Goal: Task Accomplishment & Management: Use online tool/utility

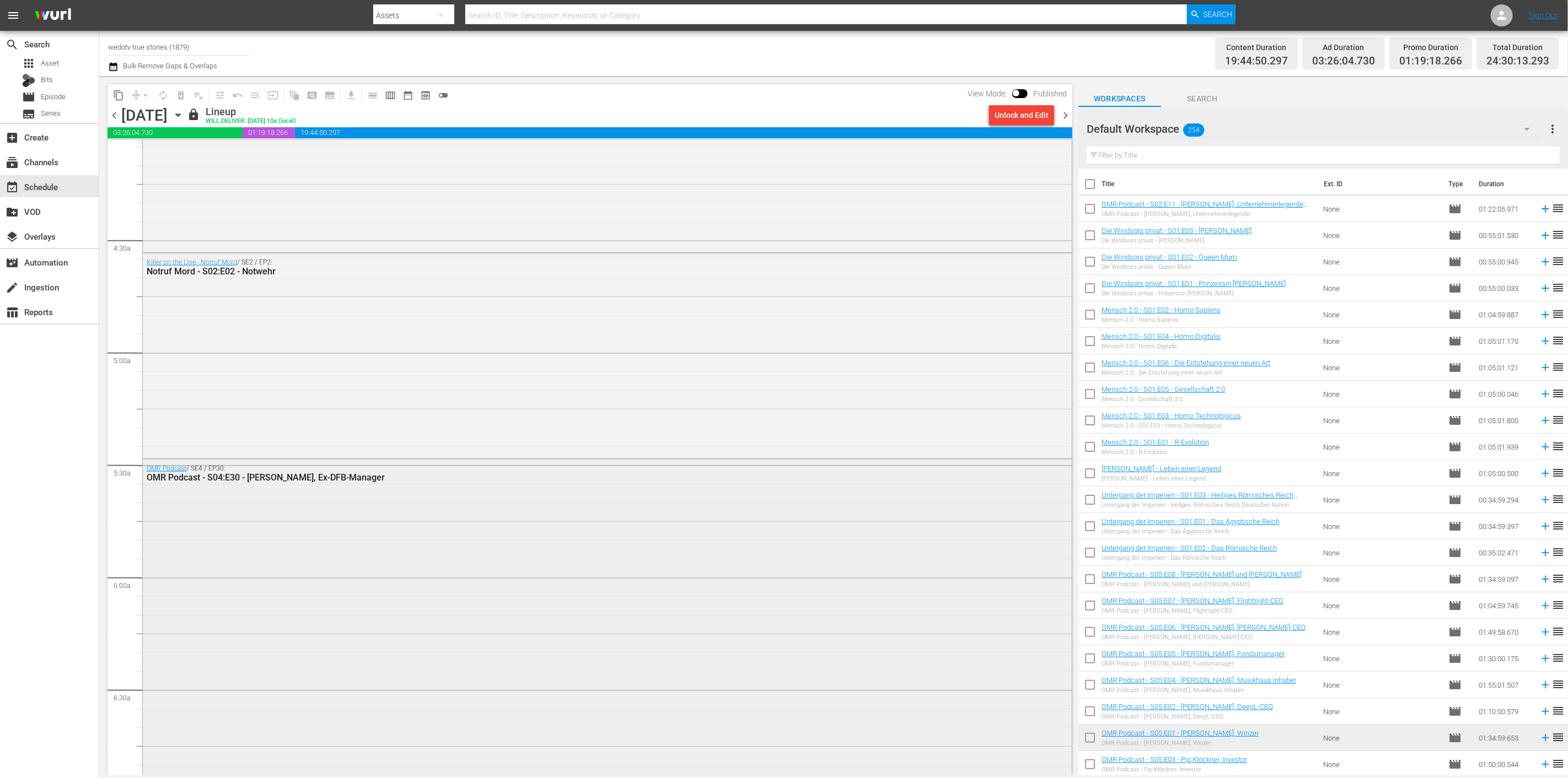
scroll to position [918, 0]
click at [1063, 116] on span "chevron_right" at bounding box center [1065, 115] width 14 height 14
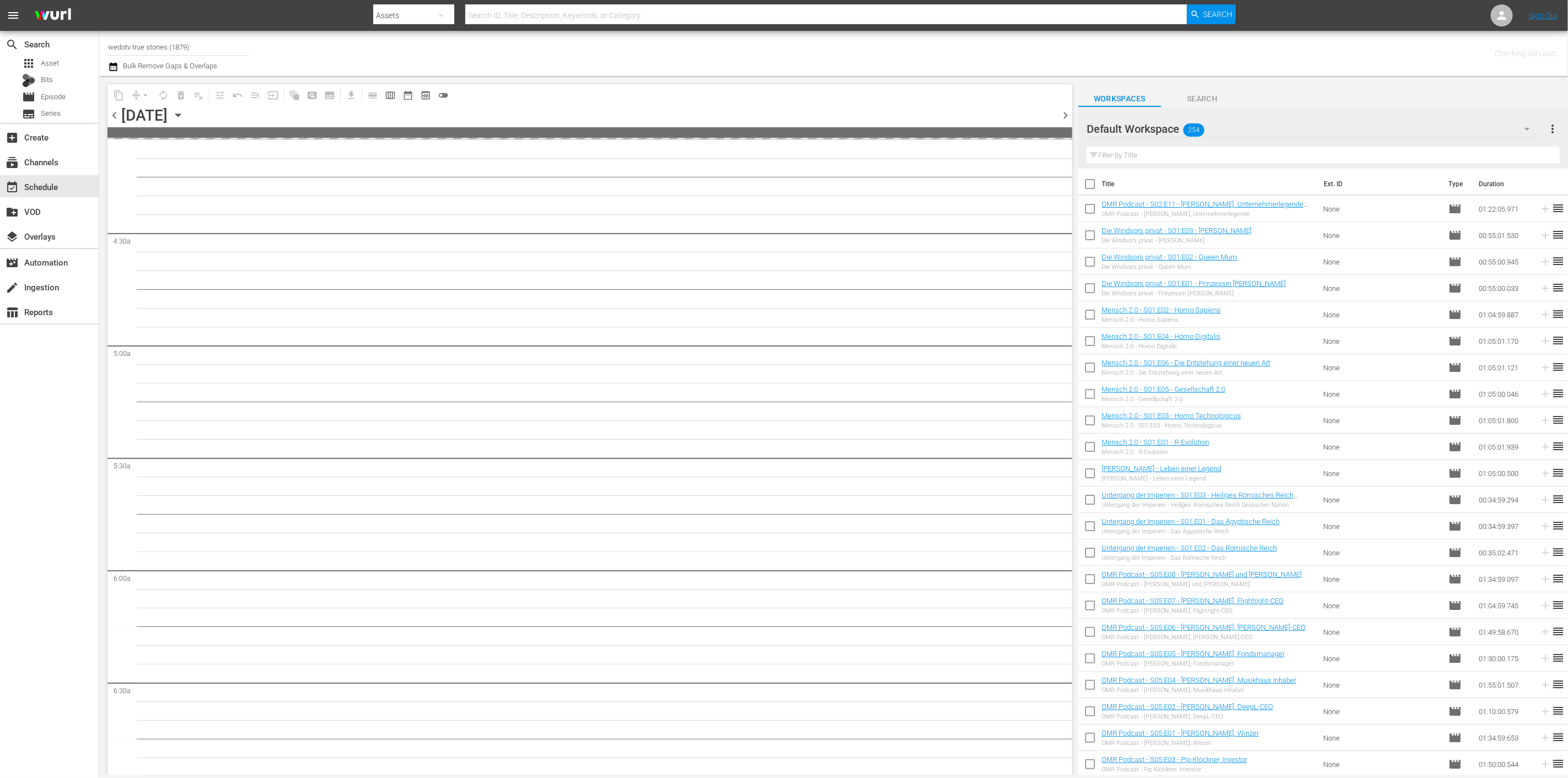
scroll to position [993, 0]
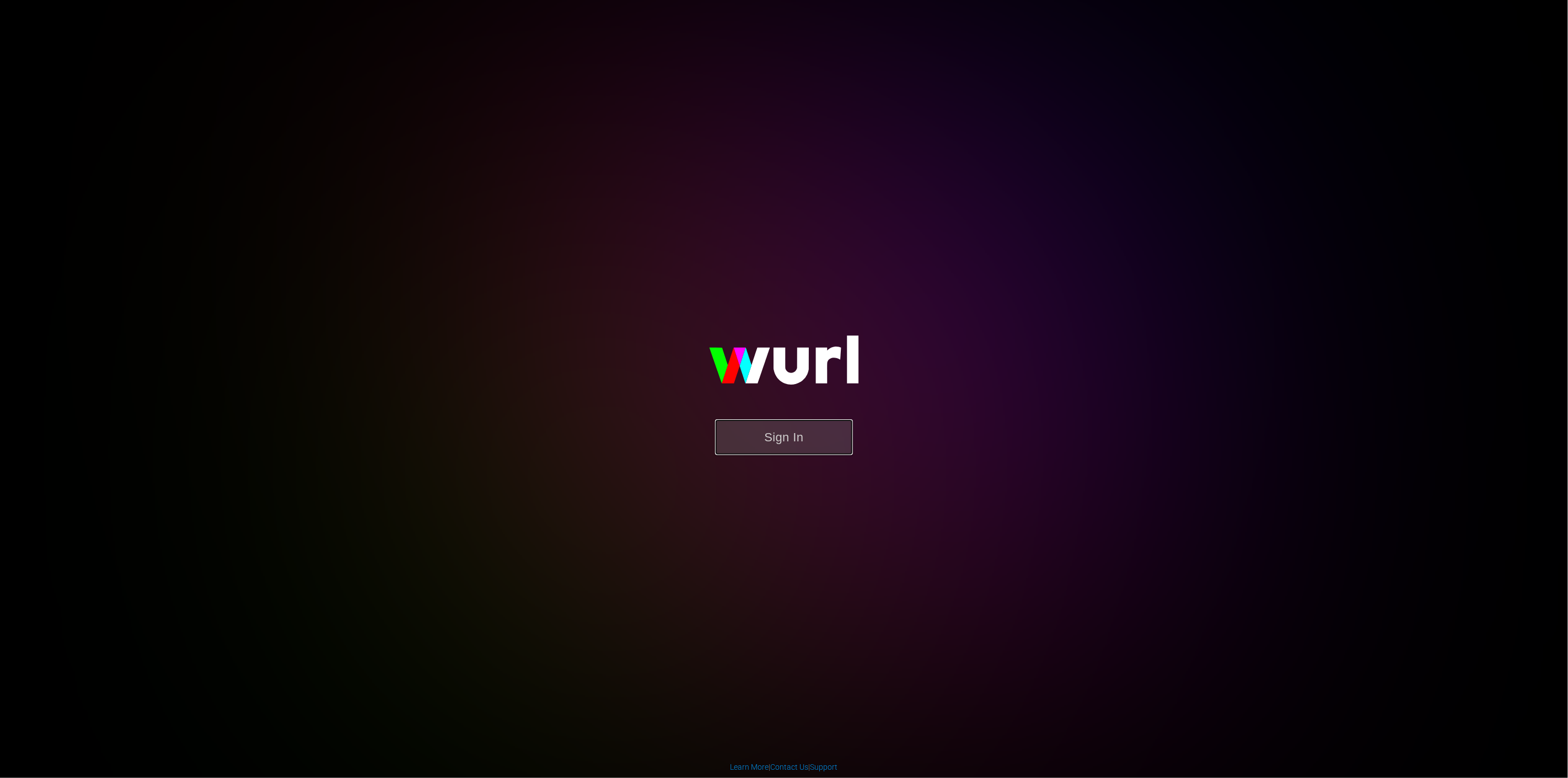
click at [807, 440] on button "Sign In" at bounding box center [784, 437] width 138 height 36
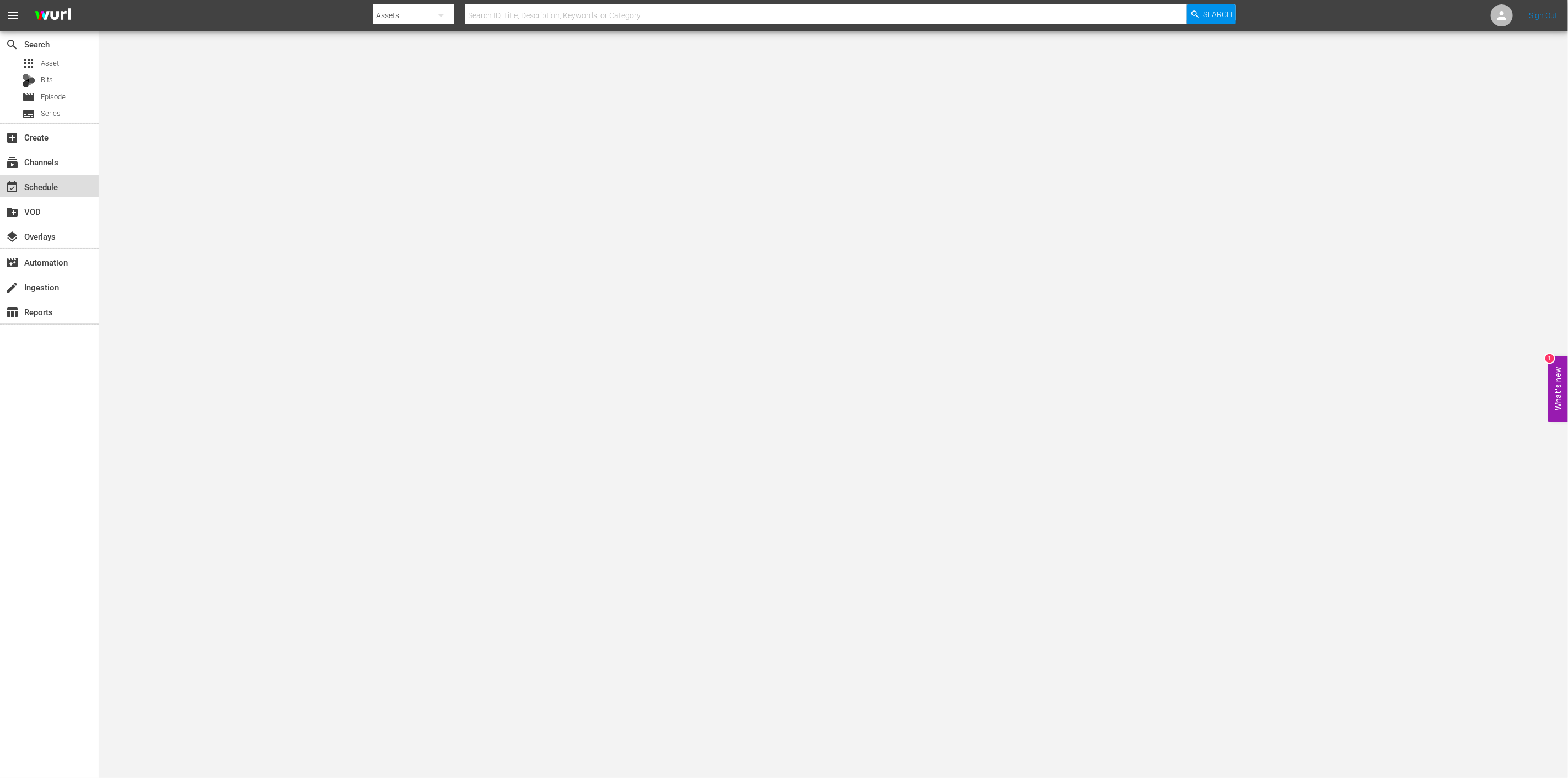
click at [35, 184] on div "event_available Schedule" at bounding box center [31, 184] width 62 height 10
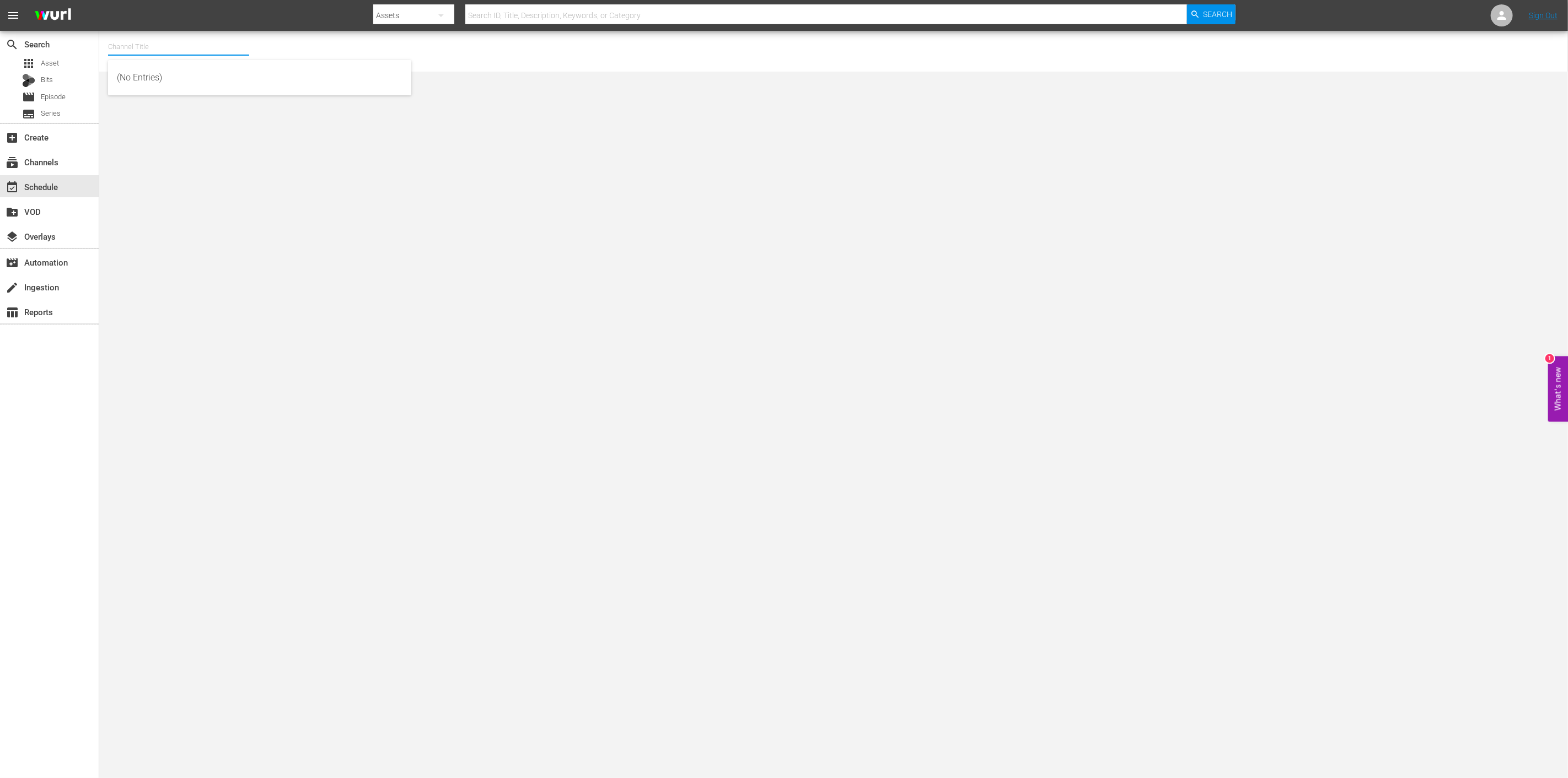
click at [202, 53] on input "text" at bounding box center [178, 47] width 141 height 27
click at [149, 45] on input "wedotv" at bounding box center [178, 47] width 141 height 27
drag, startPoint x: 169, startPoint y: 97, endPoint x: 162, endPoint y: 114, distance: 18.4
click at [169, 99] on div "wedotv true stories (1879 - video_solutions_ag_wedotvtruestories_1)" at bounding box center [259, 104] width 286 height 27
type input "wedotv true stories (1879 - video_solutions_ag_wedotvtruestories_1)"
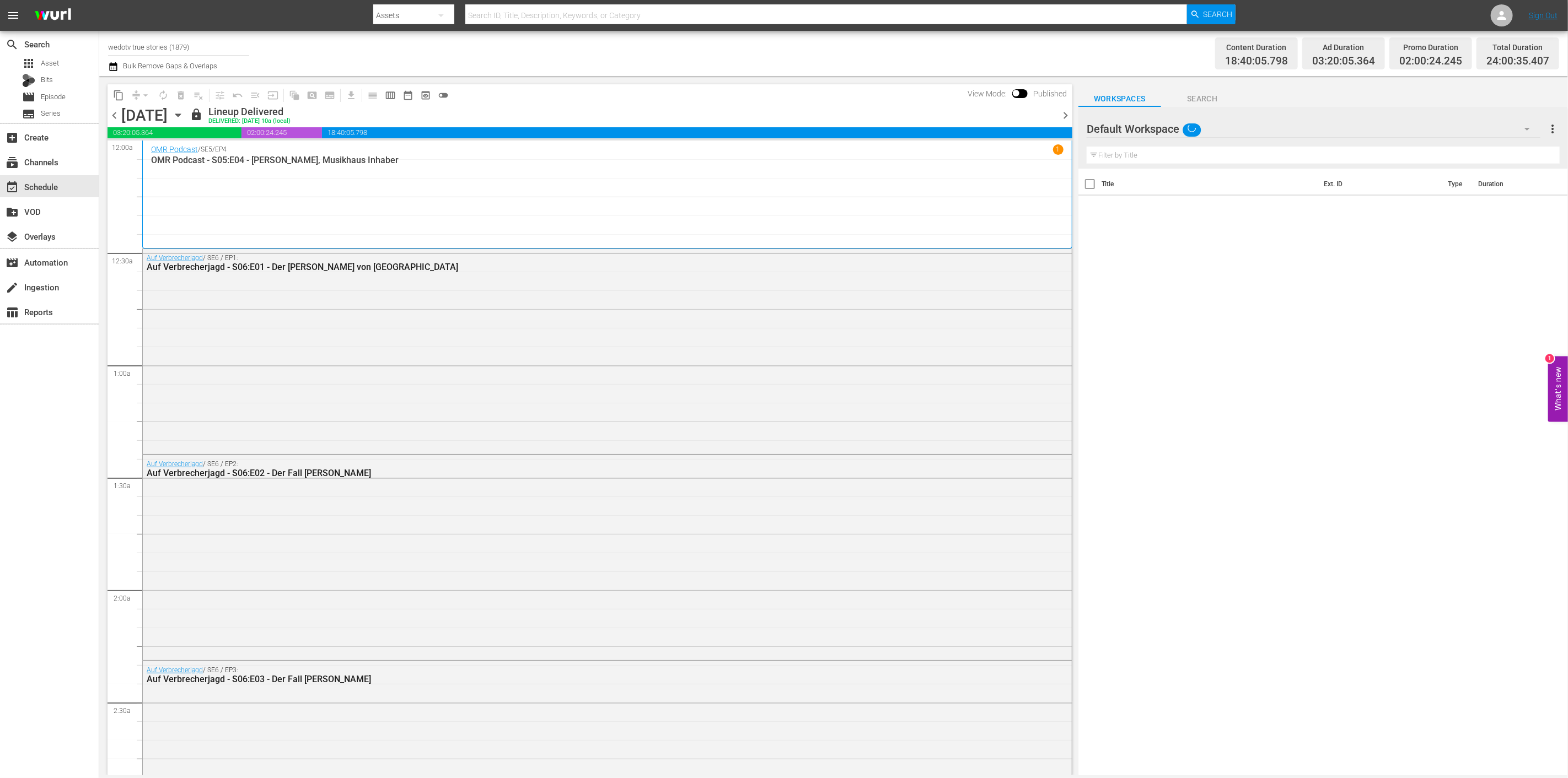
click at [184, 119] on icon "button" at bounding box center [178, 115] width 12 height 12
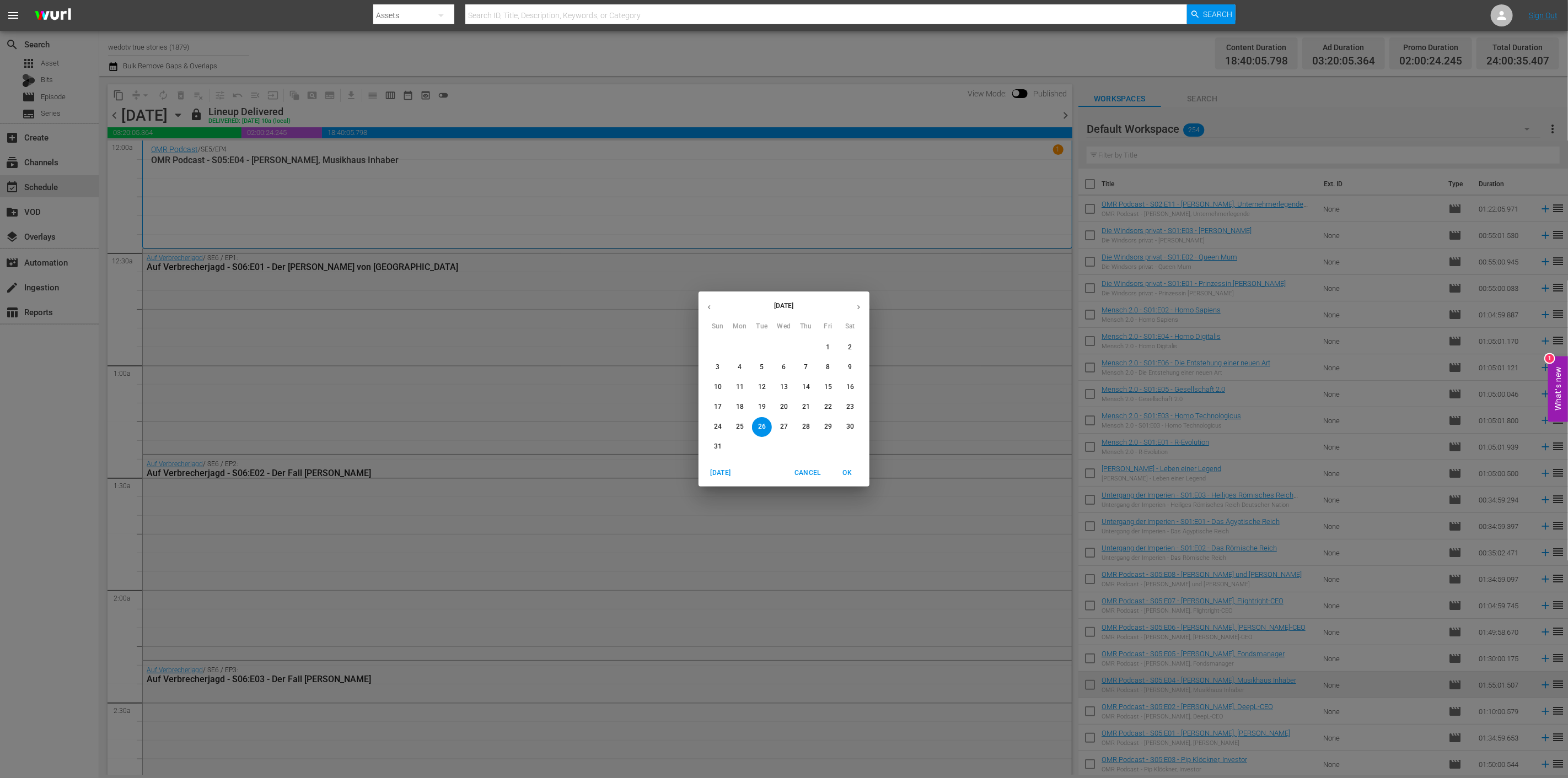
click at [702, 298] on button "button" at bounding box center [709, 307] width 21 height 21
click at [742, 367] on span "7" at bounding box center [739, 367] width 20 height 10
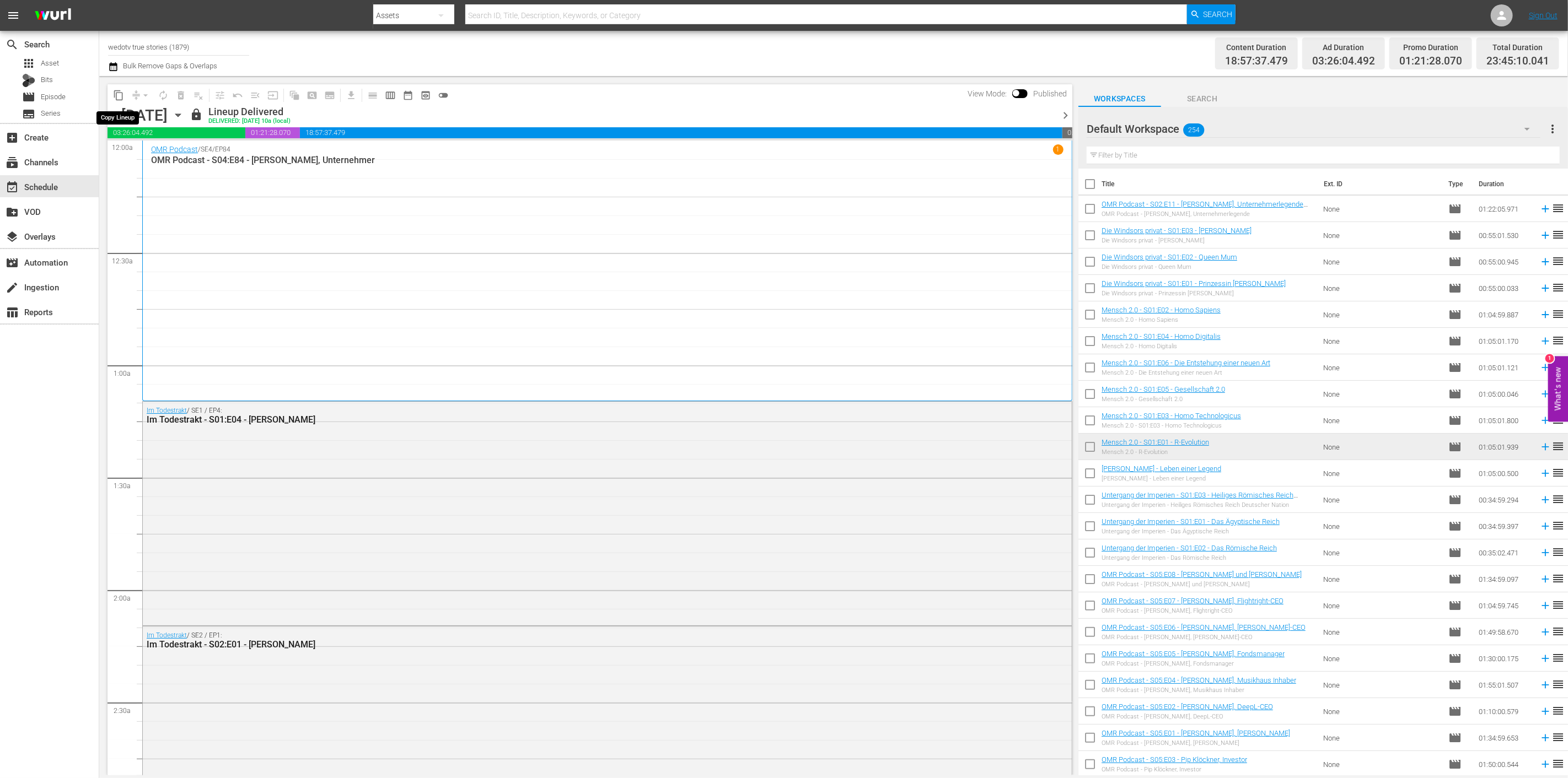
click at [114, 96] on span "content_copy" at bounding box center [118, 95] width 11 height 11
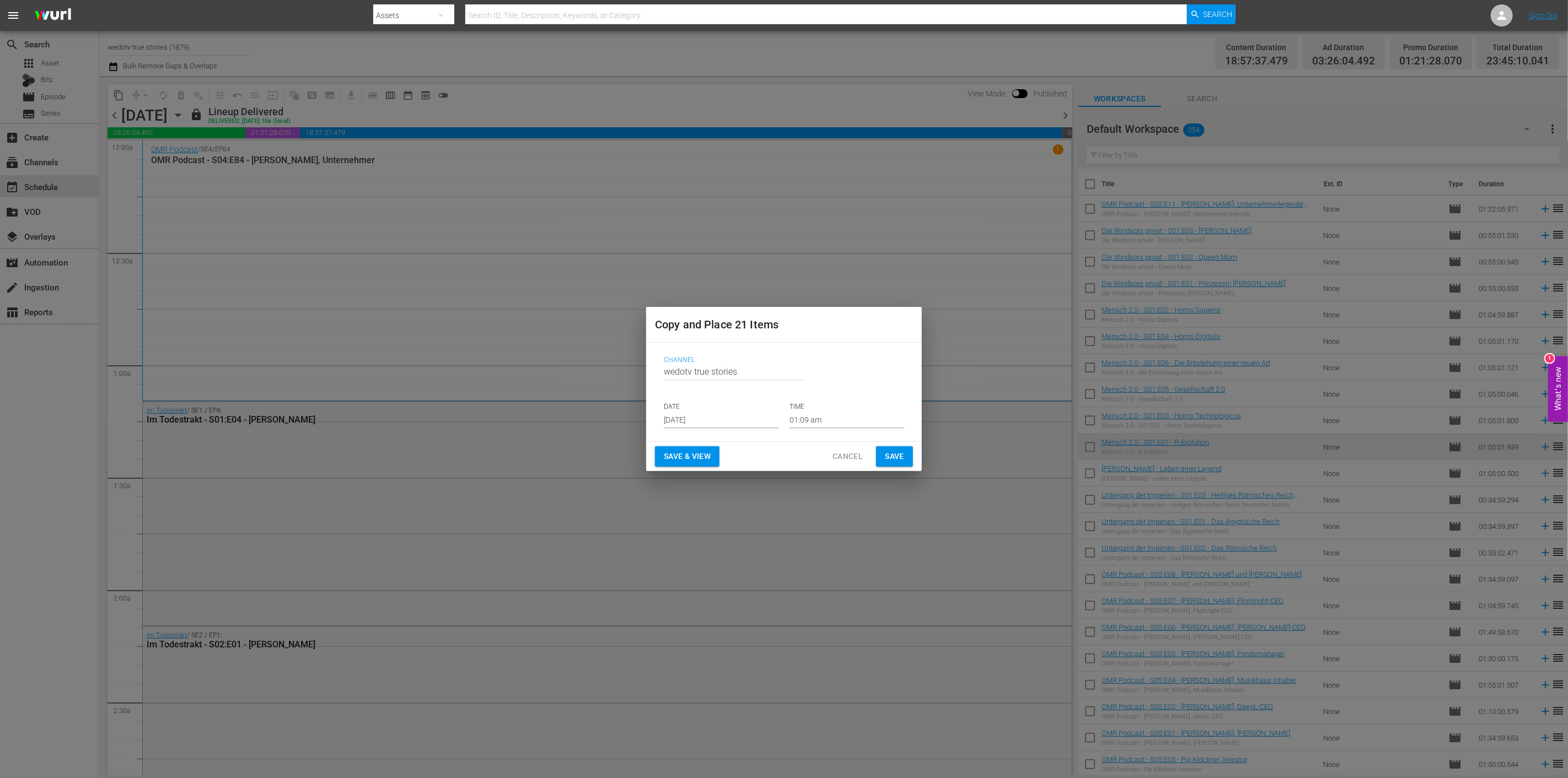
click at [750, 415] on input "Aug 28th 2025" at bounding box center [720, 420] width 114 height 16
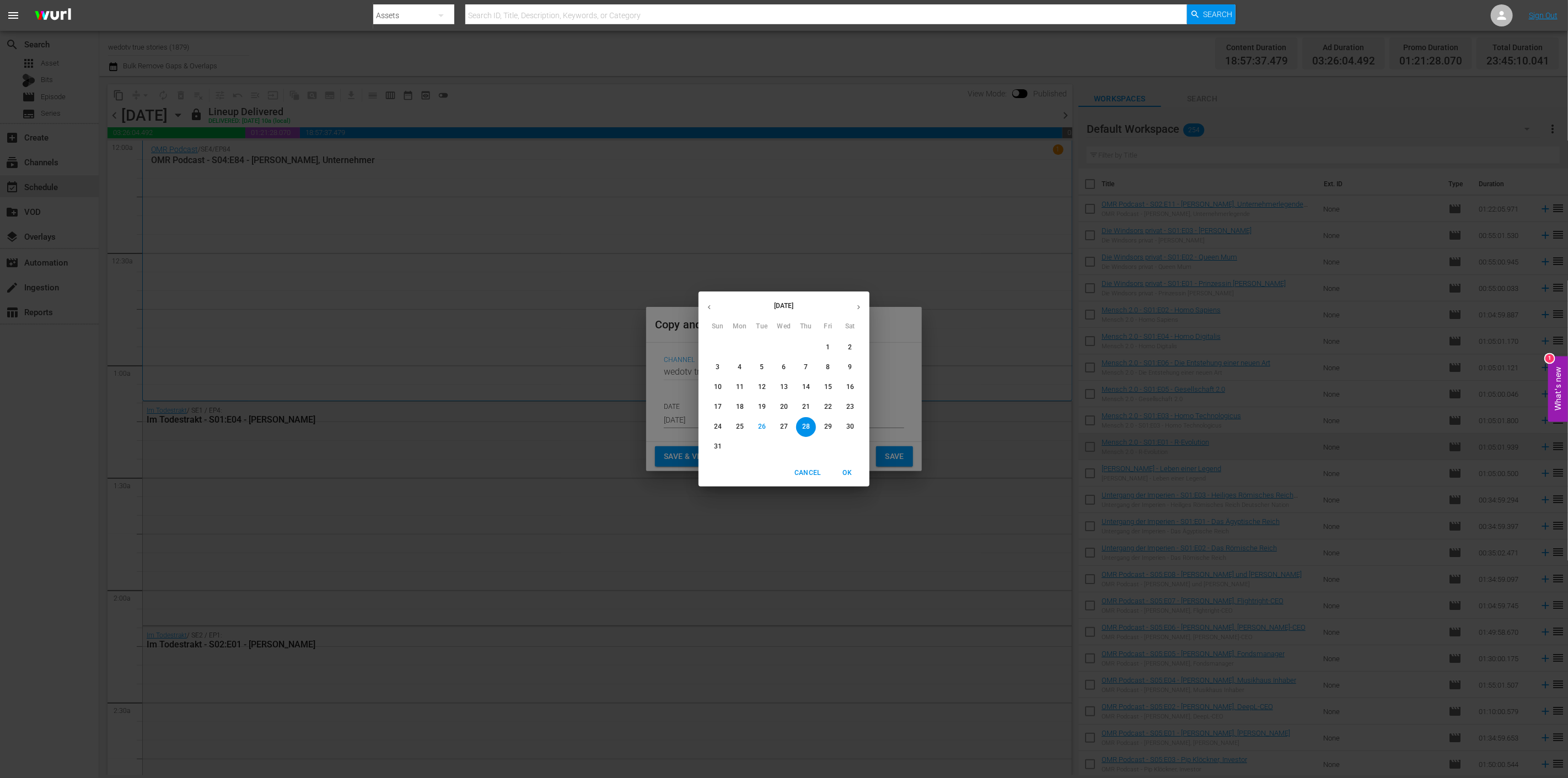
click at [860, 310] on icon "button" at bounding box center [858, 307] width 8 height 8
click at [738, 344] on p "1" at bounding box center [739, 347] width 4 height 10
type input "Sep 1st 2025"
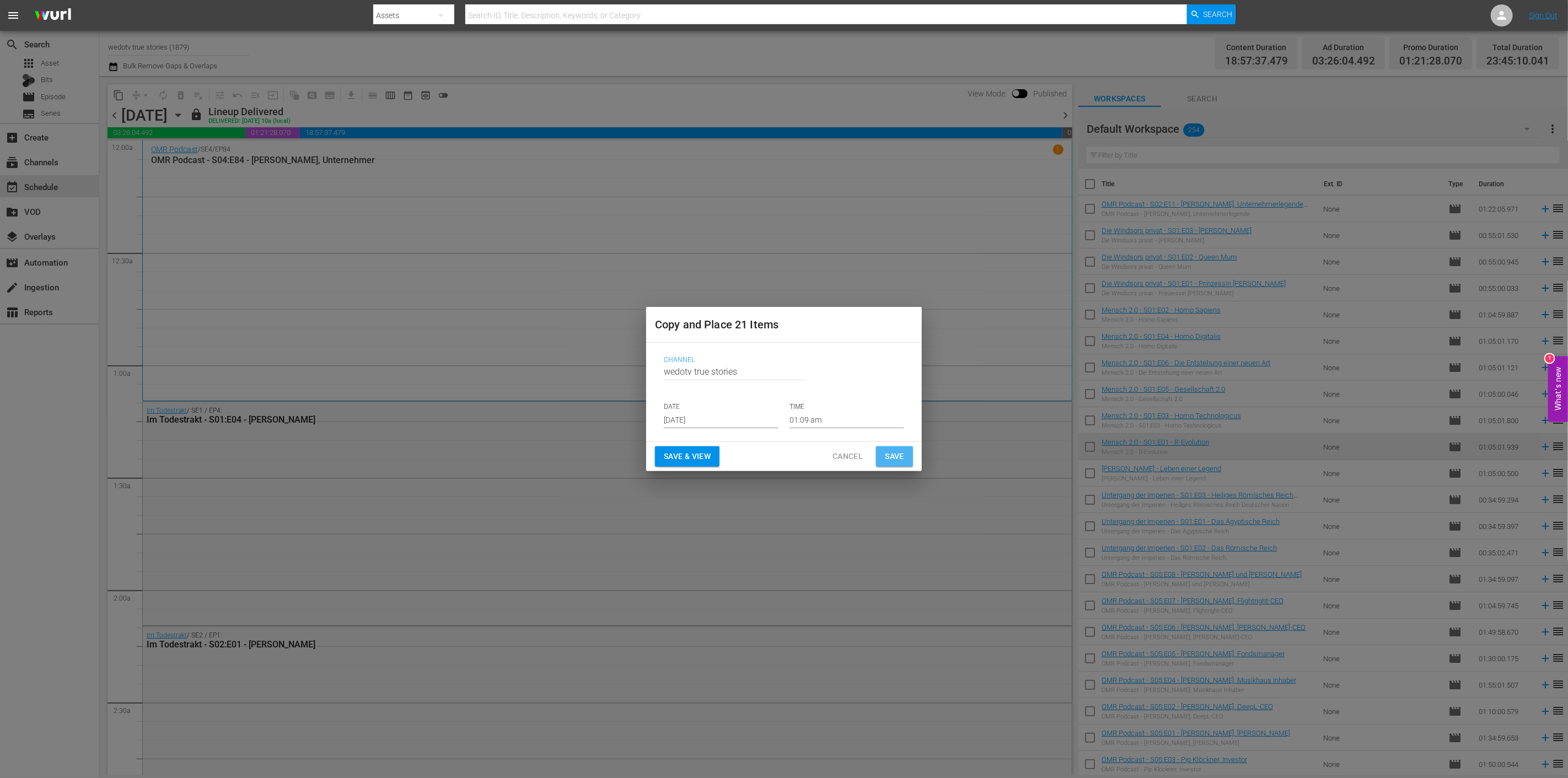
click at [885, 453] on span "Save" at bounding box center [894, 456] width 19 height 14
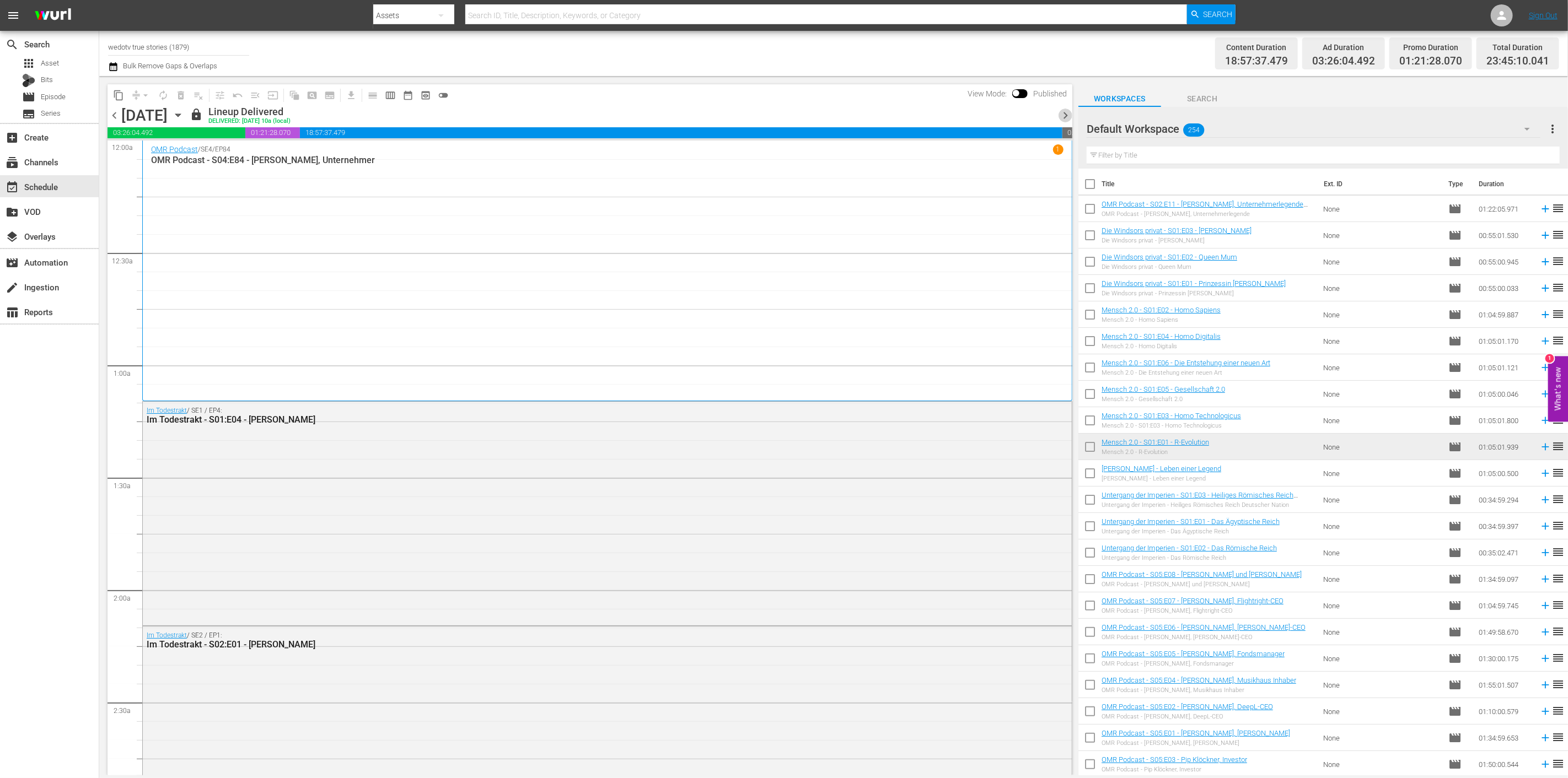
click at [1060, 117] on span "chevron_right" at bounding box center [1065, 115] width 14 height 14
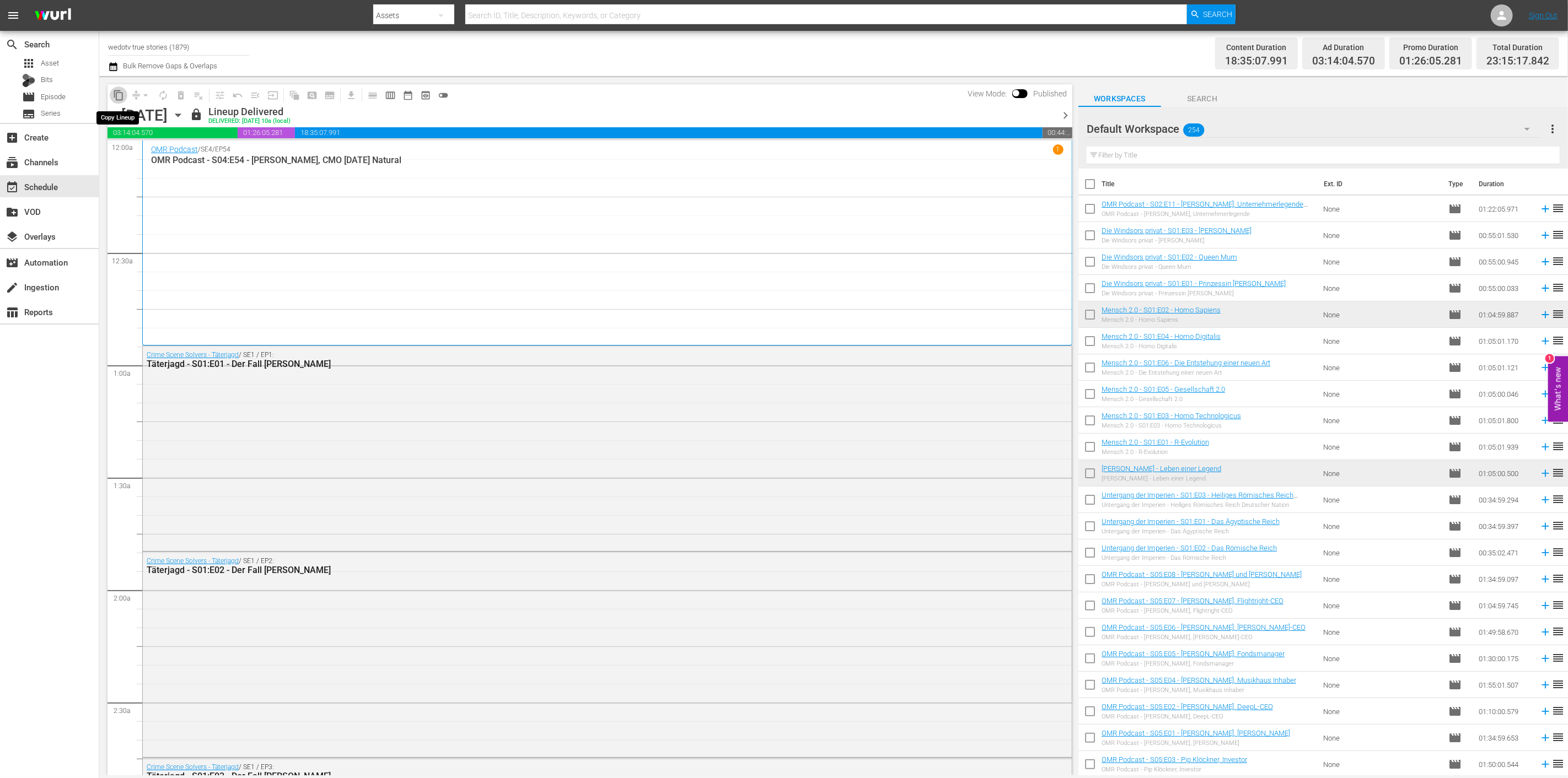
click at [117, 95] on span "content_copy" at bounding box center [118, 95] width 11 height 11
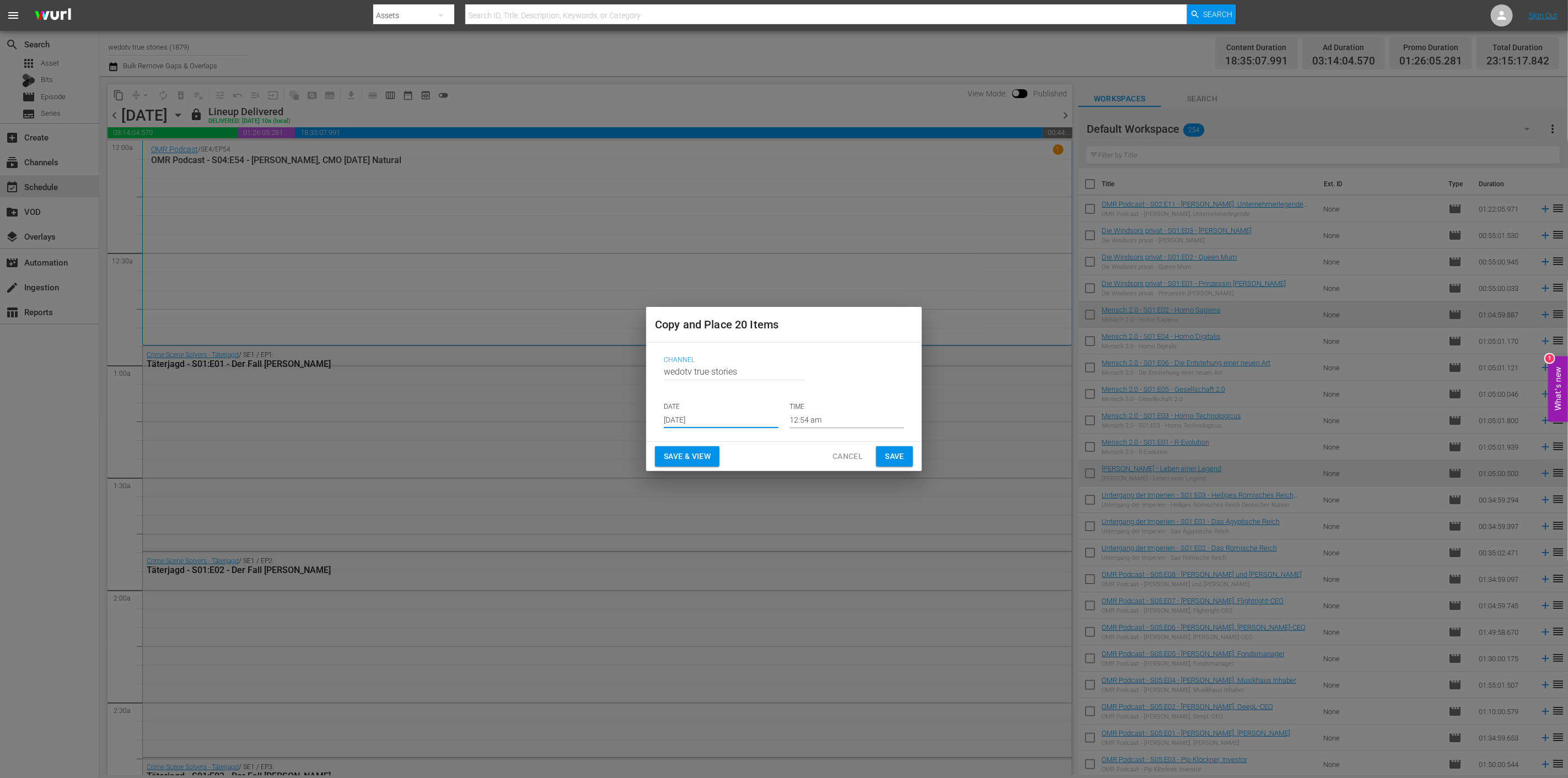
click at [740, 420] on input "Aug 28th 2025" at bounding box center [720, 420] width 114 height 16
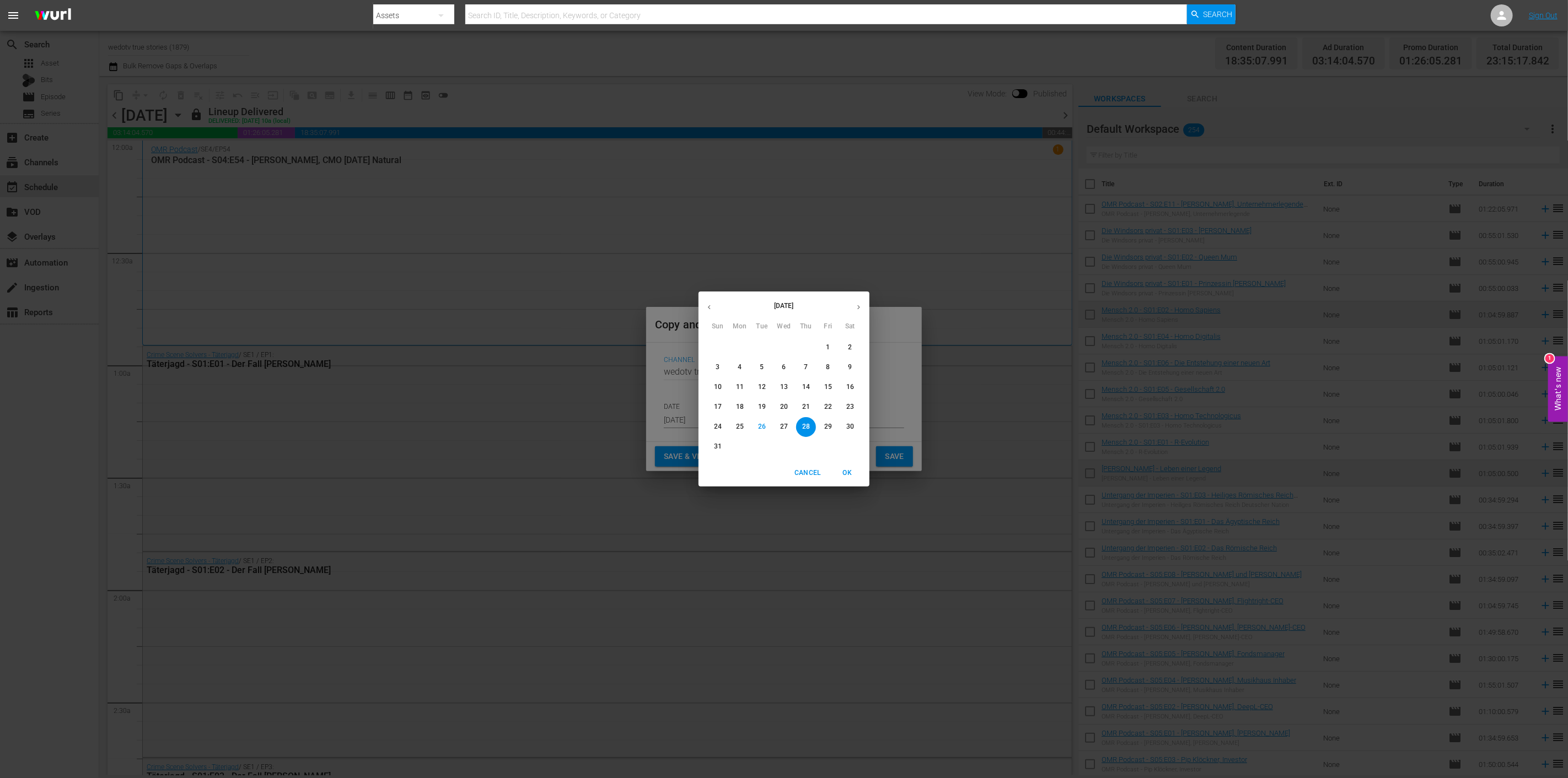
click at [857, 306] on icon "button" at bounding box center [858, 307] width 8 height 8
click at [763, 344] on p "2" at bounding box center [761, 347] width 4 height 10
type input "Sep 2nd 2025"
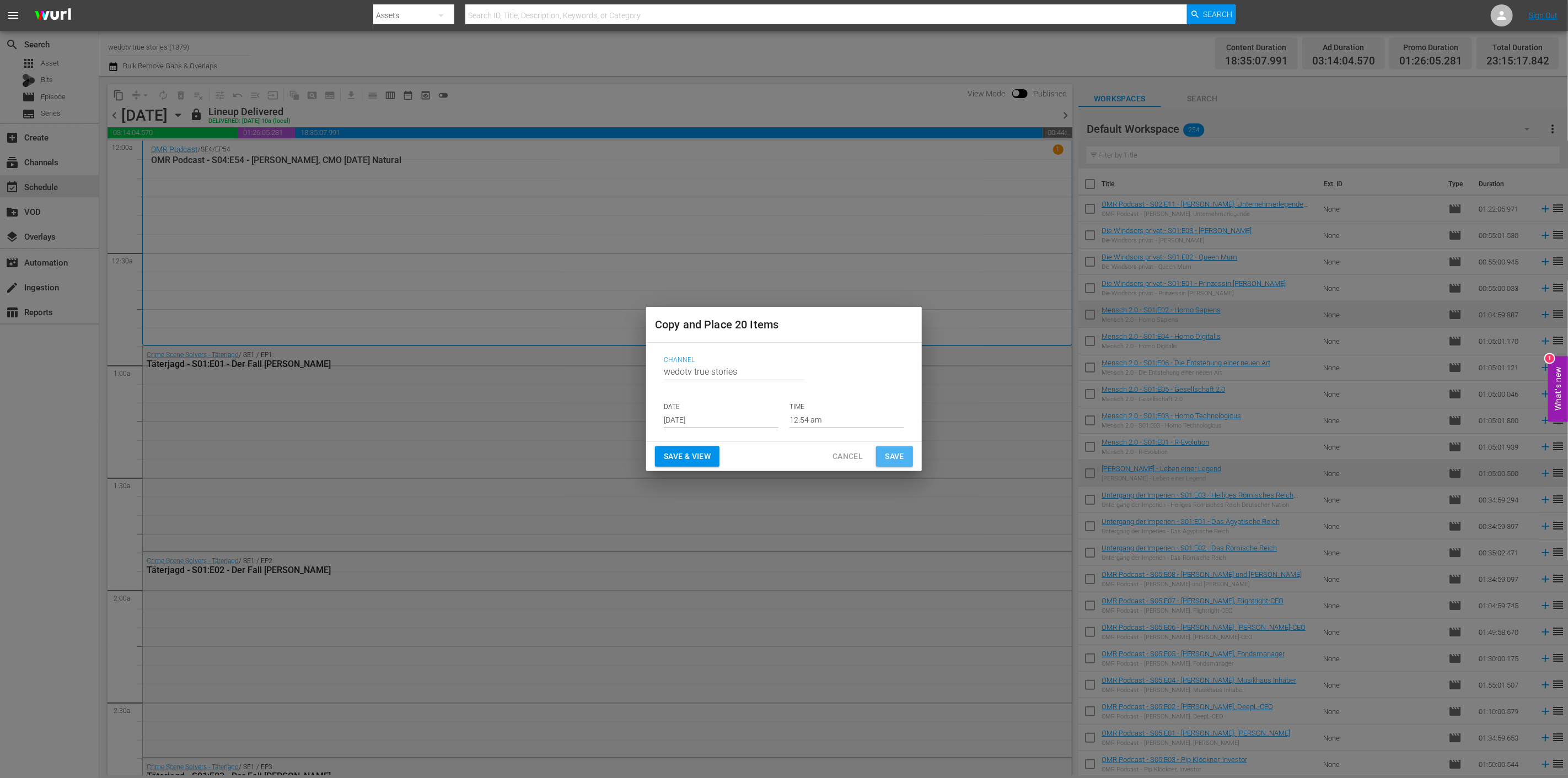
click at [894, 455] on span "Save" at bounding box center [894, 456] width 19 height 14
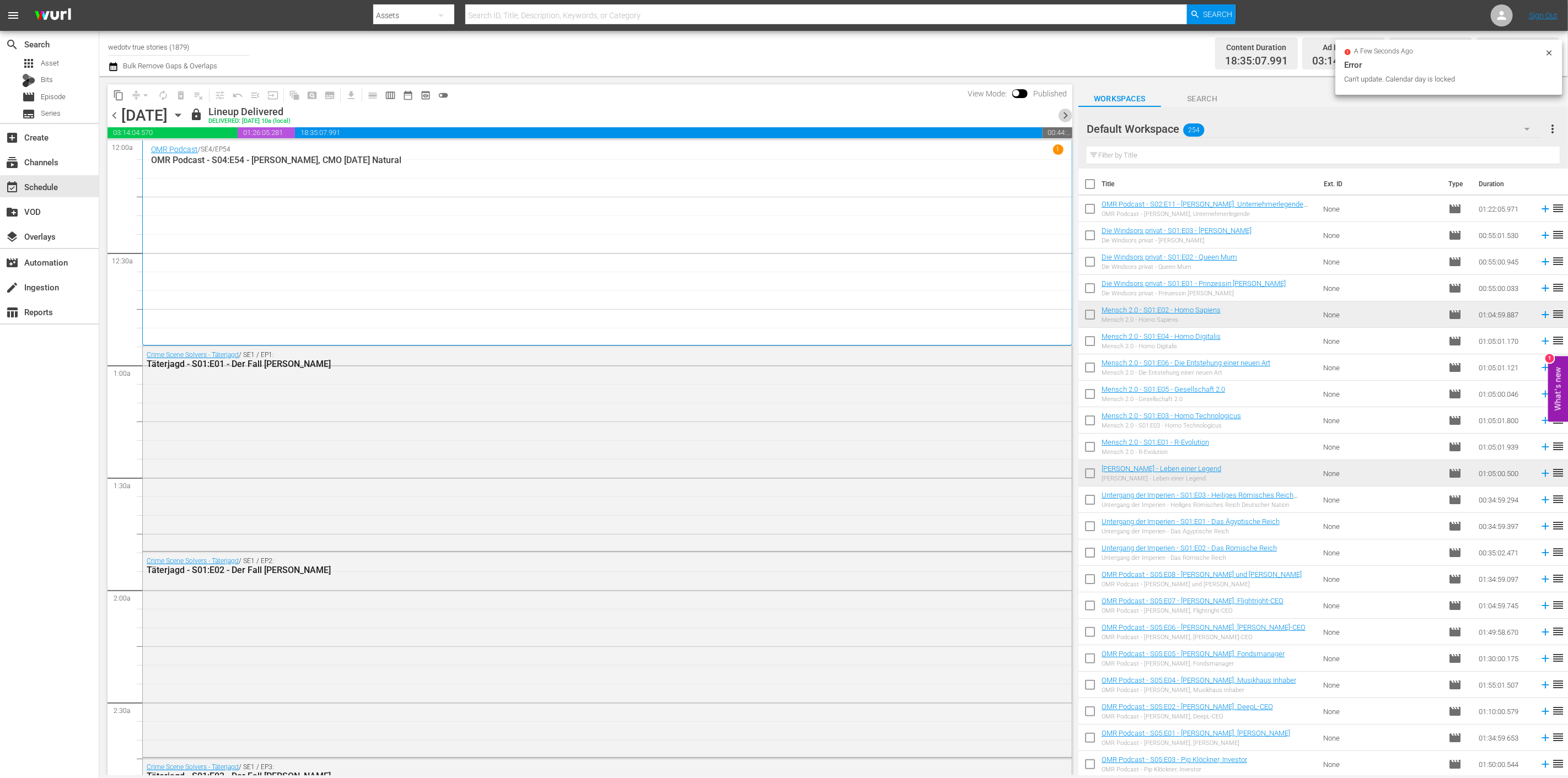
click at [1060, 114] on span "chevron_right" at bounding box center [1065, 115] width 14 height 14
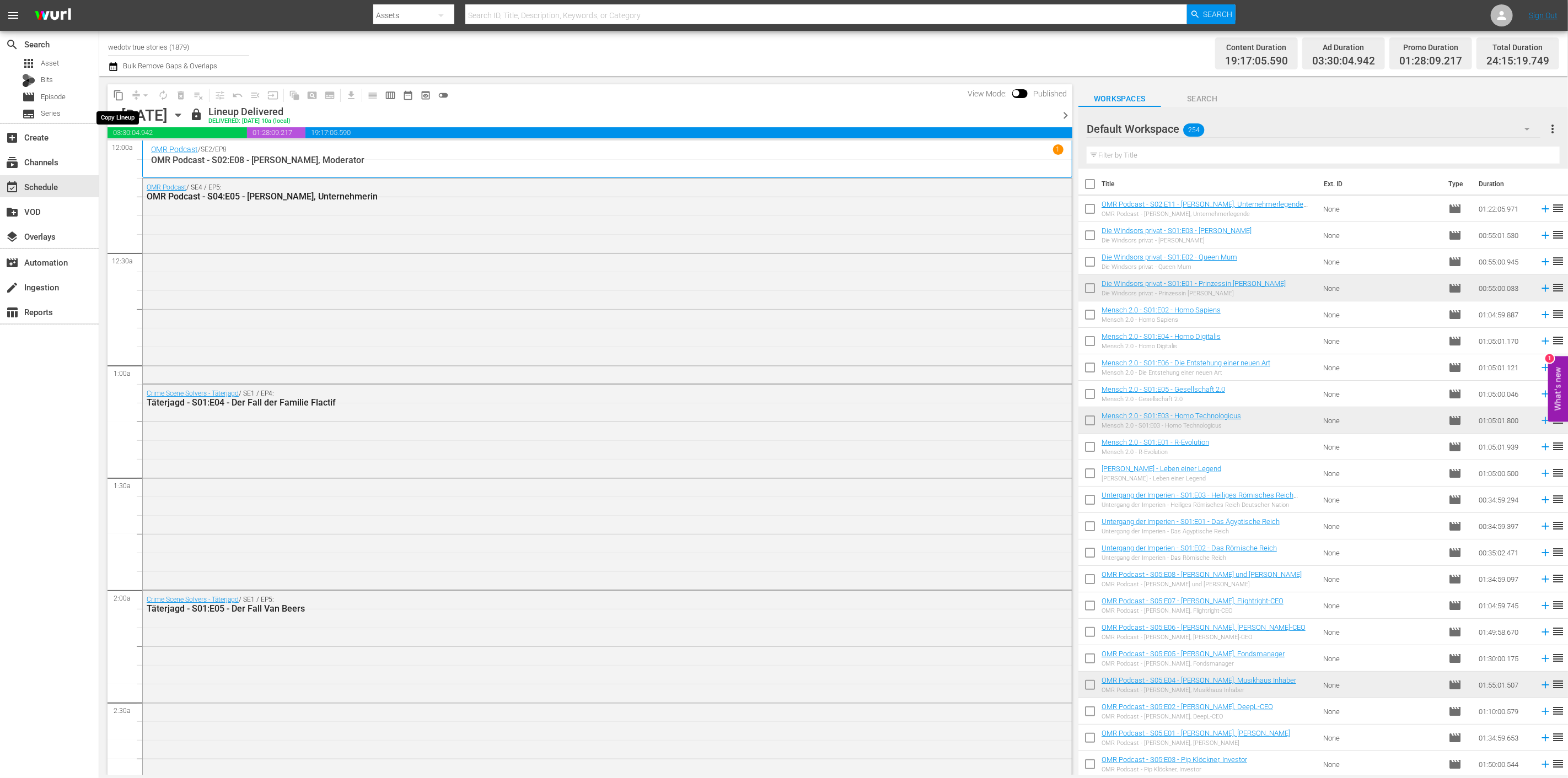
click at [117, 92] on span "content_copy" at bounding box center [118, 95] width 11 height 11
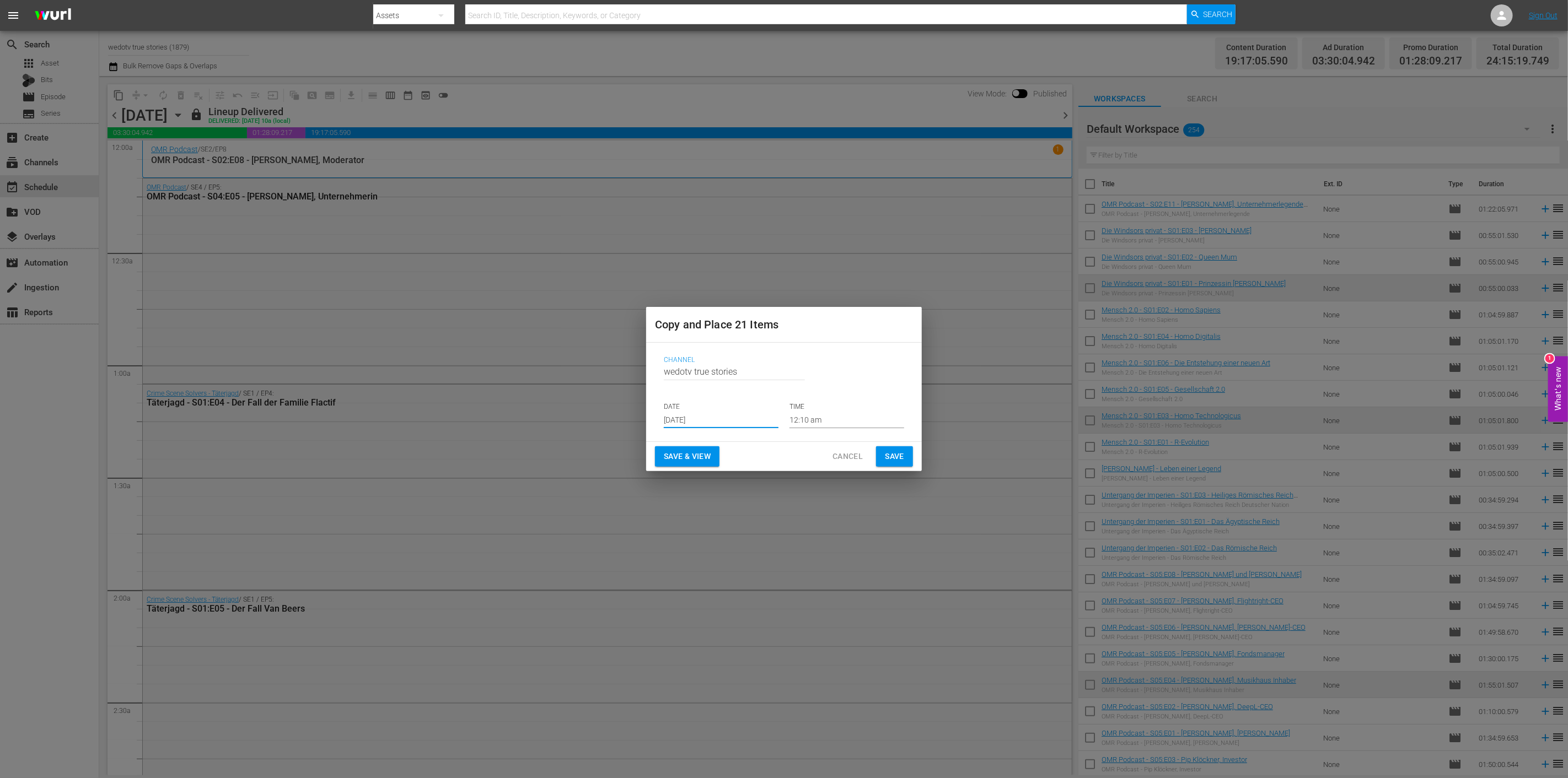
click at [736, 415] on input "Aug 28th 2025" at bounding box center [720, 420] width 114 height 16
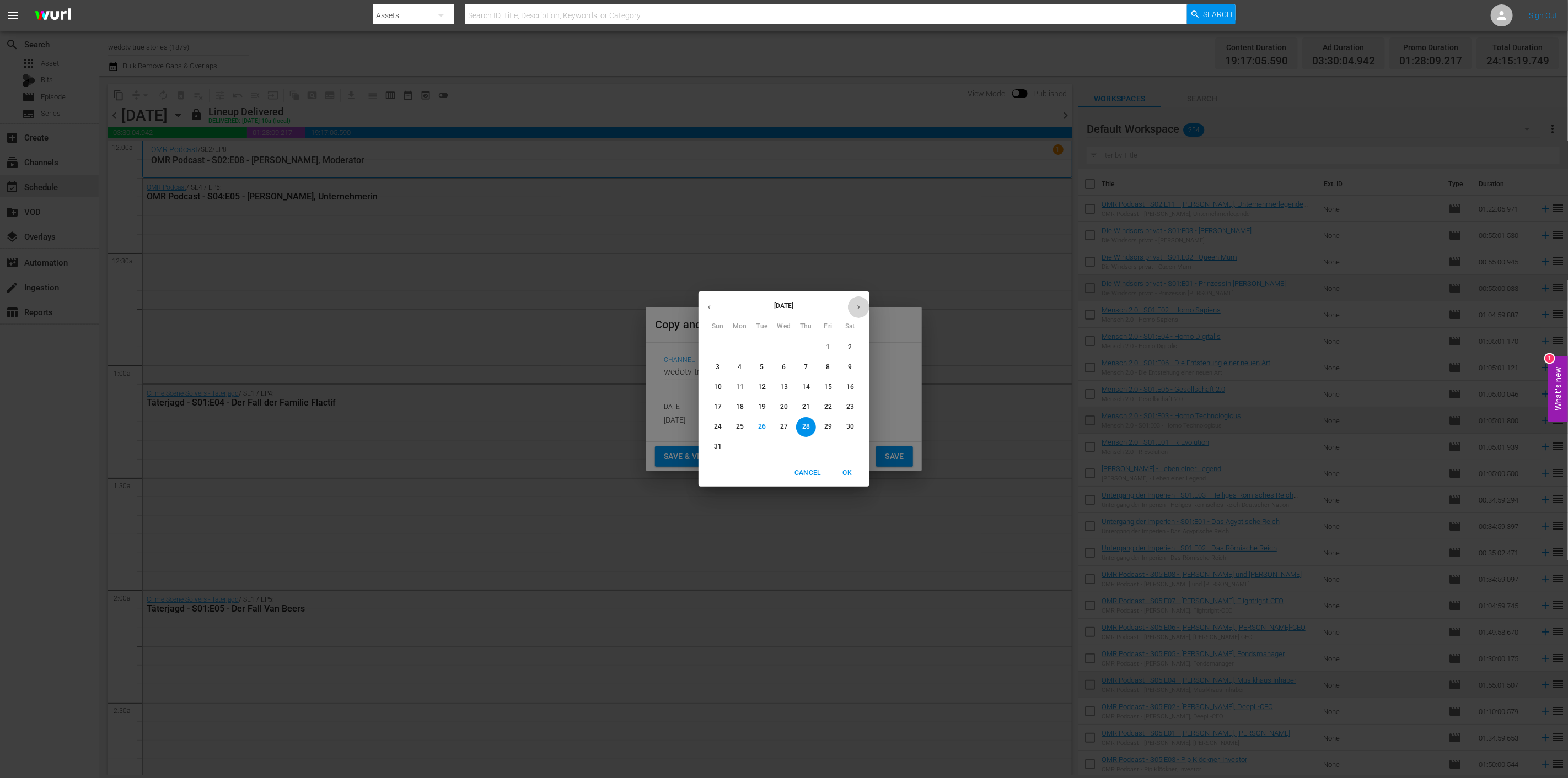
click at [859, 306] on icon "button" at bounding box center [859, 308] width 3 height 4
click at [784, 345] on p "3" at bounding box center [783, 347] width 4 height 10
type input "Sep 3rd 2025"
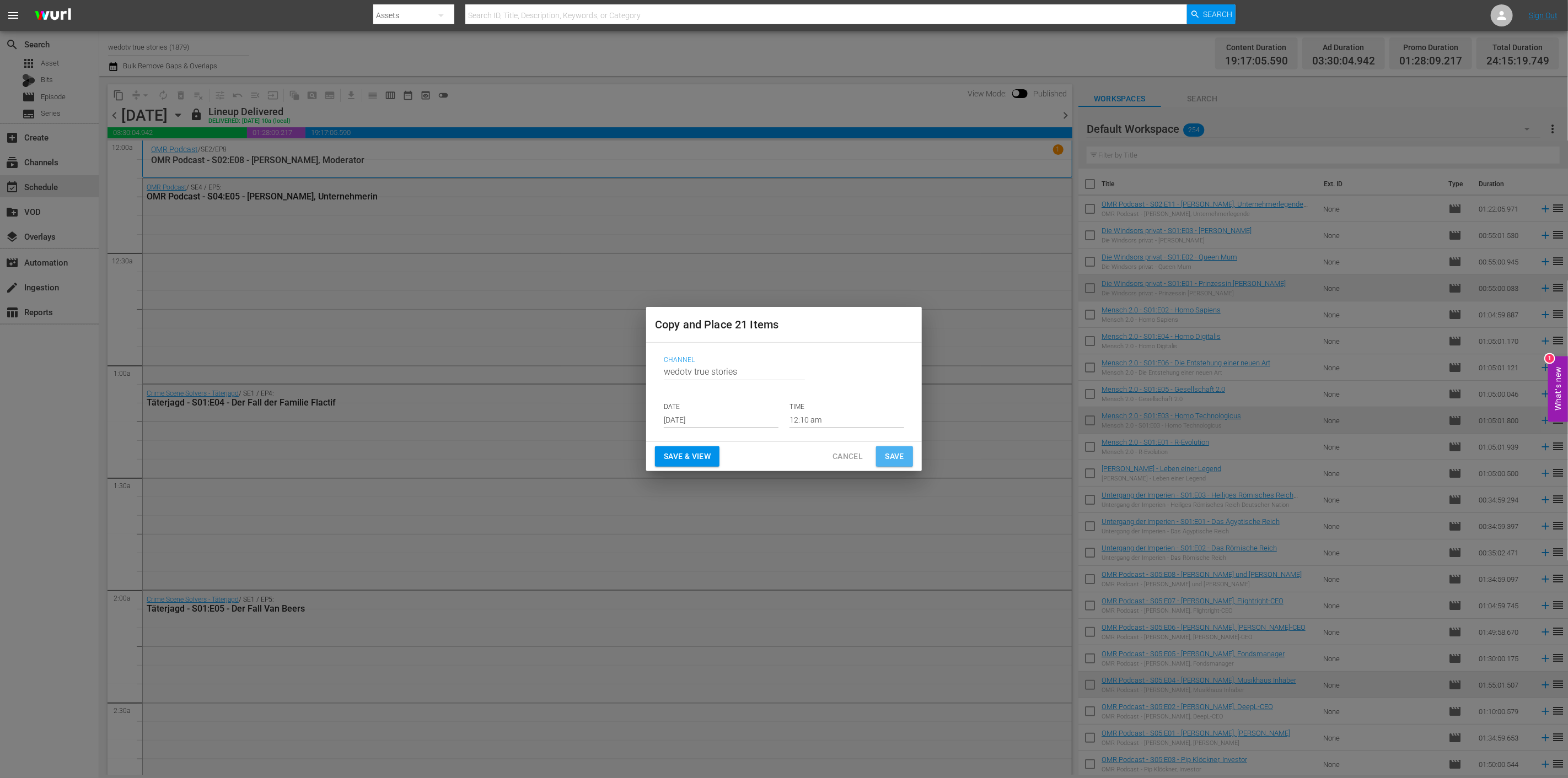
click at [883, 454] on button "Save" at bounding box center [894, 456] width 37 height 21
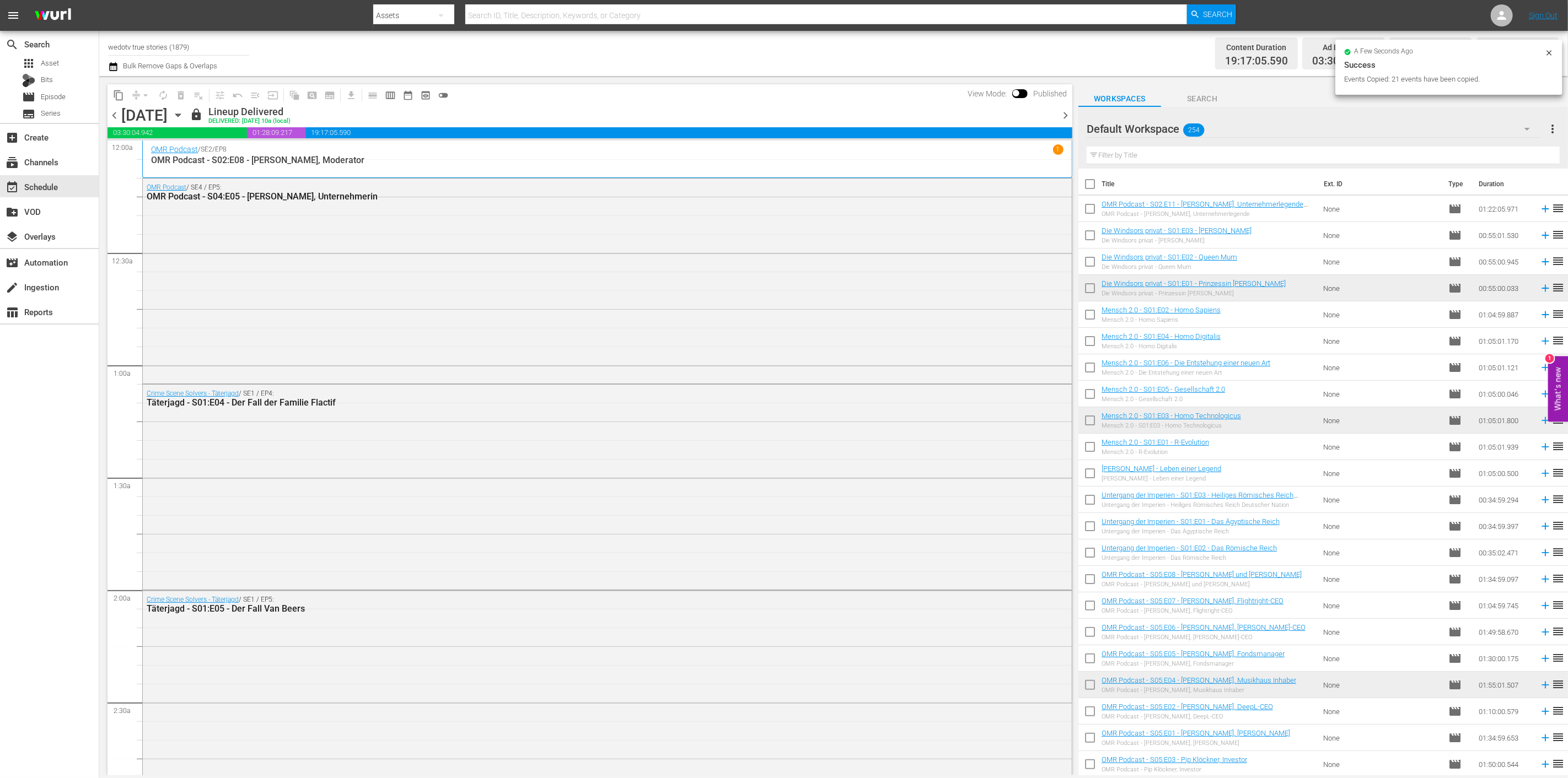
click at [1065, 112] on span "chevron_right" at bounding box center [1065, 115] width 14 height 14
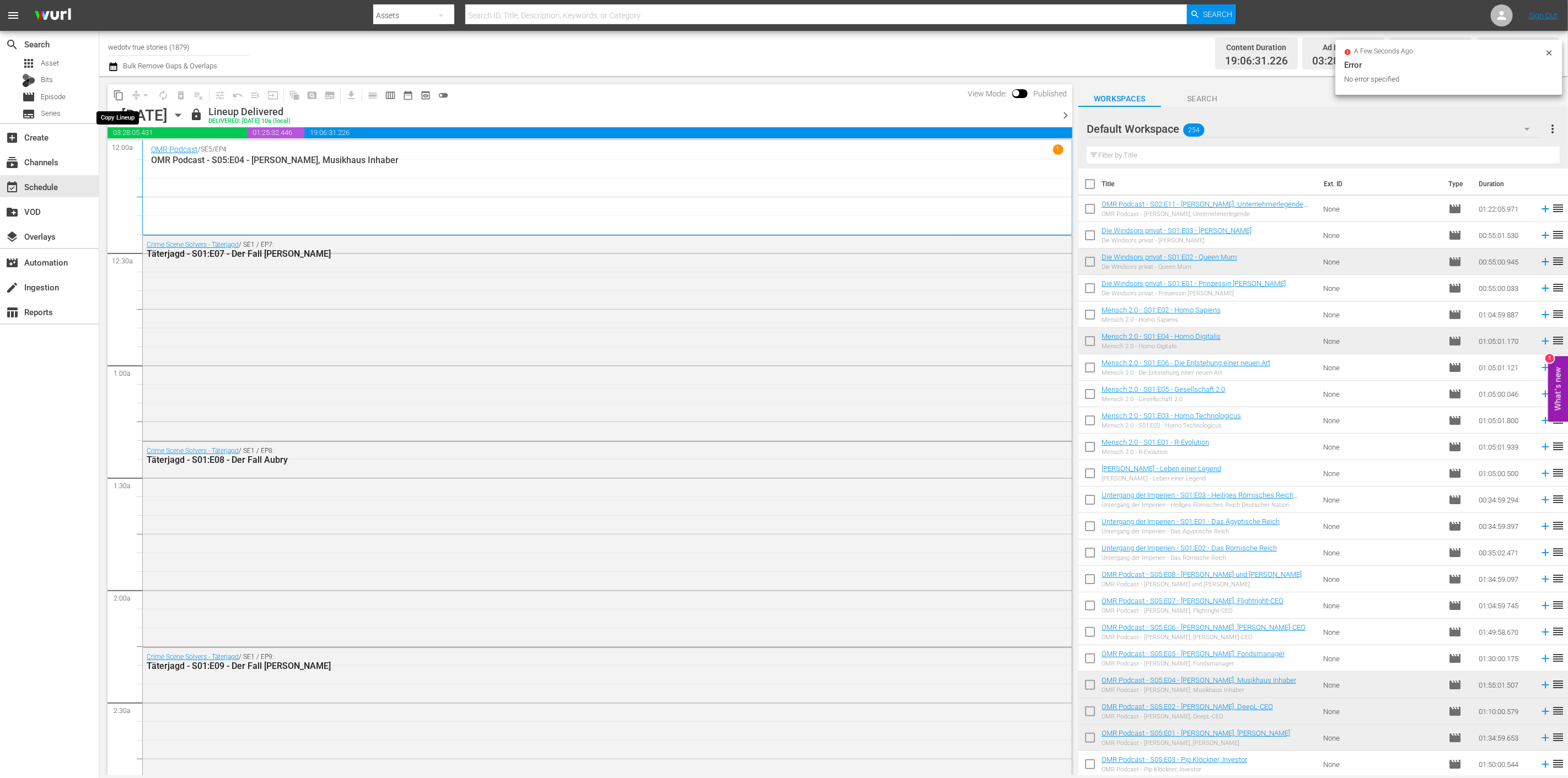
click at [120, 92] on span "content_copy" at bounding box center [118, 95] width 11 height 11
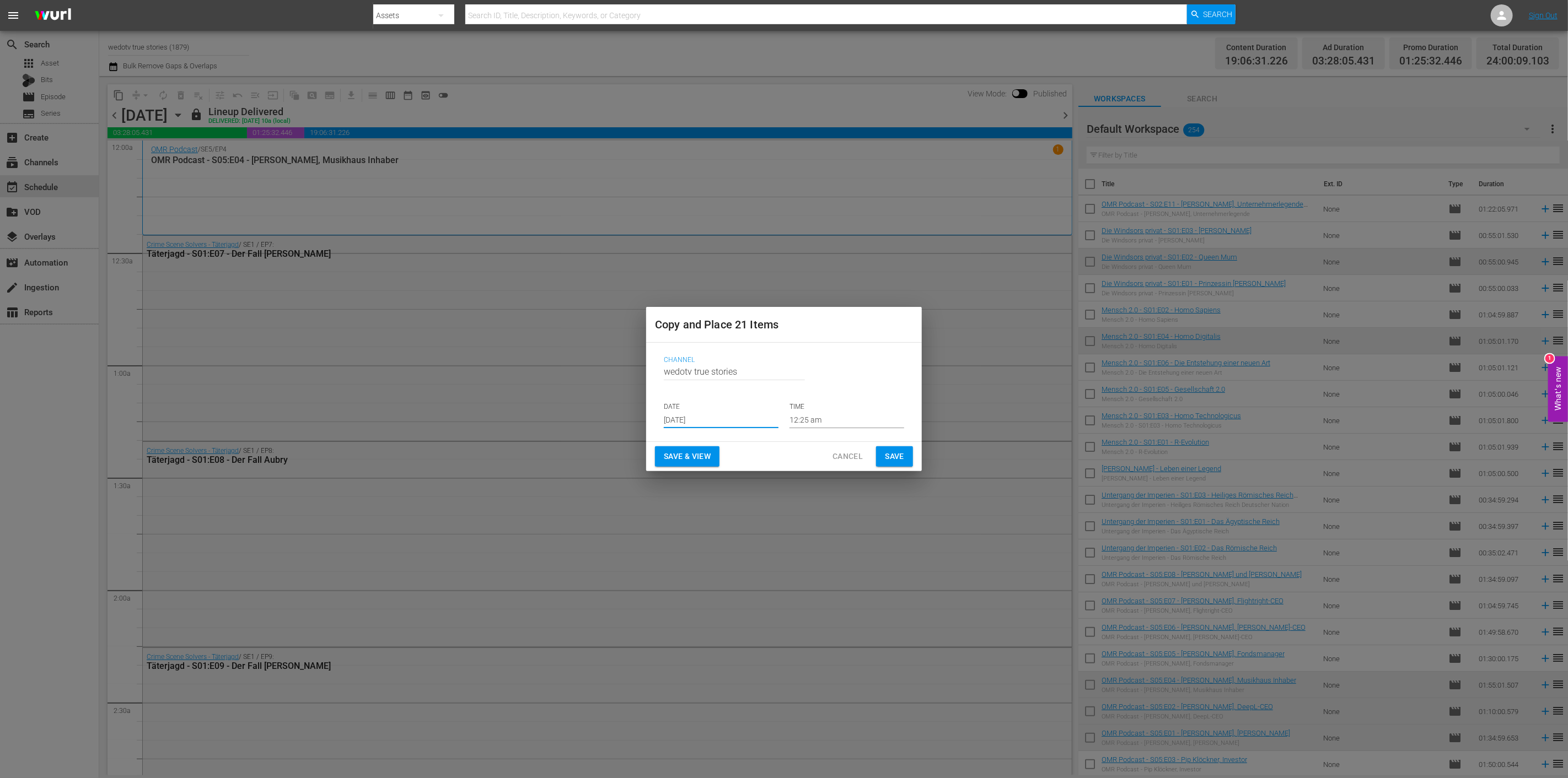
click at [763, 421] on input "Aug 28th 2025" at bounding box center [720, 420] width 114 height 16
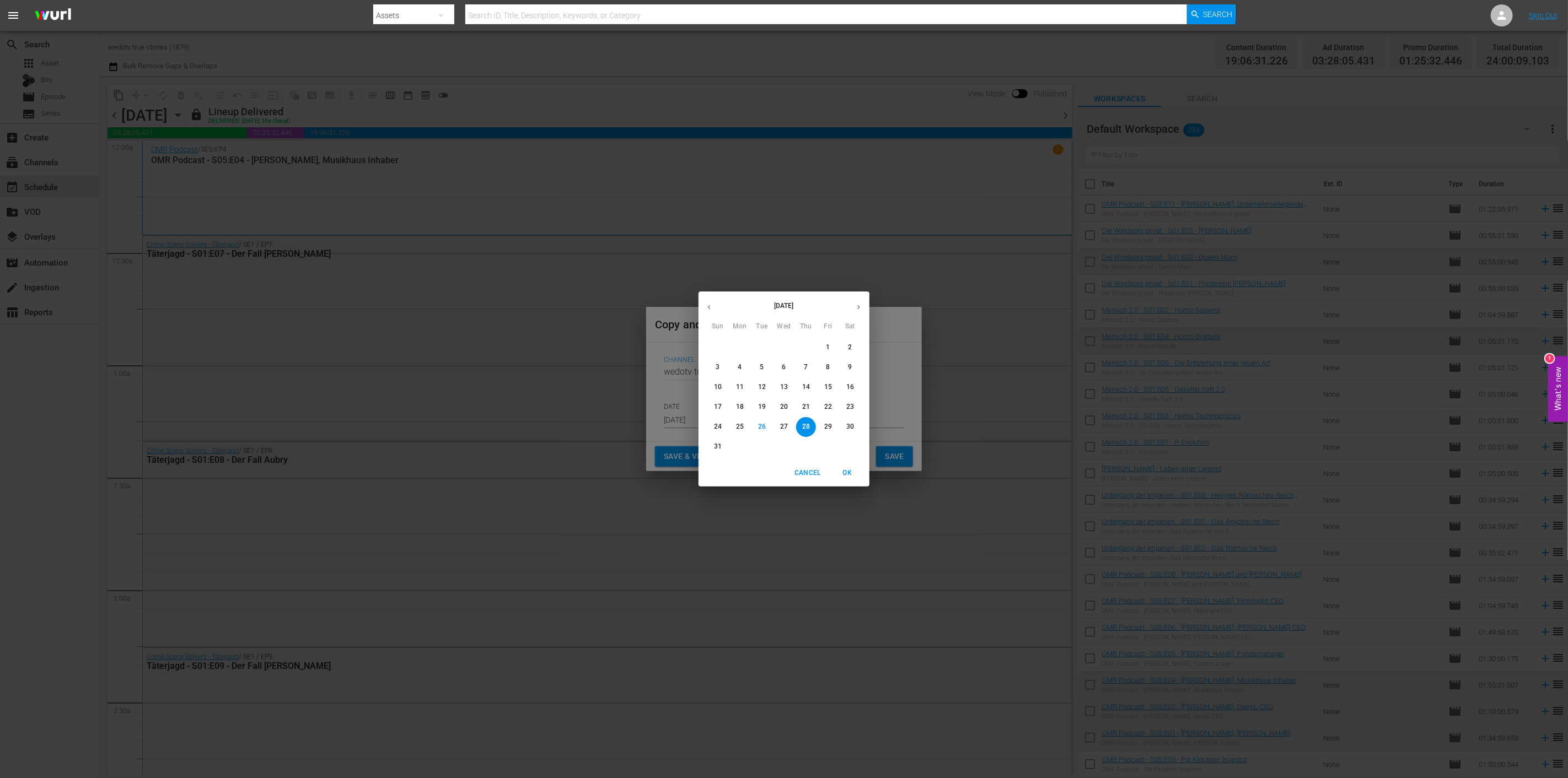
click at [857, 307] on icon "button" at bounding box center [858, 307] width 8 height 8
click at [804, 344] on p "4" at bounding box center [805, 347] width 4 height 10
type input "Sep 4th 2025"
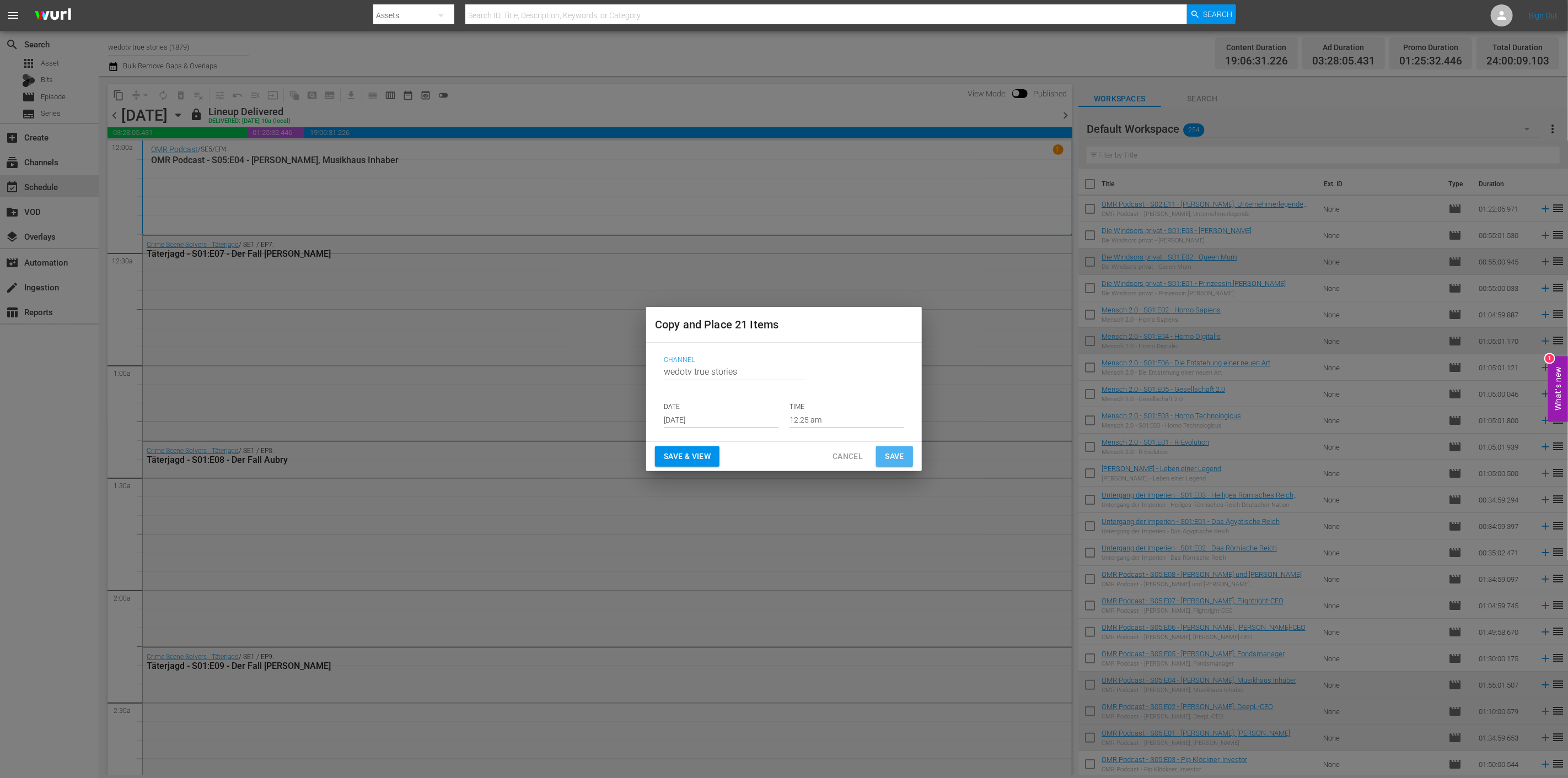
click at [897, 453] on span "Save" at bounding box center [894, 456] width 19 height 14
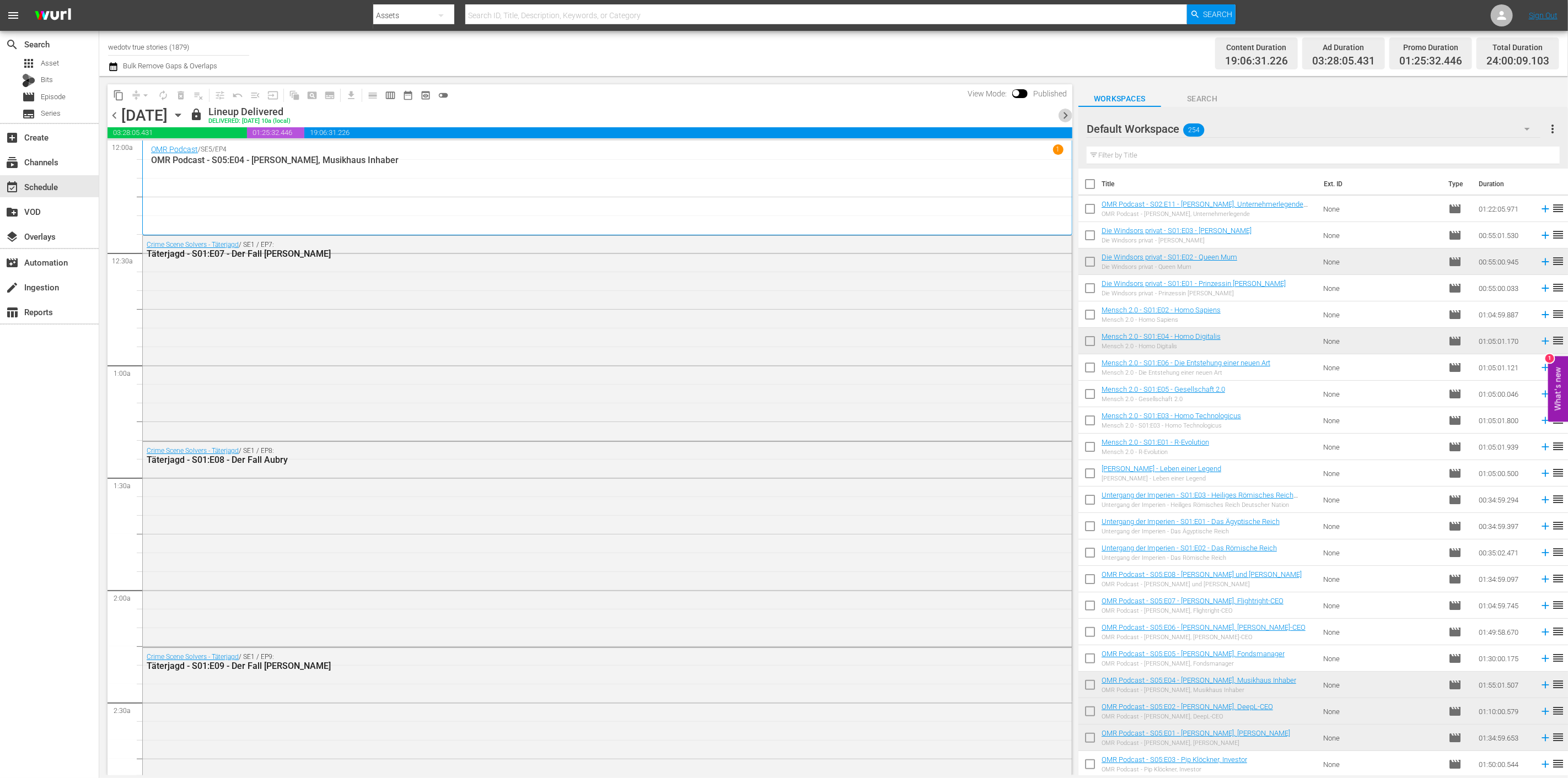
click at [1066, 119] on span "chevron_right" at bounding box center [1065, 115] width 14 height 14
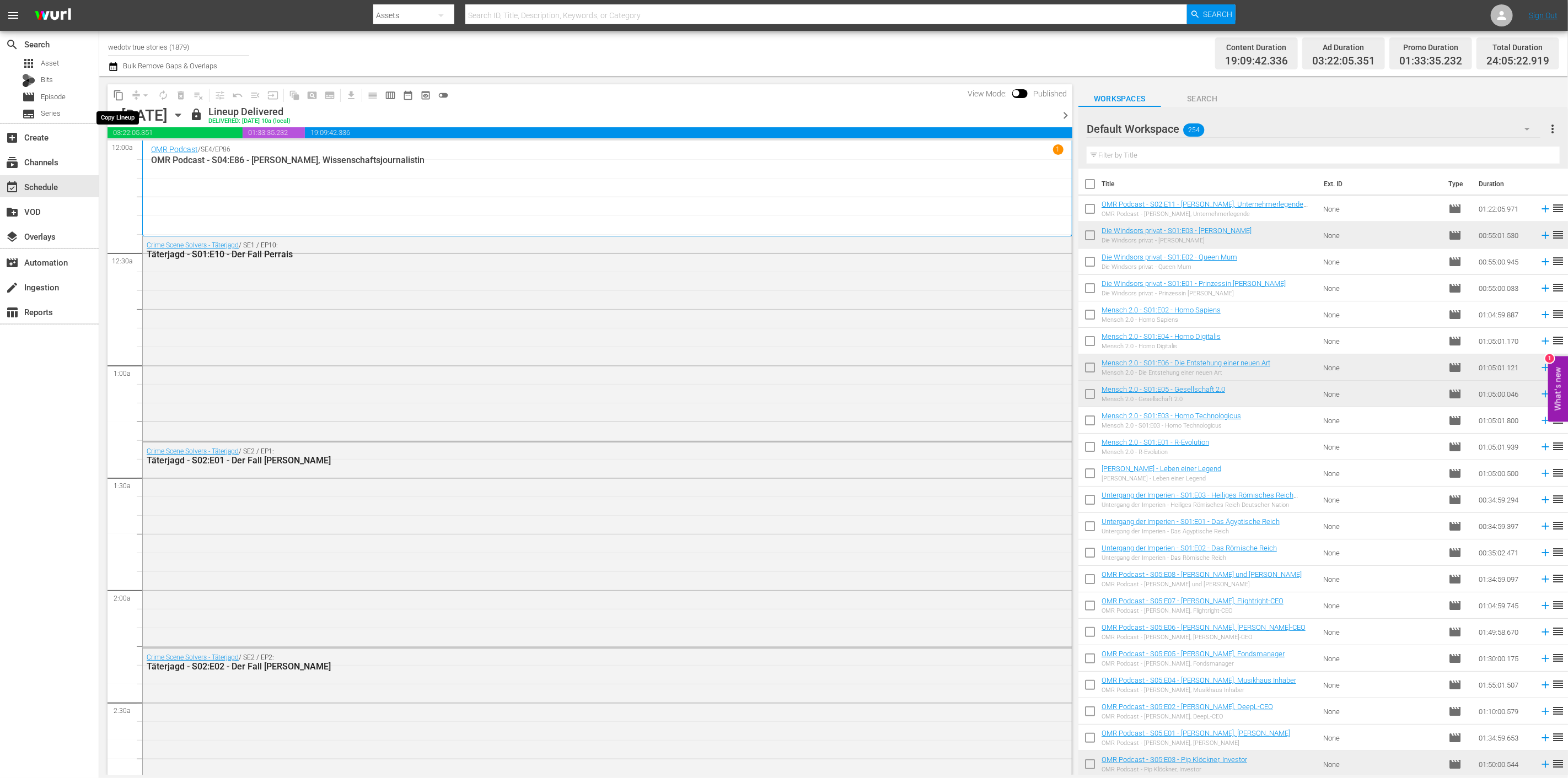
click at [119, 95] on span "content_copy" at bounding box center [118, 95] width 11 height 11
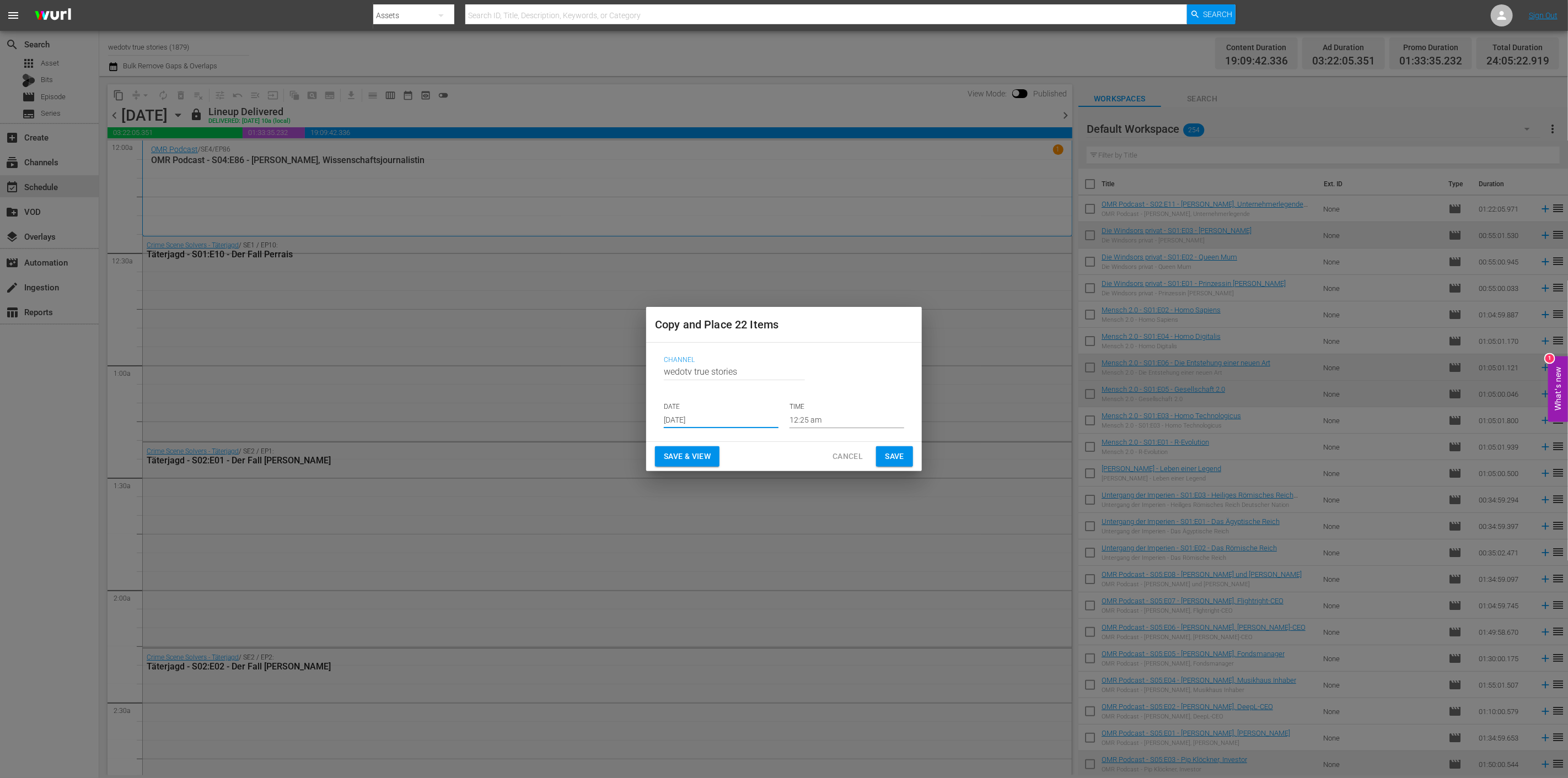
click at [768, 421] on input "Aug 28th 2025" at bounding box center [720, 420] width 114 height 16
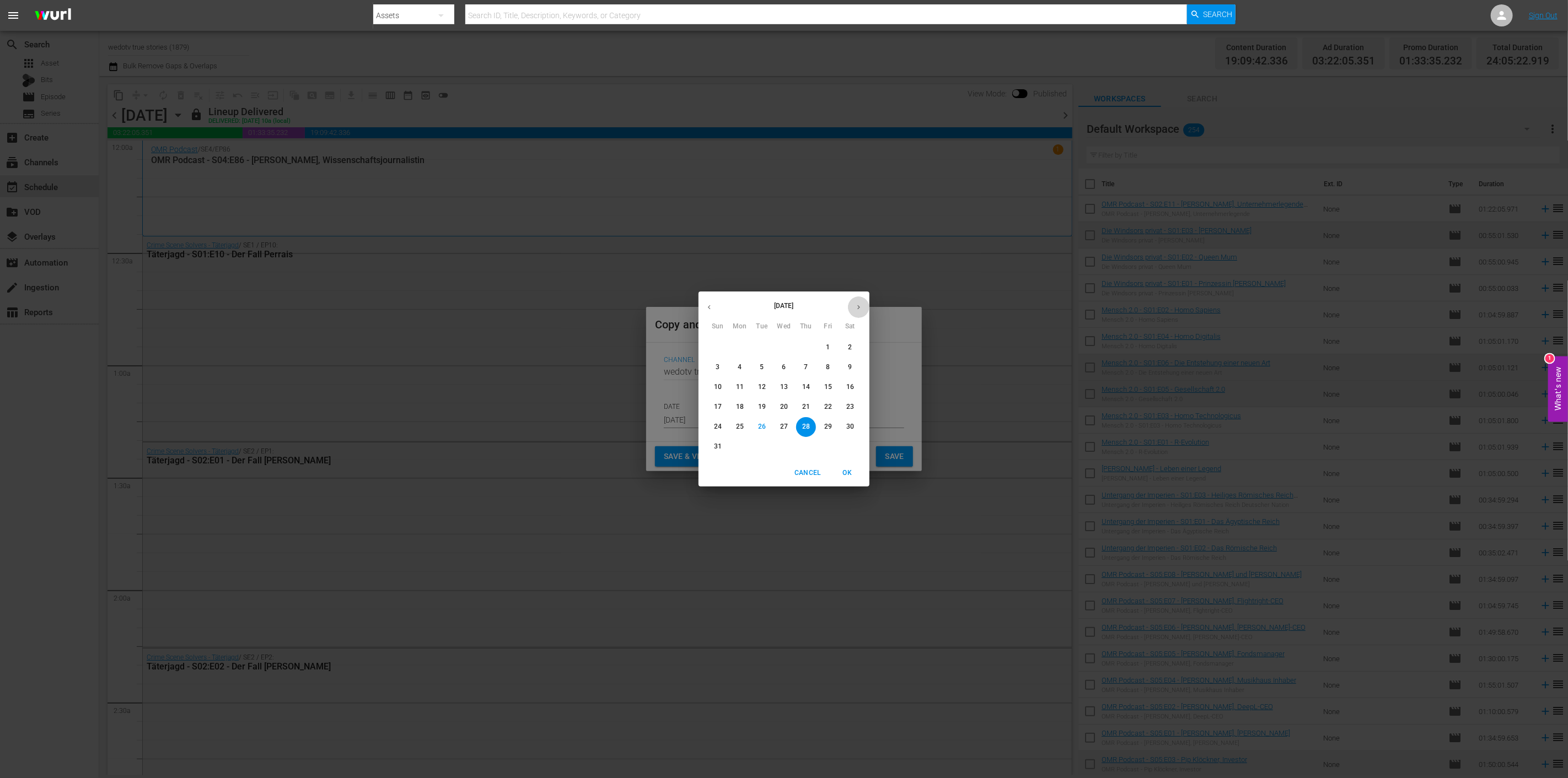
click at [857, 308] on icon "button" at bounding box center [858, 307] width 8 height 8
click at [832, 344] on span "5" at bounding box center [828, 347] width 20 height 10
type input "Sep 5th 2025"
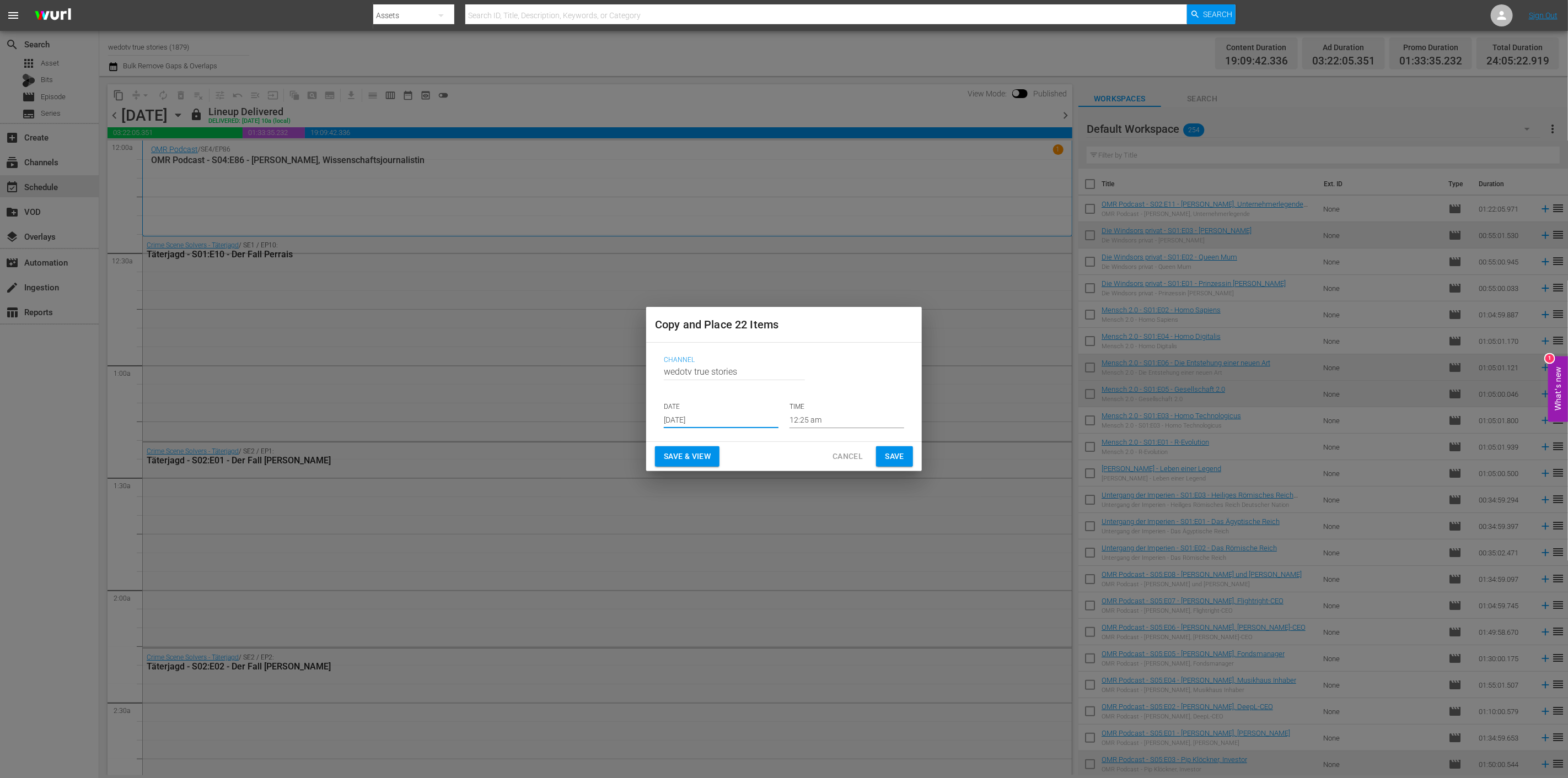
click at [888, 450] on span "Save" at bounding box center [894, 456] width 19 height 14
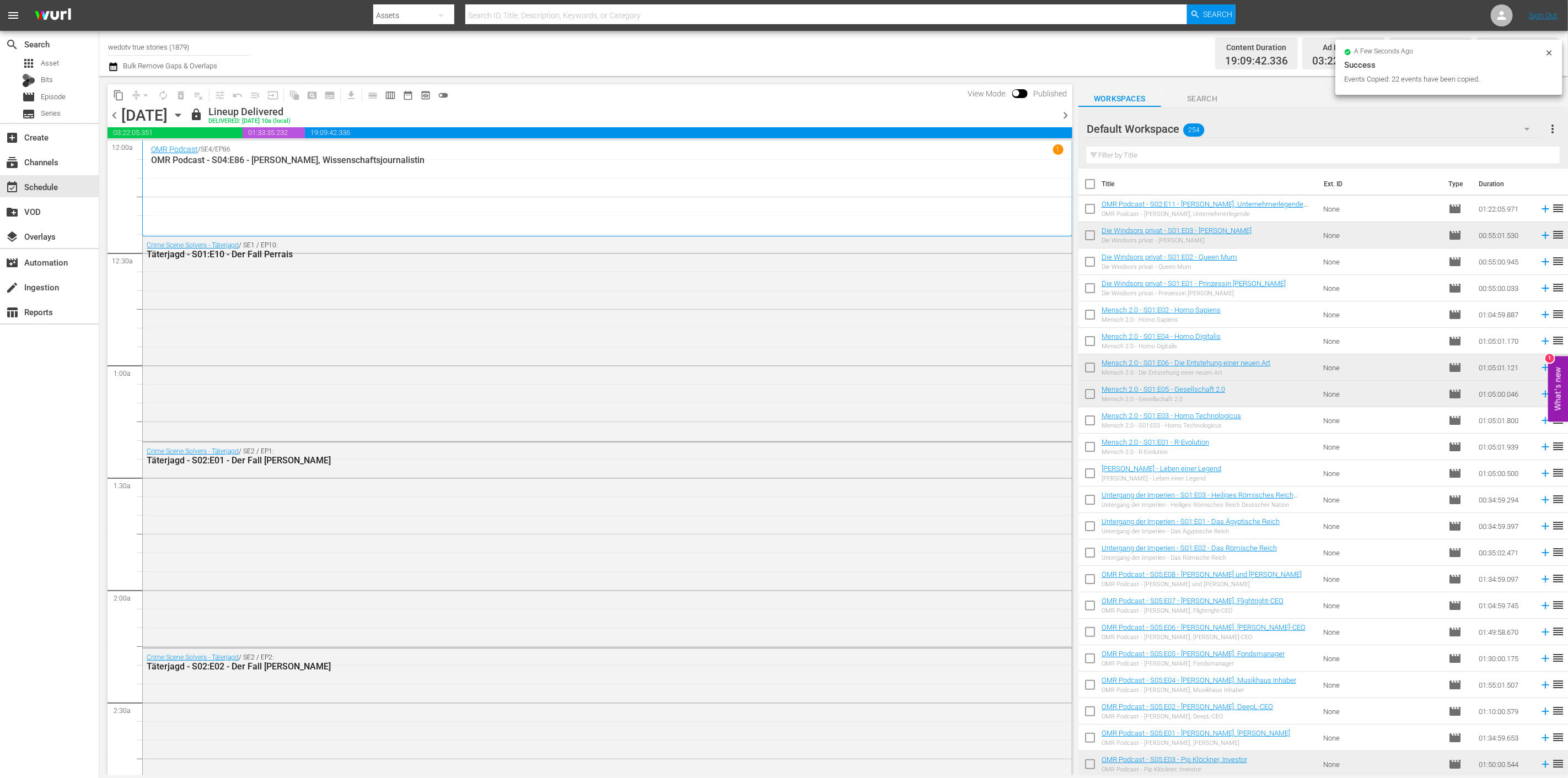
click at [1064, 114] on span "chevron_right" at bounding box center [1065, 115] width 14 height 14
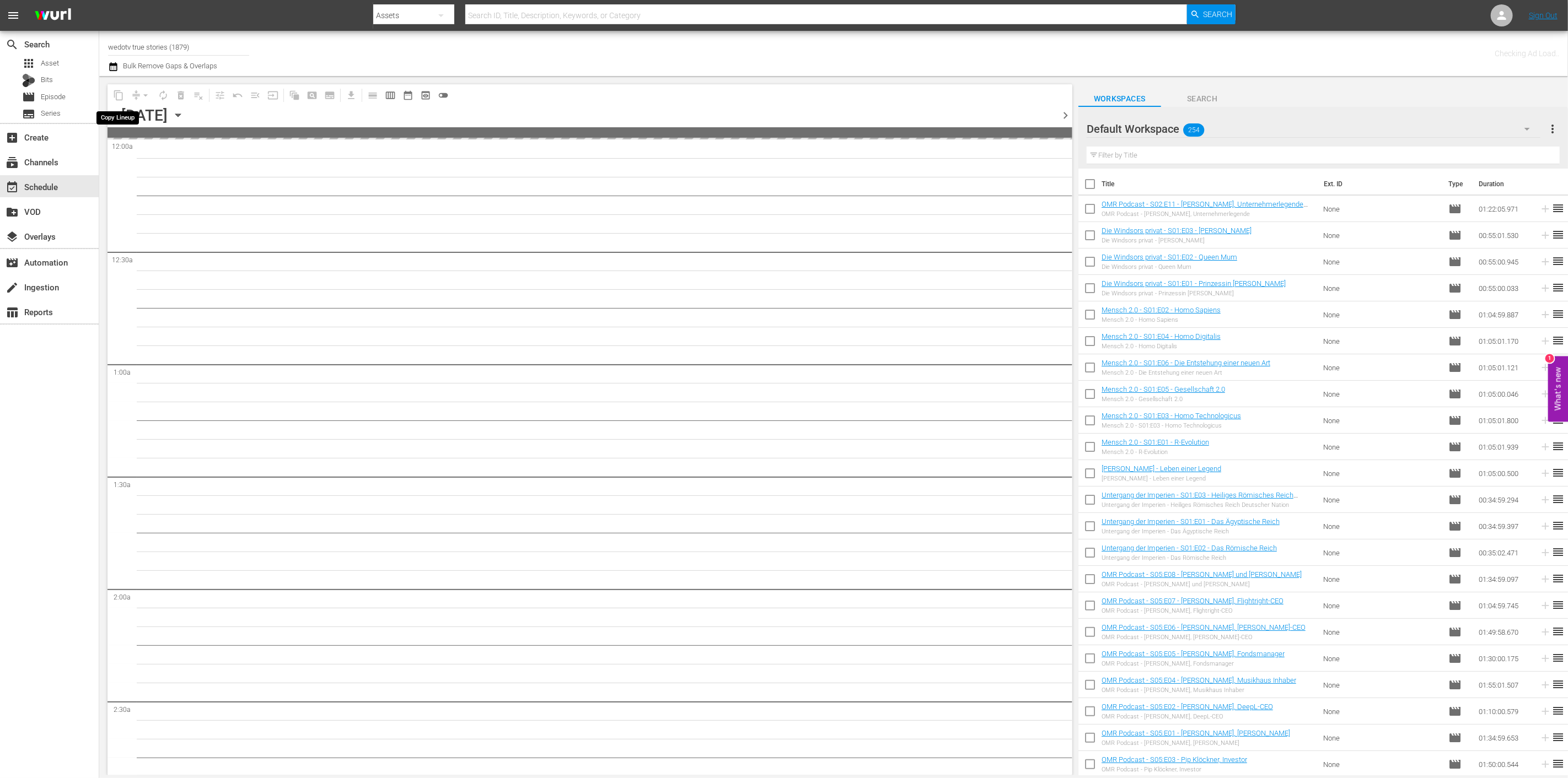
click at [119, 91] on span "content_copy" at bounding box center [119, 95] width 18 height 18
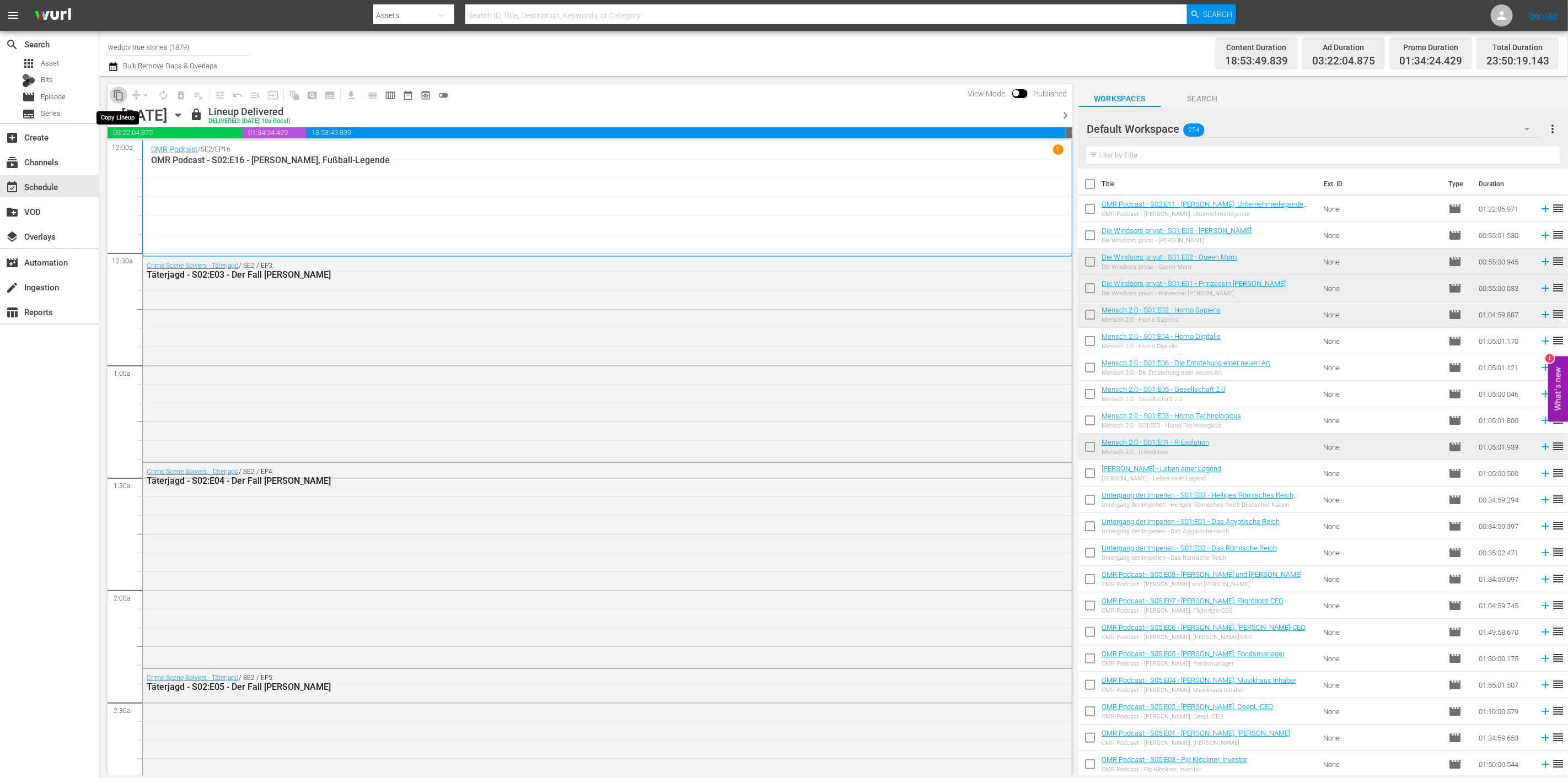
click at [114, 91] on span "content_copy" at bounding box center [118, 95] width 11 height 11
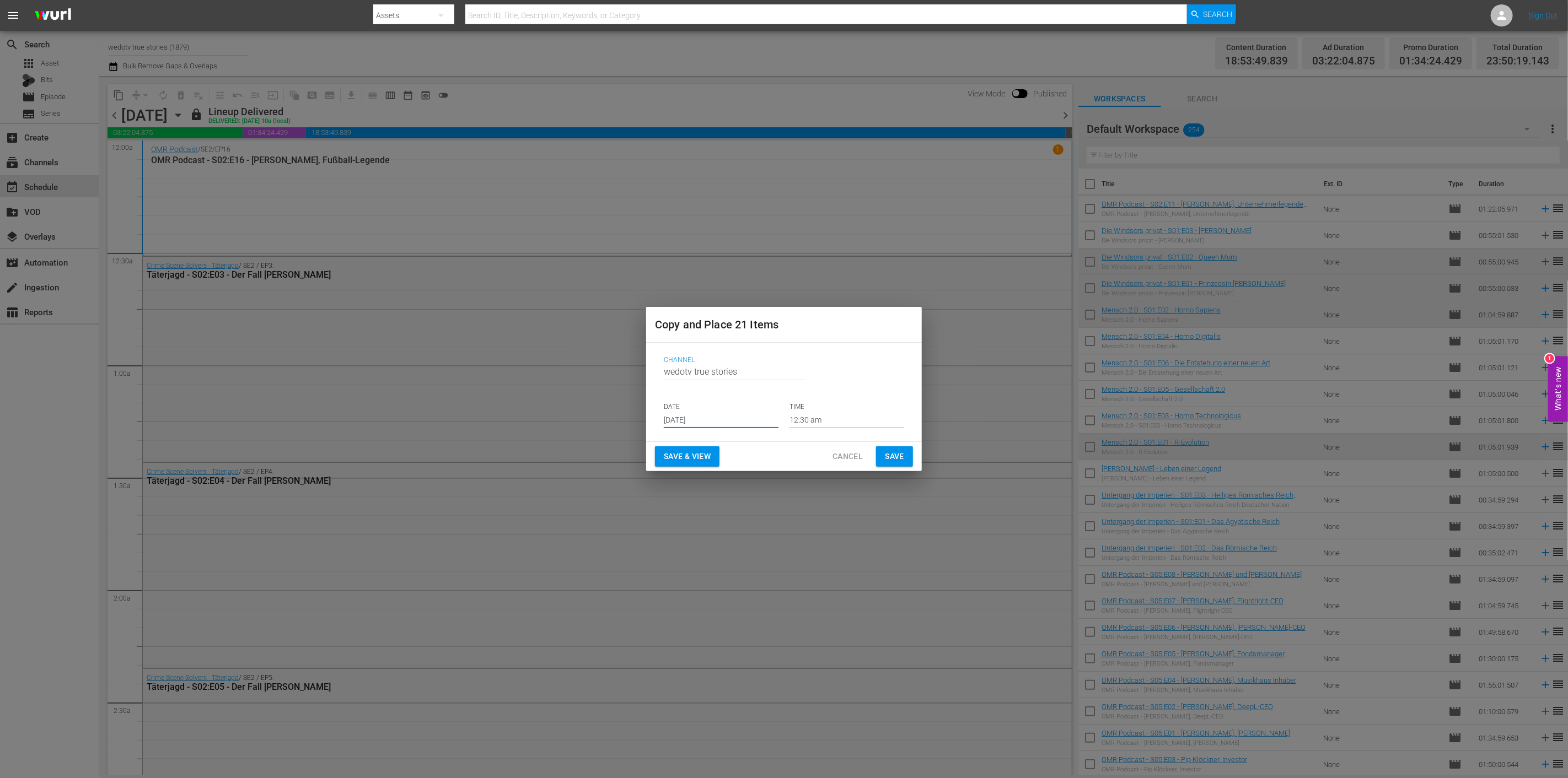
click at [728, 417] on input "Aug 28th 2025" at bounding box center [720, 420] width 114 height 16
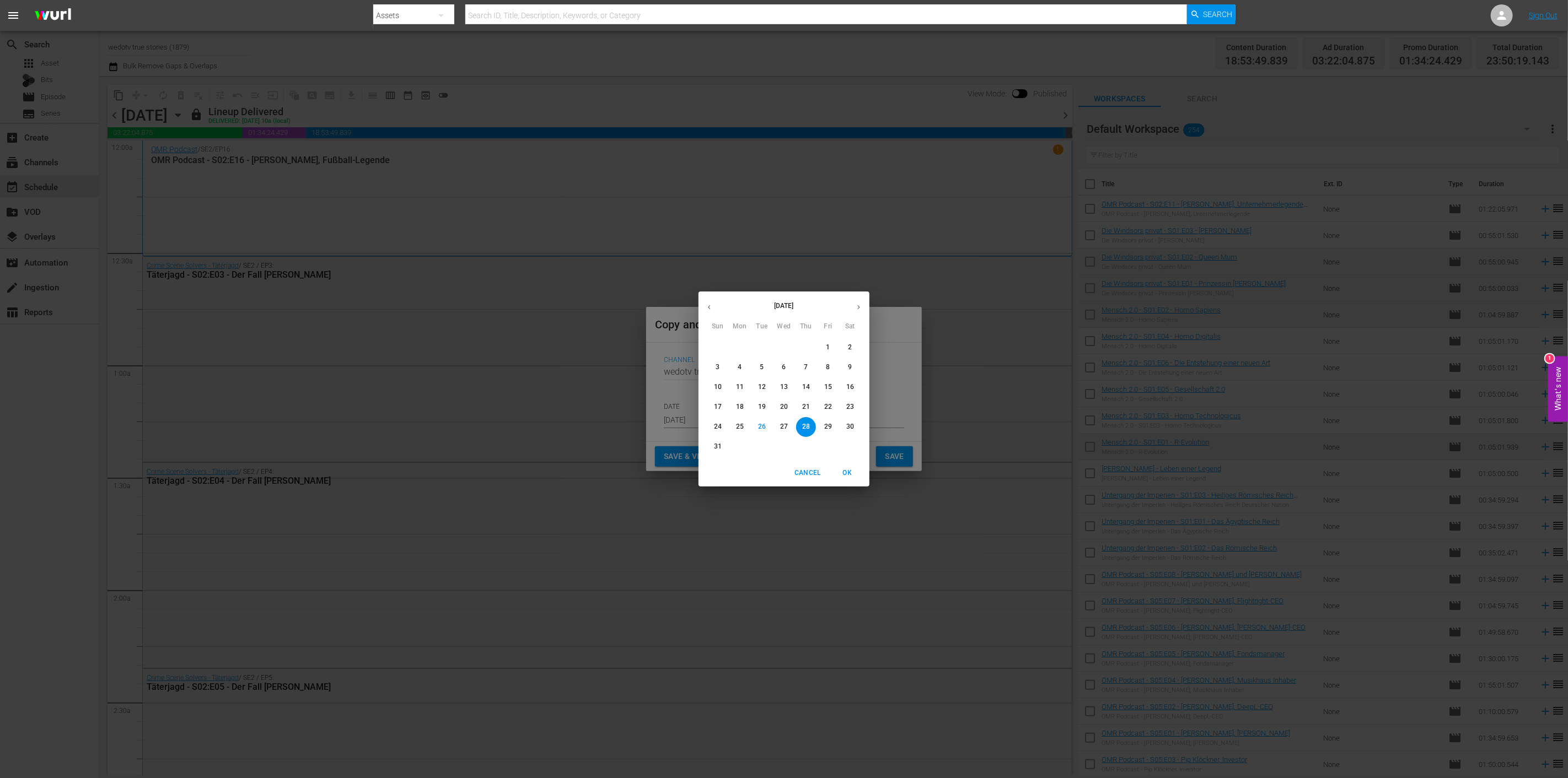
click at [856, 304] on icon "button" at bounding box center [858, 307] width 8 height 8
click at [848, 343] on p "6" at bounding box center [849, 347] width 4 height 10
type input "Sep 6th 2025"
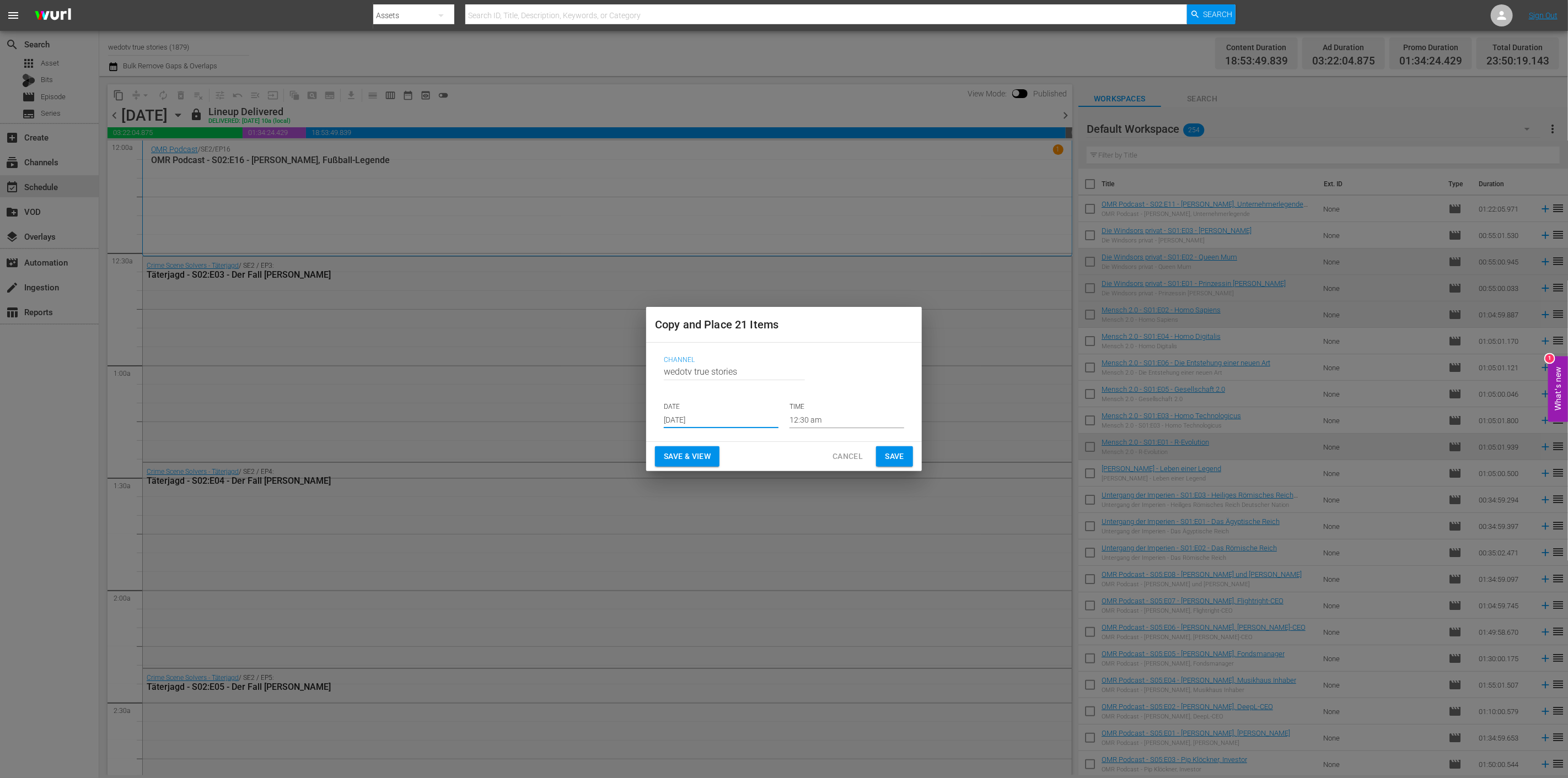
click at [890, 456] on span "Save" at bounding box center [894, 456] width 19 height 14
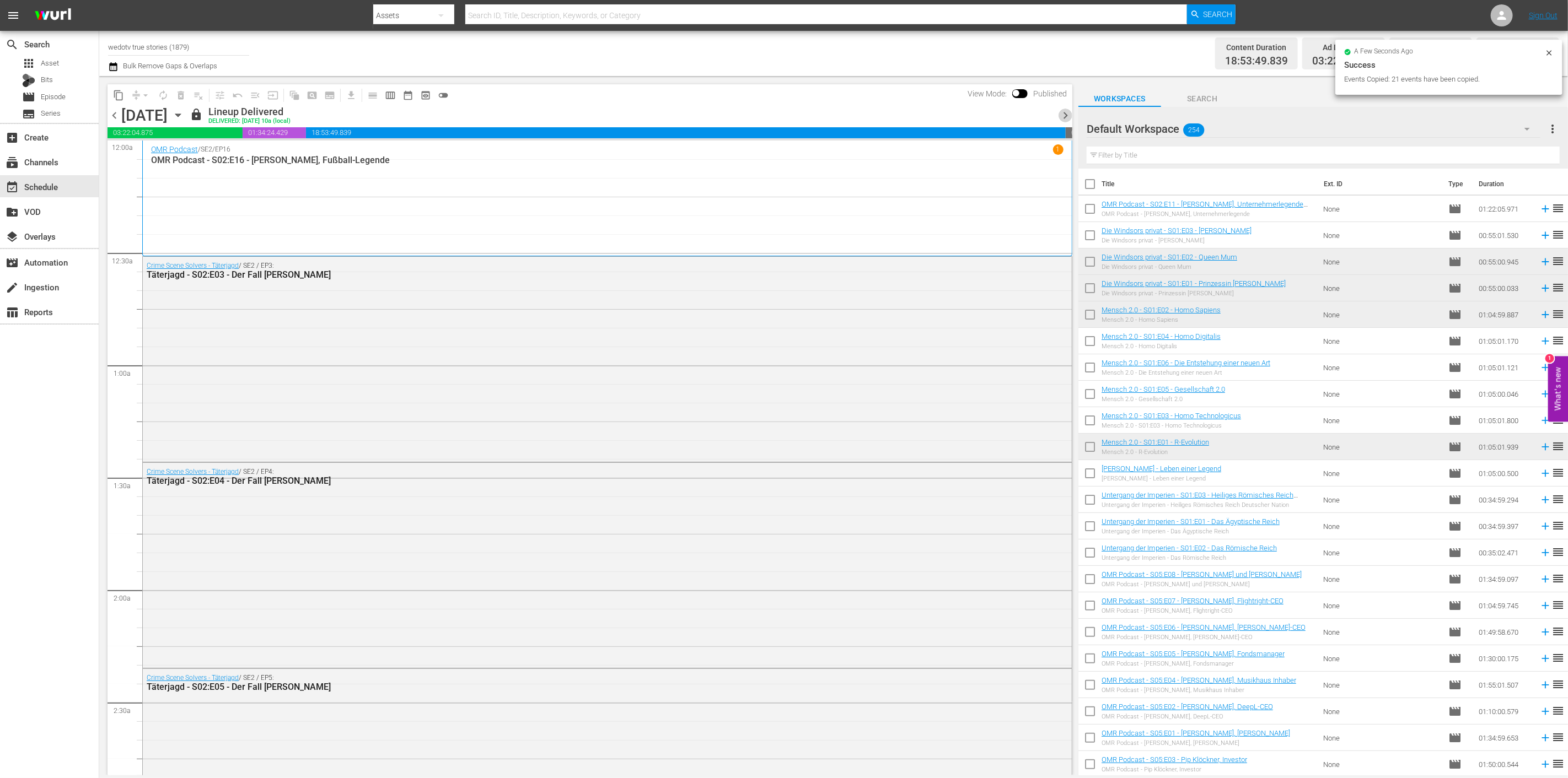
click at [1063, 117] on span "chevron_right" at bounding box center [1065, 115] width 14 height 14
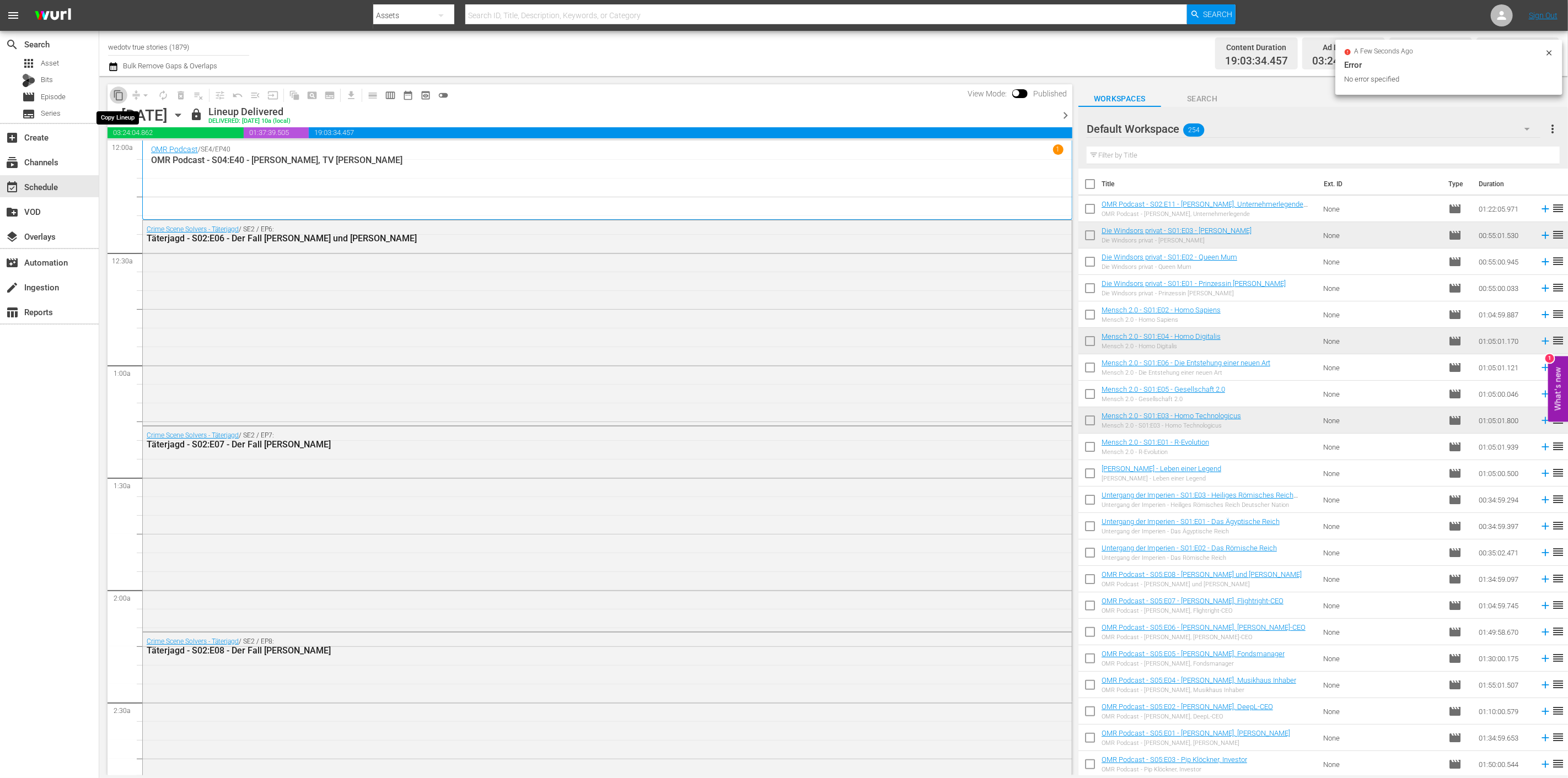
click at [119, 99] on span "content_copy" at bounding box center [118, 95] width 11 height 11
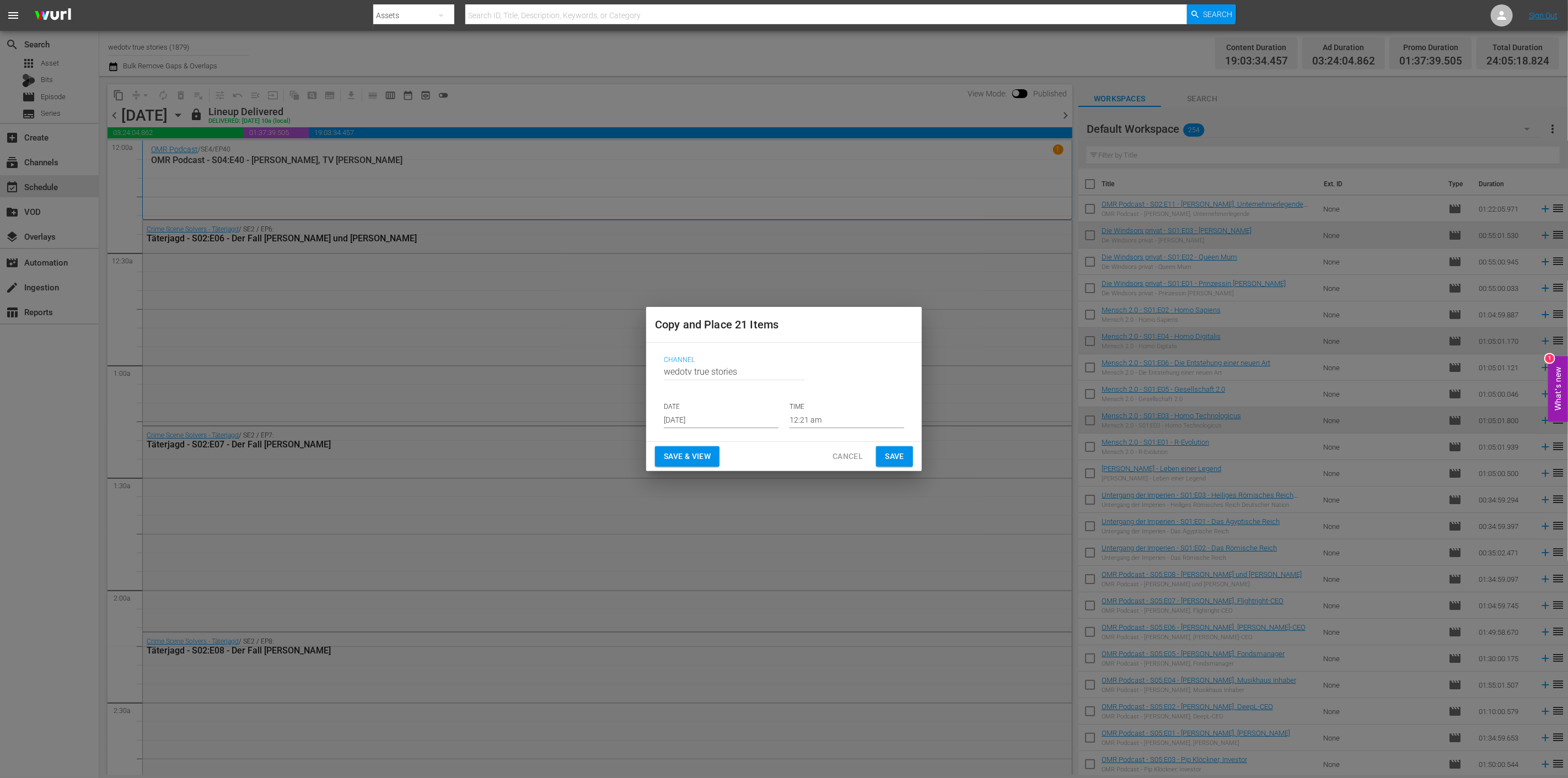
click at [752, 423] on input "Aug 28th 2025" at bounding box center [720, 420] width 114 height 16
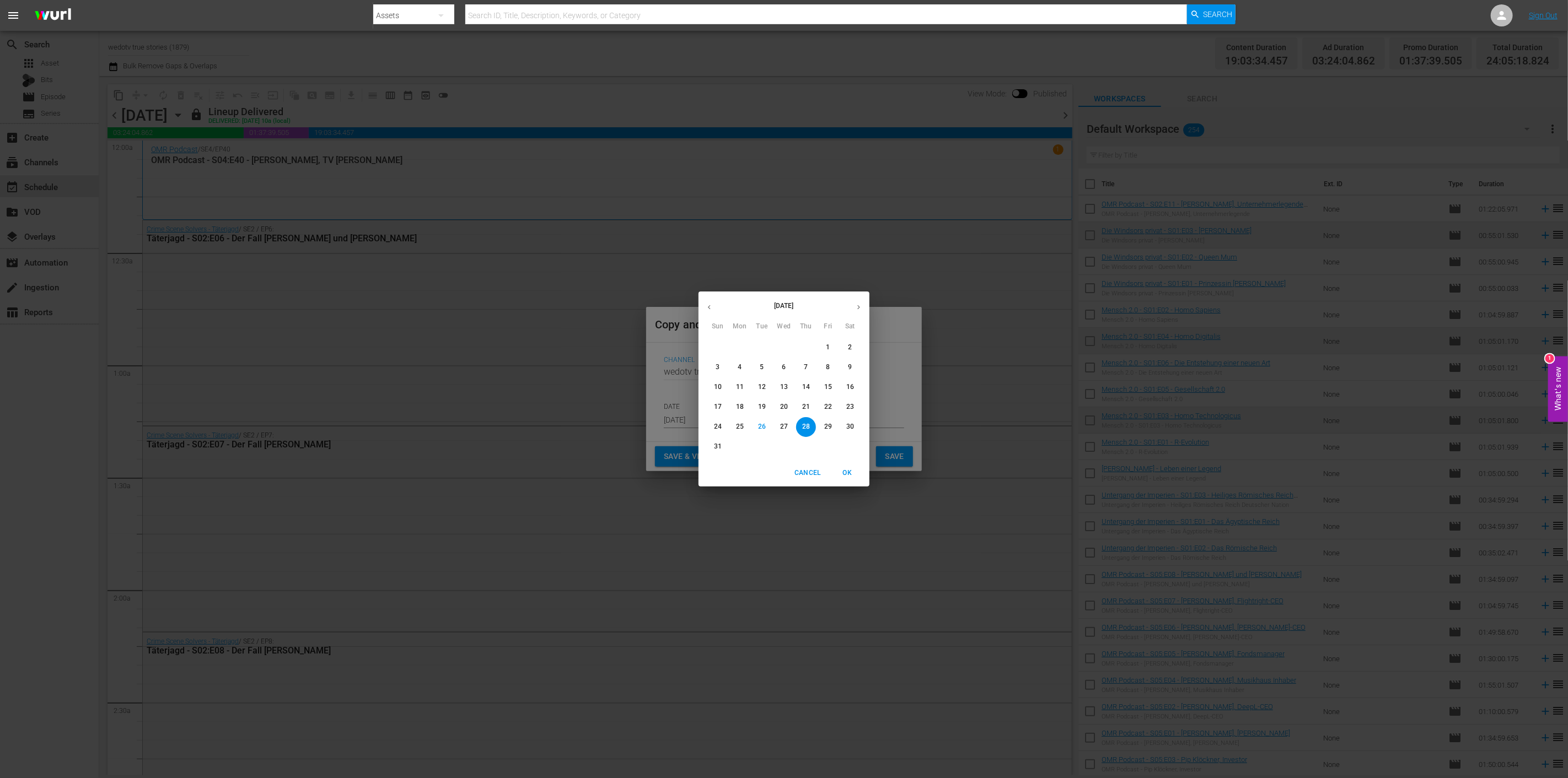
click at [856, 308] on icon "button" at bounding box center [858, 307] width 8 height 8
click at [719, 367] on p "7" at bounding box center [717, 367] width 4 height 10
type input "Sep 7th 2025"
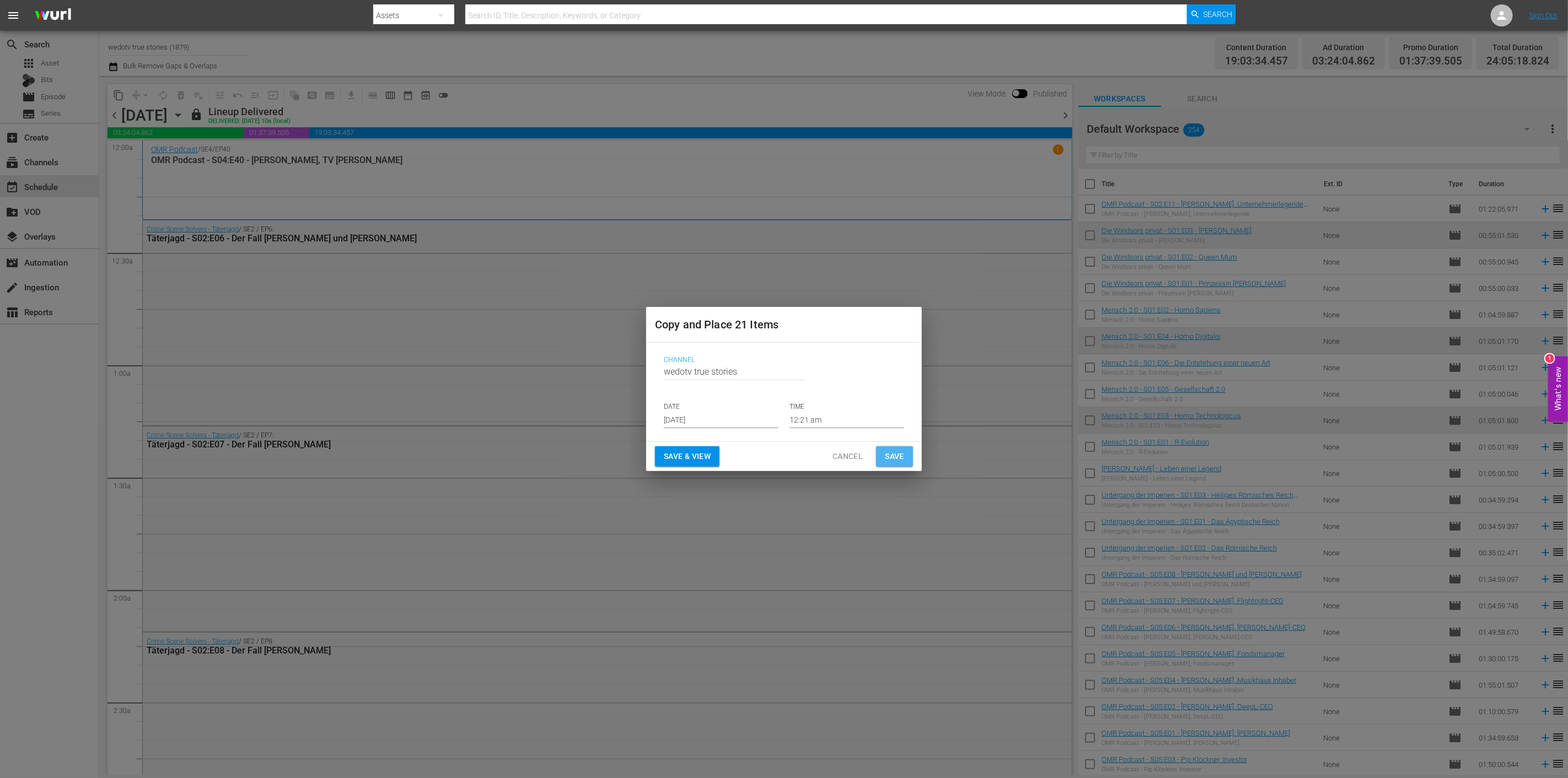
click at [901, 452] on span "Save" at bounding box center [894, 456] width 19 height 14
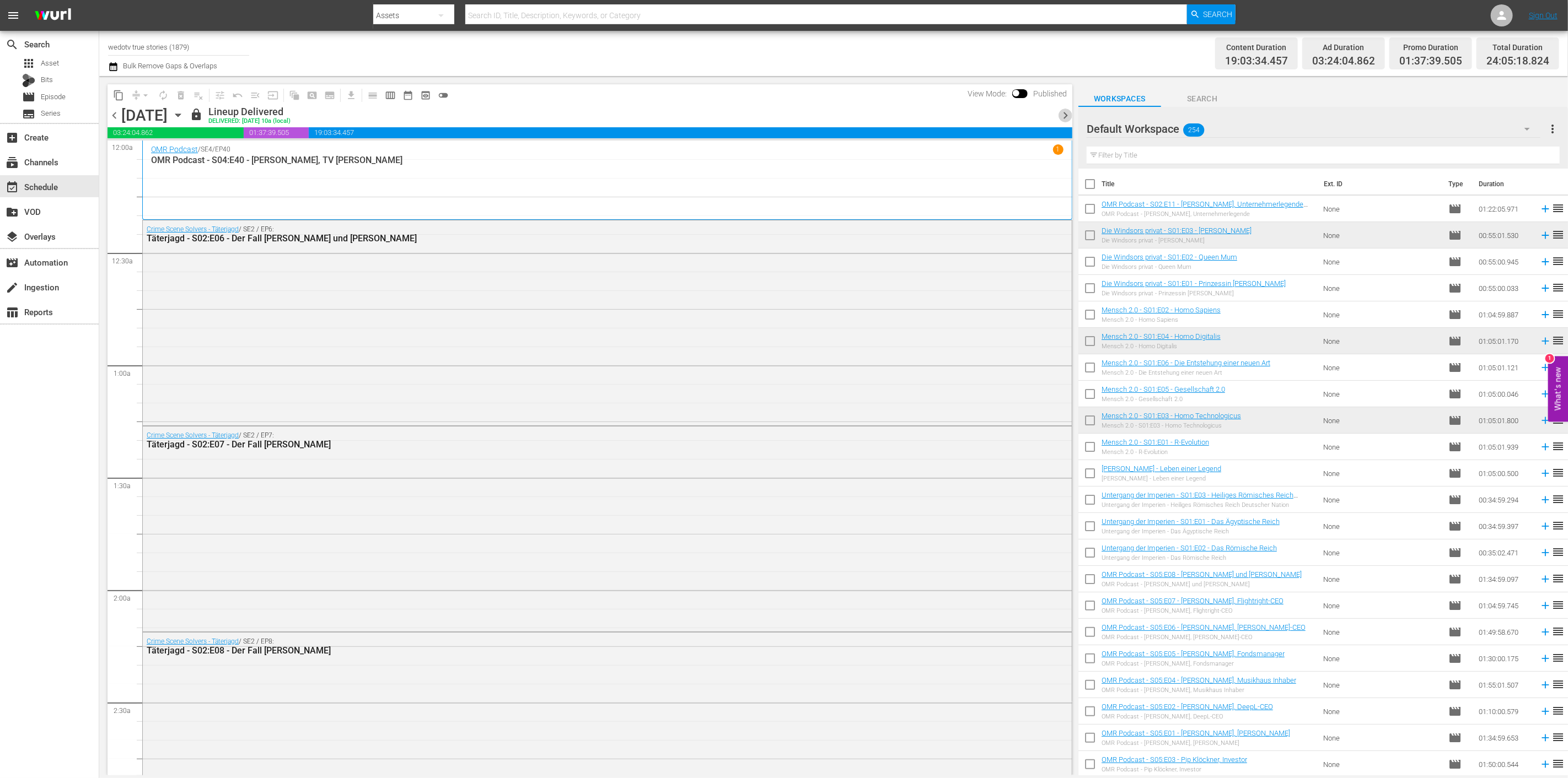
click at [1064, 112] on span "chevron_right" at bounding box center [1065, 115] width 14 height 14
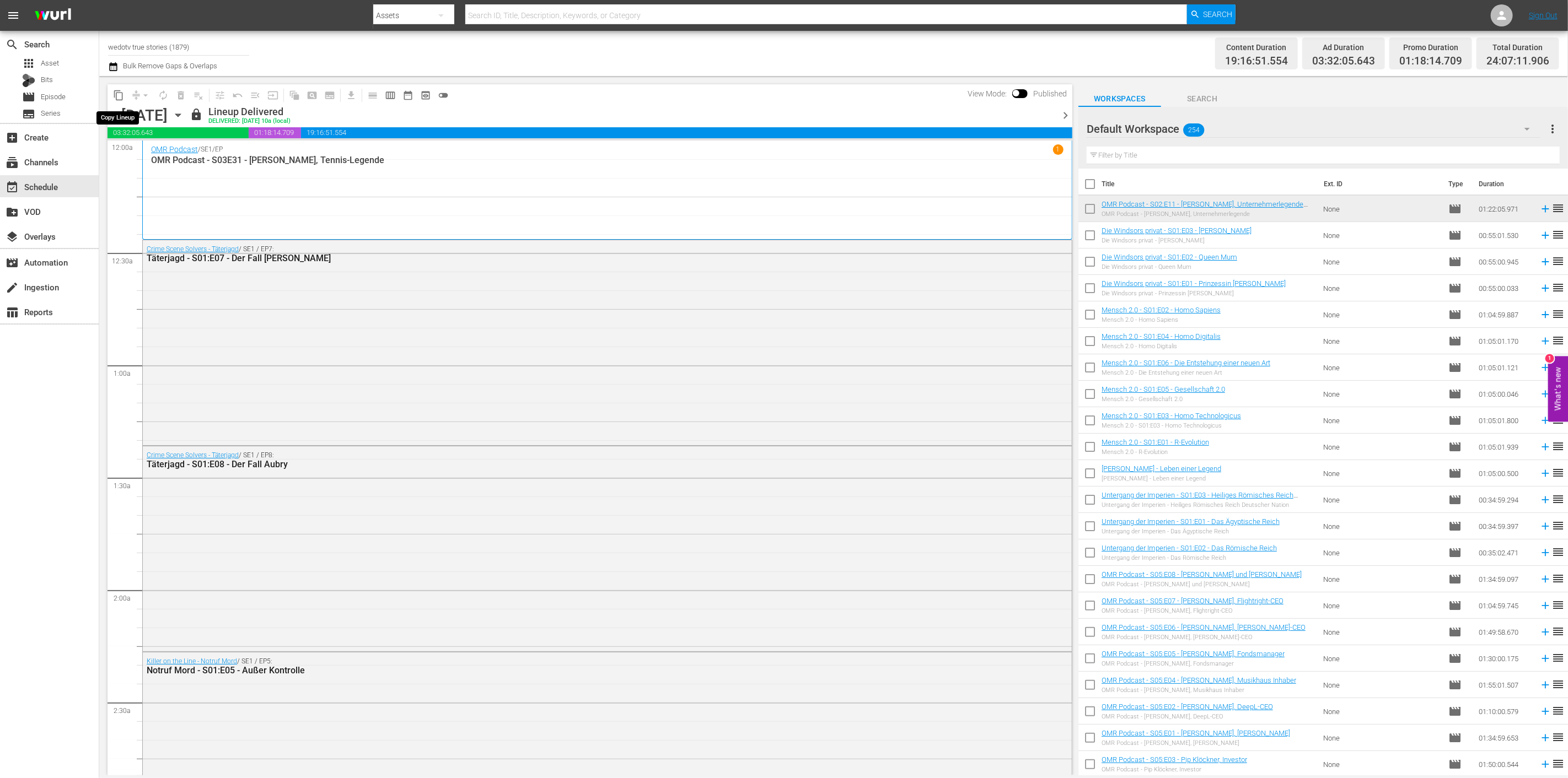
click at [119, 93] on span "content_copy" at bounding box center [118, 95] width 11 height 11
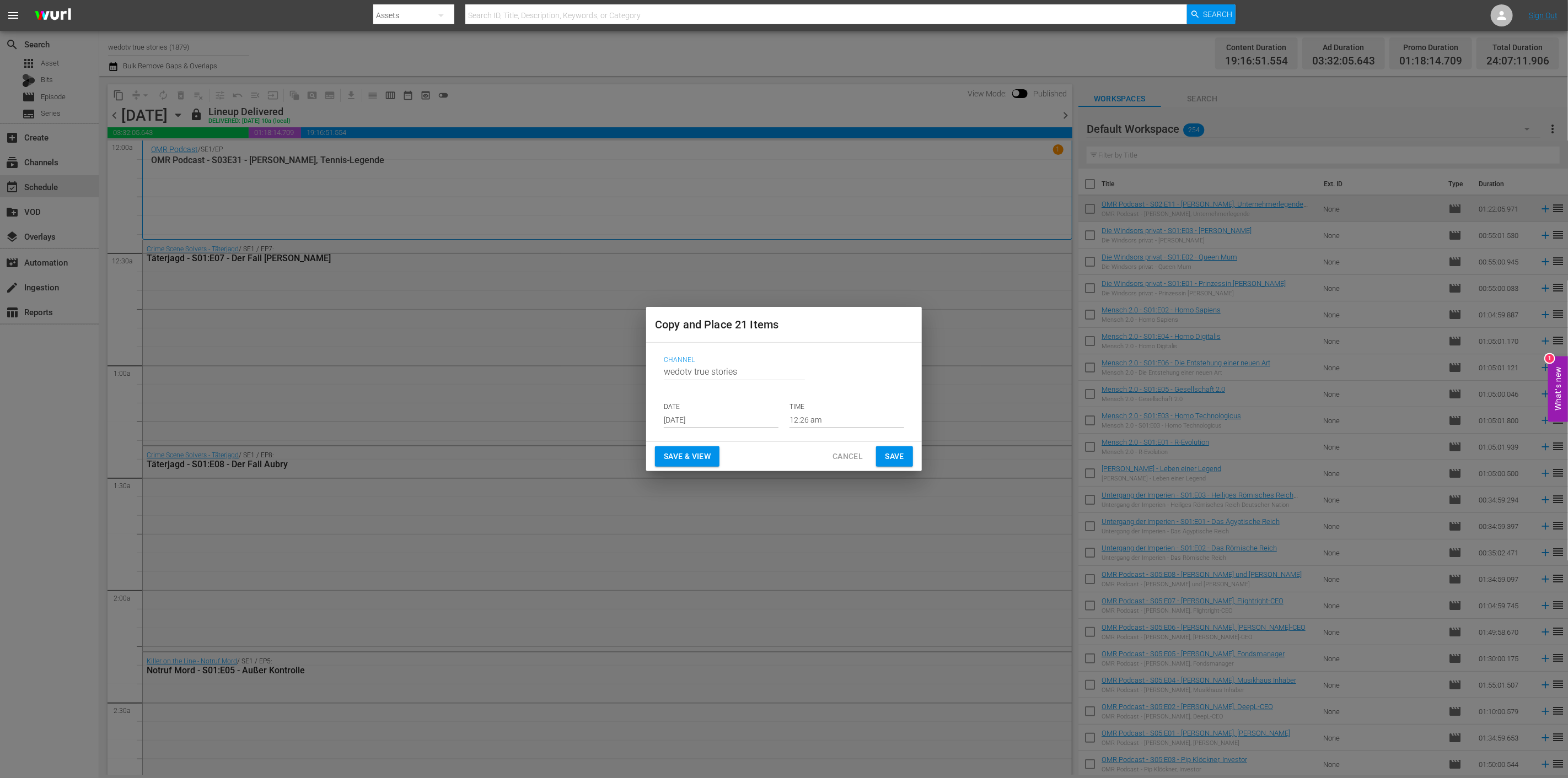
click at [752, 417] on input "Aug 28th 2025" at bounding box center [720, 420] width 114 height 16
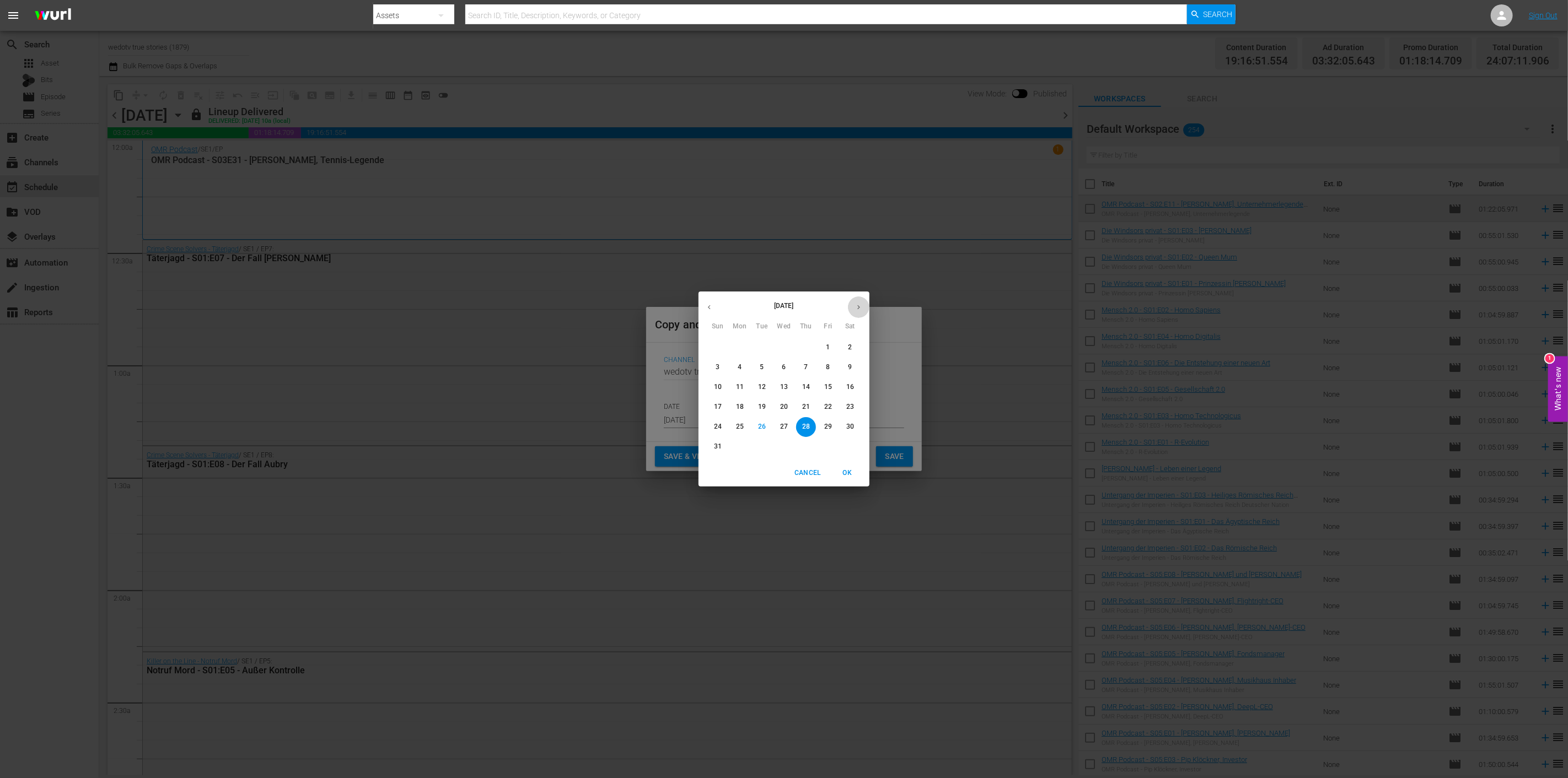
click at [858, 306] on icon "button" at bounding box center [859, 308] width 3 height 4
click at [741, 365] on p "8" at bounding box center [739, 367] width 4 height 10
type input "Sep 8th 2025"
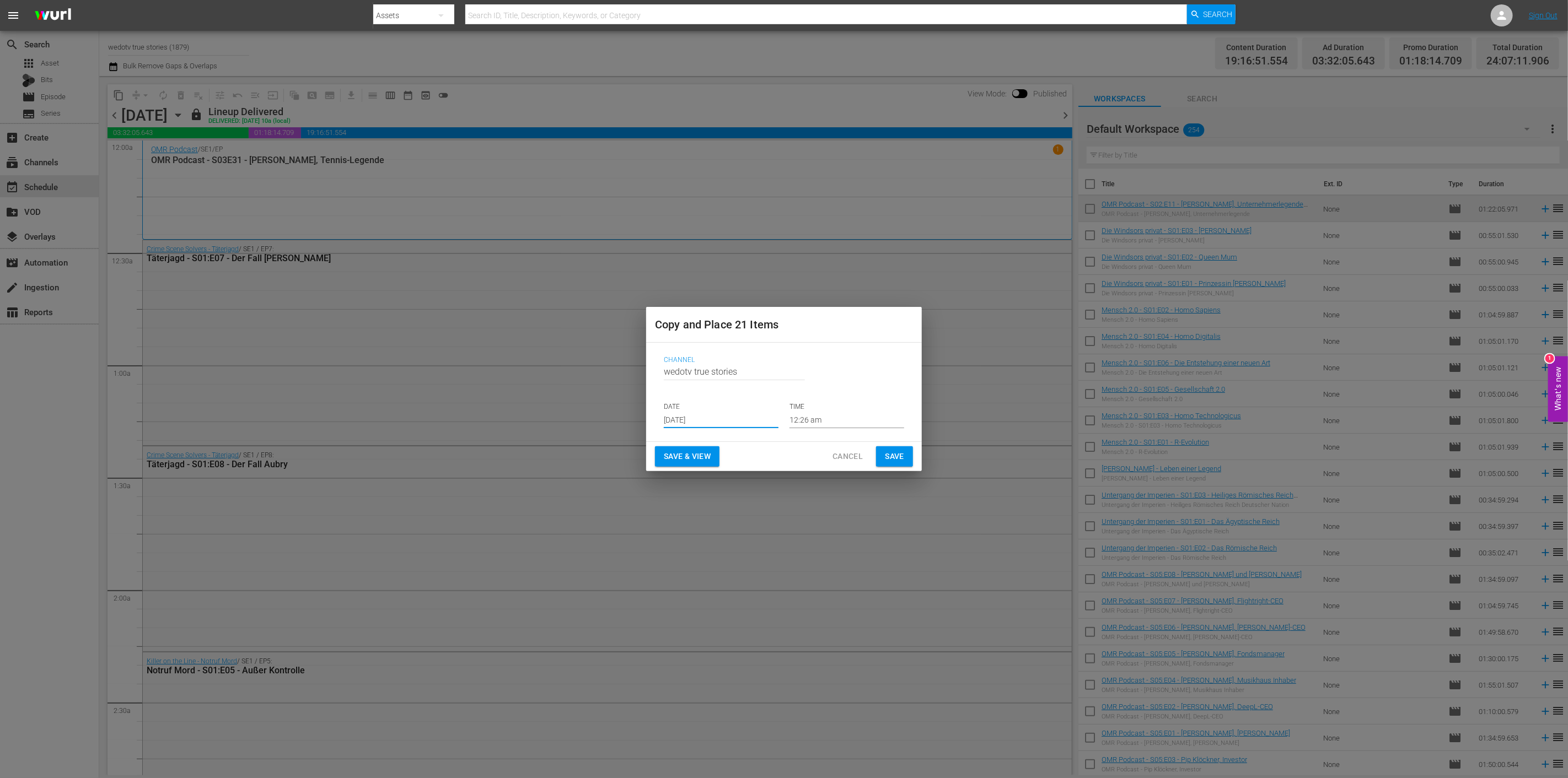
click at [893, 452] on span "Save" at bounding box center [894, 456] width 19 height 14
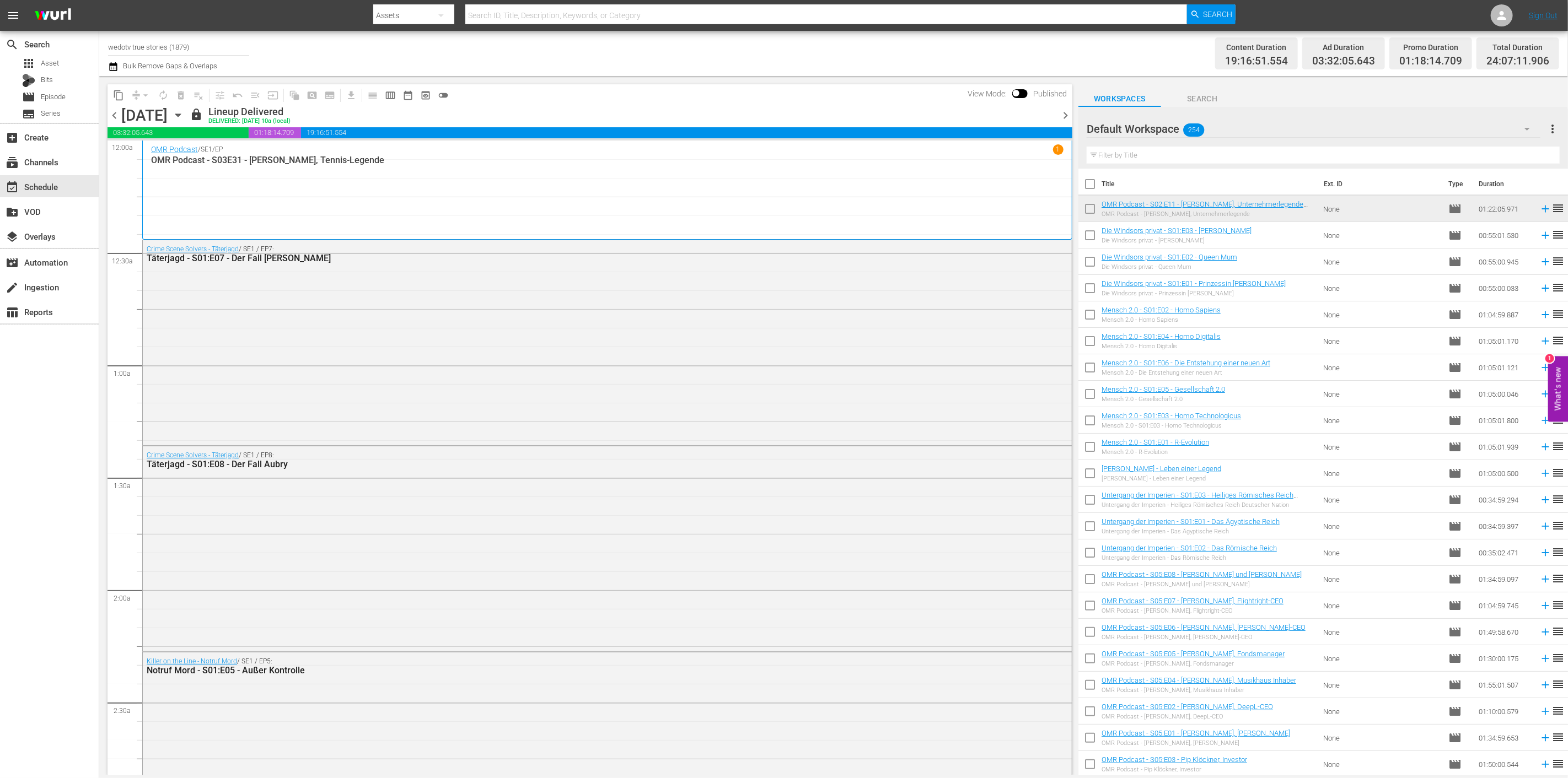
click at [1063, 109] on span "chevron_right" at bounding box center [1065, 115] width 14 height 14
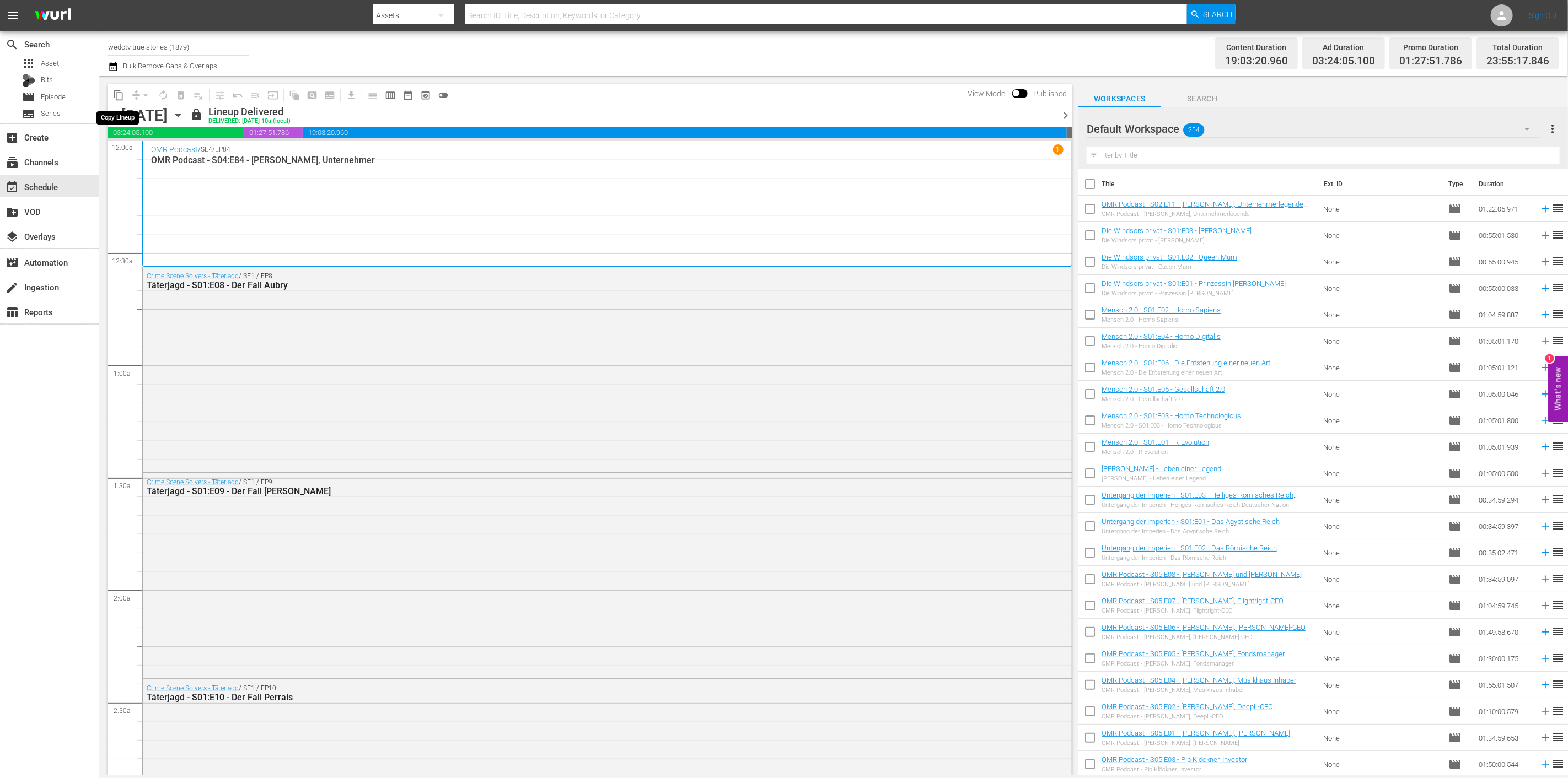
click at [123, 97] on span "content_copy" at bounding box center [118, 95] width 11 height 11
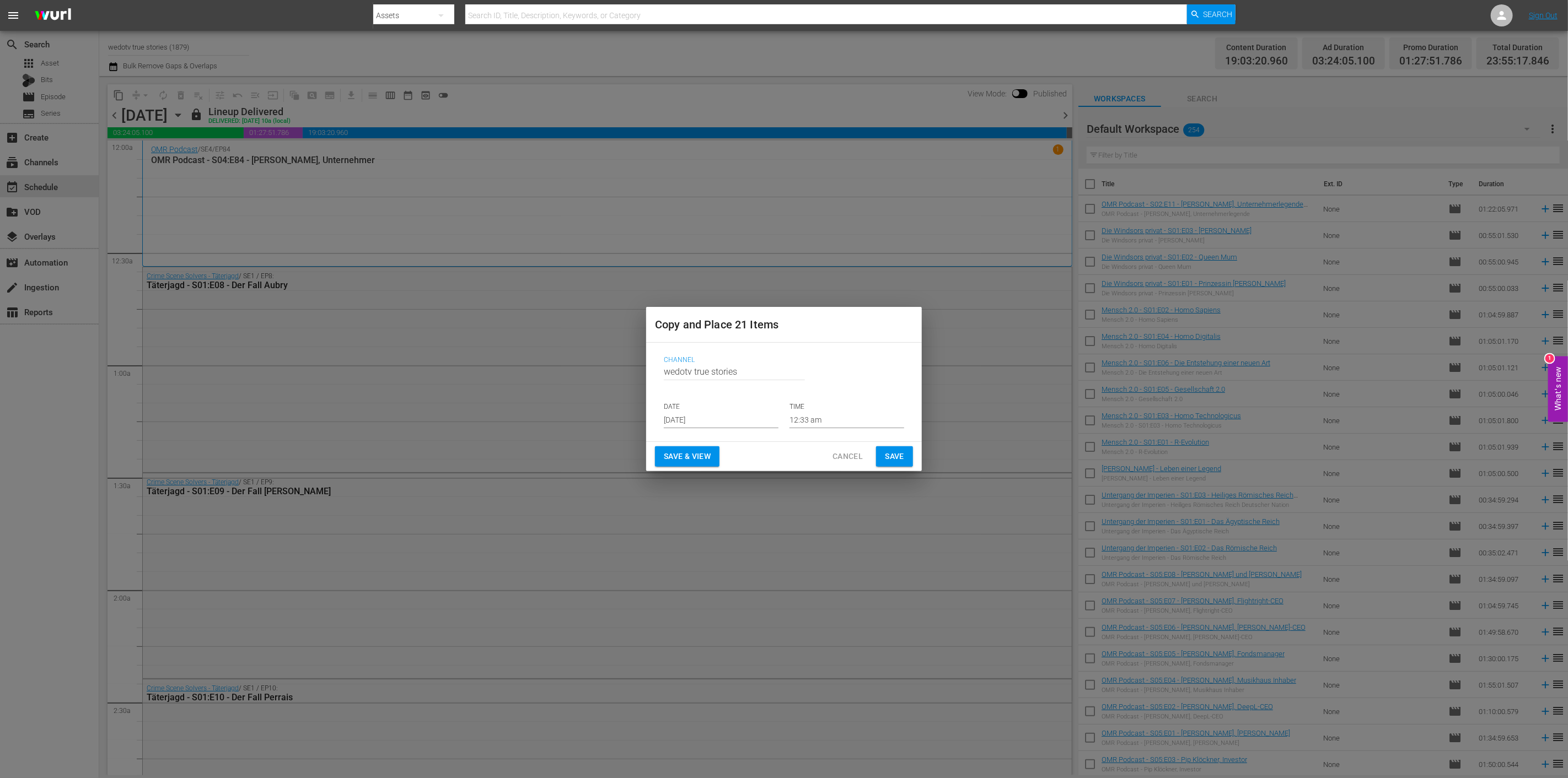
click at [748, 421] on input "Aug 28th 2025" at bounding box center [720, 420] width 114 height 16
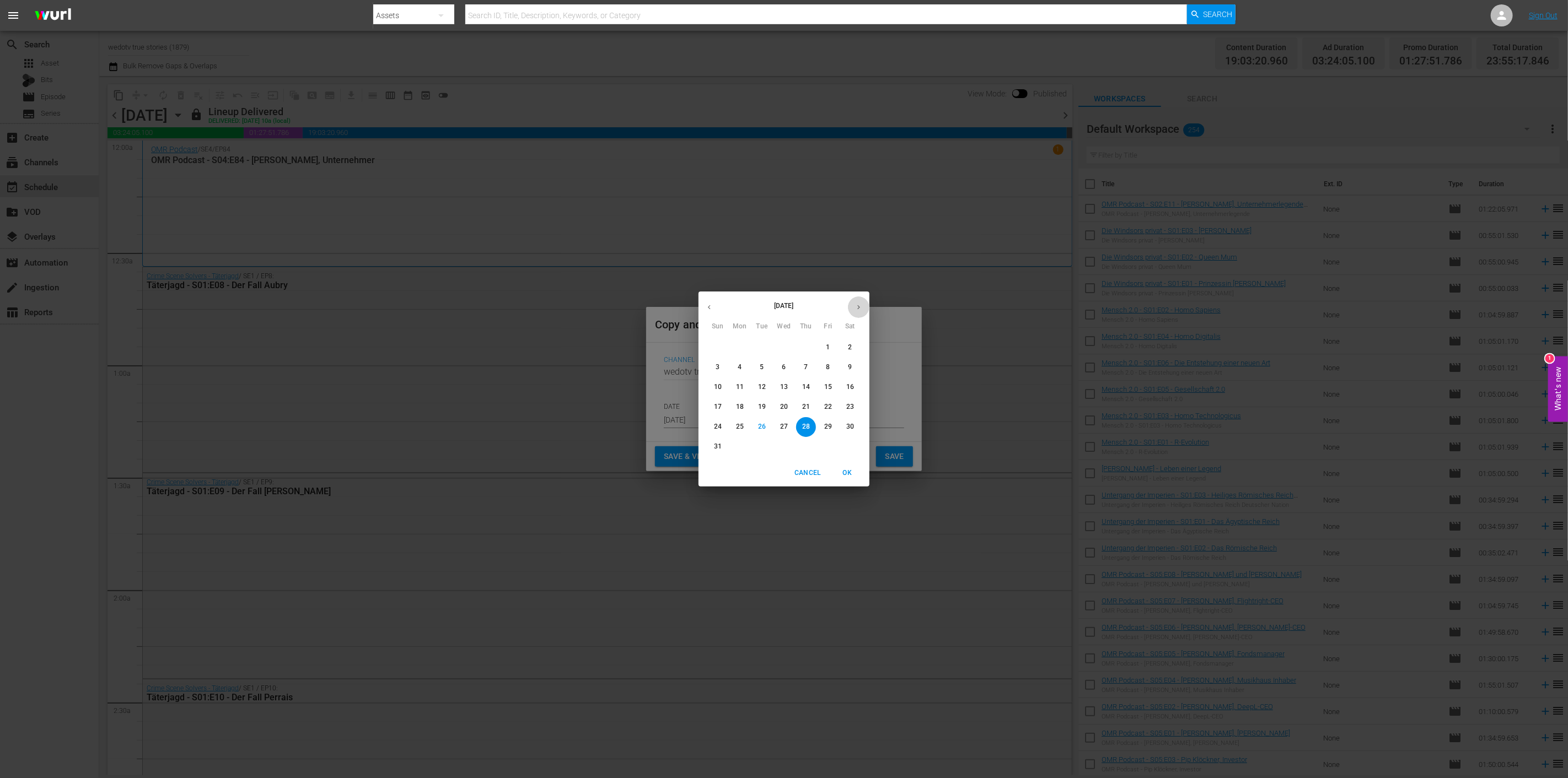
drag, startPoint x: 860, startPoint y: 302, endPoint x: 824, endPoint y: 325, distance: 42.7
click at [857, 305] on button "button" at bounding box center [858, 307] width 21 height 21
click at [762, 368] on p "9" at bounding box center [761, 367] width 4 height 10
type input "Sep 9th 2025"
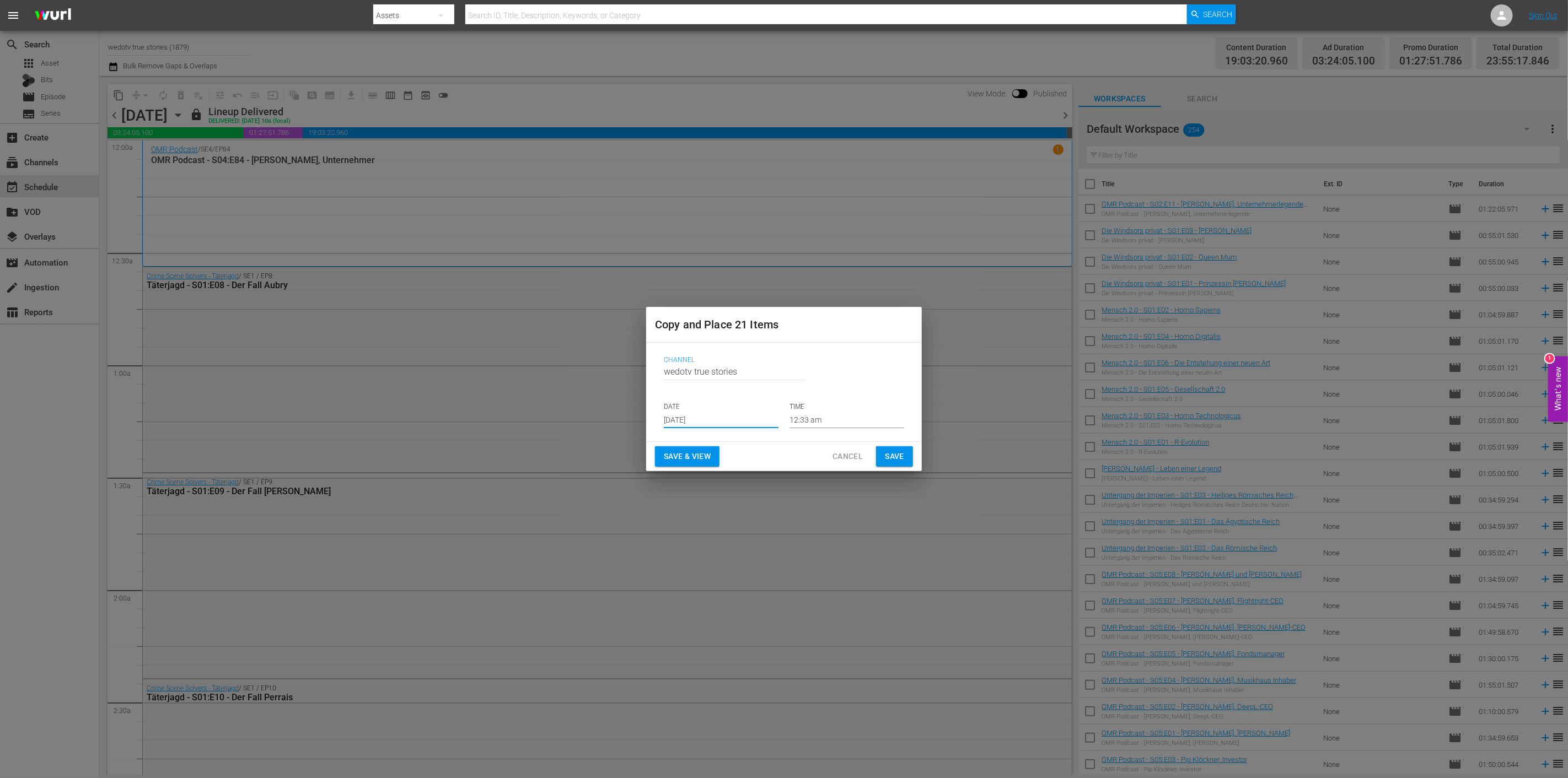
click at [897, 456] on span "Save" at bounding box center [894, 456] width 19 height 14
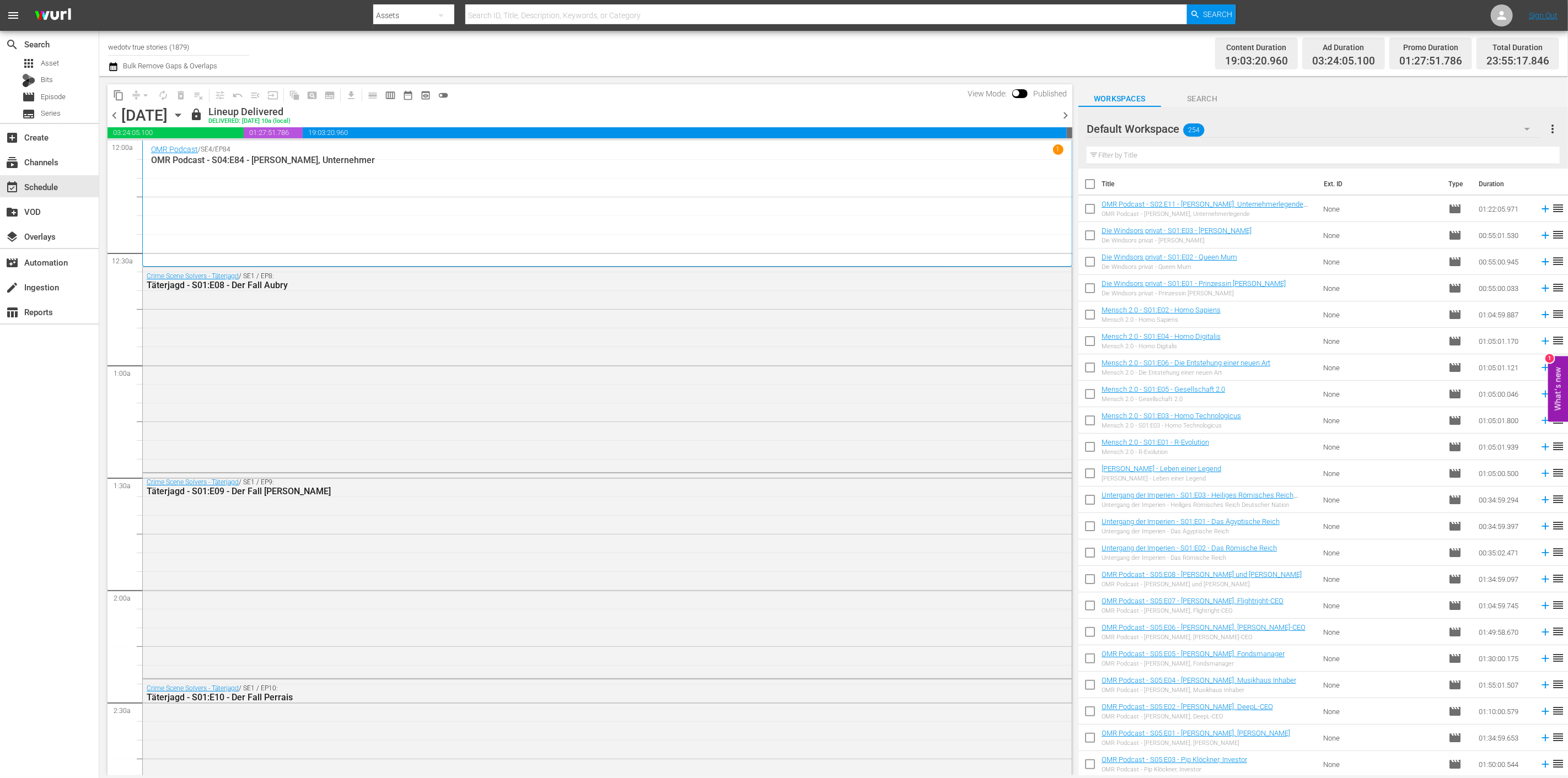
click at [1060, 117] on span "chevron_right" at bounding box center [1065, 115] width 14 height 14
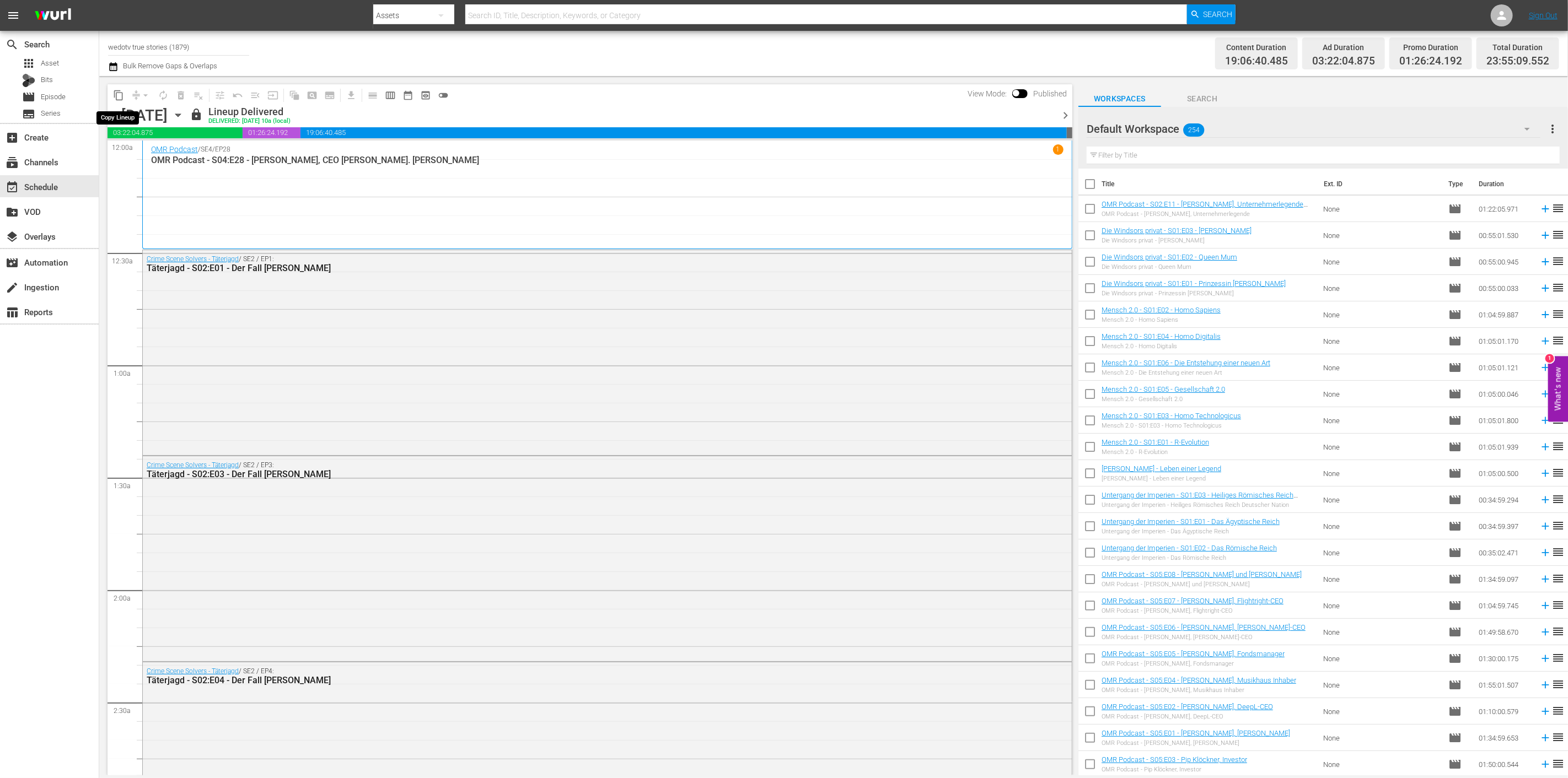
click at [117, 97] on span "content_copy" at bounding box center [118, 95] width 11 height 11
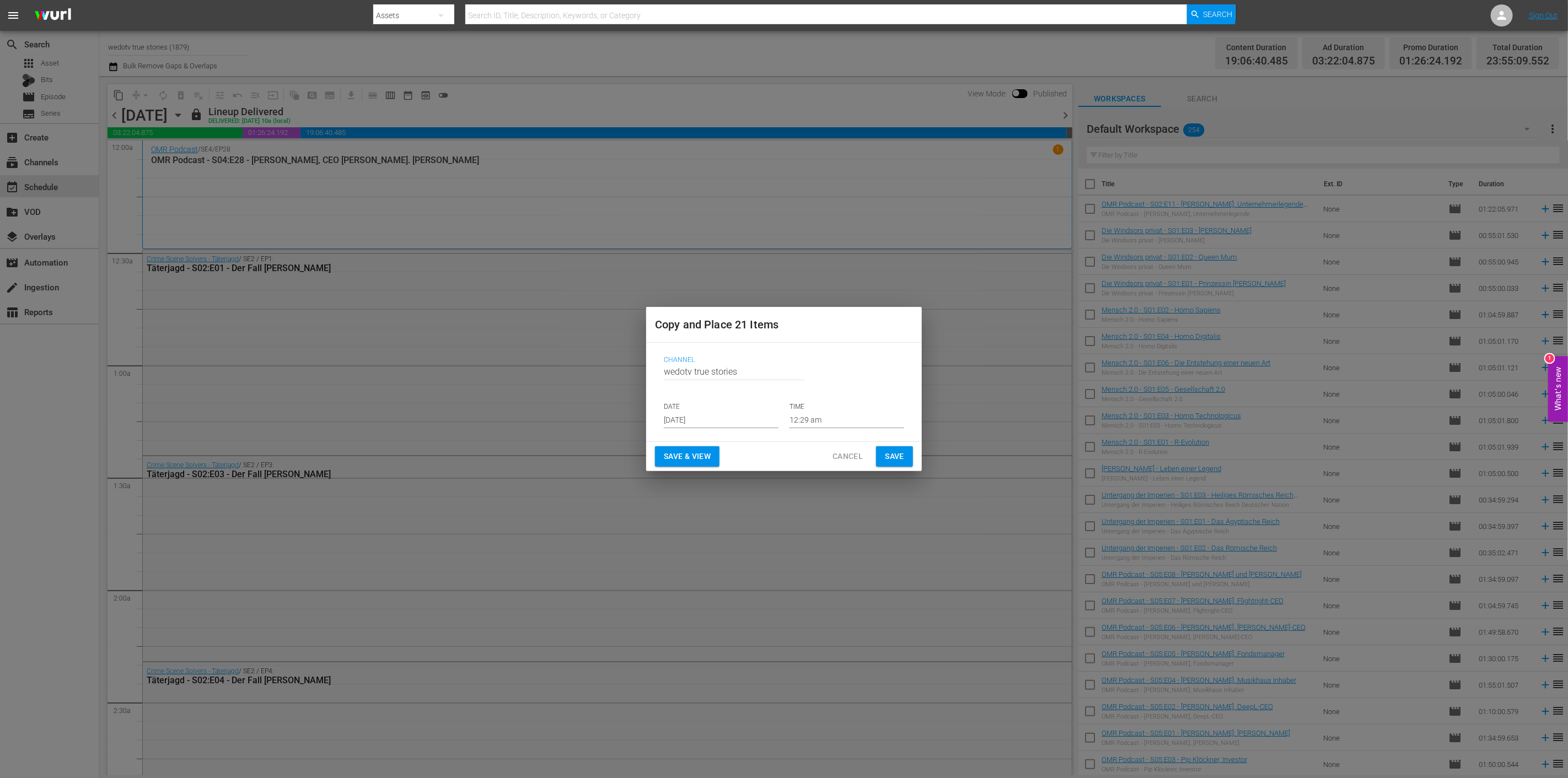
click at [746, 424] on input "Aug 28th 2025" at bounding box center [720, 420] width 114 height 16
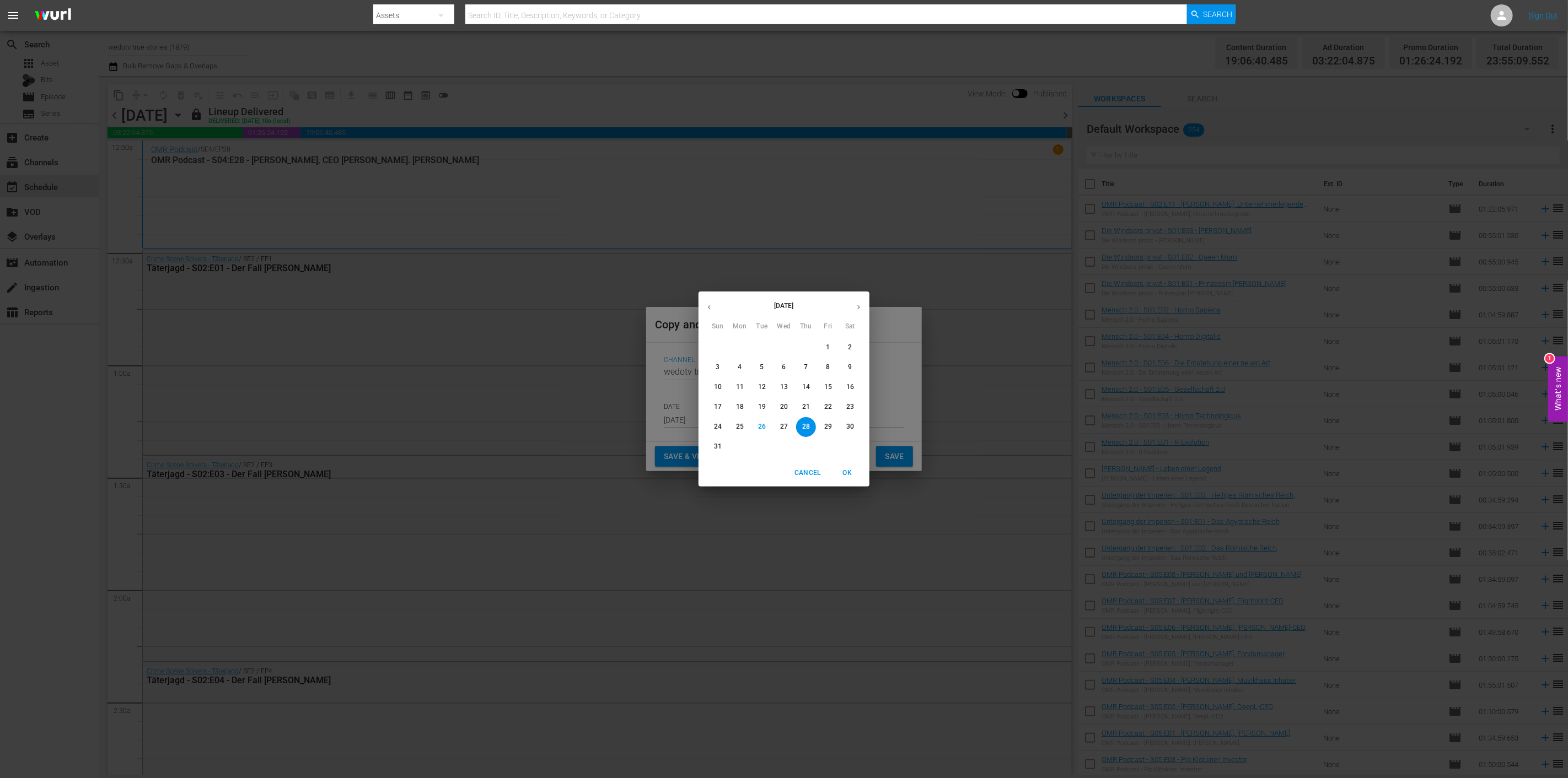
click at [853, 305] on button "button" at bounding box center [858, 307] width 21 height 21
click at [779, 367] on span "10" at bounding box center [784, 367] width 20 height 10
type input "Sep 10th 2025"
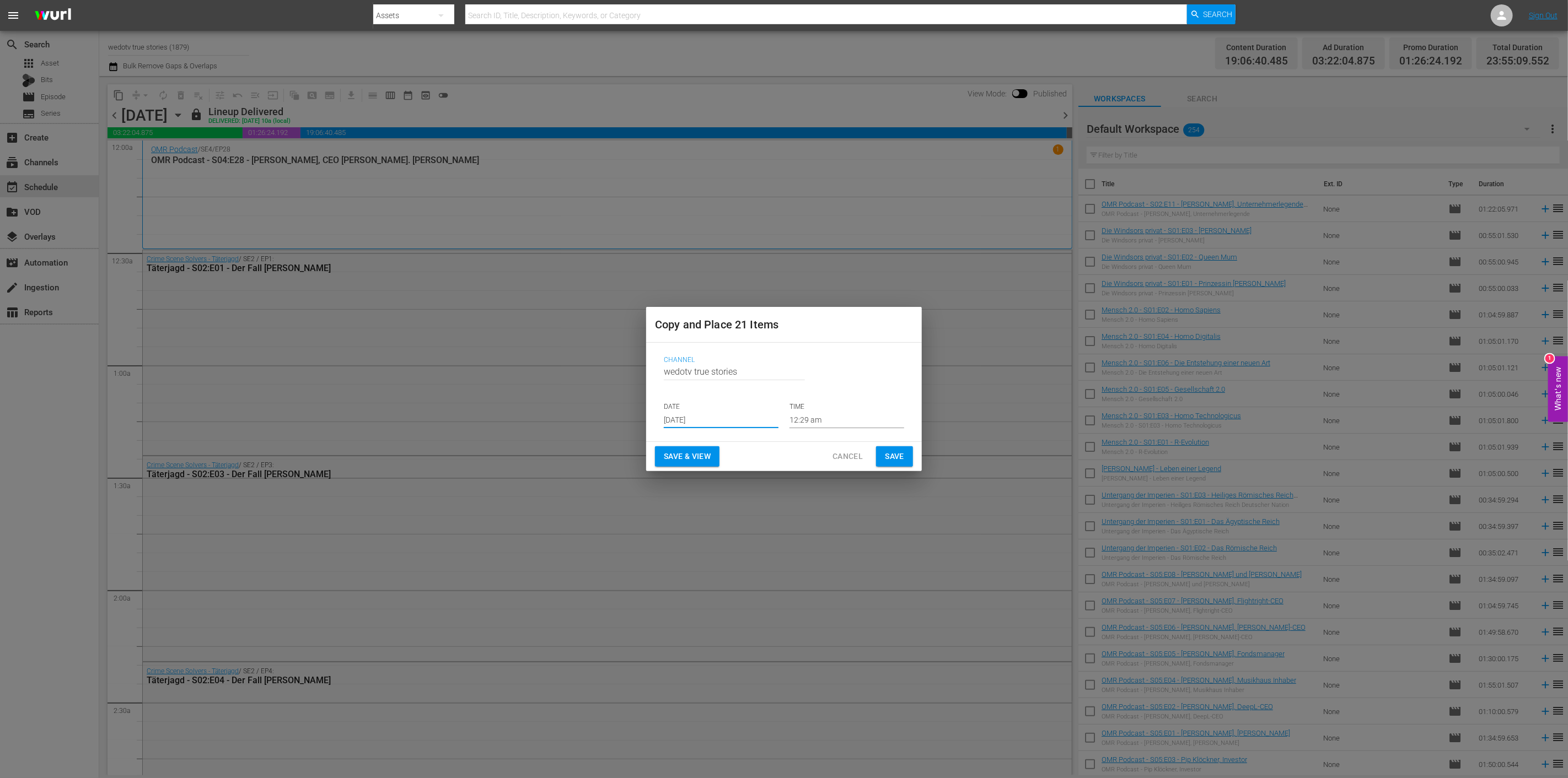
click at [894, 459] on span "Save" at bounding box center [894, 456] width 19 height 14
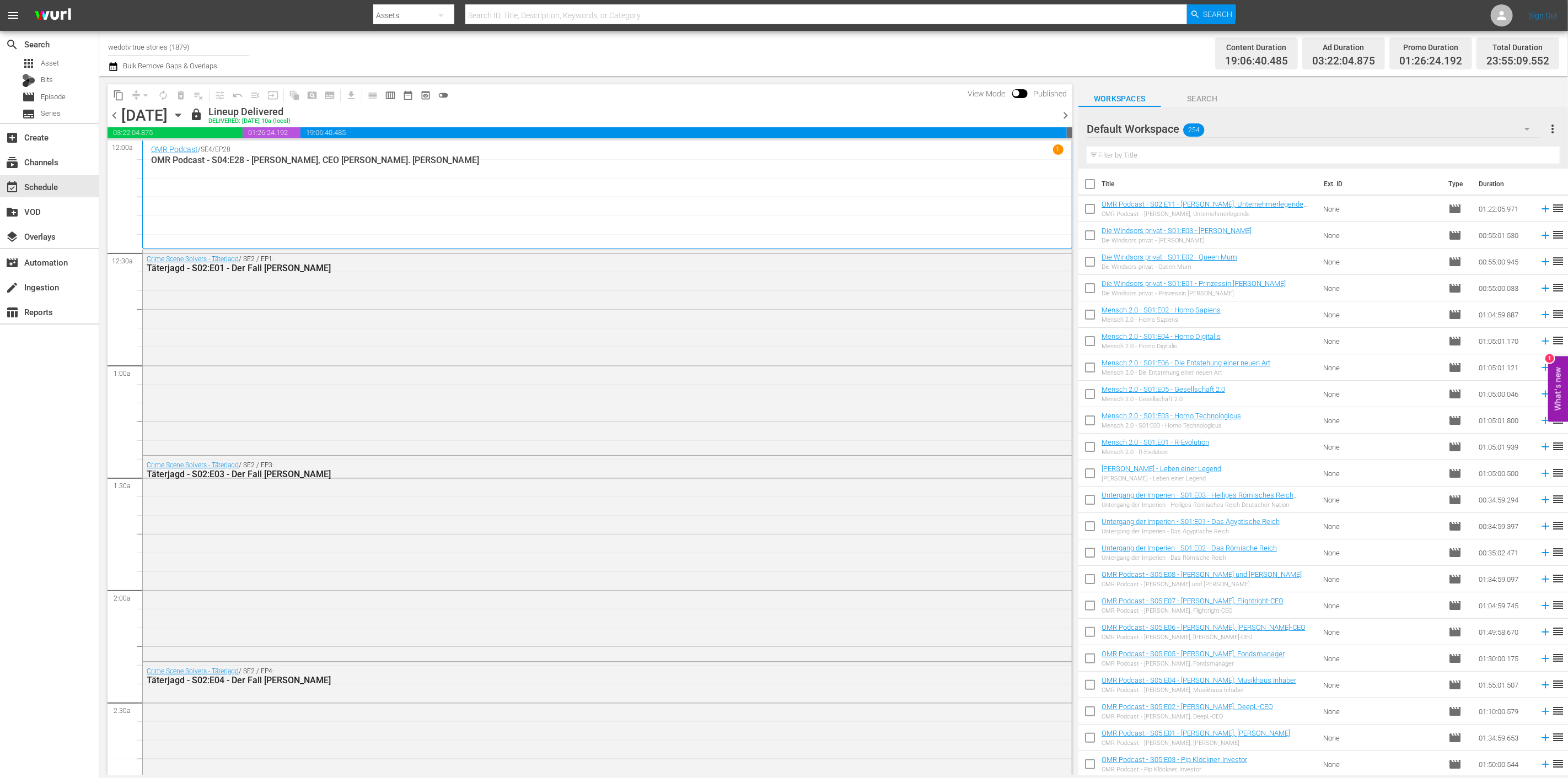
click at [1063, 120] on span "chevron_right" at bounding box center [1065, 115] width 14 height 14
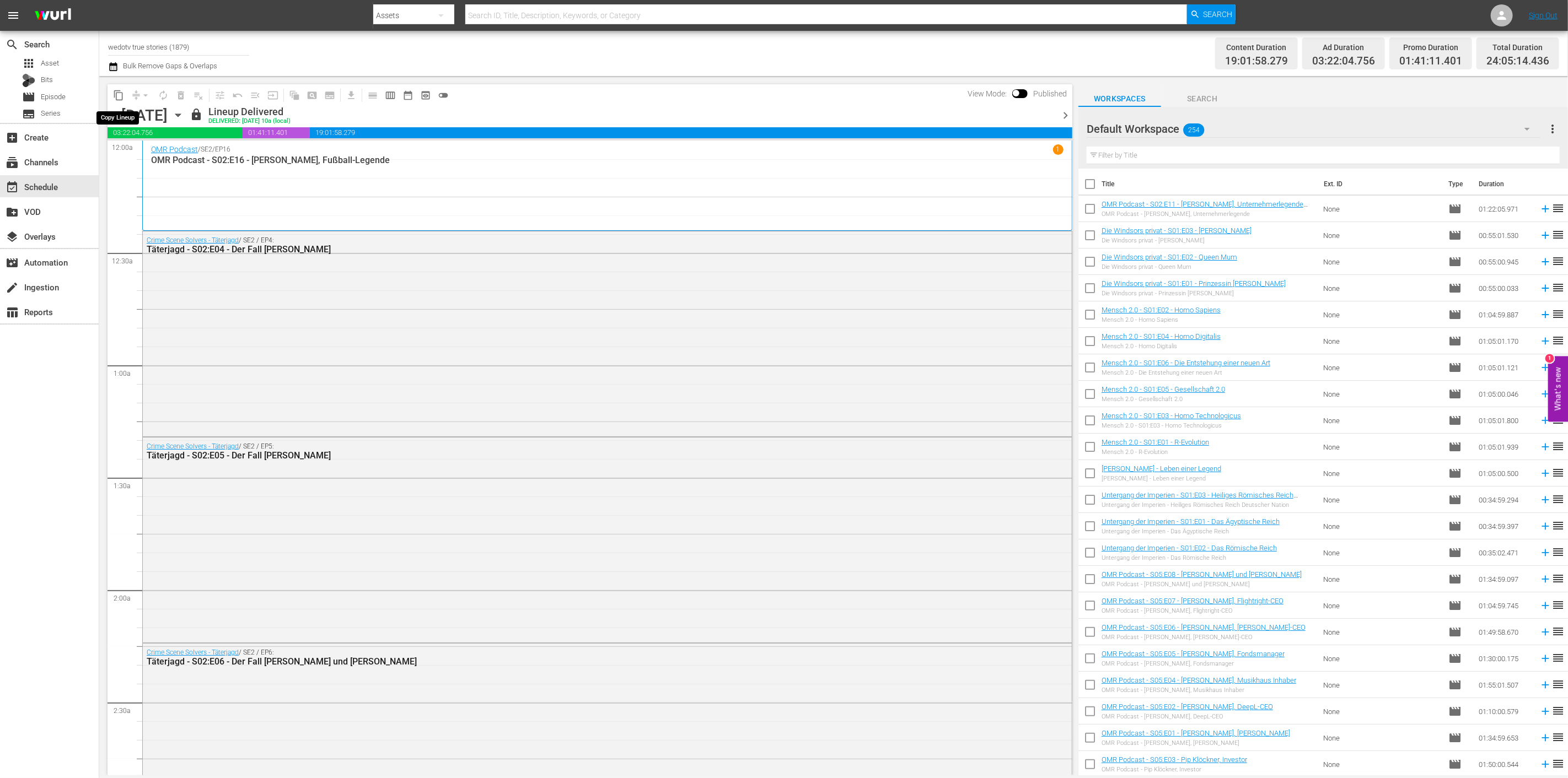
click at [118, 97] on span "content_copy" at bounding box center [118, 95] width 11 height 11
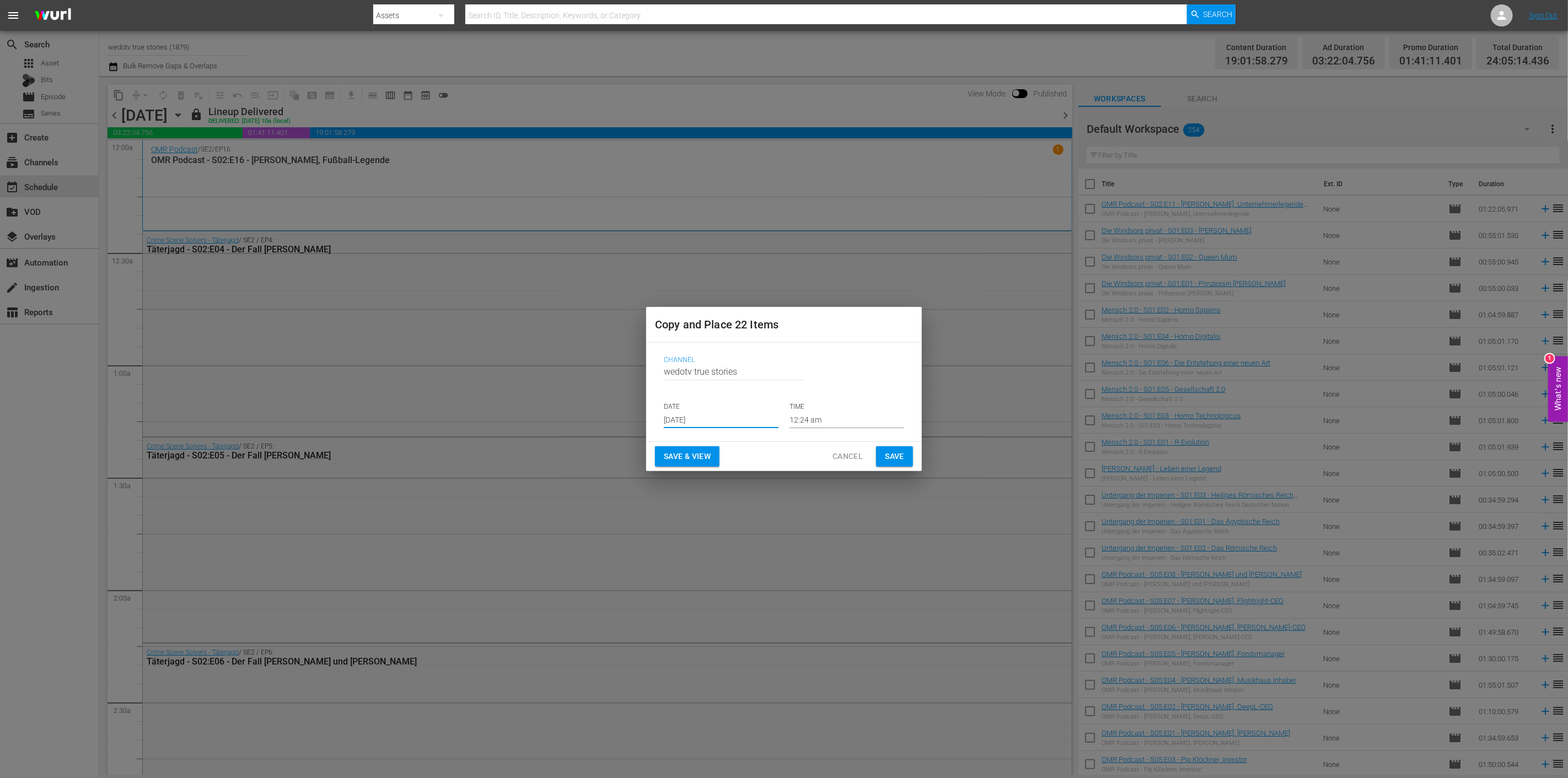
click at [740, 415] on input "Aug 28th 2025" at bounding box center [720, 420] width 114 height 16
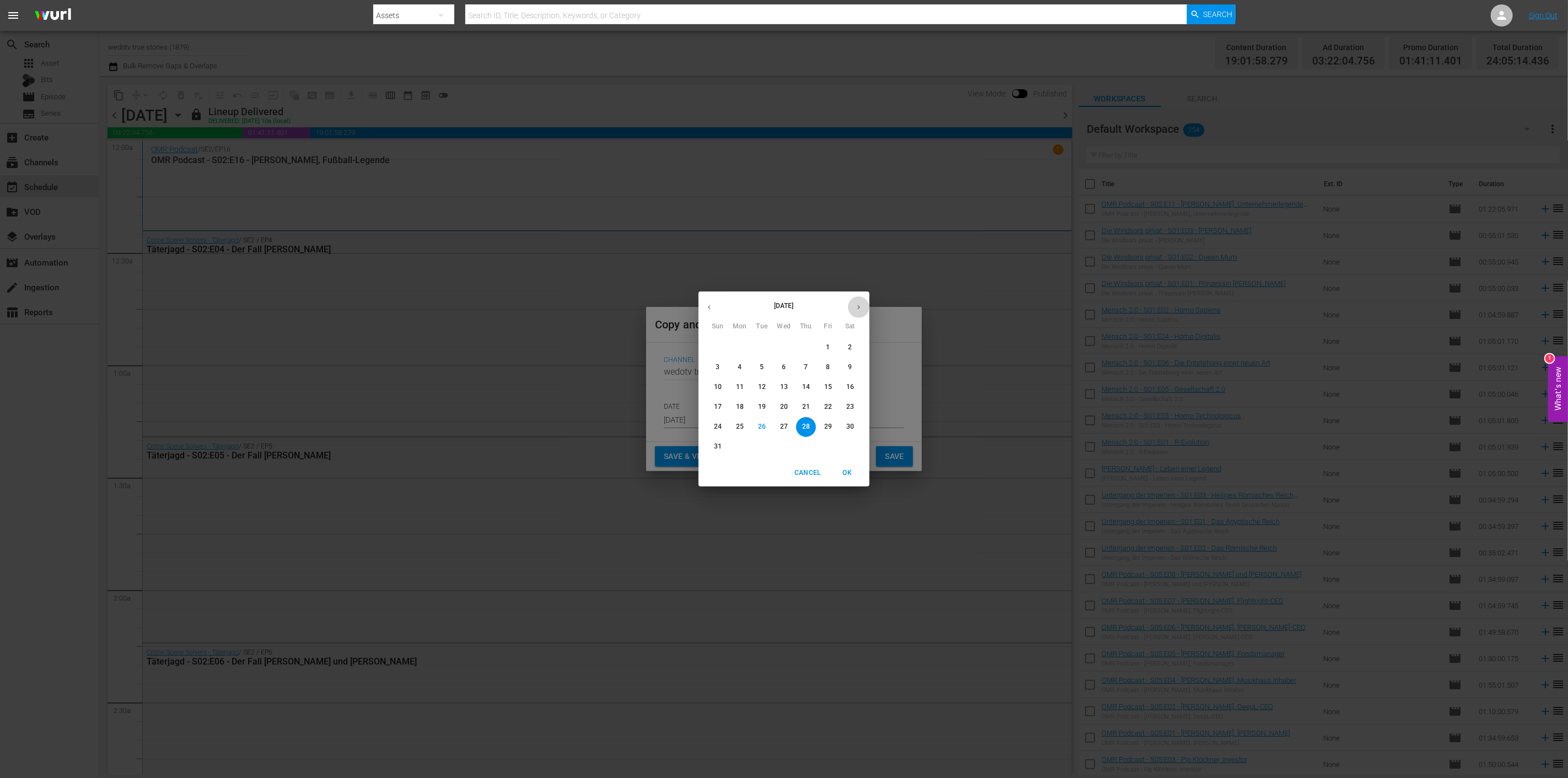
click at [852, 305] on button "button" at bounding box center [858, 307] width 21 height 21
click at [803, 365] on p "11" at bounding box center [806, 367] width 7 height 10
type input "Sep 11th 2025"
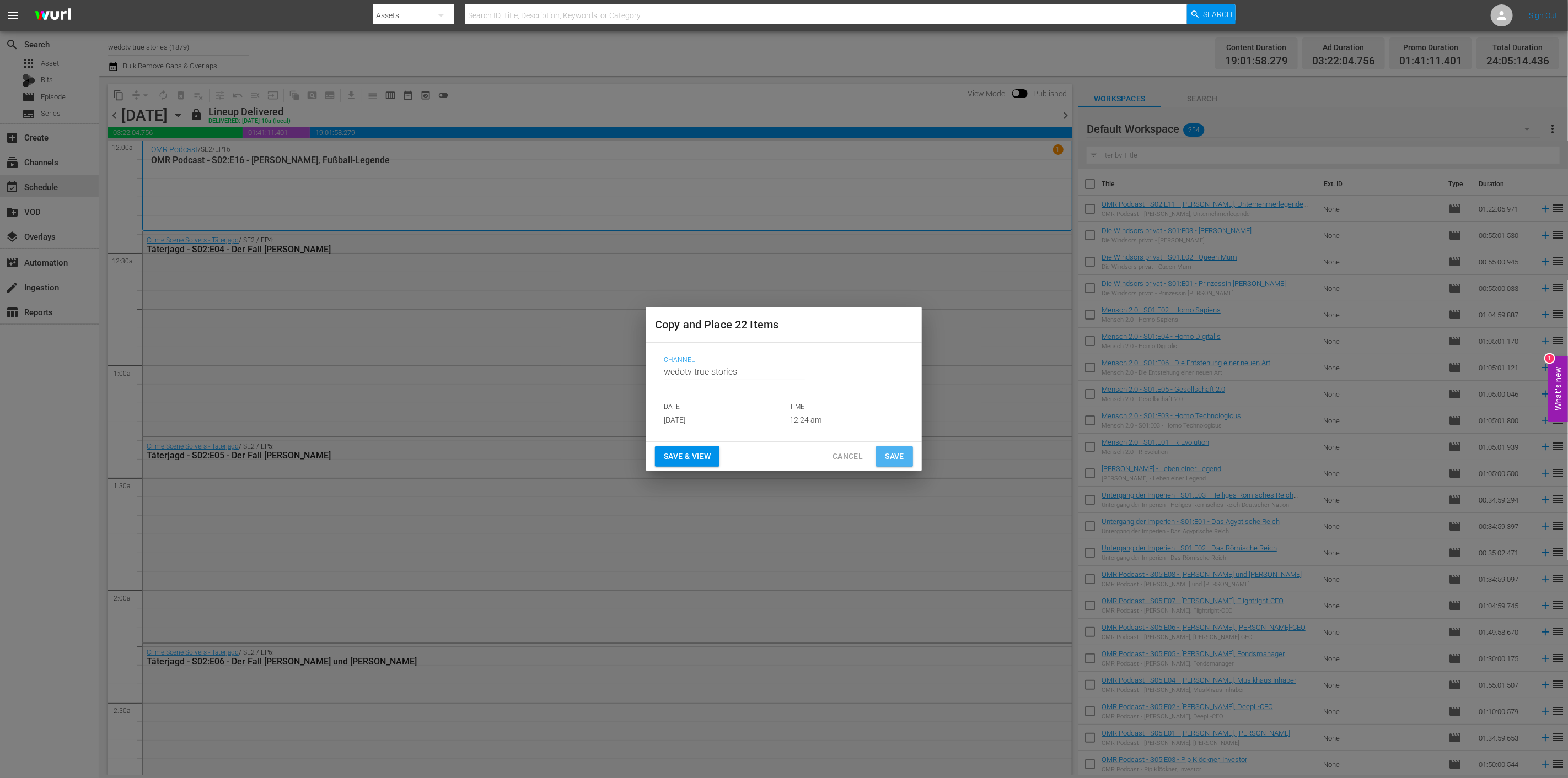
click at [888, 456] on span "Save" at bounding box center [894, 456] width 19 height 14
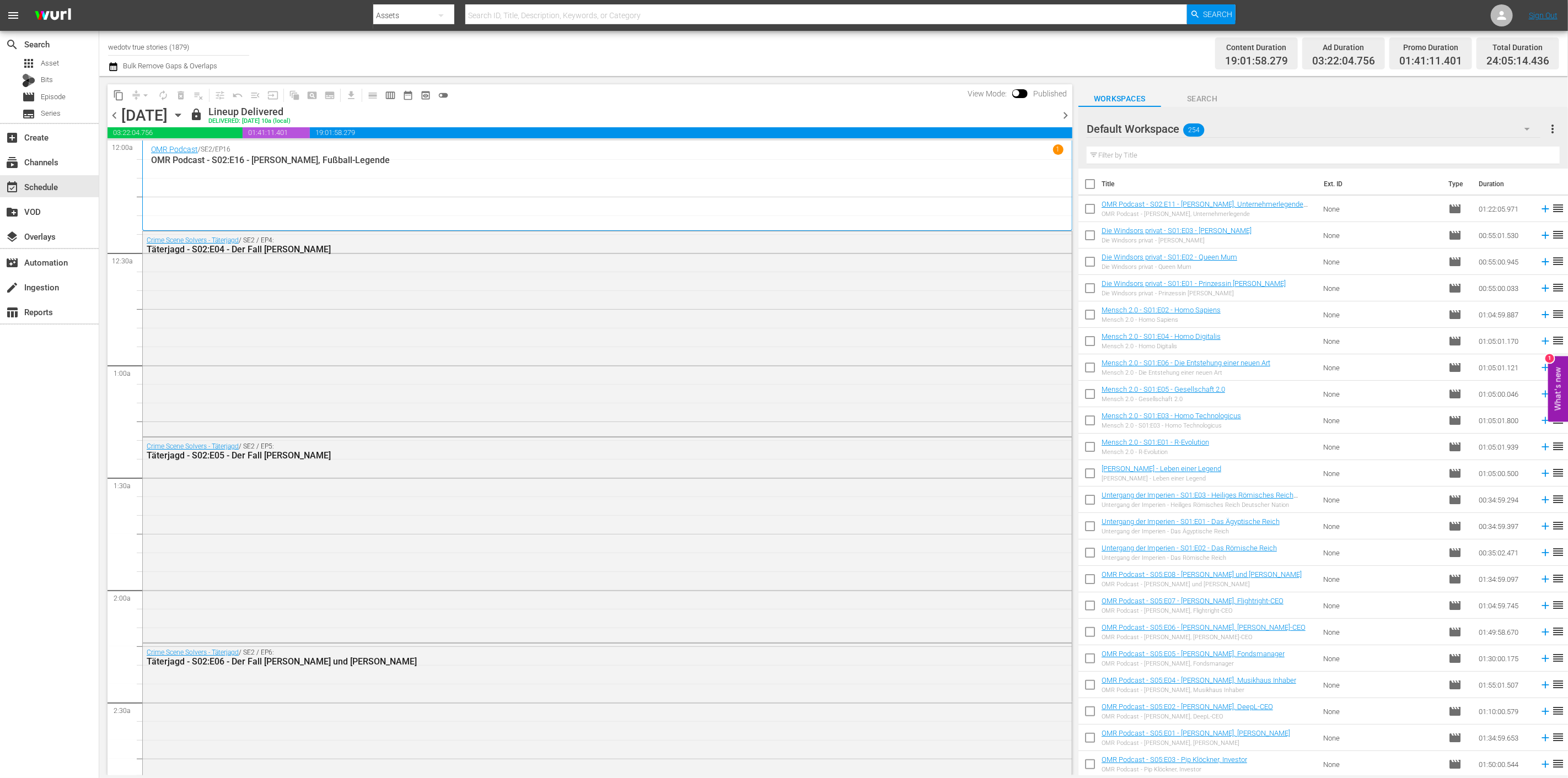
click at [1066, 117] on span "chevron_right" at bounding box center [1065, 115] width 14 height 14
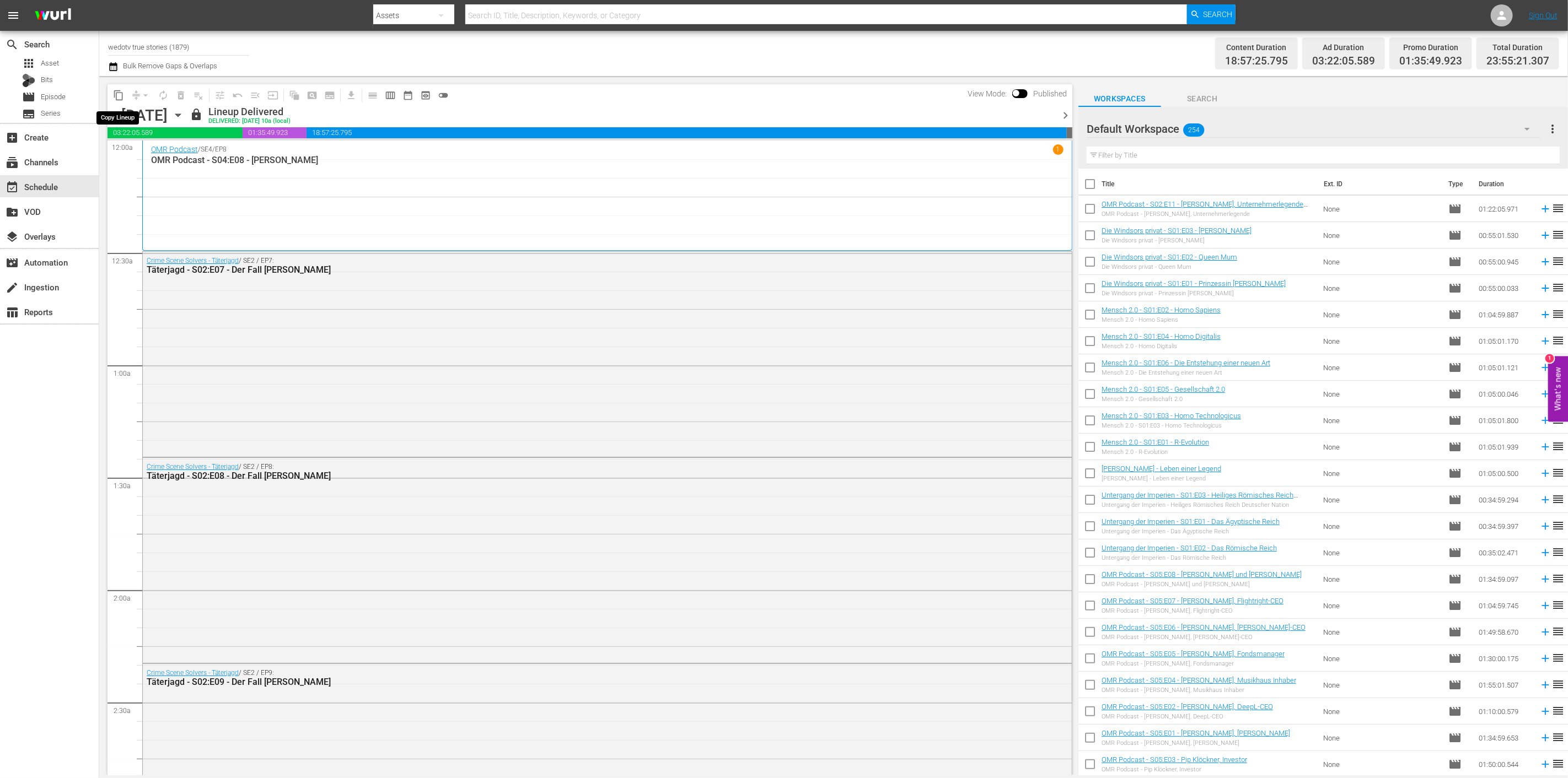
click at [120, 96] on span "content_copy" at bounding box center [118, 95] width 11 height 11
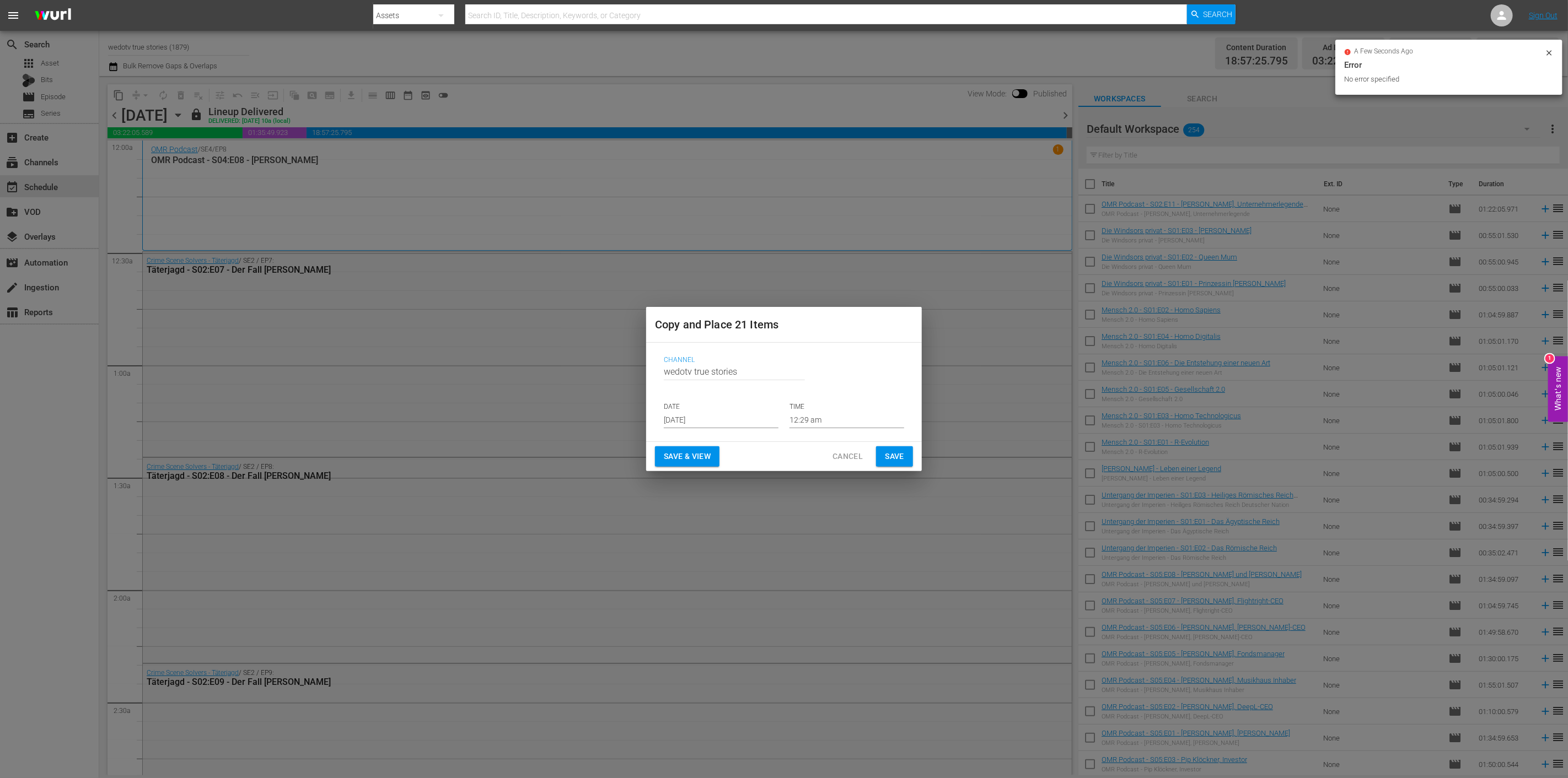
click at [748, 420] on input "Aug 28th 2025" at bounding box center [720, 420] width 114 height 16
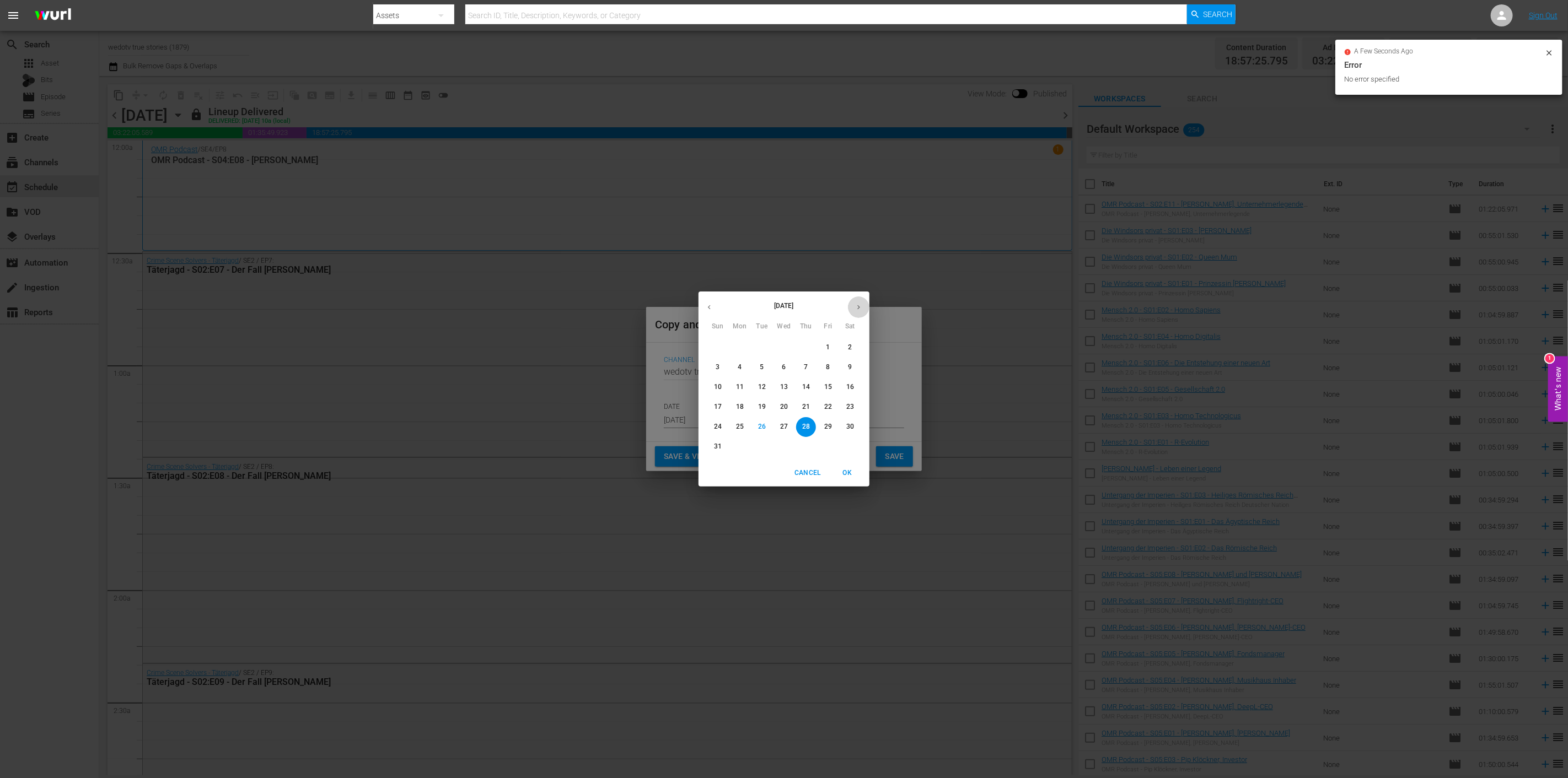
click at [857, 305] on icon "button" at bounding box center [858, 307] width 8 height 8
click at [823, 367] on span "12" at bounding box center [828, 367] width 20 height 10
type input "Sep 12th 2025"
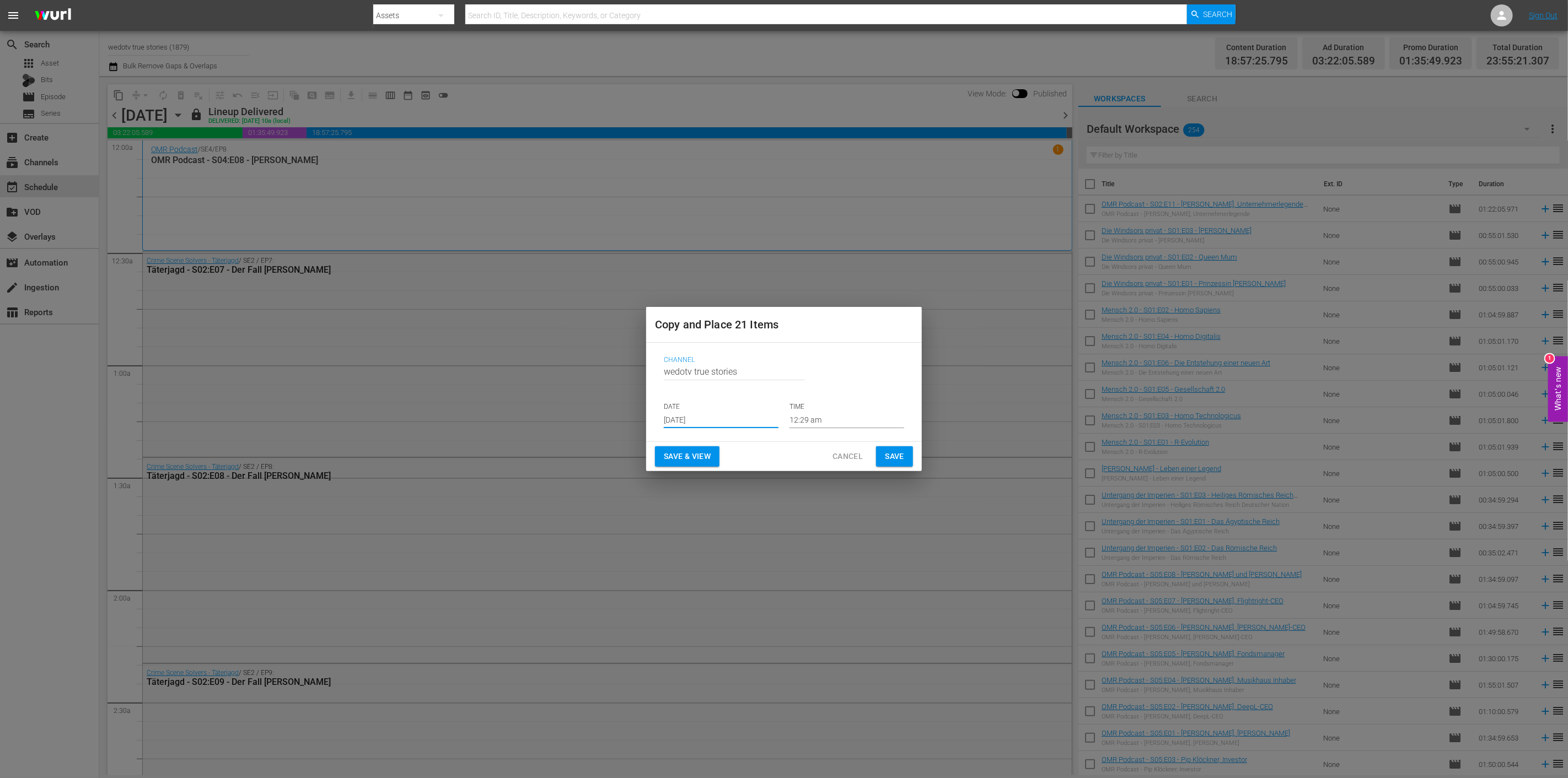
click at [891, 456] on span "Save" at bounding box center [894, 456] width 19 height 14
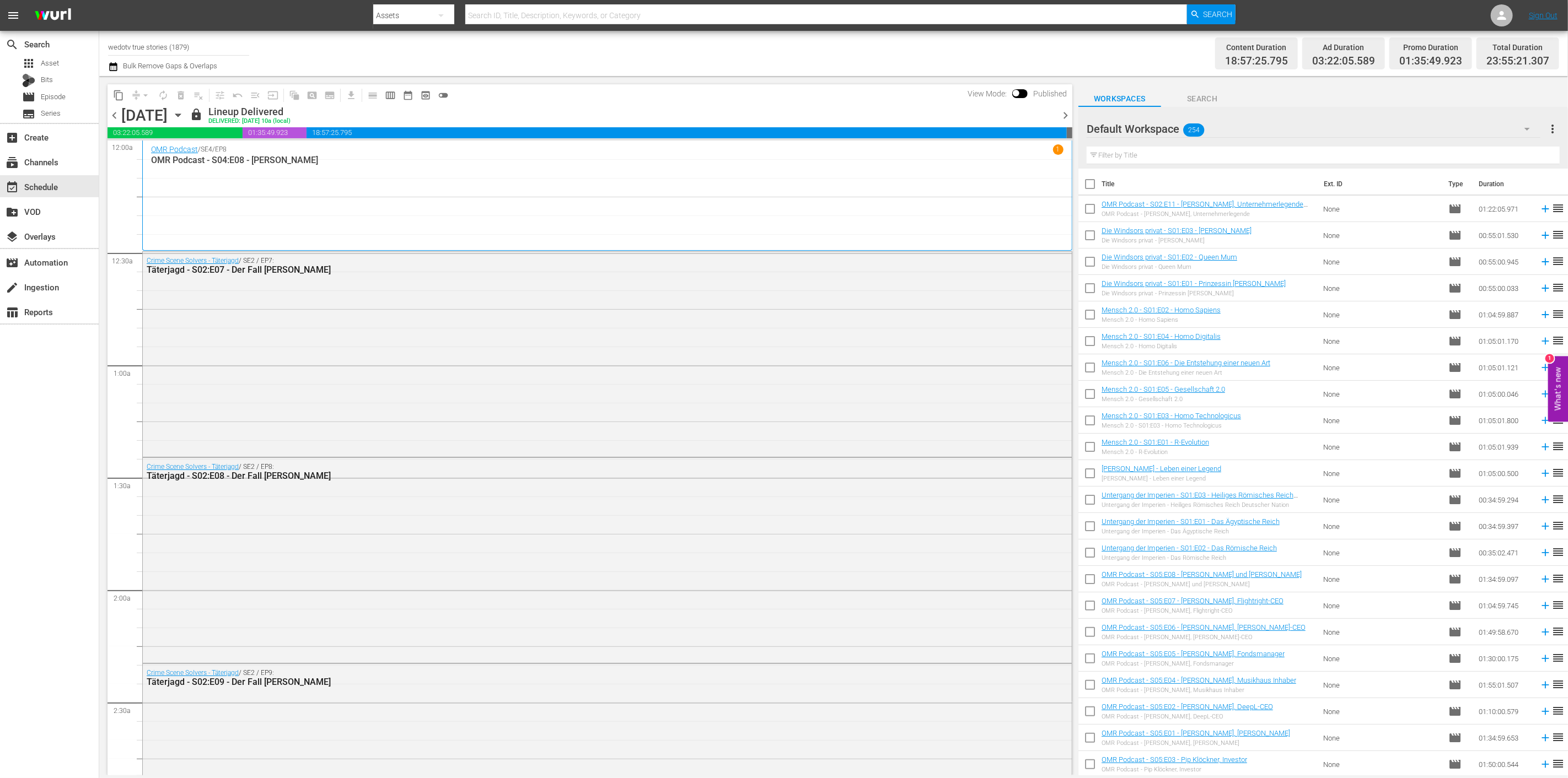
click at [1062, 114] on span "chevron_right" at bounding box center [1065, 115] width 14 height 14
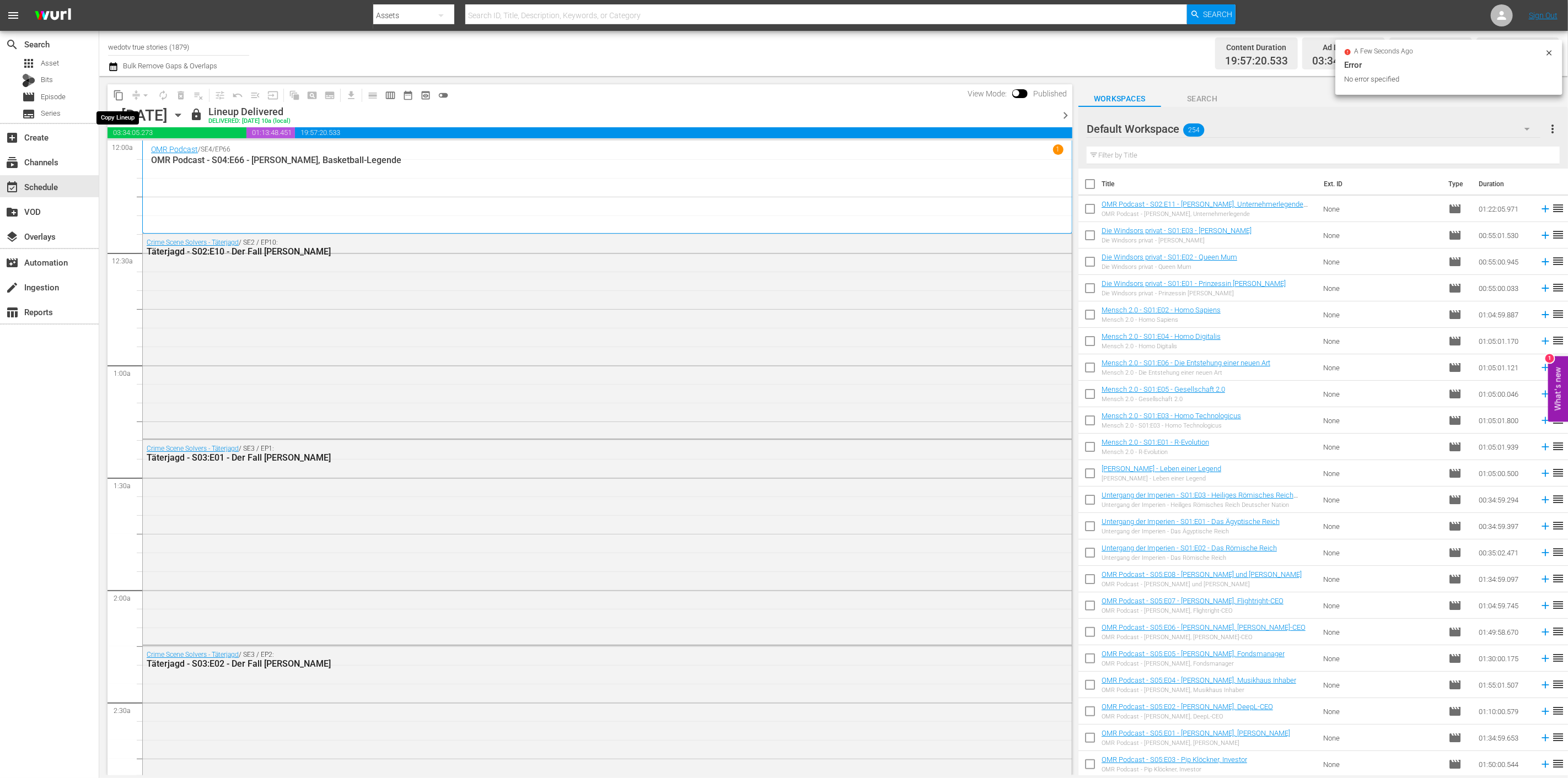
click at [118, 96] on span "content_copy" at bounding box center [118, 95] width 11 height 11
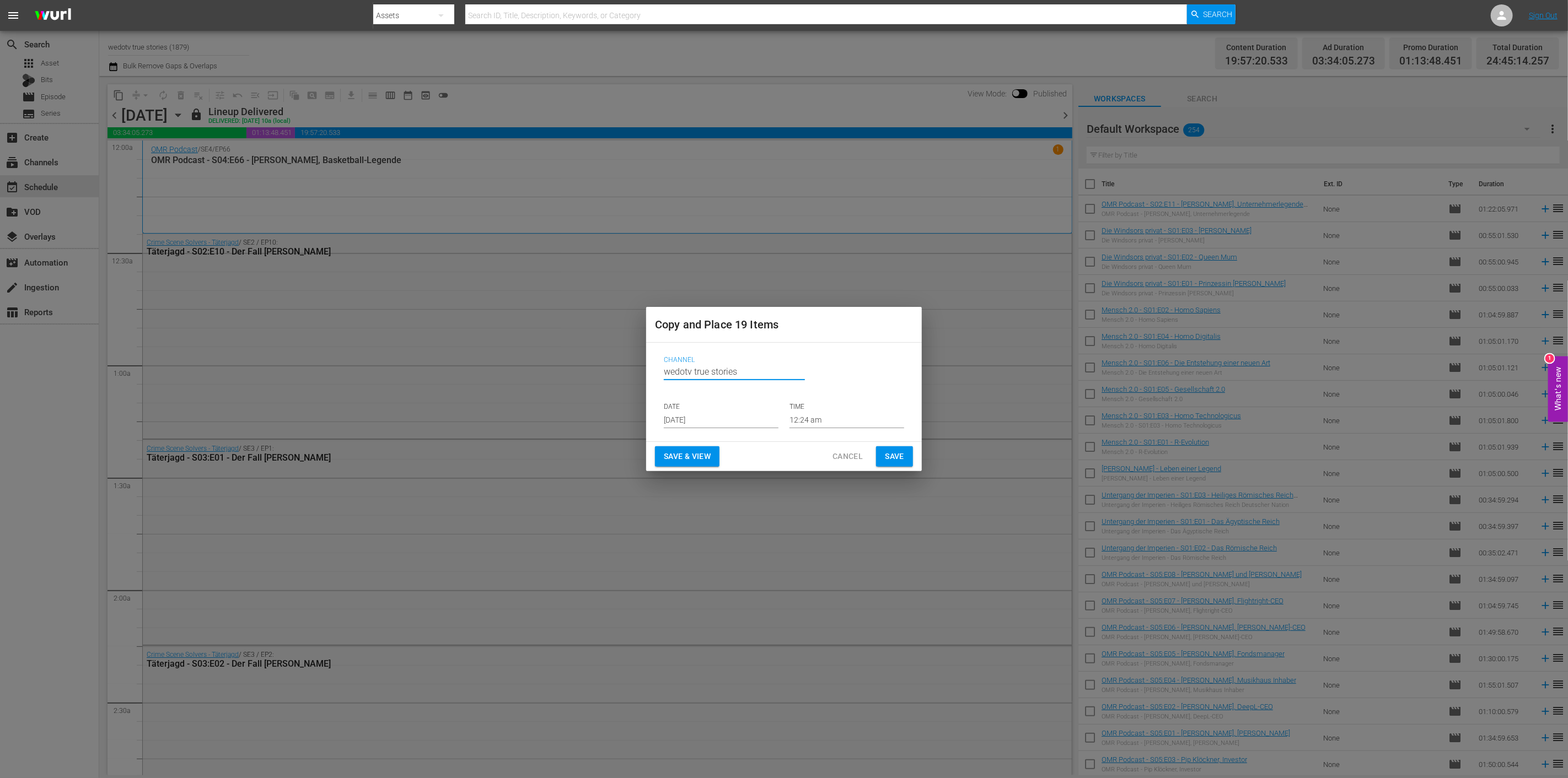
click at [742, 368] on input "wedotv true stories" at bounding box center [733, 372] width 141 height 27
drag, startPoint x: 834, startPoint y: 360, endPoint x: 742, endPoint y: 420, distance: 109.8
click at [834, 358] on span "Channel" at bounding box center [781, 361] width 235 height 9
click at [741, 421] on input "Aug 28th 2025" at bounding box center [720, 420] width 114 height 16
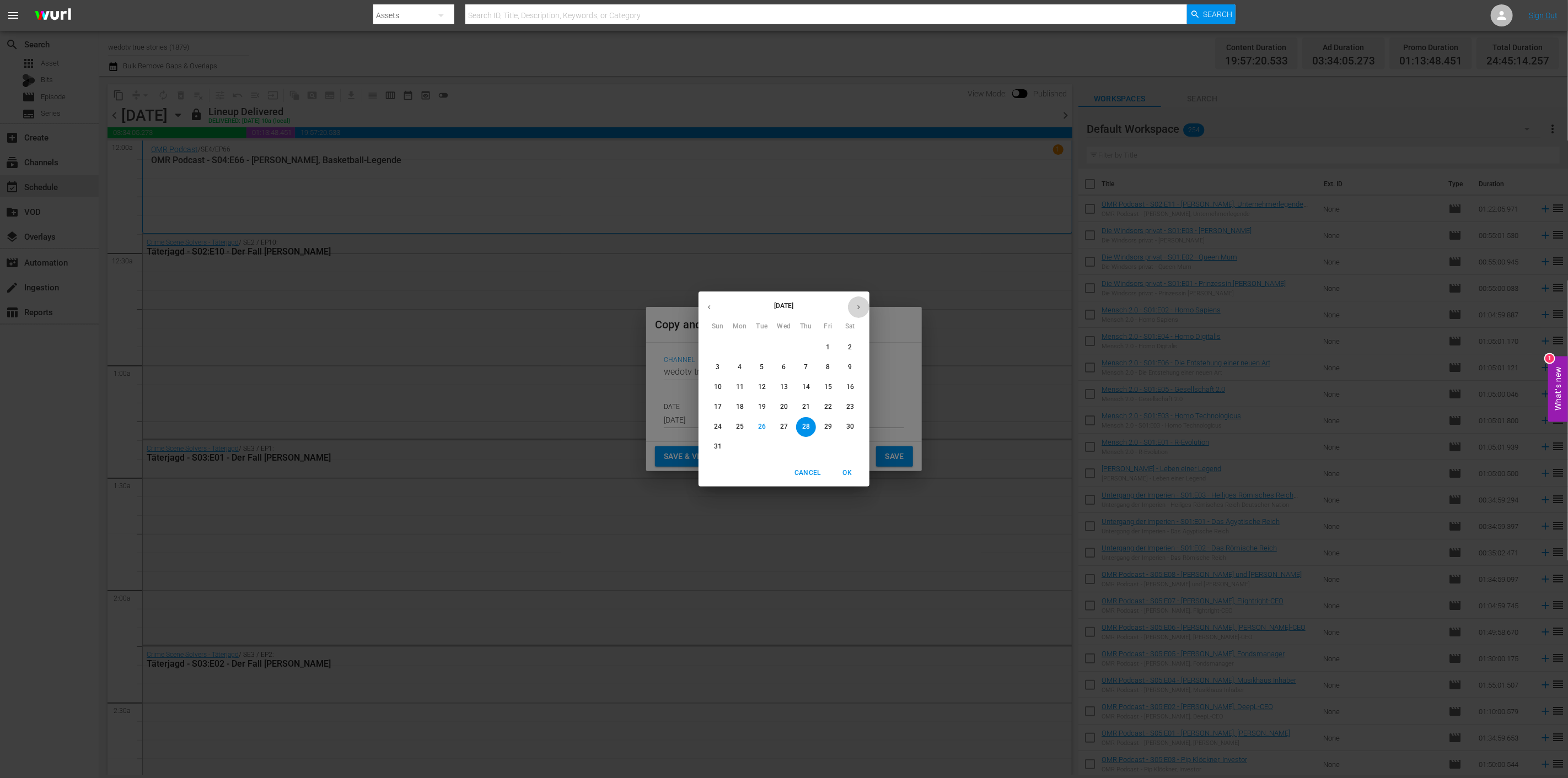
click at [854, 310] on icon "button" at bounding box center [858, 307] width 8 height 8
click at [846, 365] on p "13" at bounding box center [850, 367] width 7 height 10
type input "Sep 13th 2025"
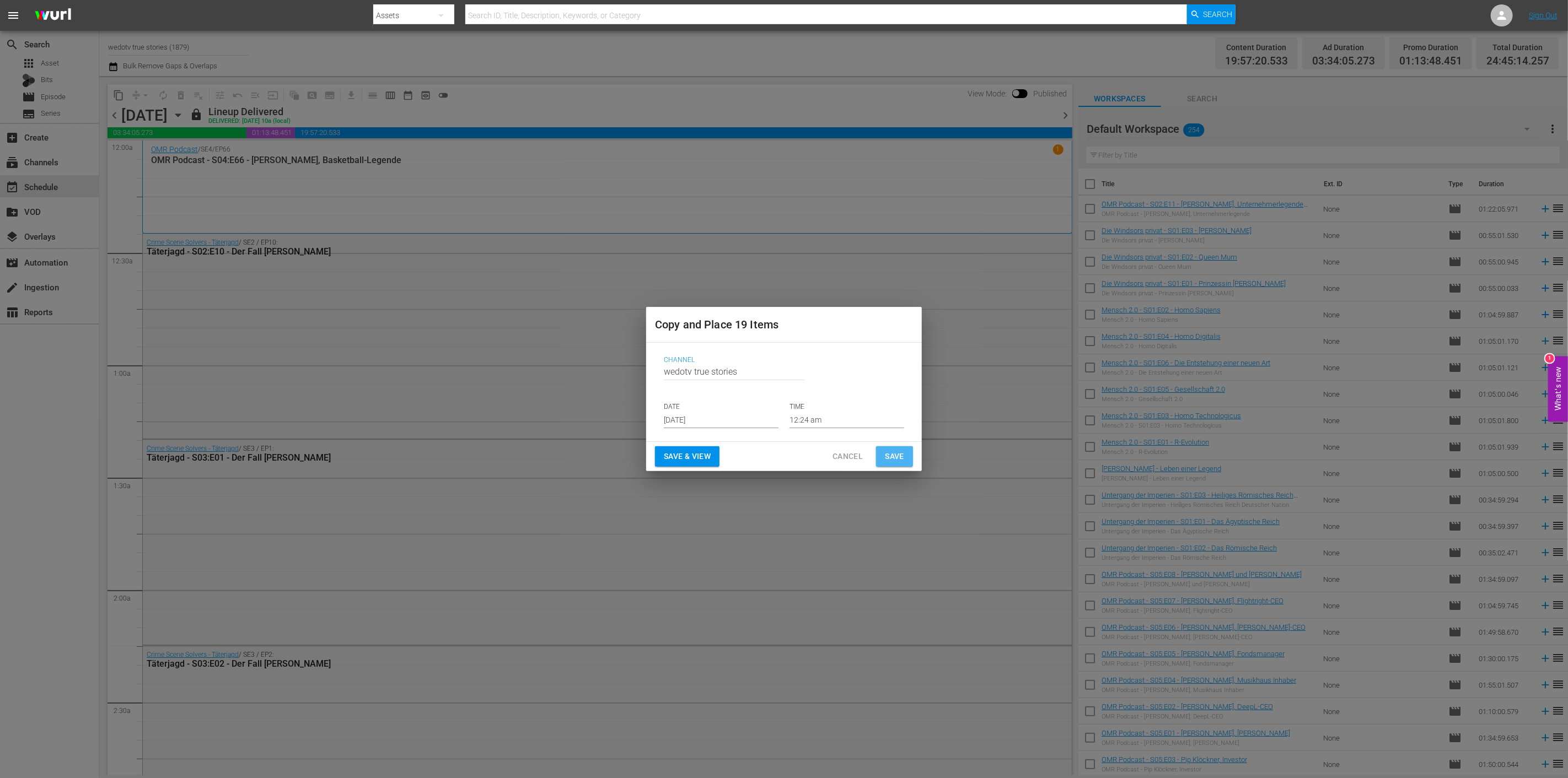
click at [899, 457] on span "Save" at bounding box center [894, 456] width 19 height 14
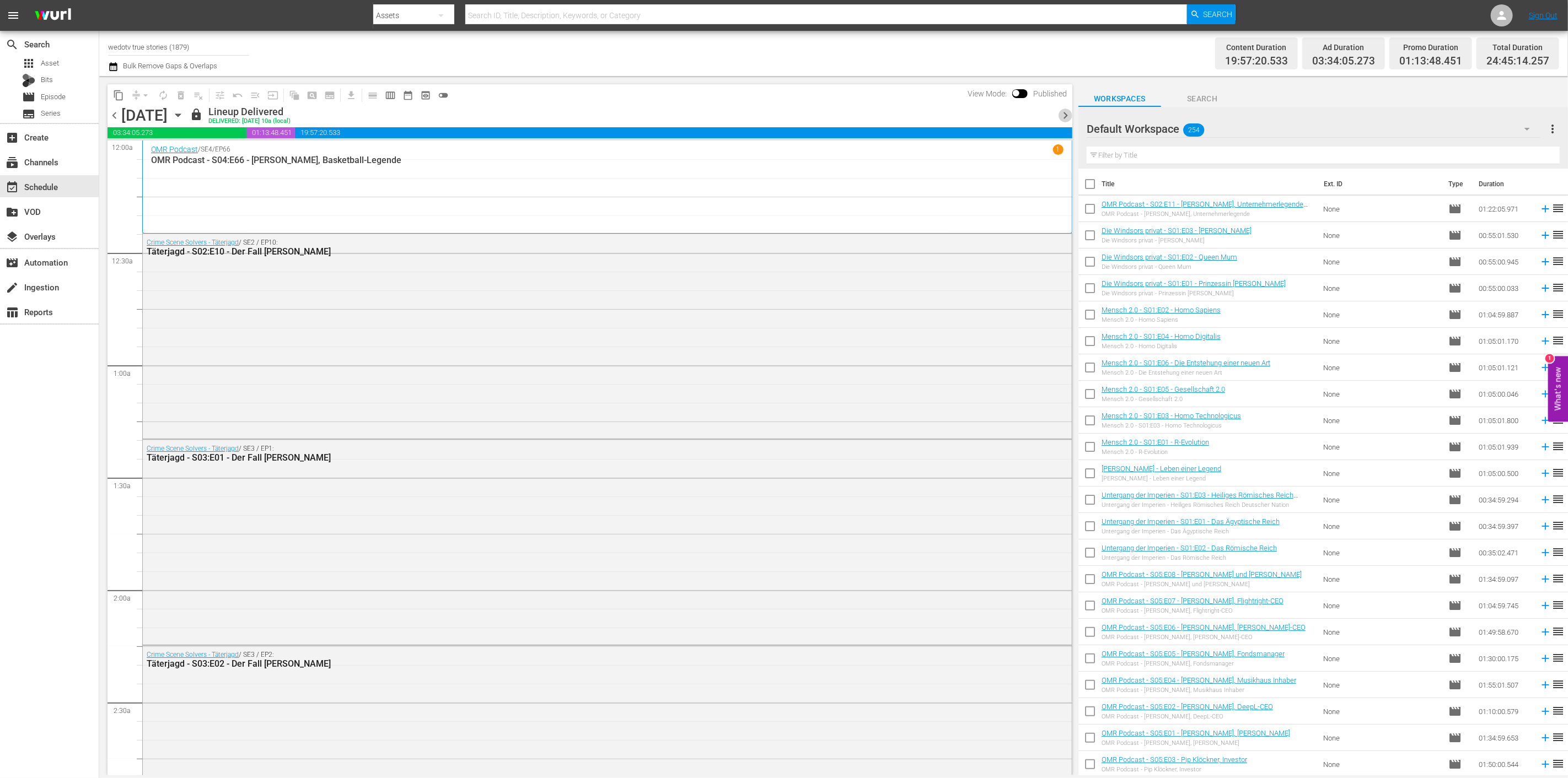
click at [1066, 114] on span "chevron_right" at bounding box center [1065, 115] width 14 height 14
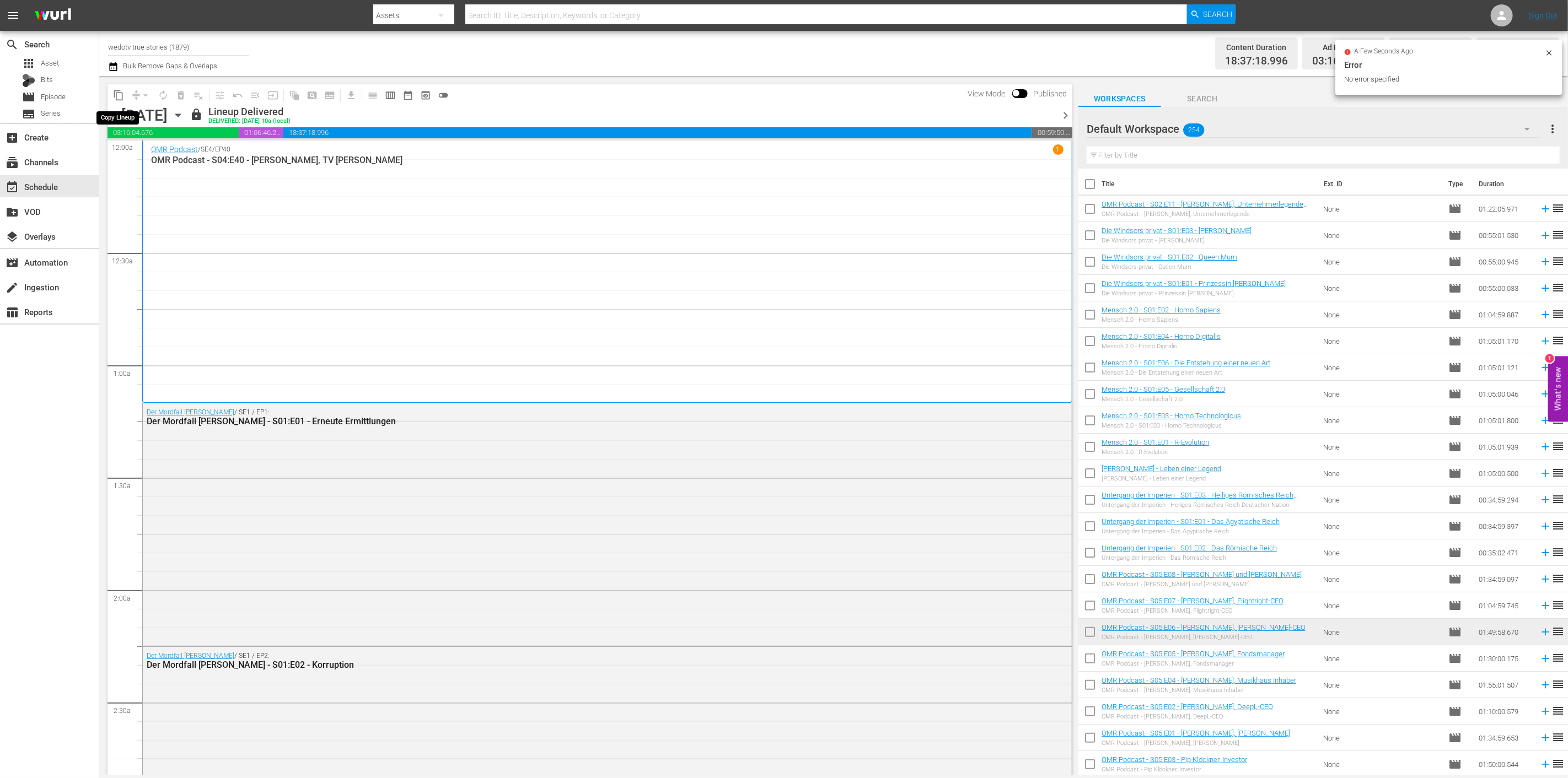
click at [118, 95] on span "content_copy" at bounding box center [118, 95] width 11 height 11
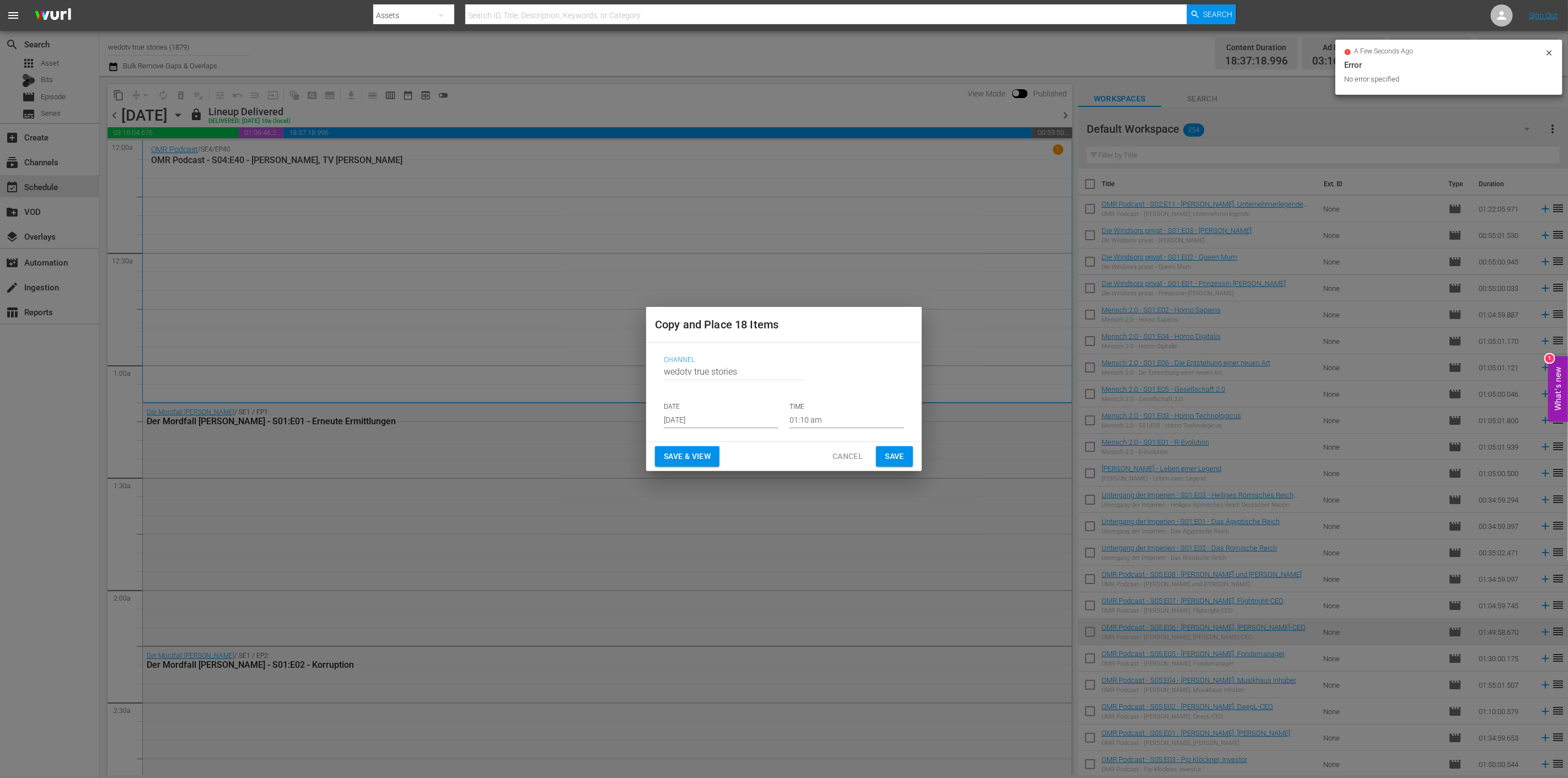
click at [748, 416] on input "Aug 28th 2025" at bounding box center [720, 420] width 114 height 16
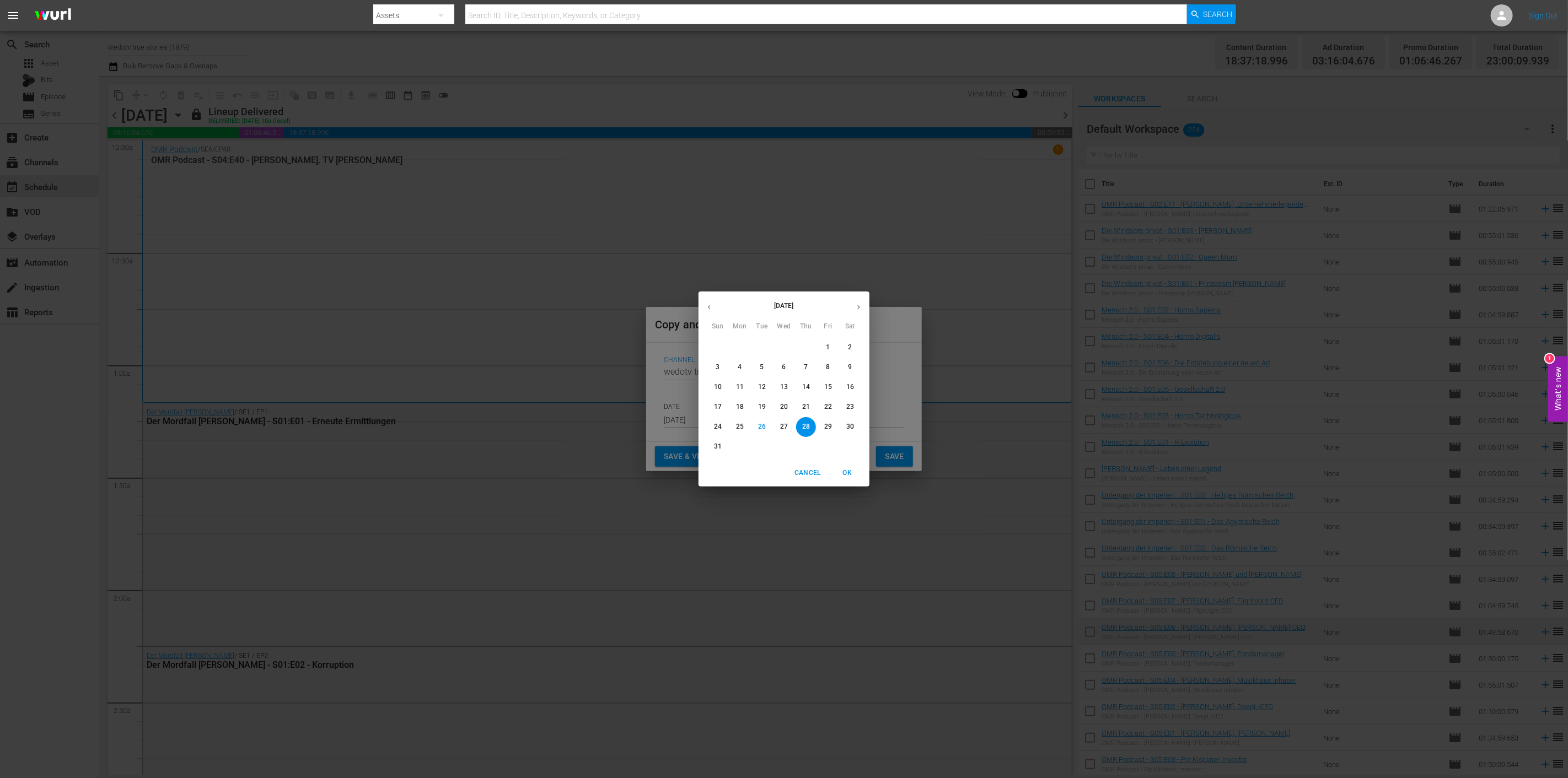
click at [855, 305] on icon "button" at bounding box center [858, 307] width 8 height 8
click at [719, 386] on p "14" at bounding box center [717, 386] width 7 height 10
type input "Sep 14th 2025"
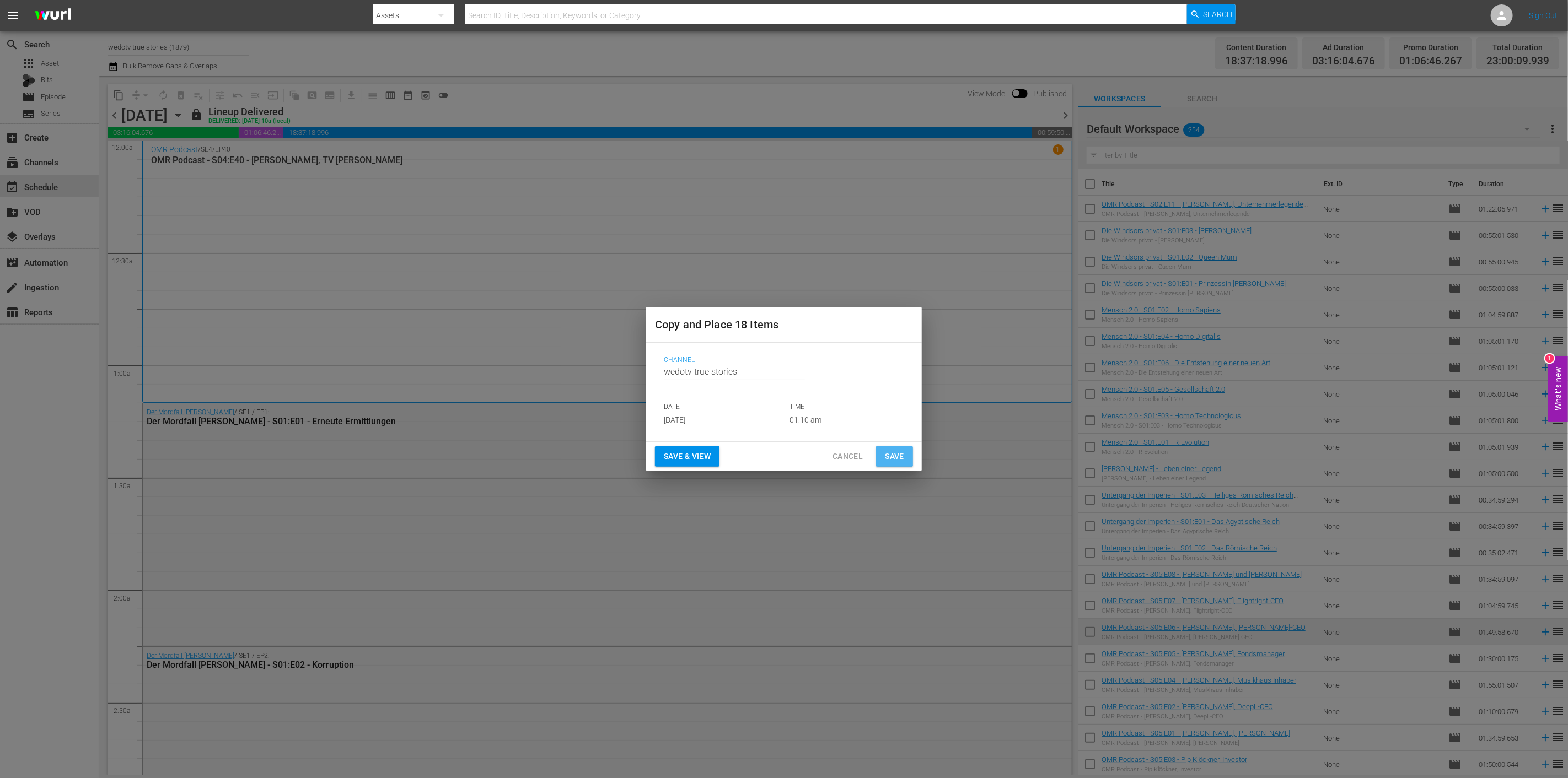
click at [894, 452] on span "Save" at bounding box center [894, 456] width 19 height 14
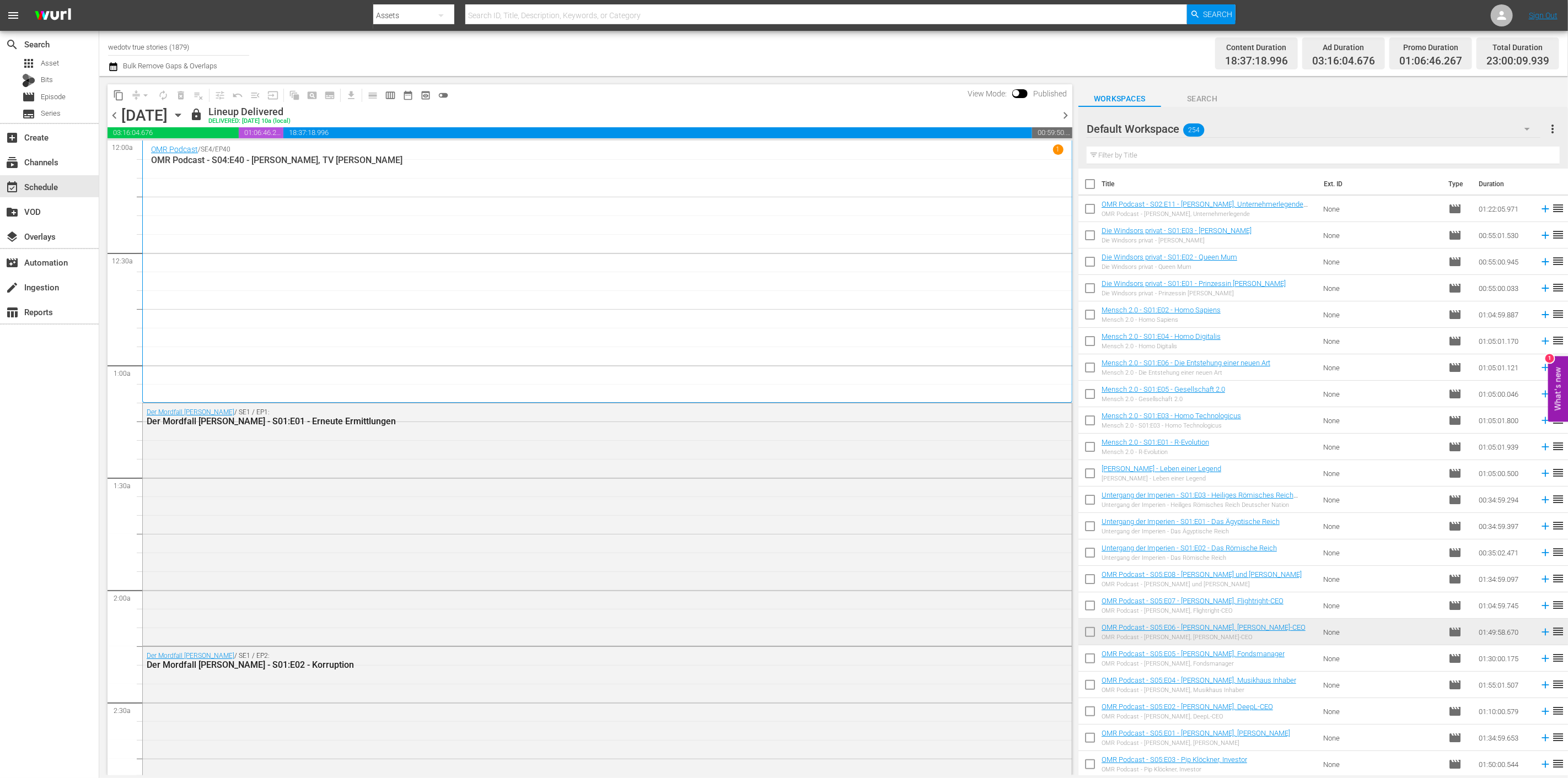
click at [836, 105] on div "lock Lineup Delivered DELIVERED: 7/19 @ 10a (local)" at bounding box center [621, 114] width 864 height 18
click at [184, 112] on icon "button" at bounding box center [178, 115] width 12 height 12
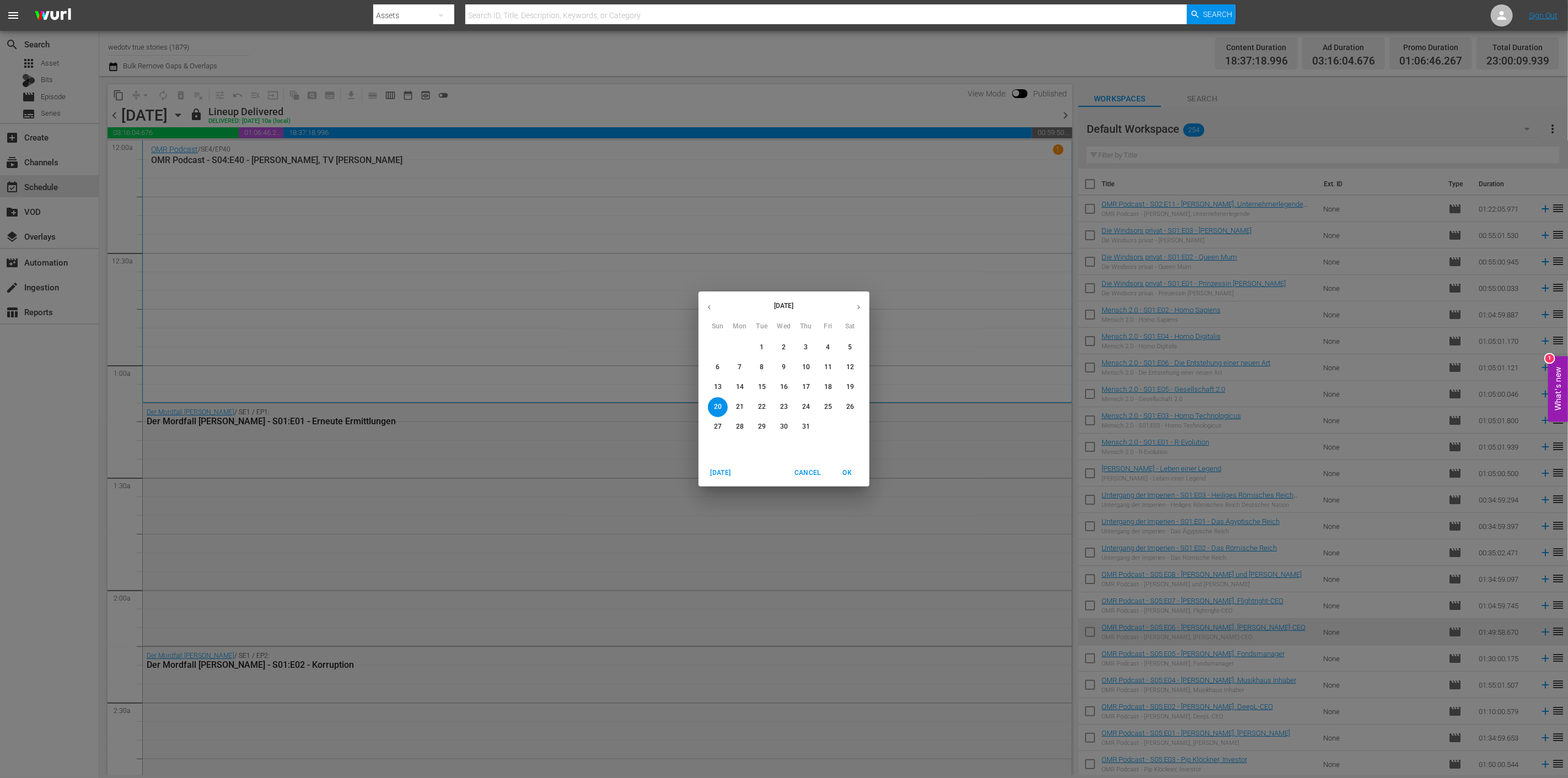
click at [857, 299] on button "button" at bounding box center [858, 307] width 21 height 21
click at [736, 350] on span "1" at bounding box center [739, 347] width 20 height 10
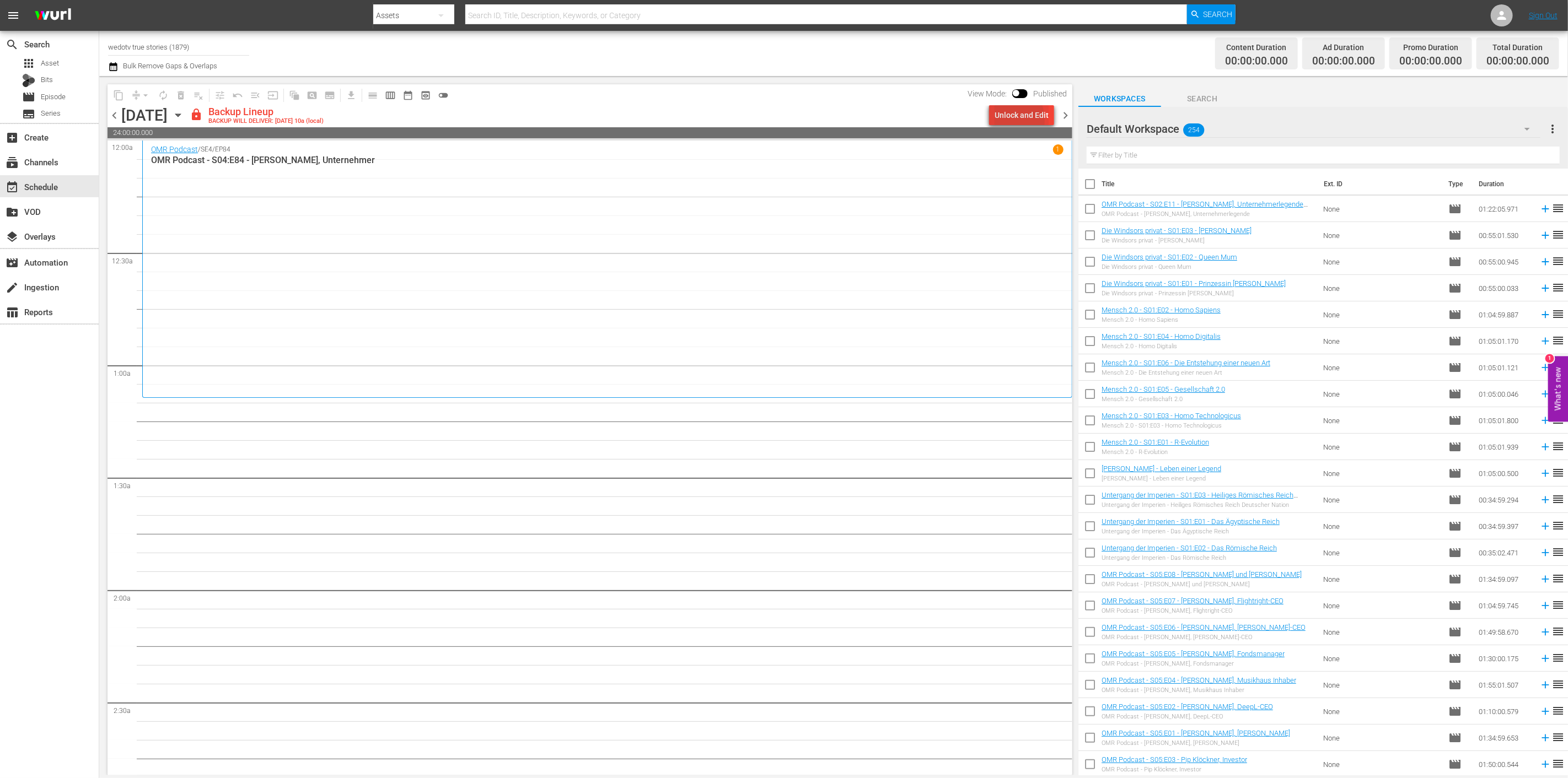
click at [1005, 120] on div "Unlock and Edit" at bounding box center [1021, 115] width 54 height 20
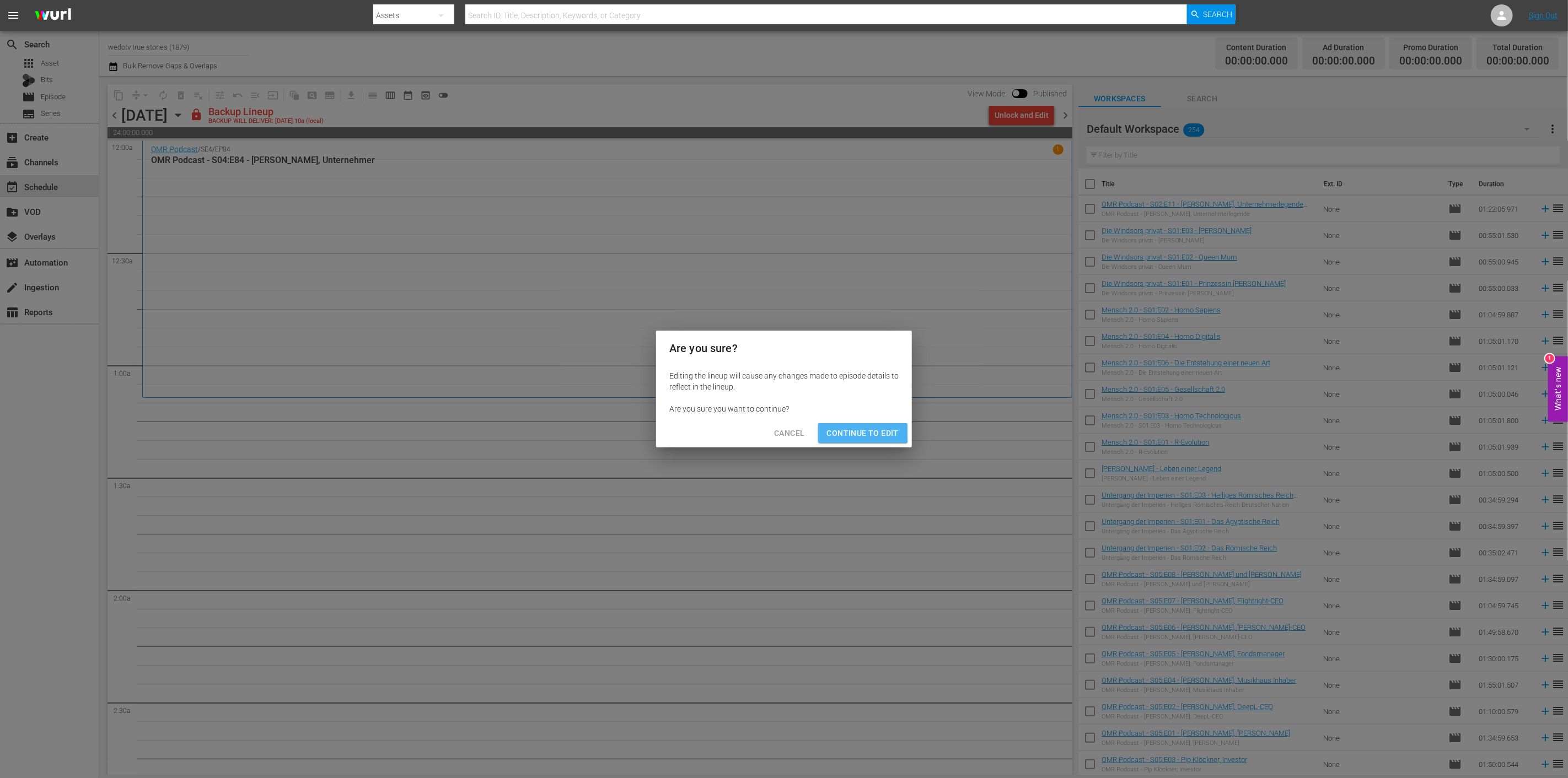
click at [838, 427] on span "Continue to Edit" at bounding box center [863, 433] width 72 height 14
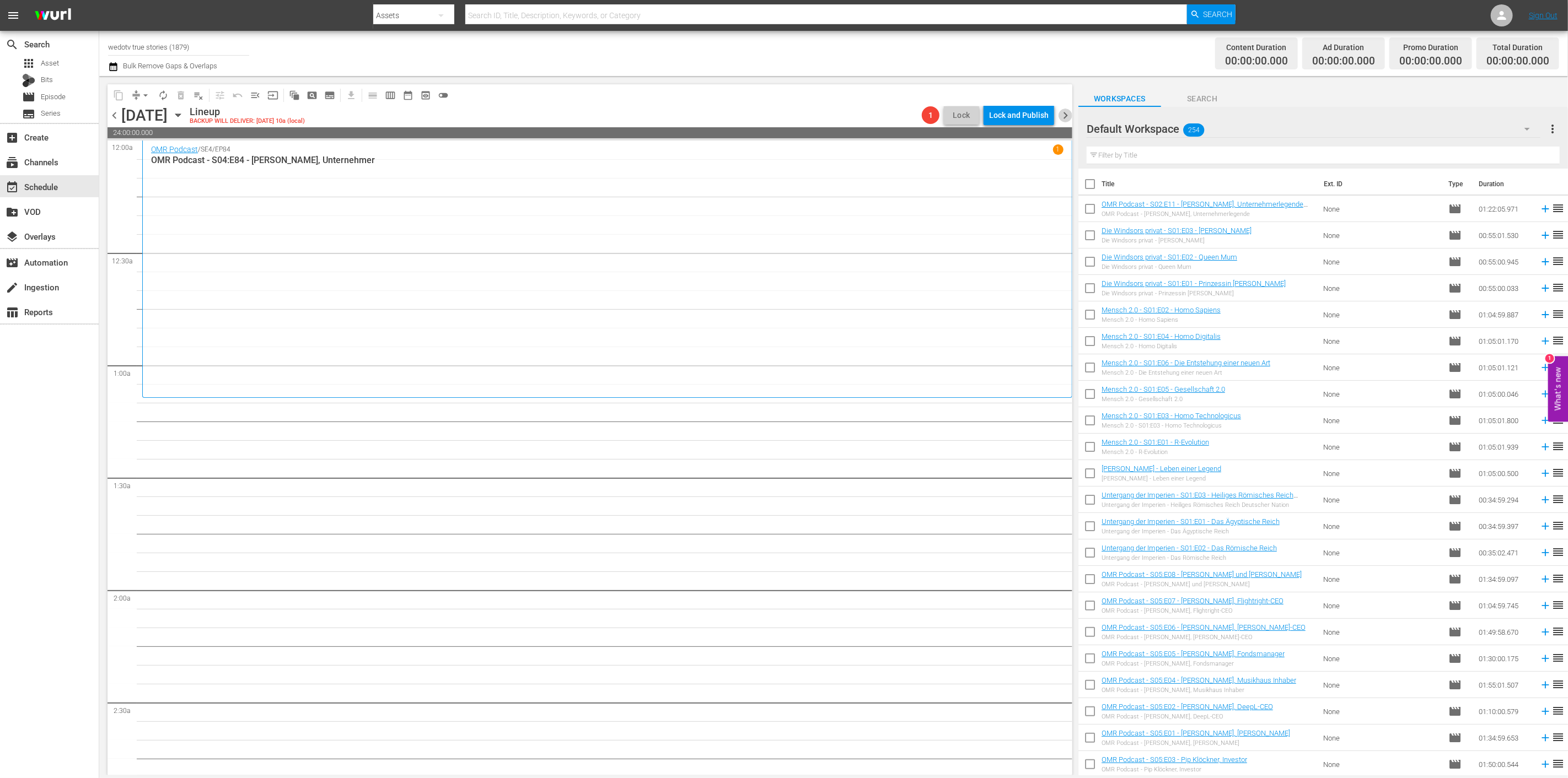
click at [1065, 117] on span "chevron_right" at bounding box center [1065, 115] width 14 height 14
click at [1015, 114] on div "Unlock and Edit" at bounding box center [1021, 115] width 54 height 20
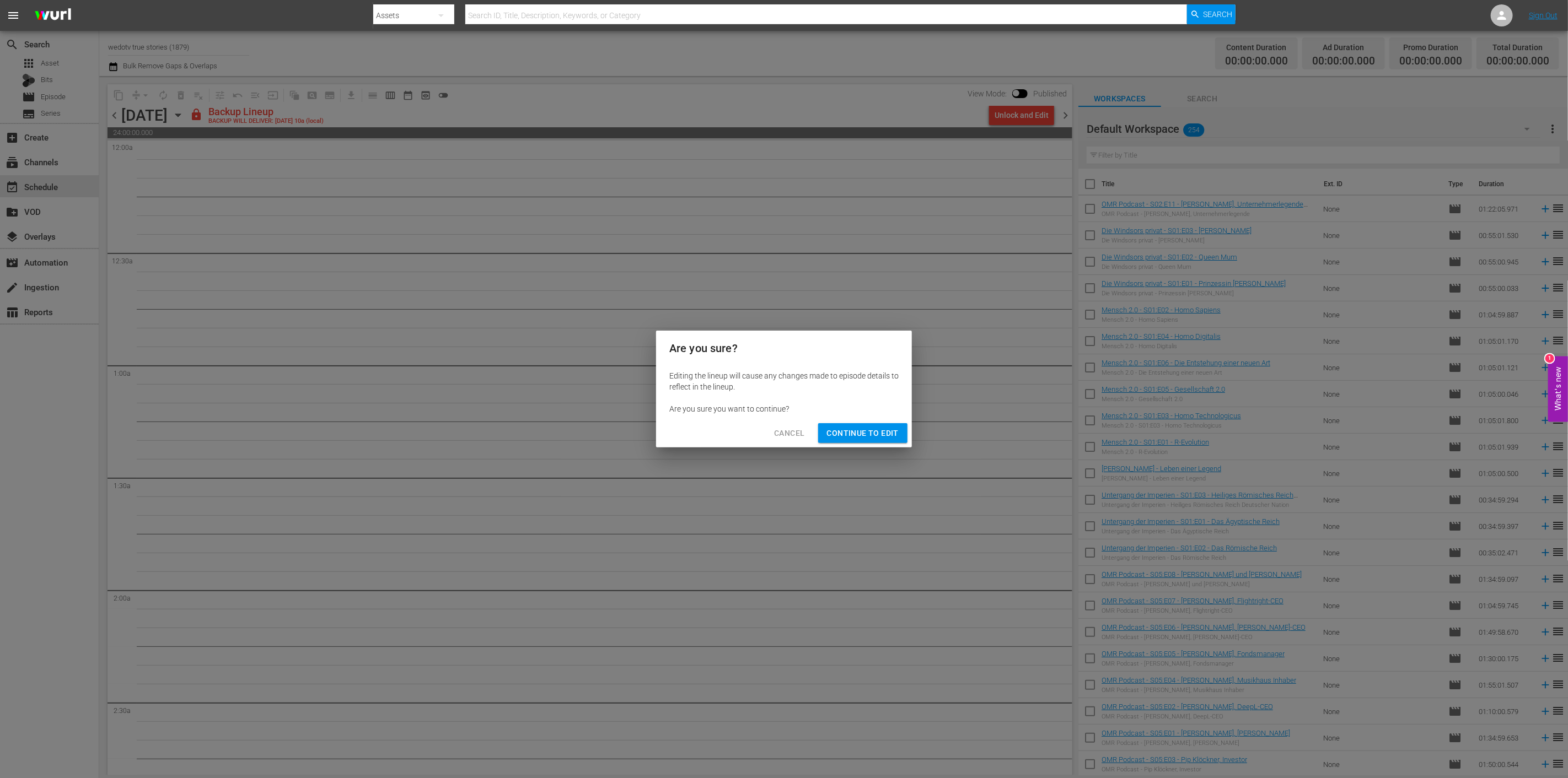
click at [852, 437] on span "Continue to Edit" at bounding box center [863, 433] width 72 height 14
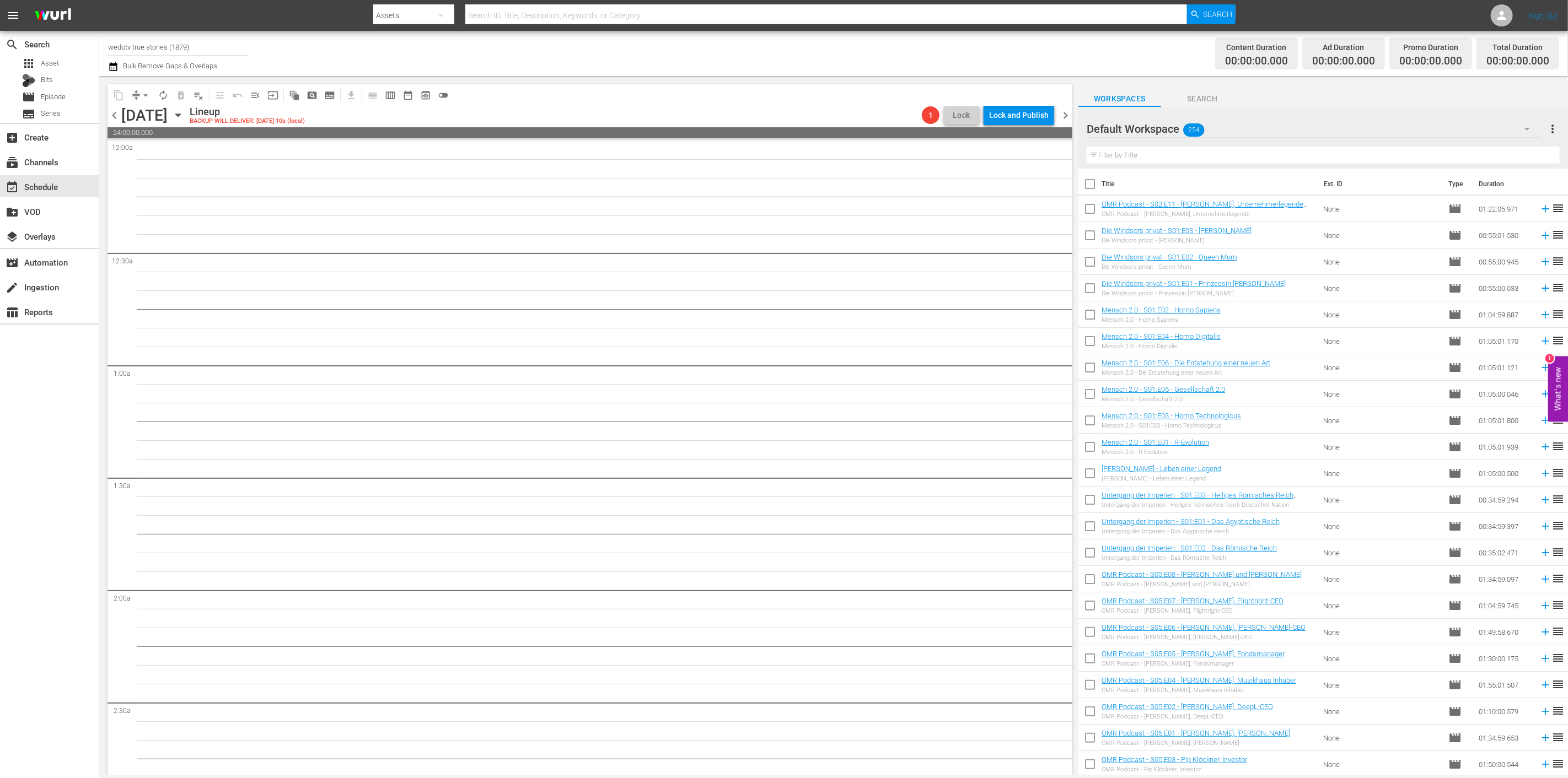
click at [1063, 109] on span "chevron_right" at bounding box center [1065, 115] width 14 height 14
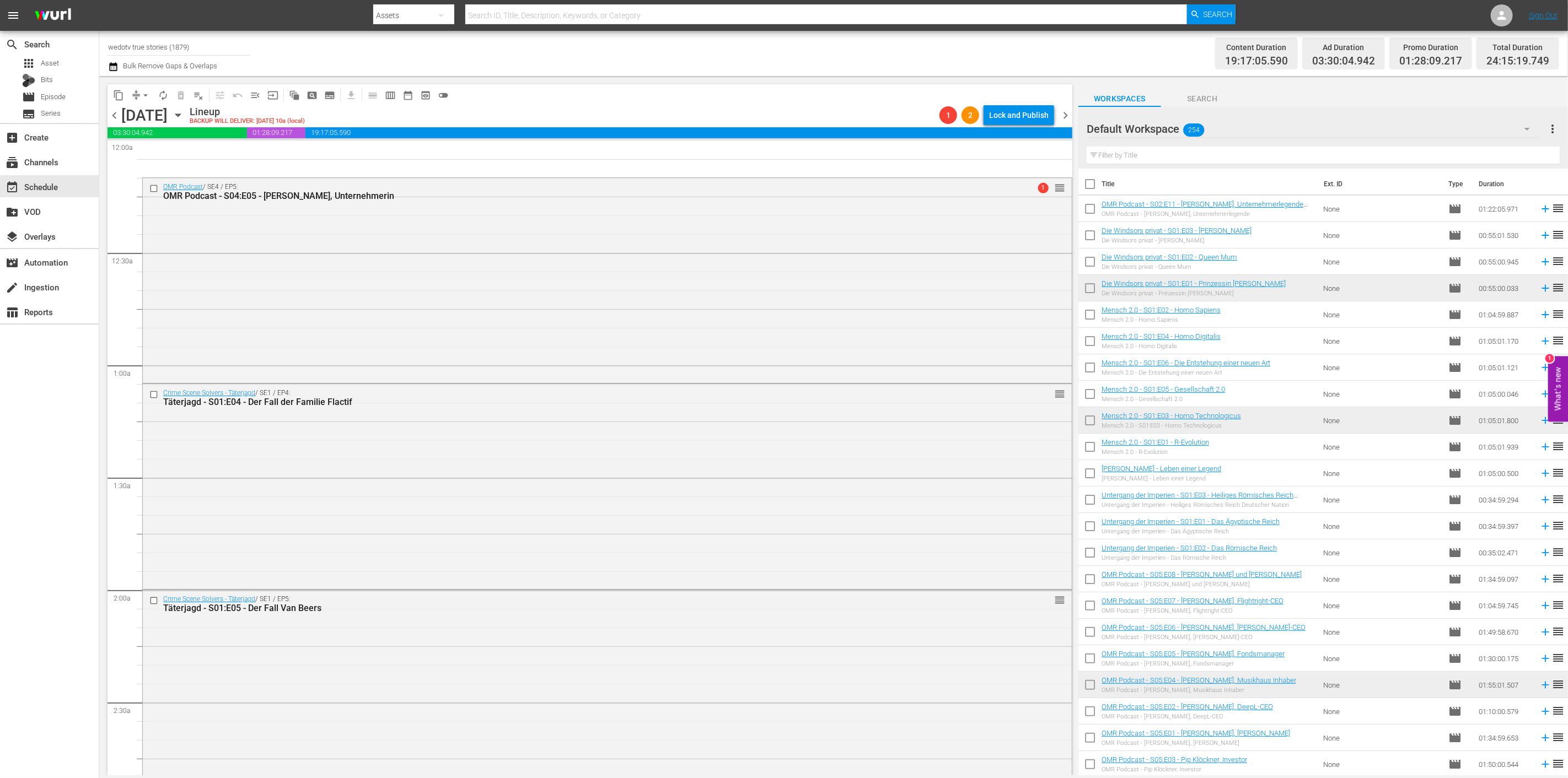
click at [184, 112] on icon "button" at bounding box center [178, 115] width 12 height 12
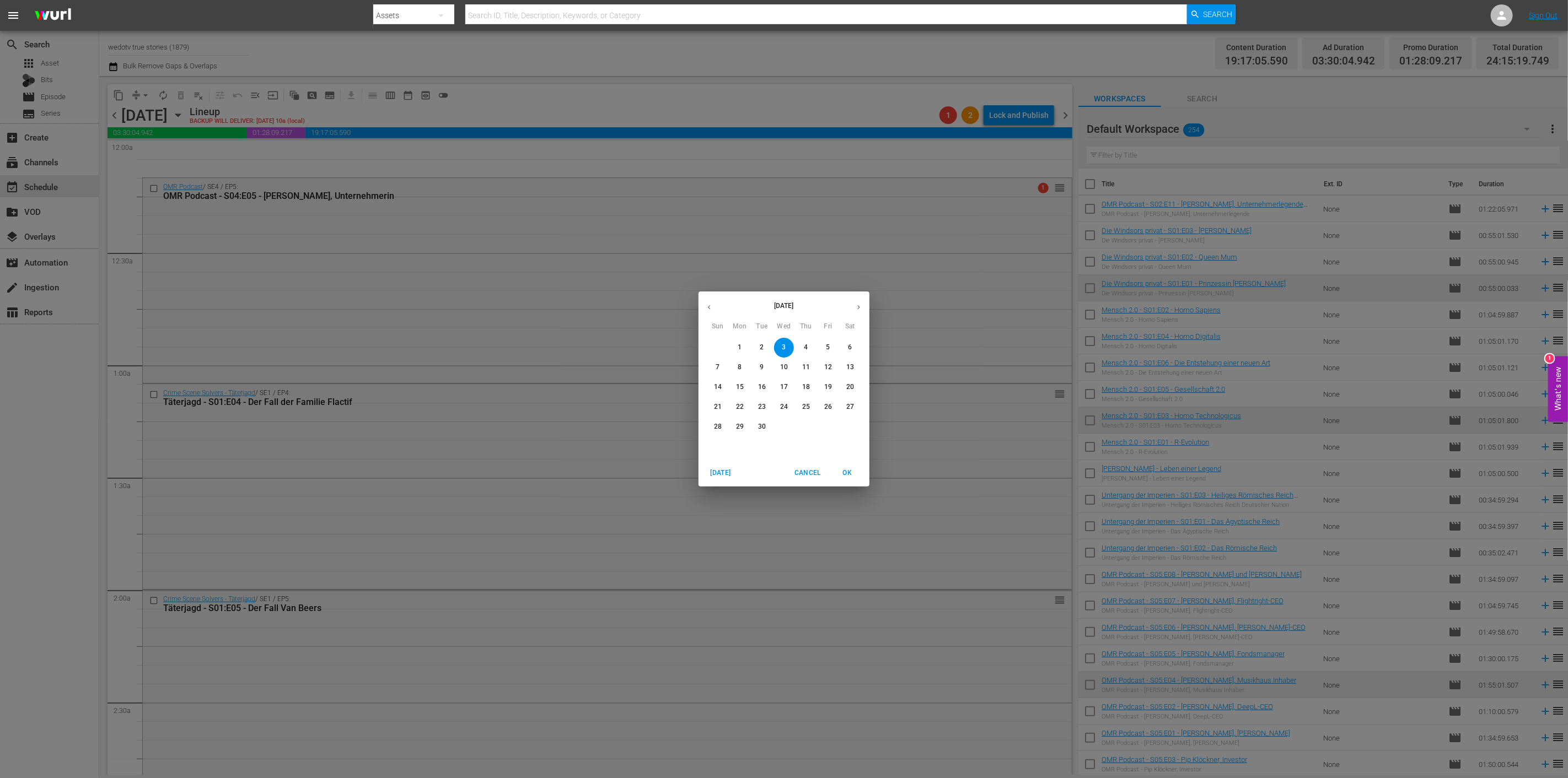
click at [707, 305] on icon "button" at bounding box center [708, 307] width 8 height 8
click at [742, 366] on span "7" at bounding box center [739, 367] width 20 height 10
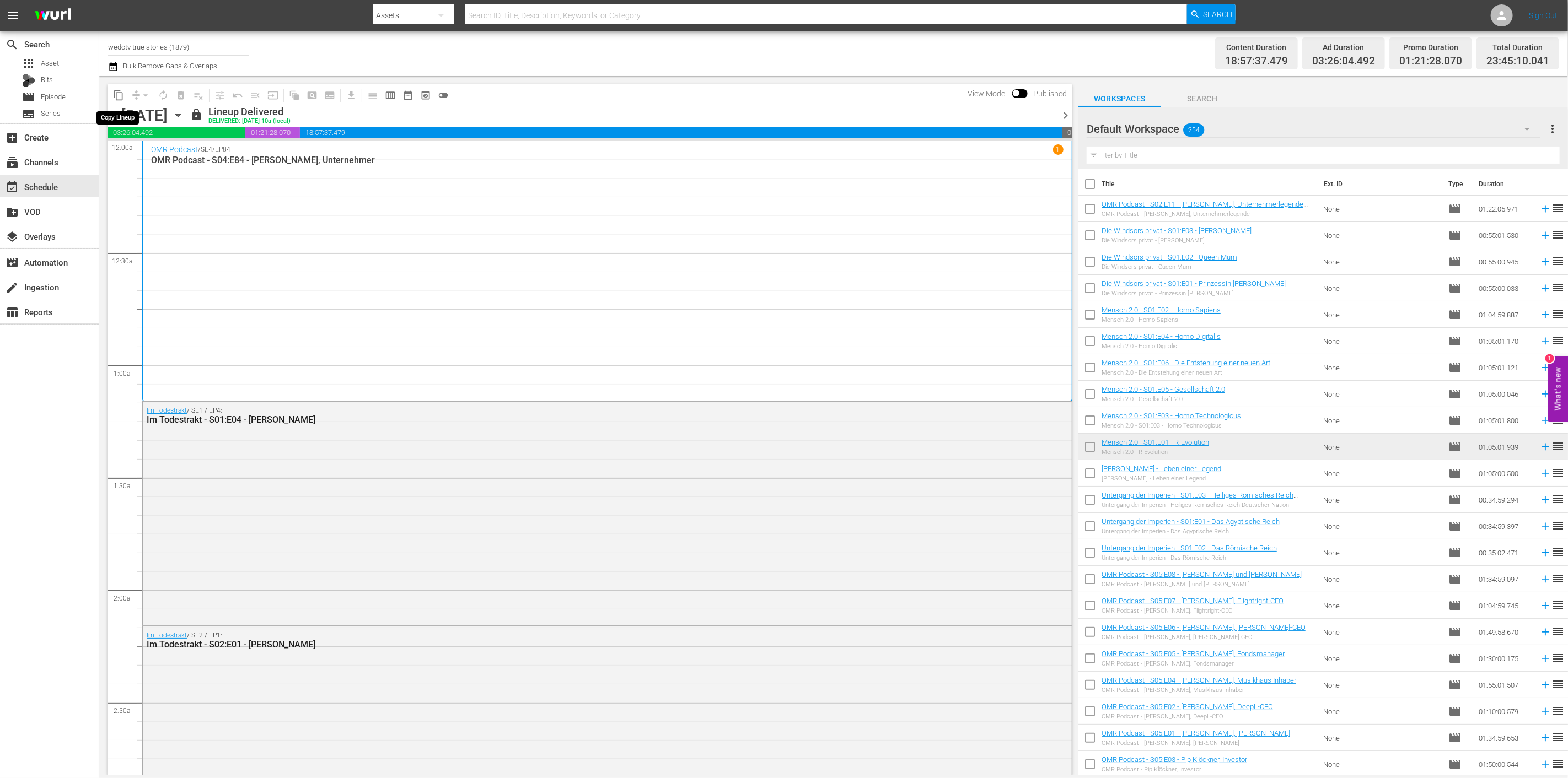
click at [118, 86] on button "content_copy" at bounding box center [119, 95] width 18 height 18
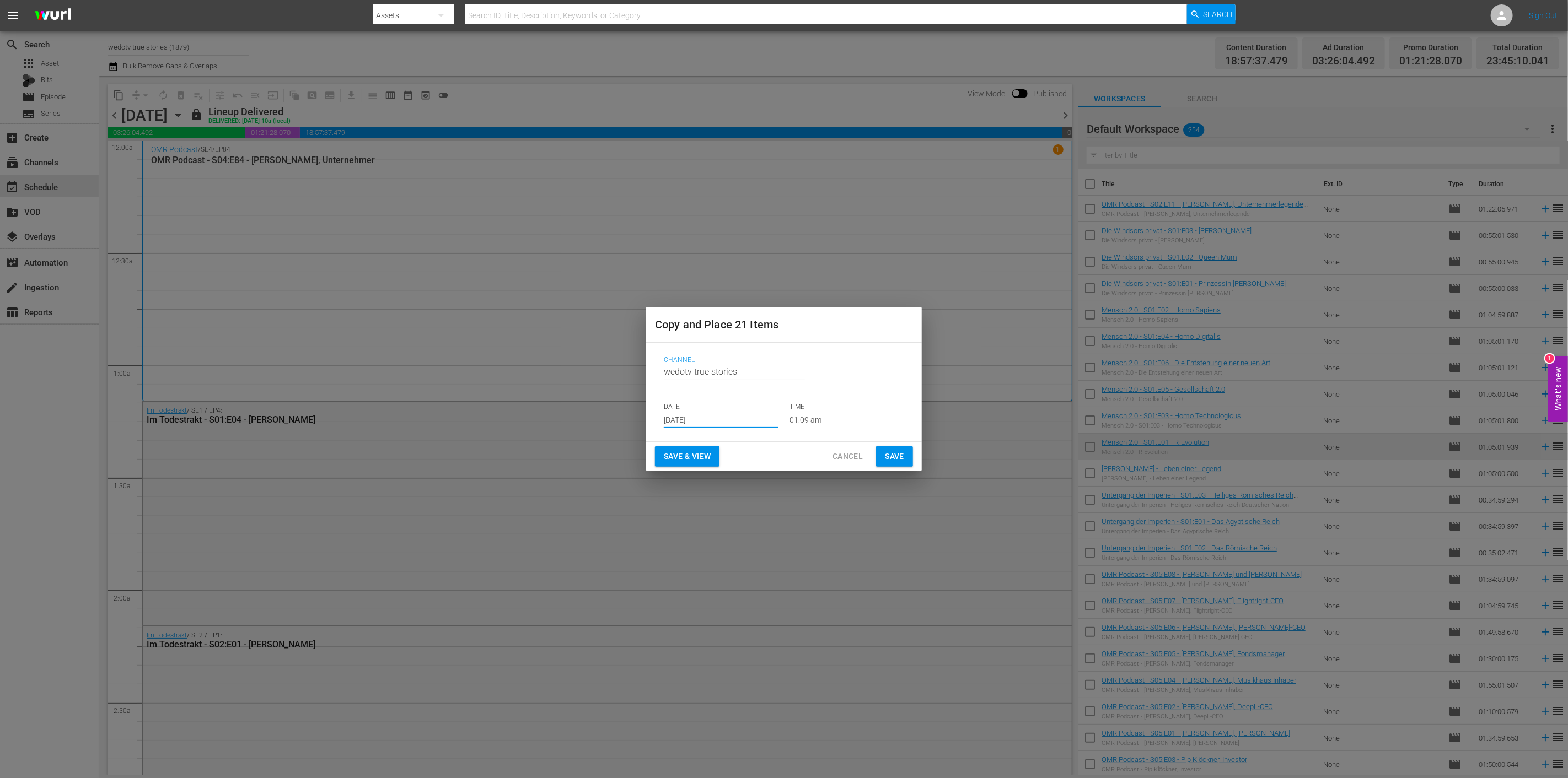
click at [731, 419] on input "Aug 28th 2025" at bounding box center [720, 420] width 114 height 16
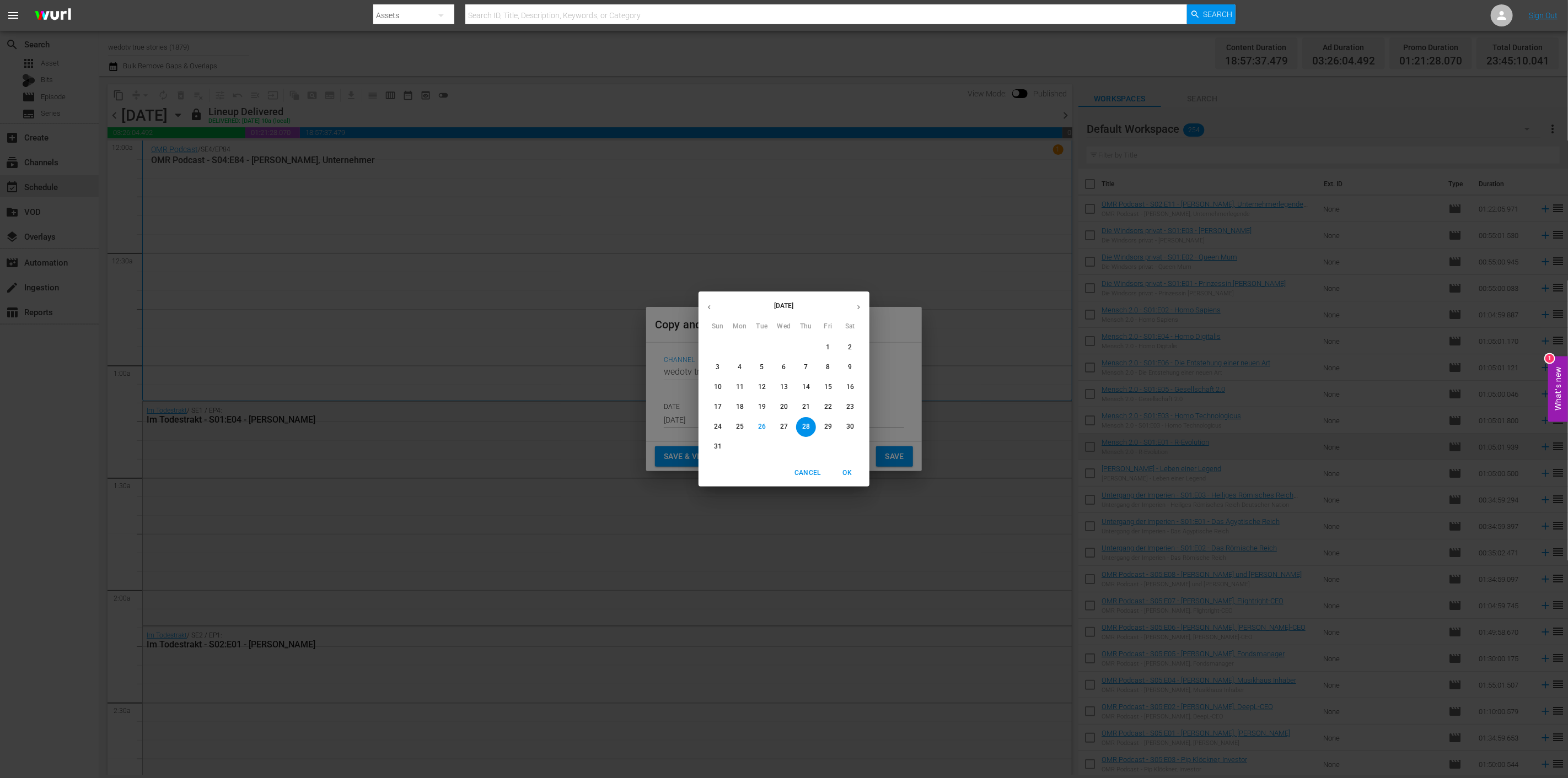
click at [857, 304] on icon "button" at bounding box center [858, 307] width 8 height 8
click at [742, 345] on p "1" at bounding box center [739, 347] width 4 height 10
type input "Sep 1st 2025"
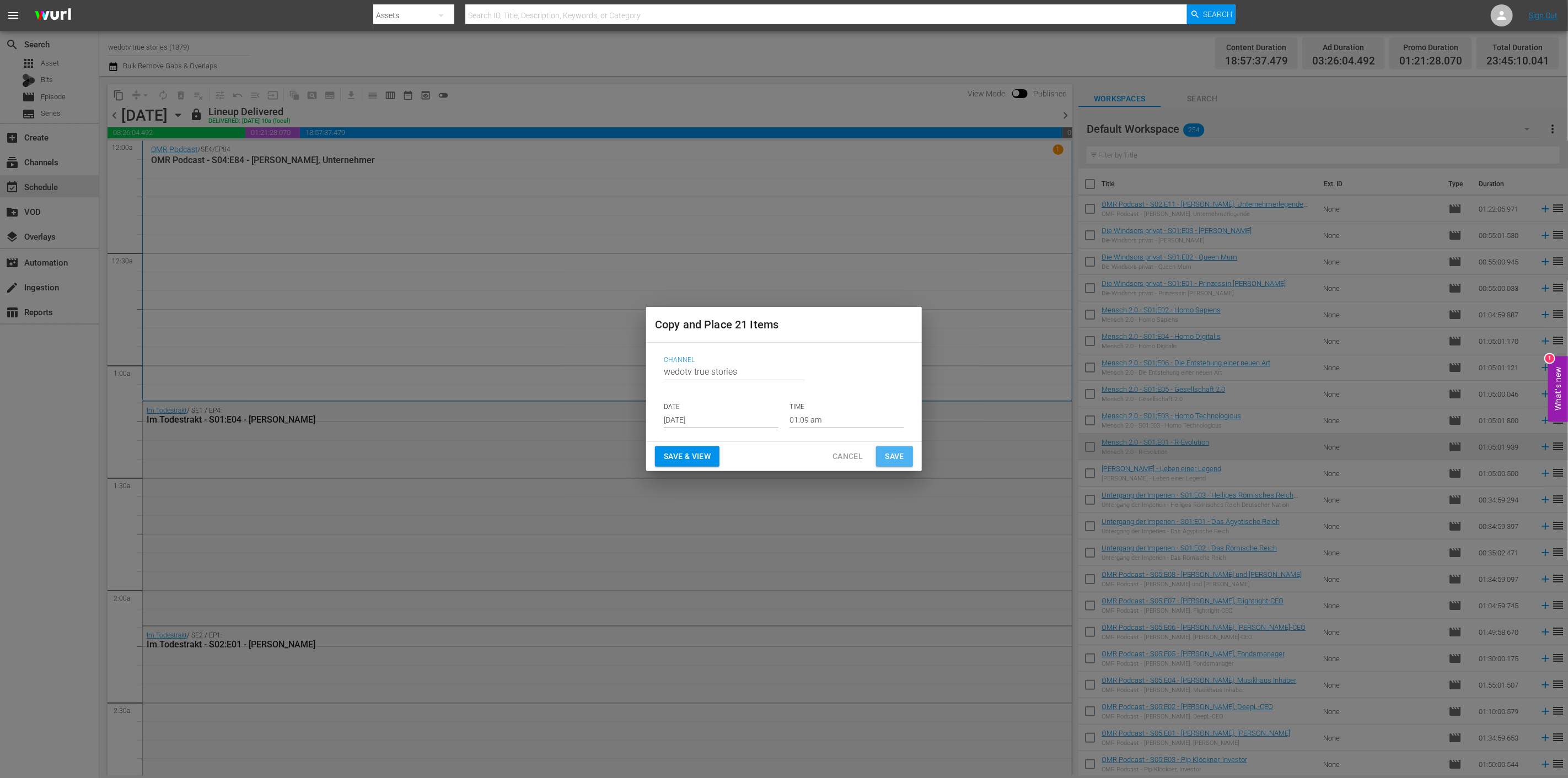
click at [883, 453] on button "Save" at bounding box center [894, 456] width 37 height 21
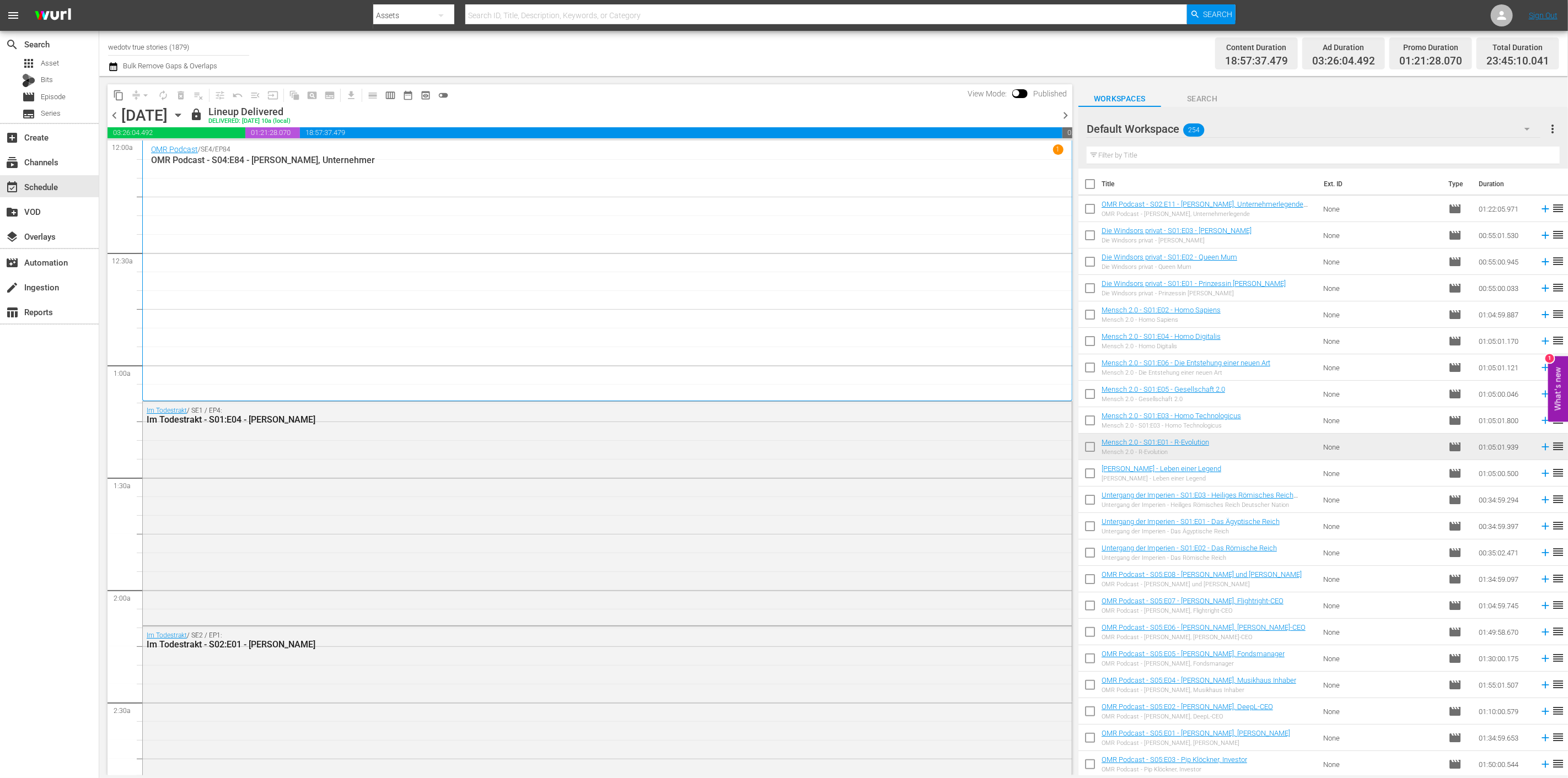
click at [1065, 117] on span "chevron_right" at bounding box center [1065, 115] width 14 height 14
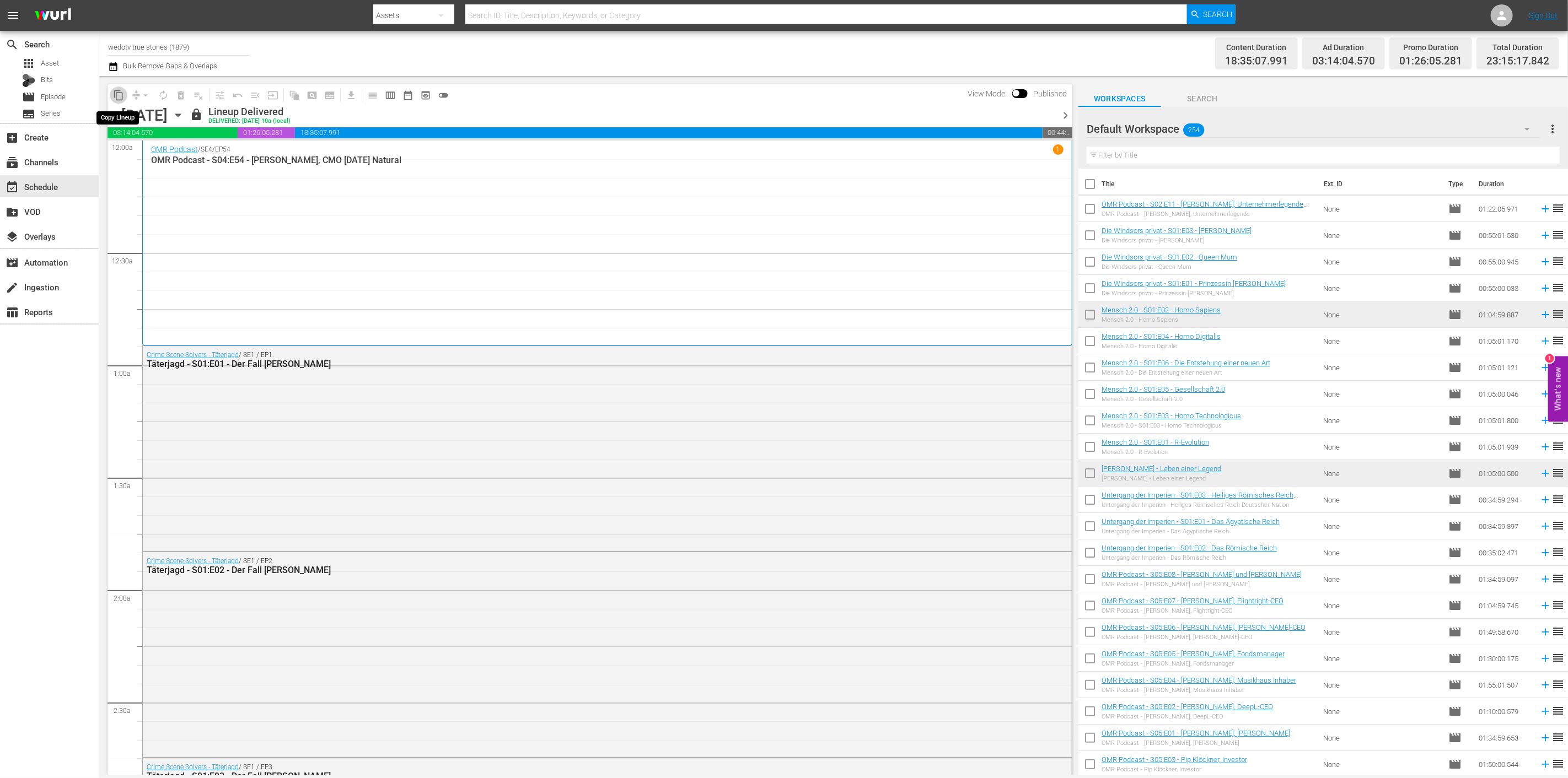
click at [122, 96] on span "content_copy" at bounding box center [118, 95] width 11 height 11
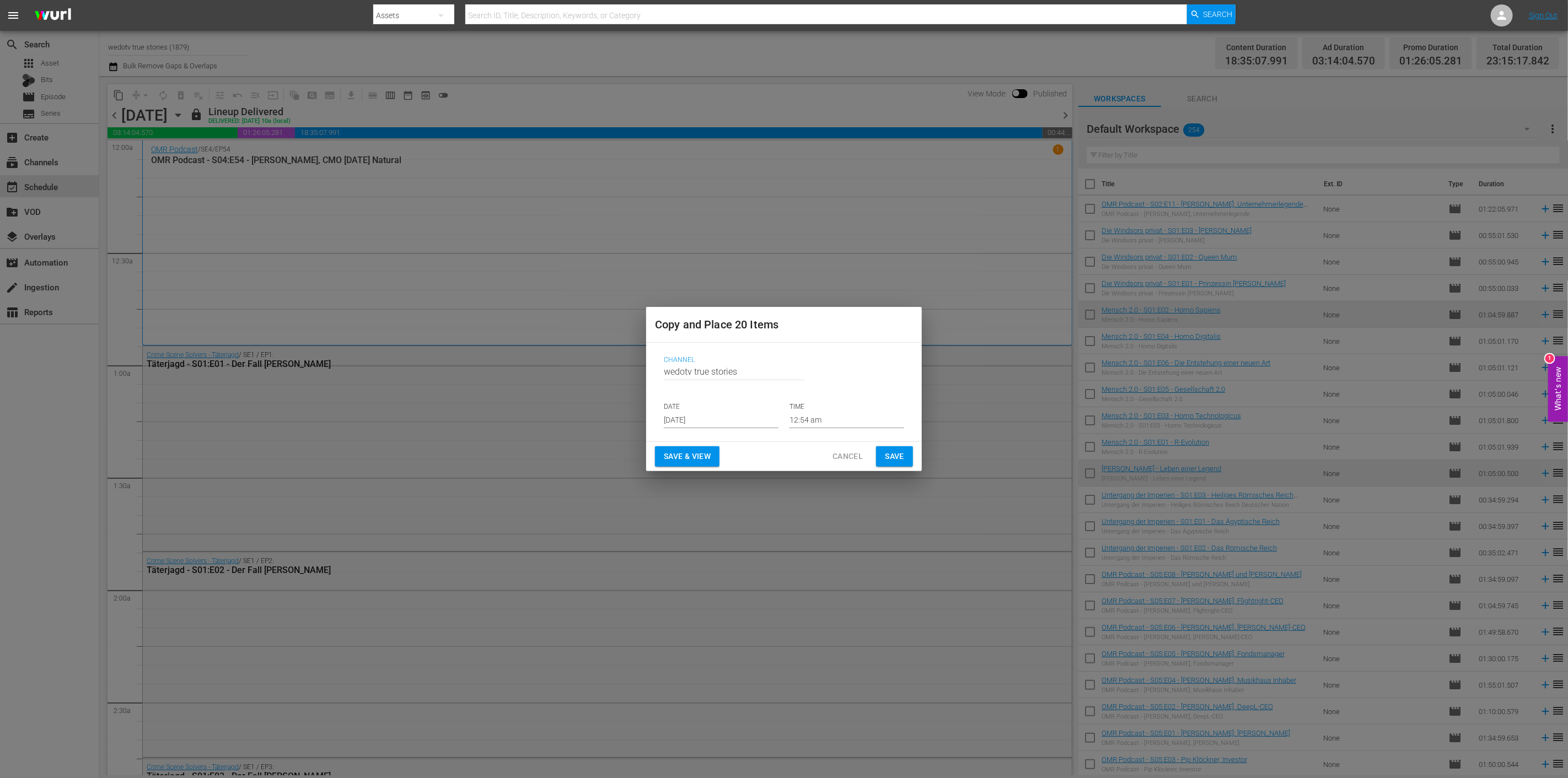
click at [758, 417] on input "Aug 28th 2025" at bounding box center [720, 420] width 114 height 16
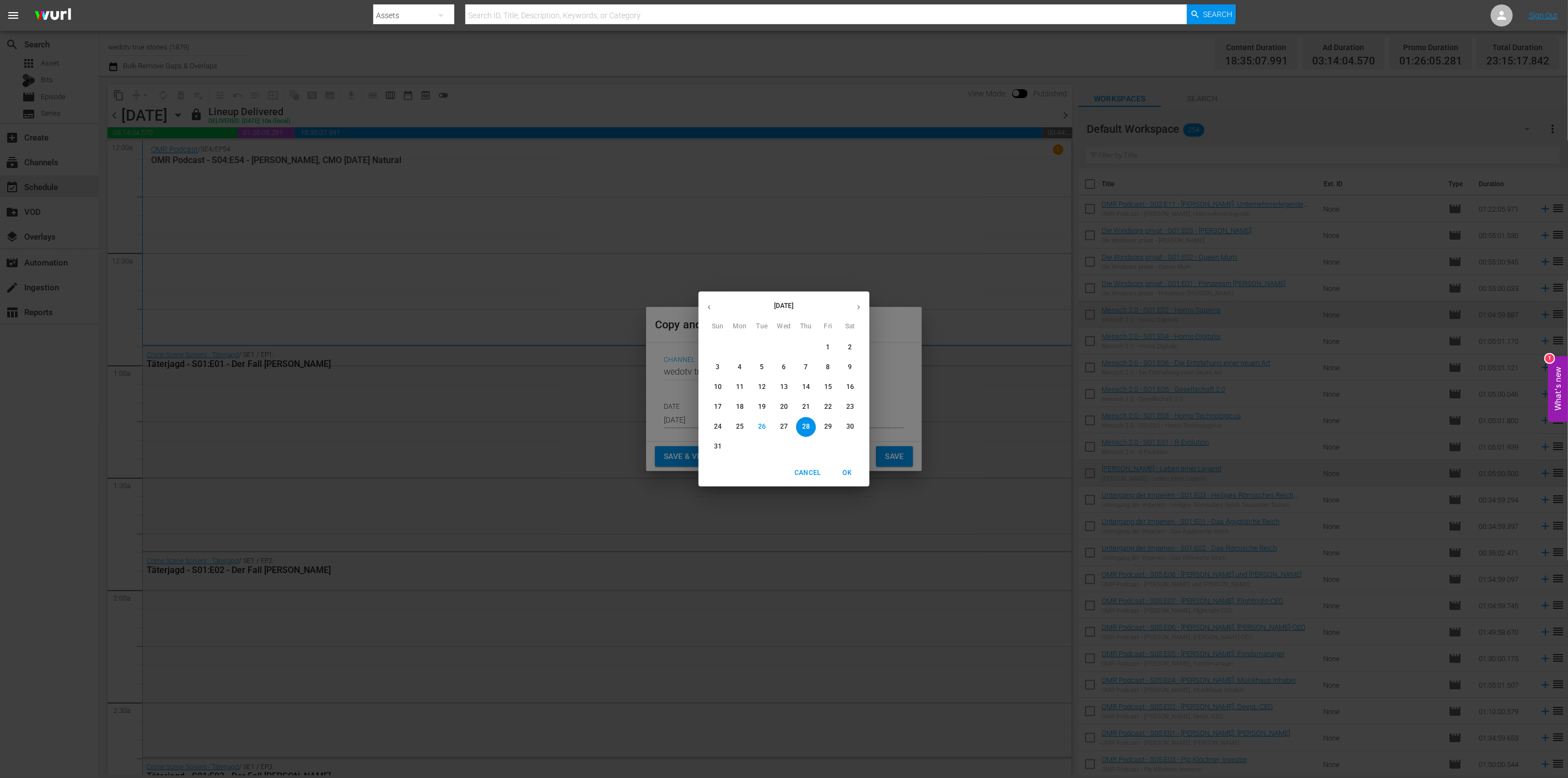
click at [855, 307] on icon "button" at bounding box center [858, 307] width 8 height 8
click at [762, 345] on p "2" at bounding box center [761, 347] width 4 height 10
type input "Sep 2nd 2025"
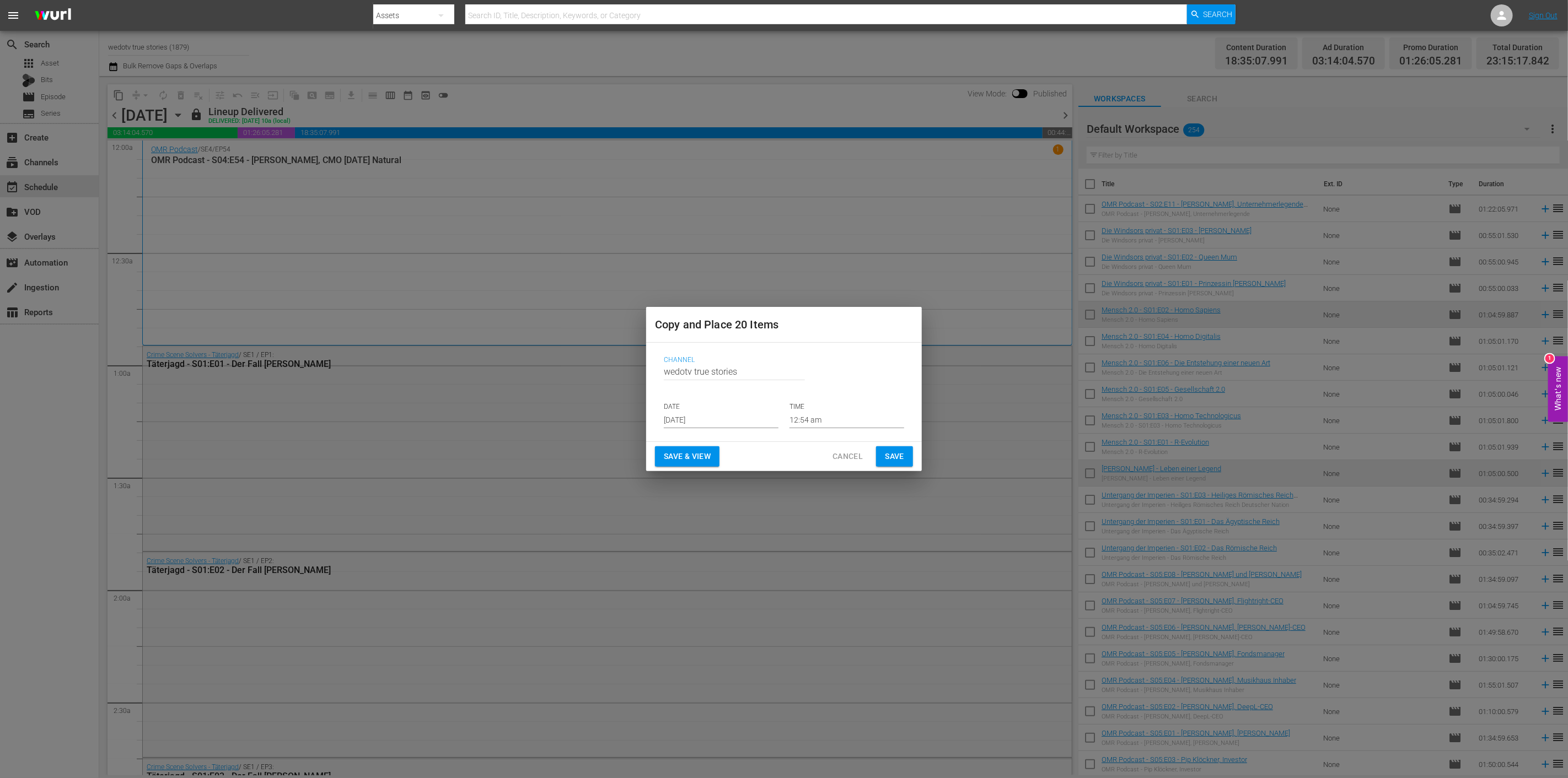
click at [905, 445] on div "Save & View Cancel Save" at bounding box center [784, 456] width 276 height 29
click at [894, 461] on span "Save" at bounding box center [894, 456] width 19 height 14
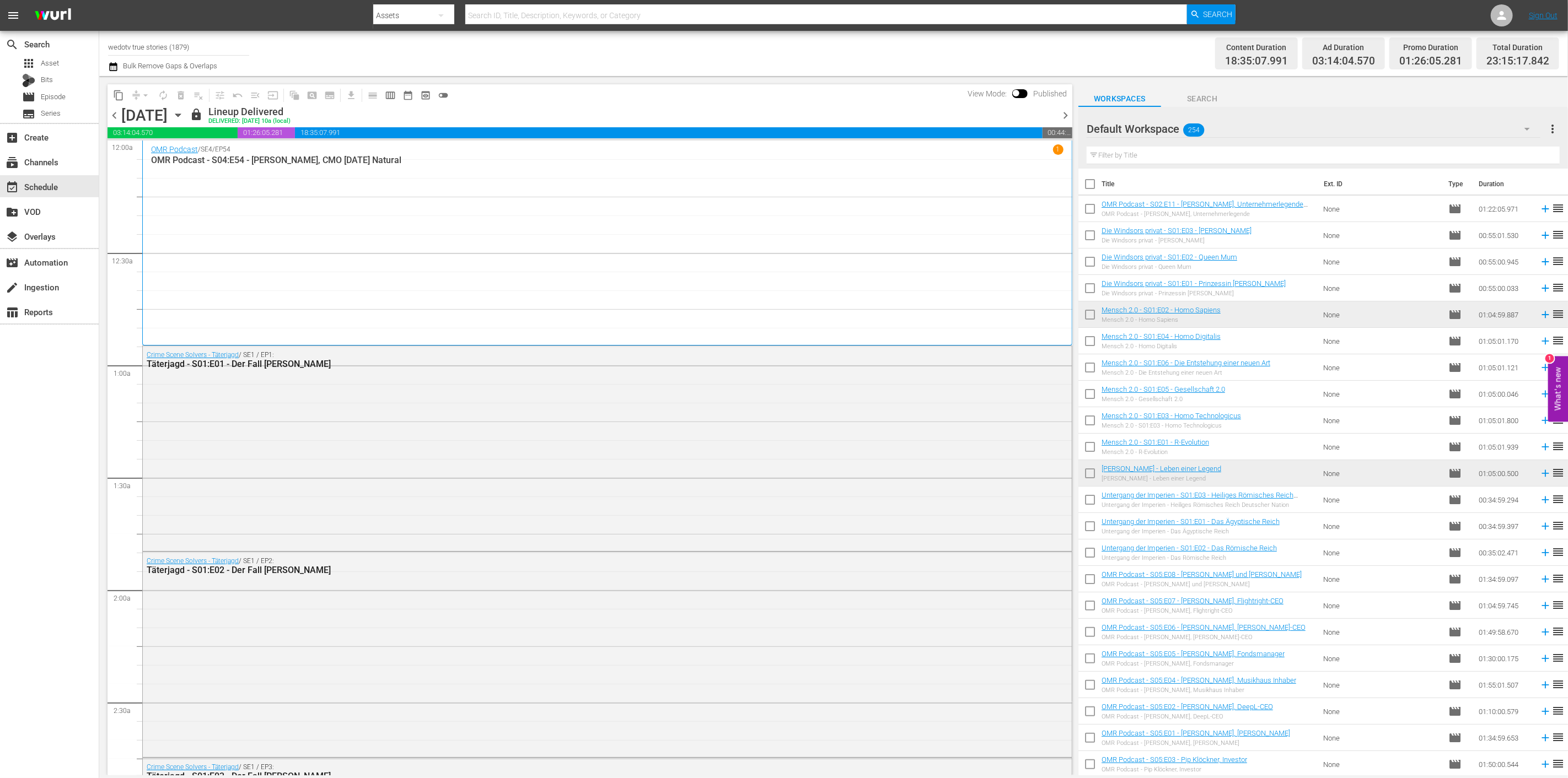
click at [484, 103] on div "content_copy compress arrow_drop_down autorenew_outlined delete_forever_outline…" at bounding box center [590, 94] width 964 height 21
click at [184, 119] on icon "button" at bounding box center [178, 115] width 12 height 12
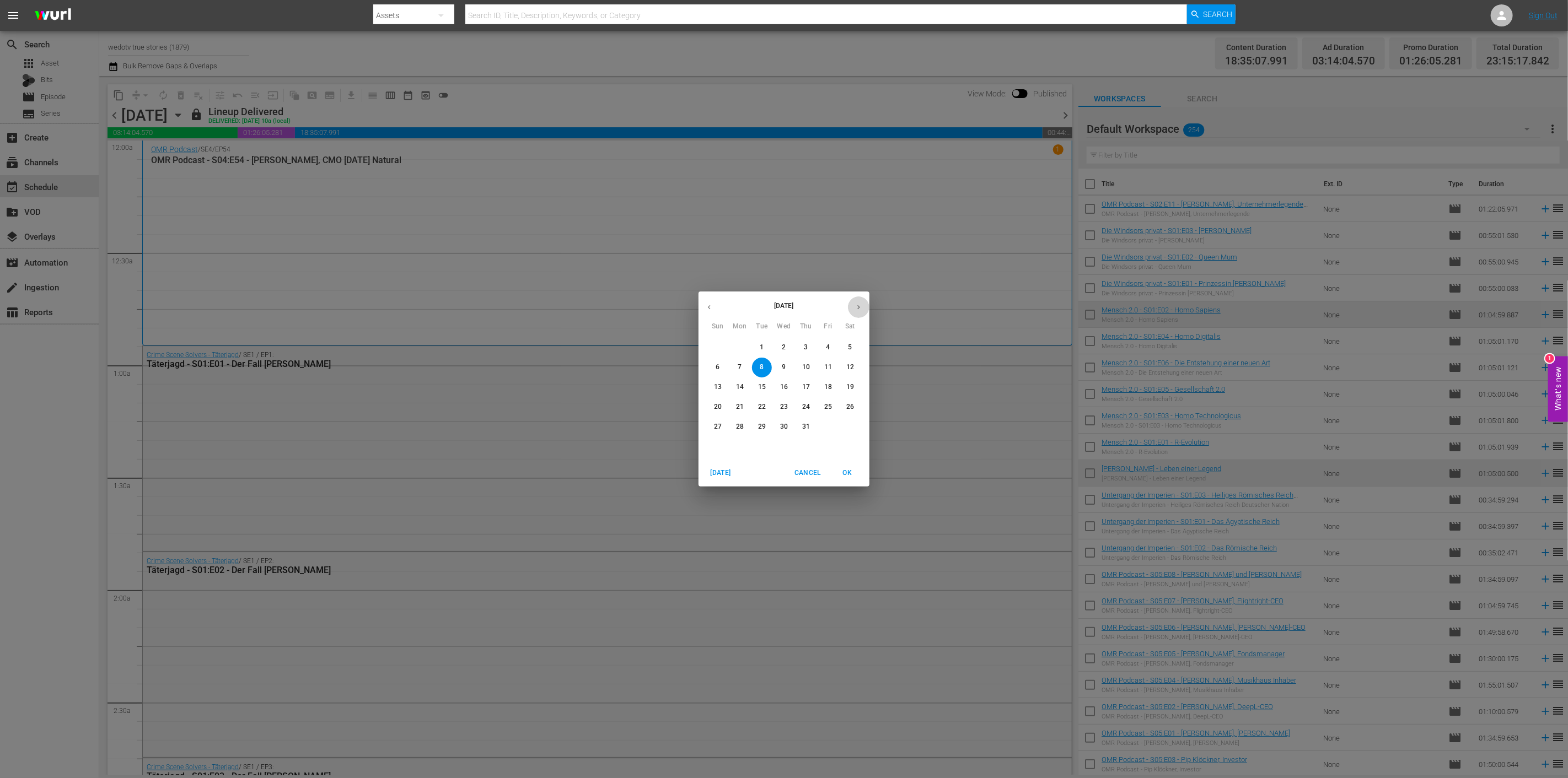
click at [858, 312] on button "button" at bounding box center [858, 307] width 21 height 21
click at [735, 348] on span "1" at bounding box center [739, 347] width 20 height 10
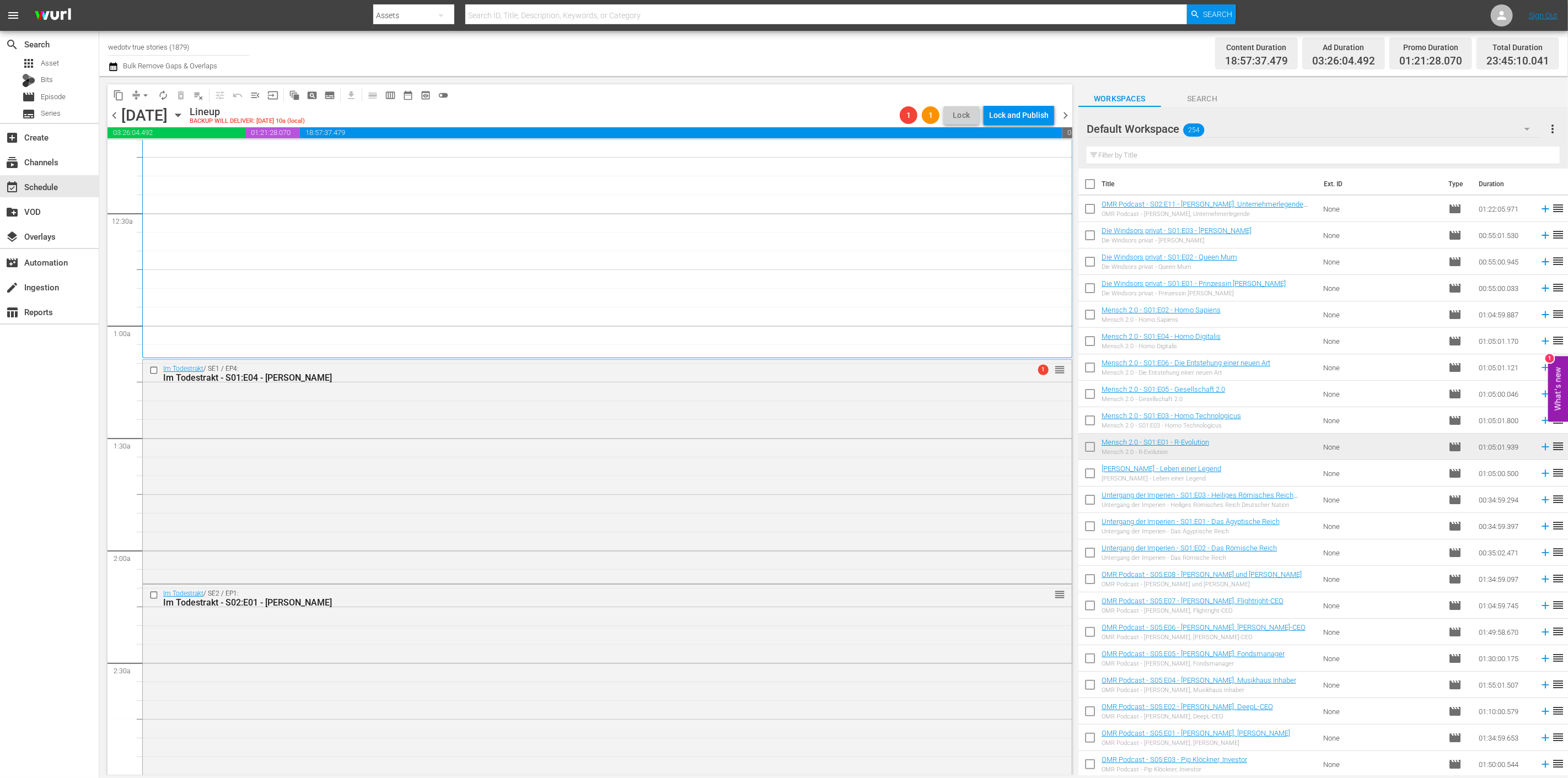
scroll to position [61, 0]
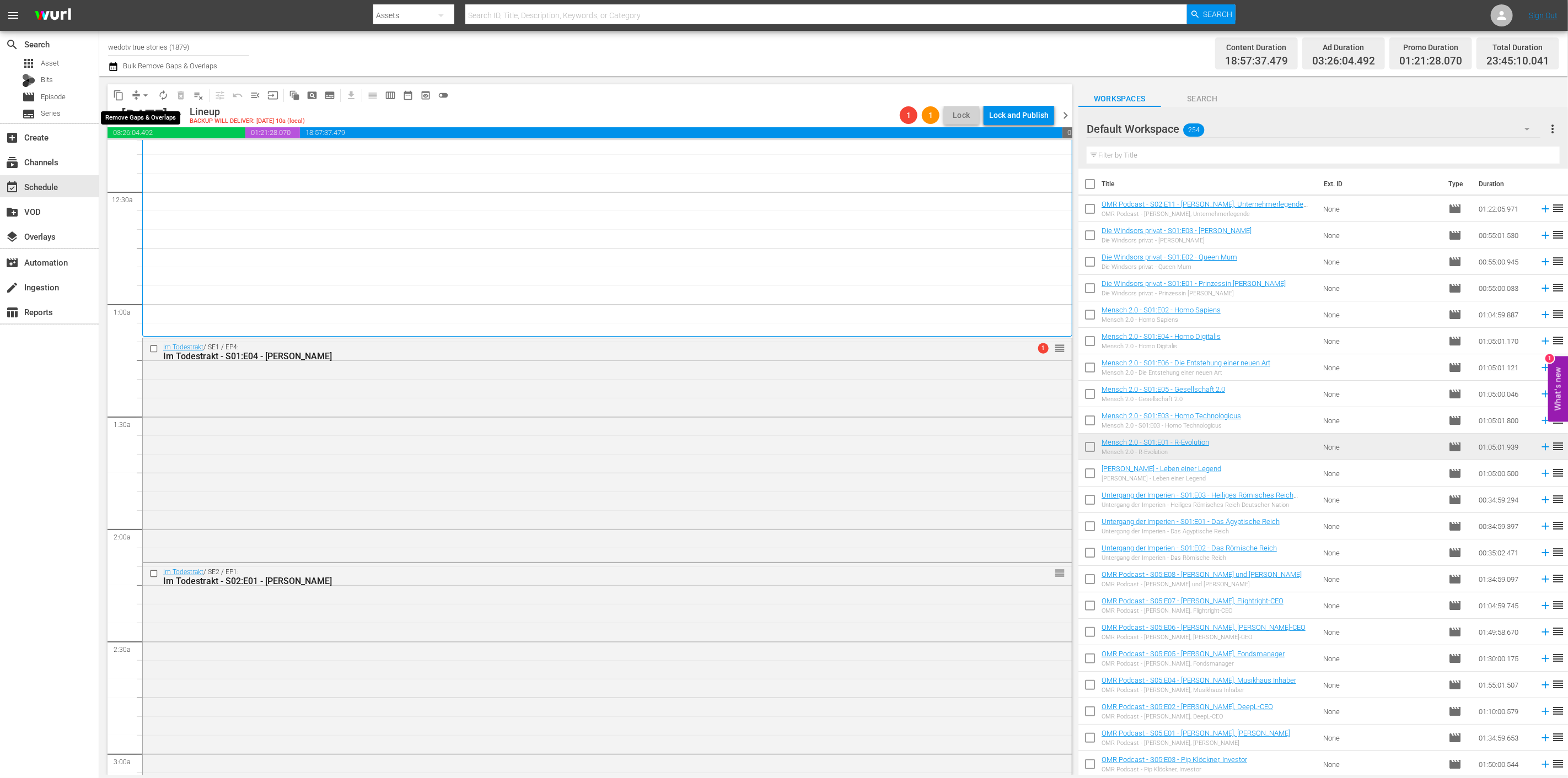
click at [144, 100] on span "arrow_drop_down" at bounding box center [145, 95] width 11 height 11
click at [144, 151] on li "Align to End of Previous Day" at bounding box center [146, 153] width 116 height 18
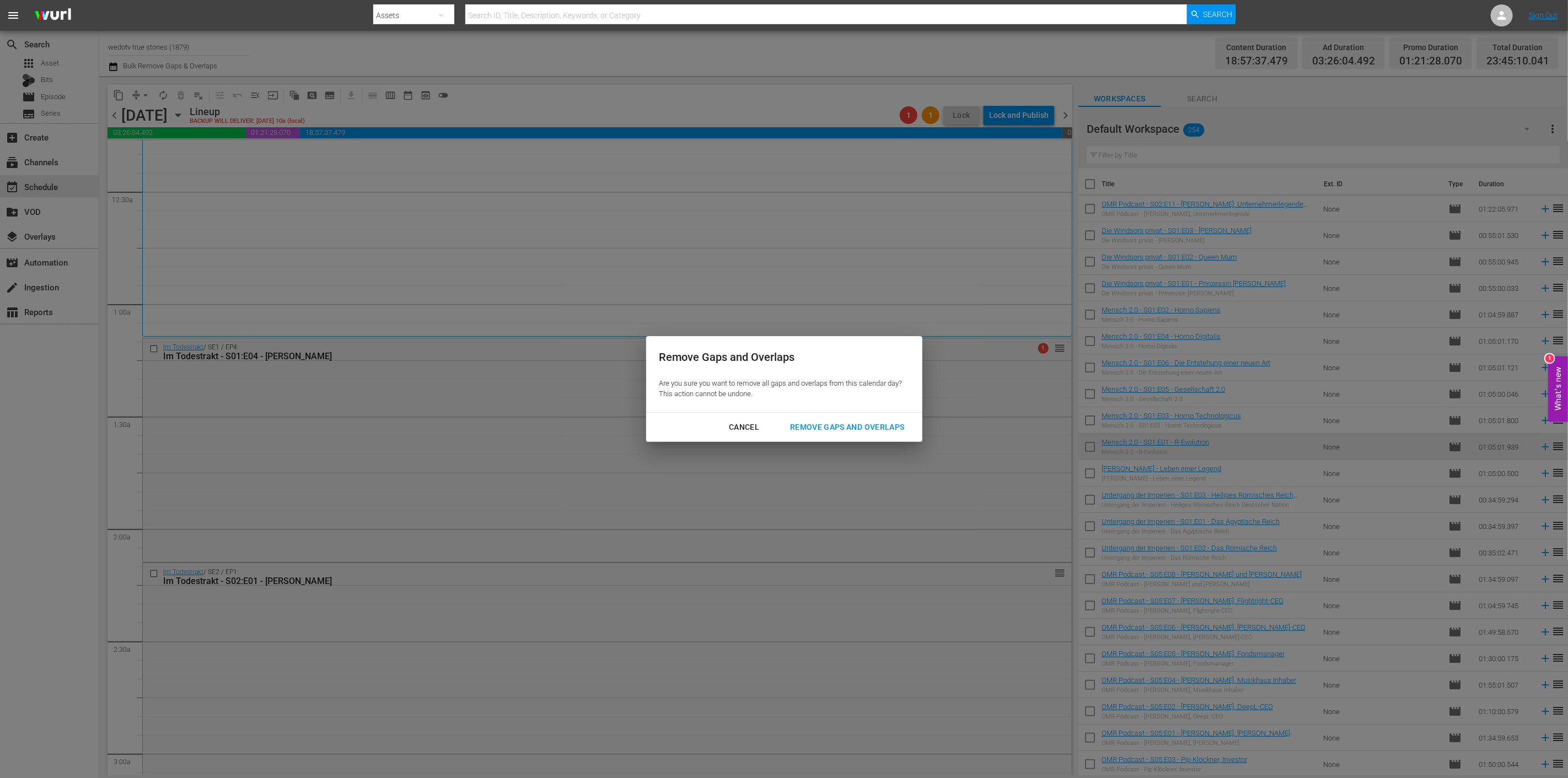
click at [866, 428] on div "Remove Gaps and Overlaps" at bounding box center [847, 427] width 132 height 14
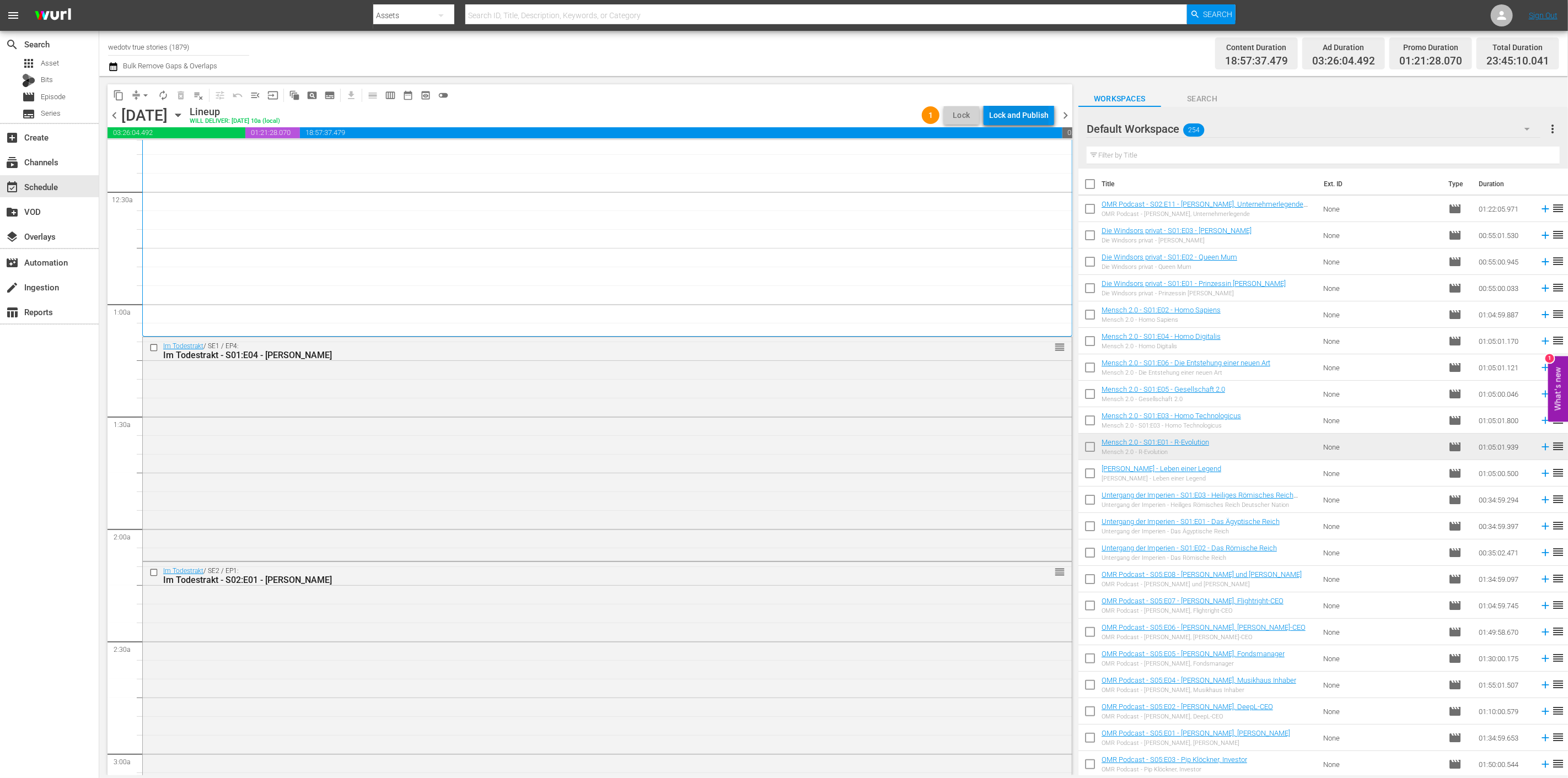
click at [1023, 112] on div "Lock and Publish" at bounding box center [1018, 115] width 60 height 20
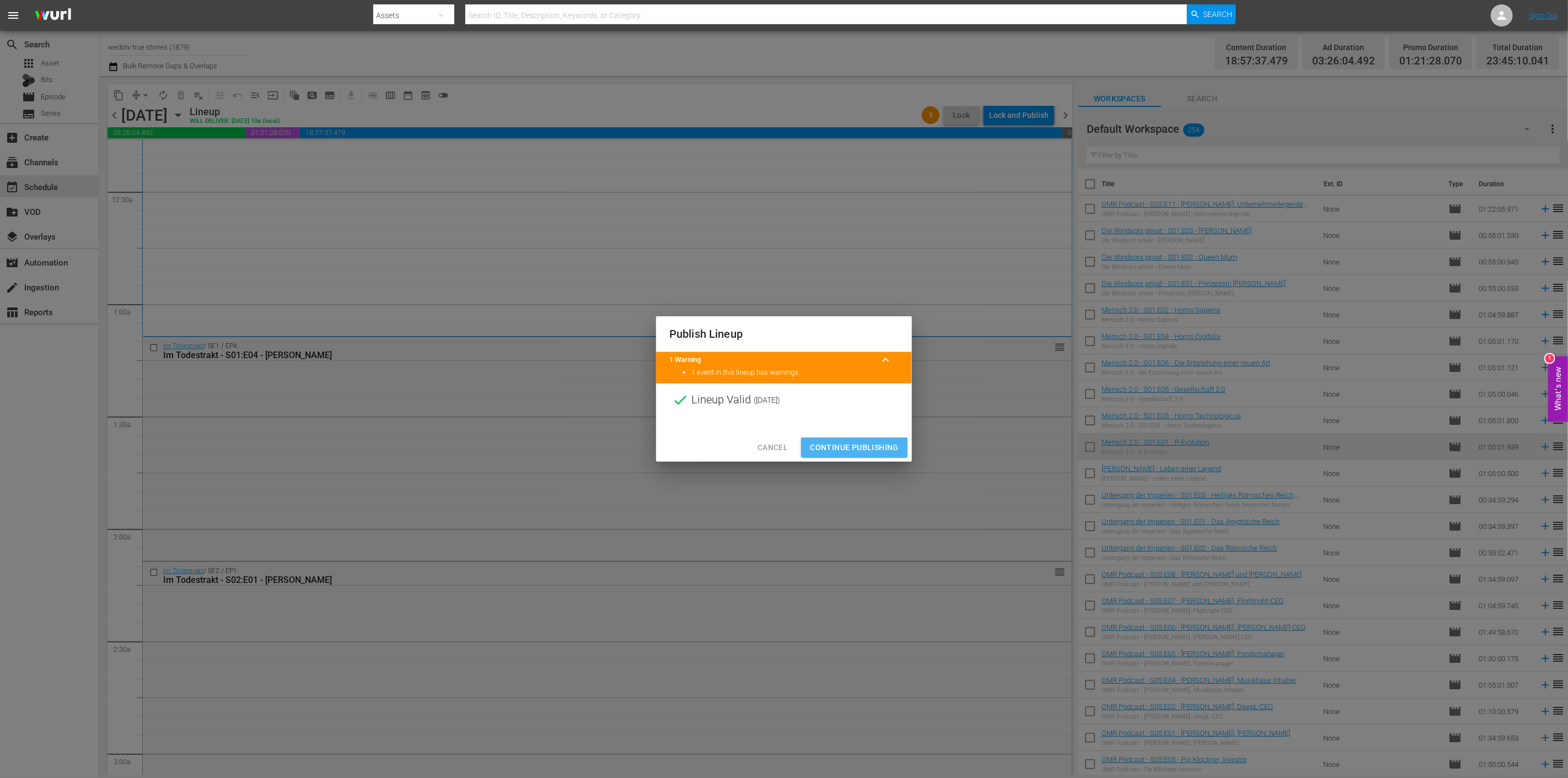
click at [840, 451] on span "Continue Publishing" at bounding box center [854, 448] width 89 height 14
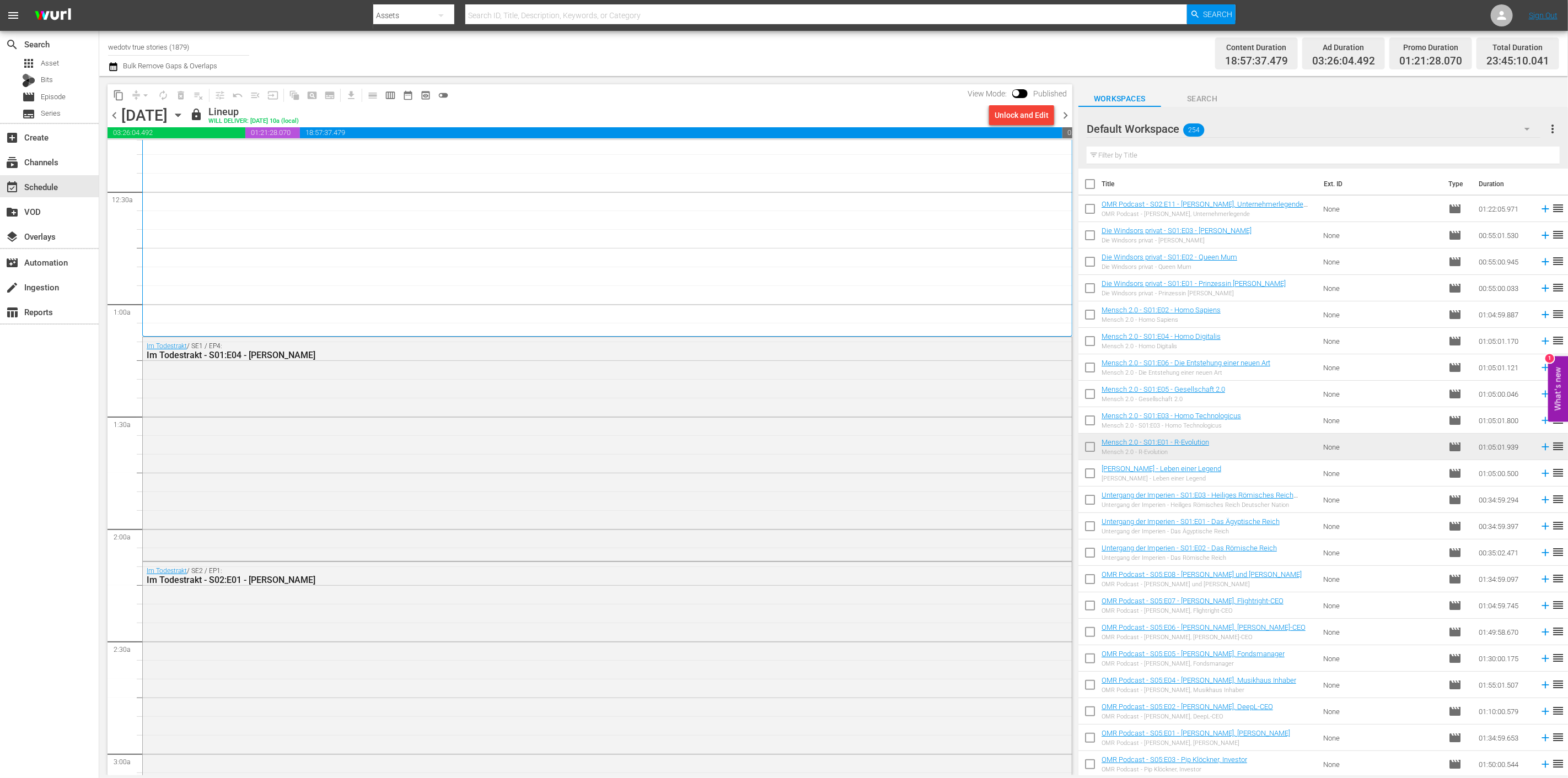
click at [1063, 116] on span "chevron_right" at bounding box center [1065, 115] width 14 height 14
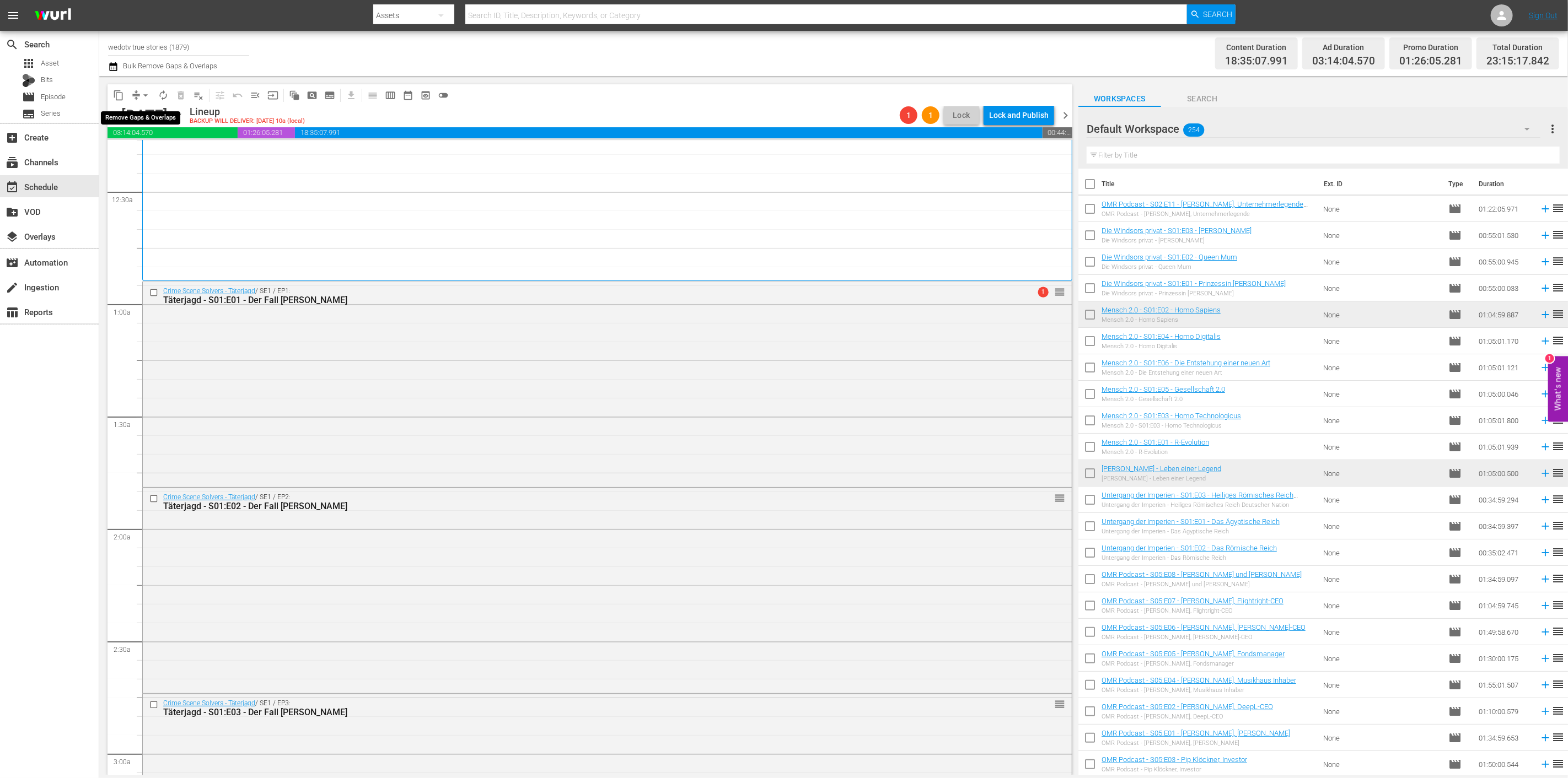
click at [134, 91] on span "compress" at bounding box center [136, 95] width 11 height 11
click at [145, 94] on span "arrow_drop_down" at bounding box center [145, 95] width 11 height 11
click at [172, 158] on li "Align to End of Previous Day" at bounding box center [146, 153] width 116 height 18
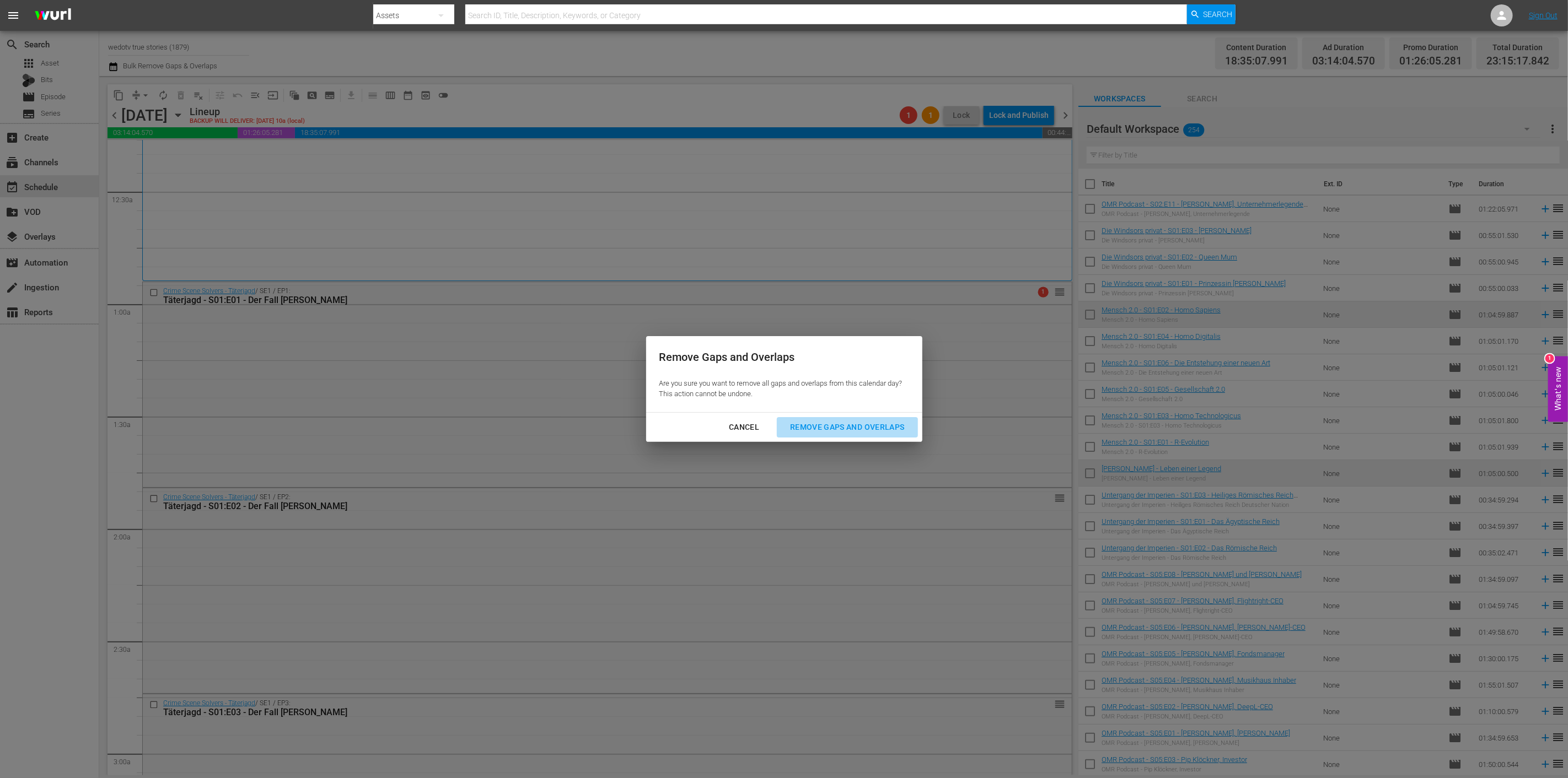
click at [821, 425] on div "Remove Gaps and Overlaps" at bounding box center [847, 427] width 132 height 14
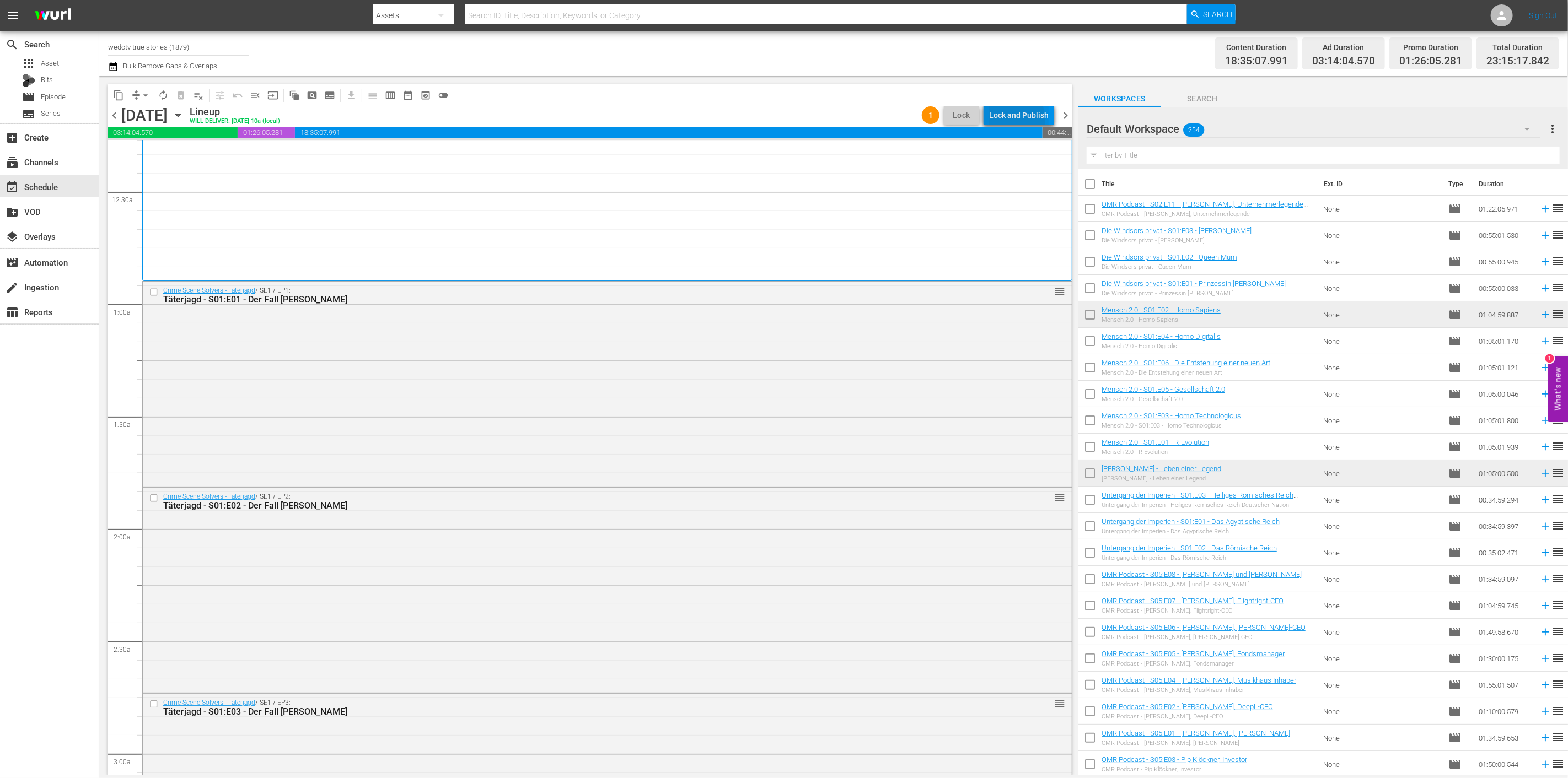
click at [1001, 121] on div "Lock and Publish" at bounding box center [1018, 115] width 60 height 20
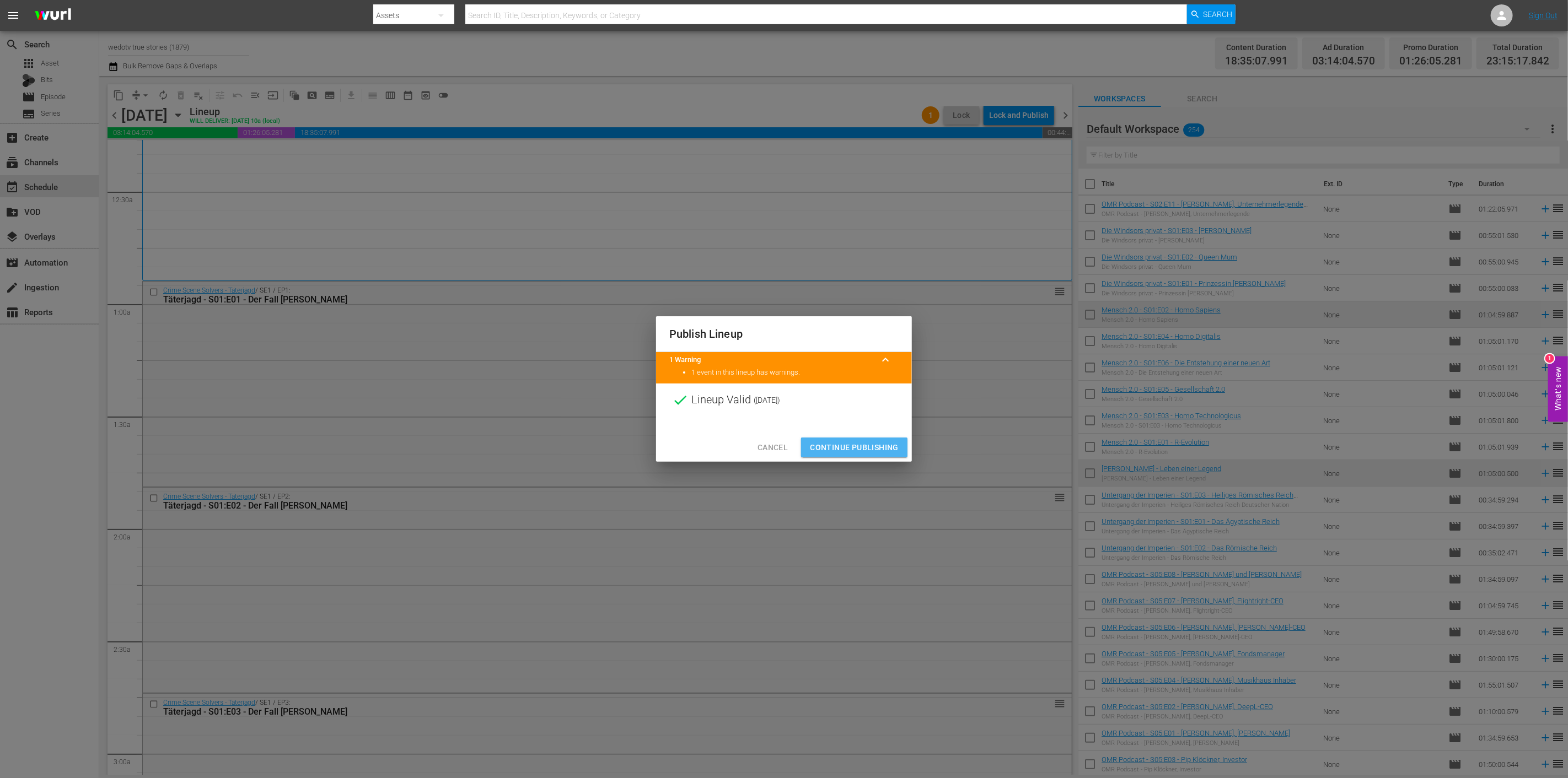
click at [857, 448] on span "Continue Publishing" at bounding box center [854, 448] width 89 height 14
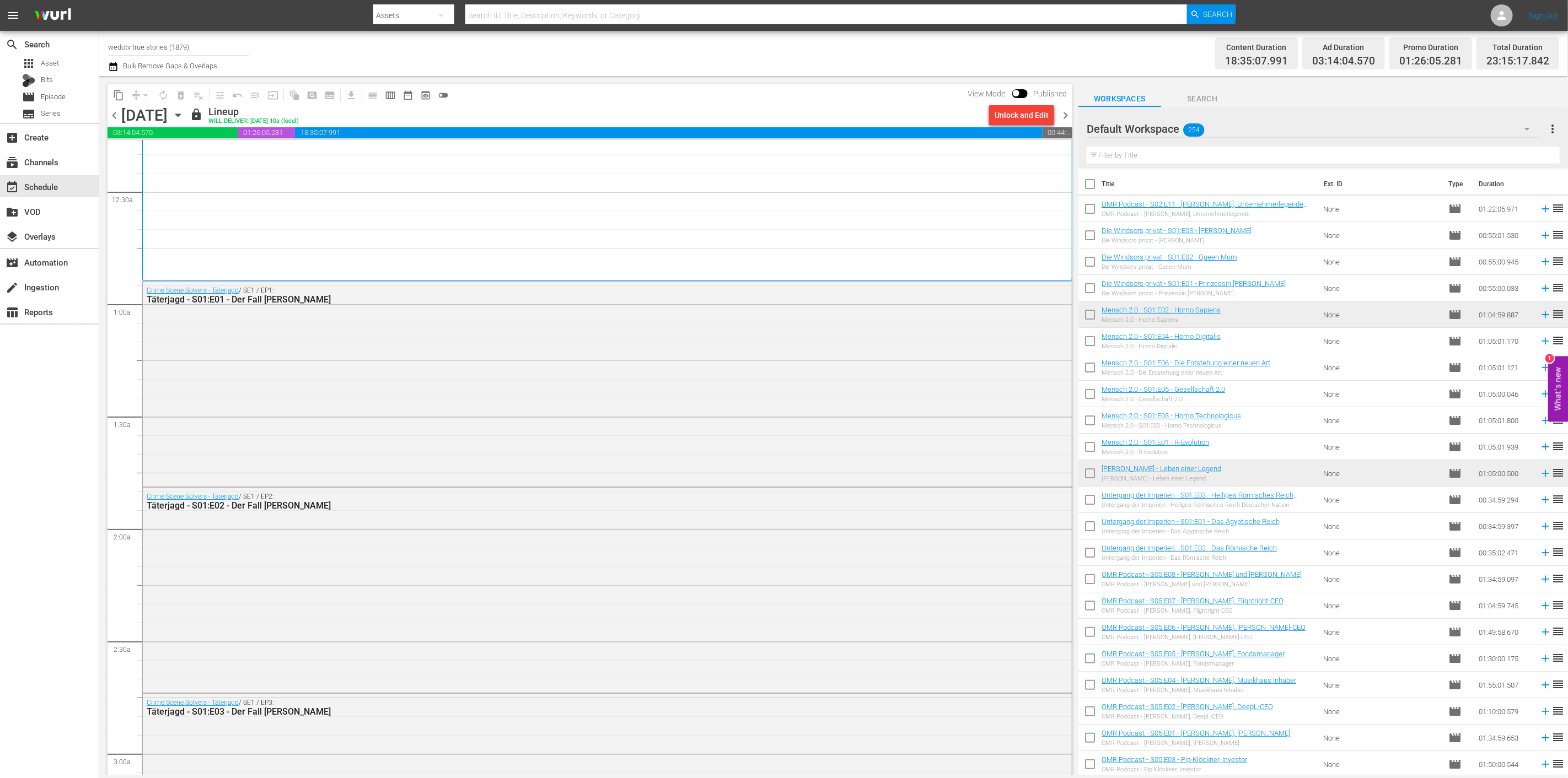
click at [1066, 119] on span "chevron_right" at bounding box center [1065, 115] width 14 height 14
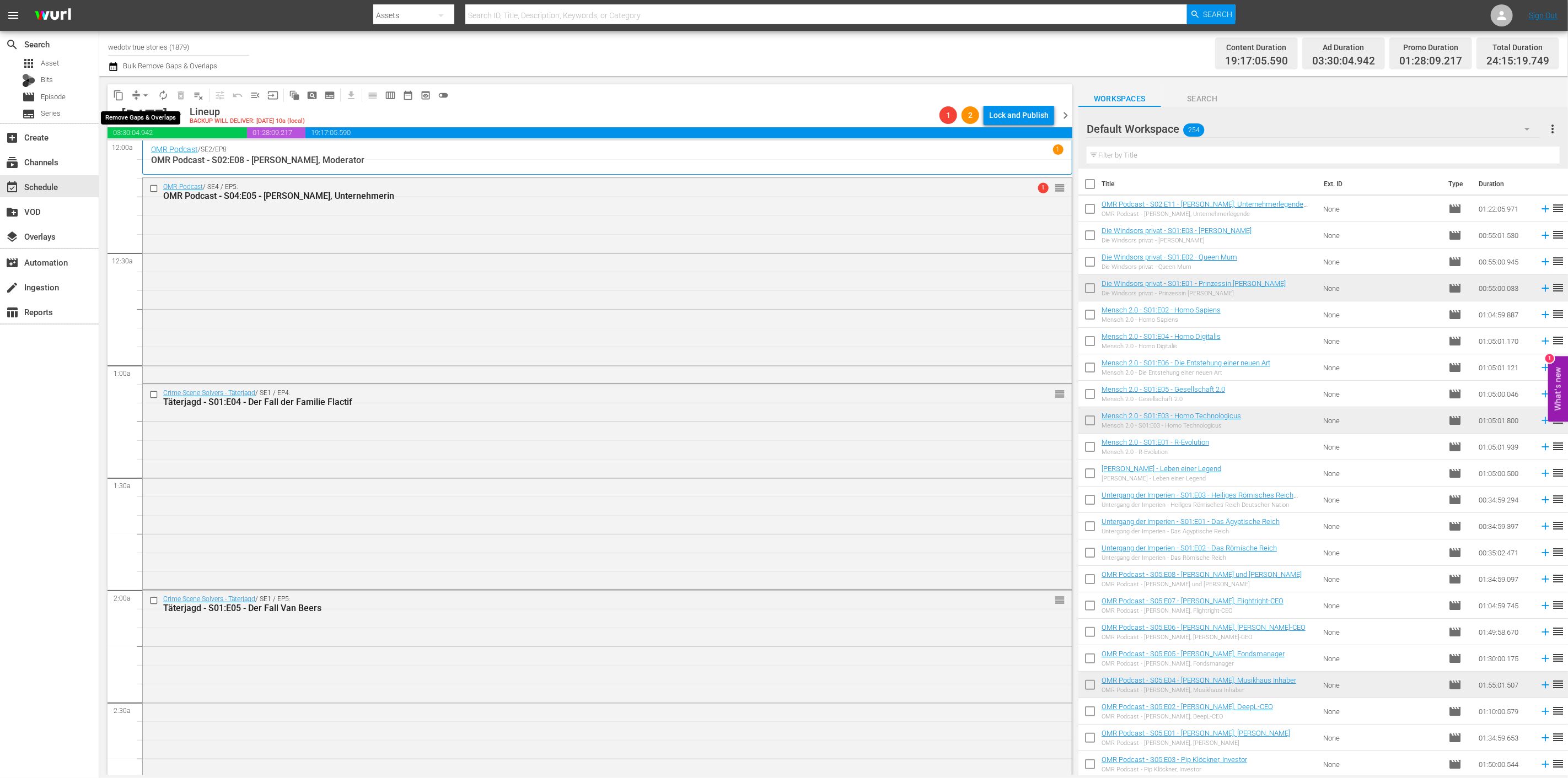
click at [139, 97] on button "arrow_drop_down" at bounding box center [145, 95] width 18 height 18
click at [179, 155] on li "Align to End of Previous Day" at bounding box center [146, 153] width 116 height 18
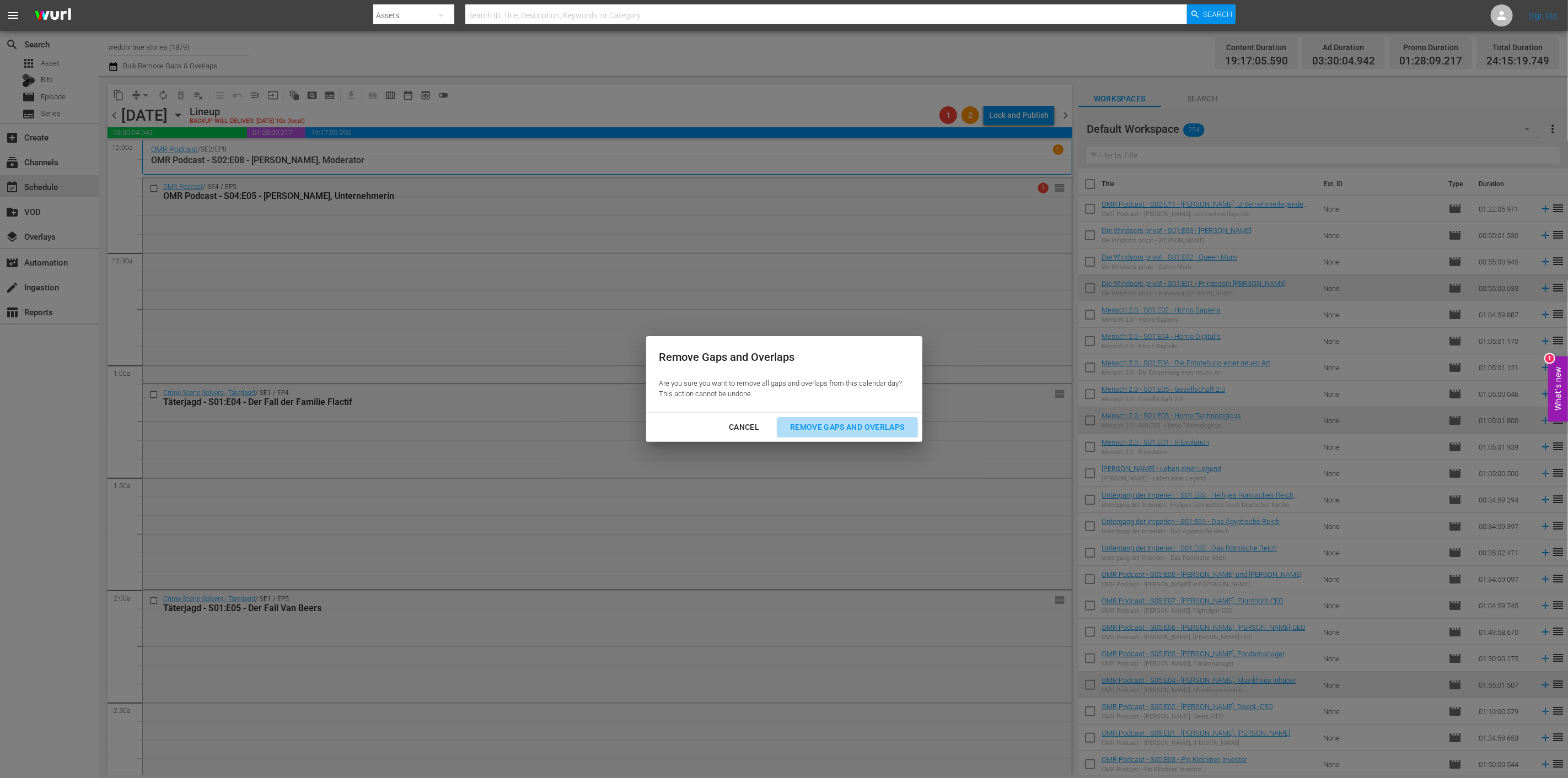
click at [832, 428] on div "Remove Gaps and Overlaps" at bounding box center [847, 427] width 132 height 14
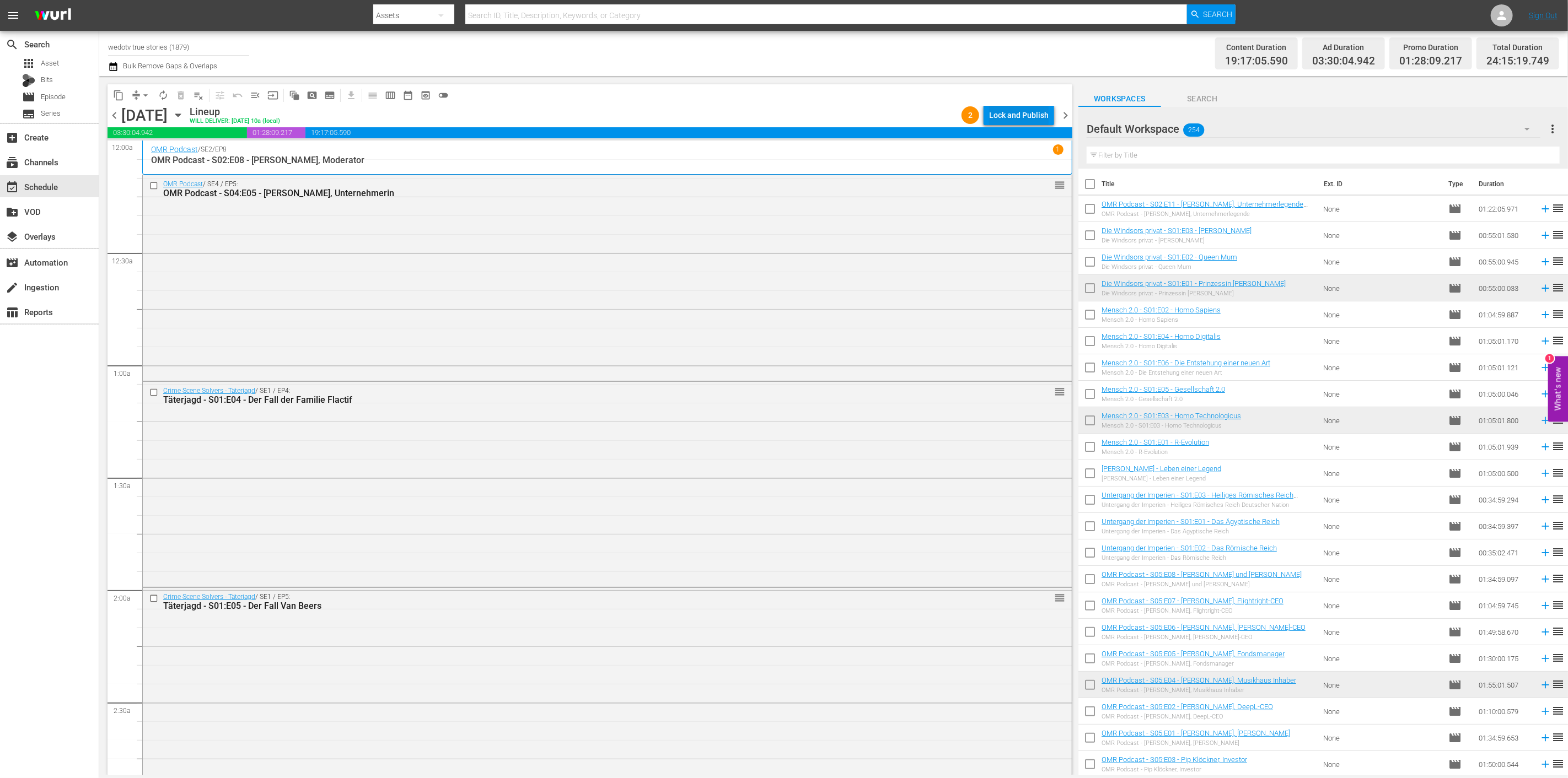
click at [1029, 112] on div "Lock and Publish" at bounding box center [1018, 115] width 60 height 20
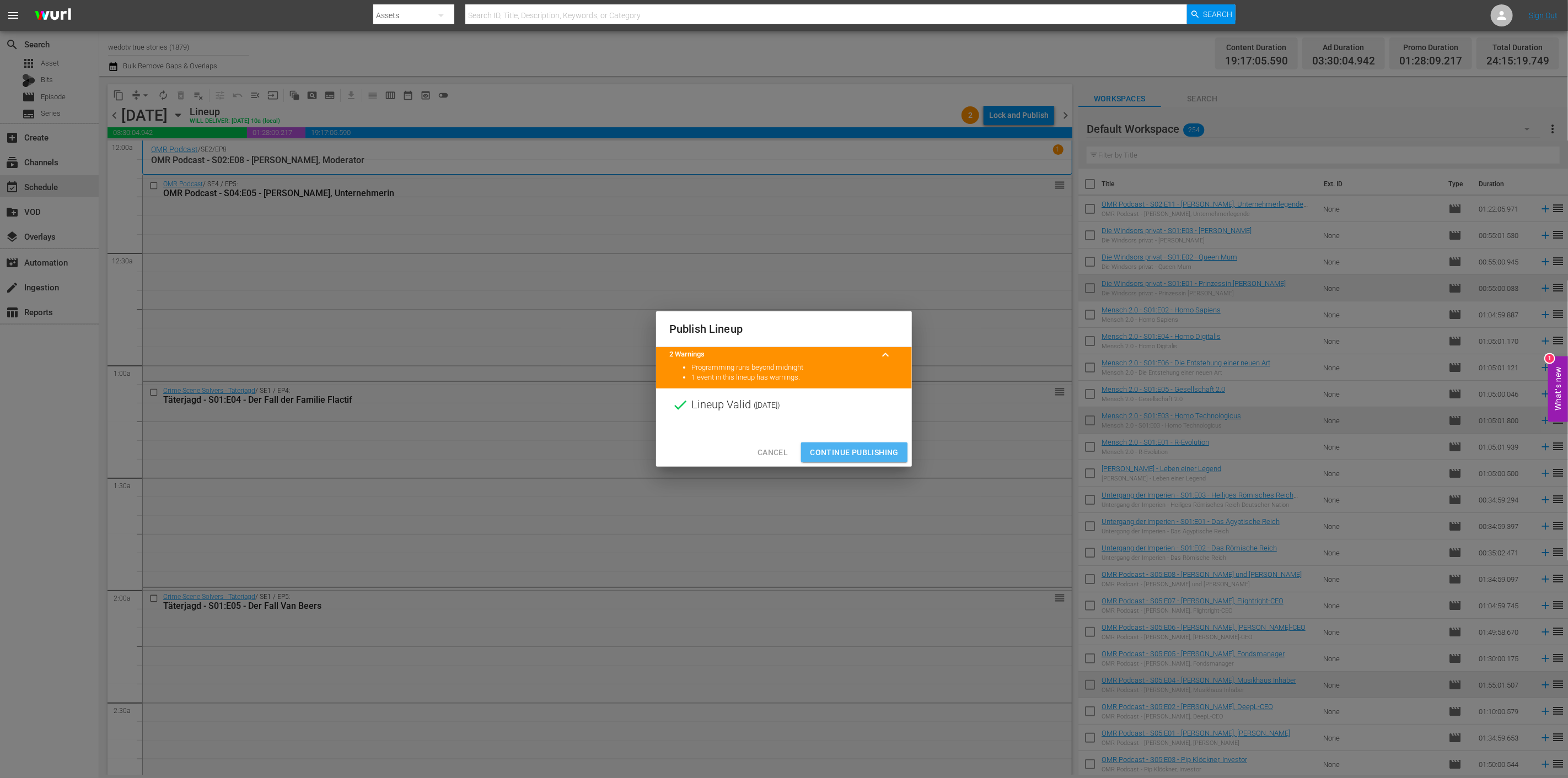
click at [842, 454] on span "Continue Publishing" at bounding box center [854, 452] width 89 height 14
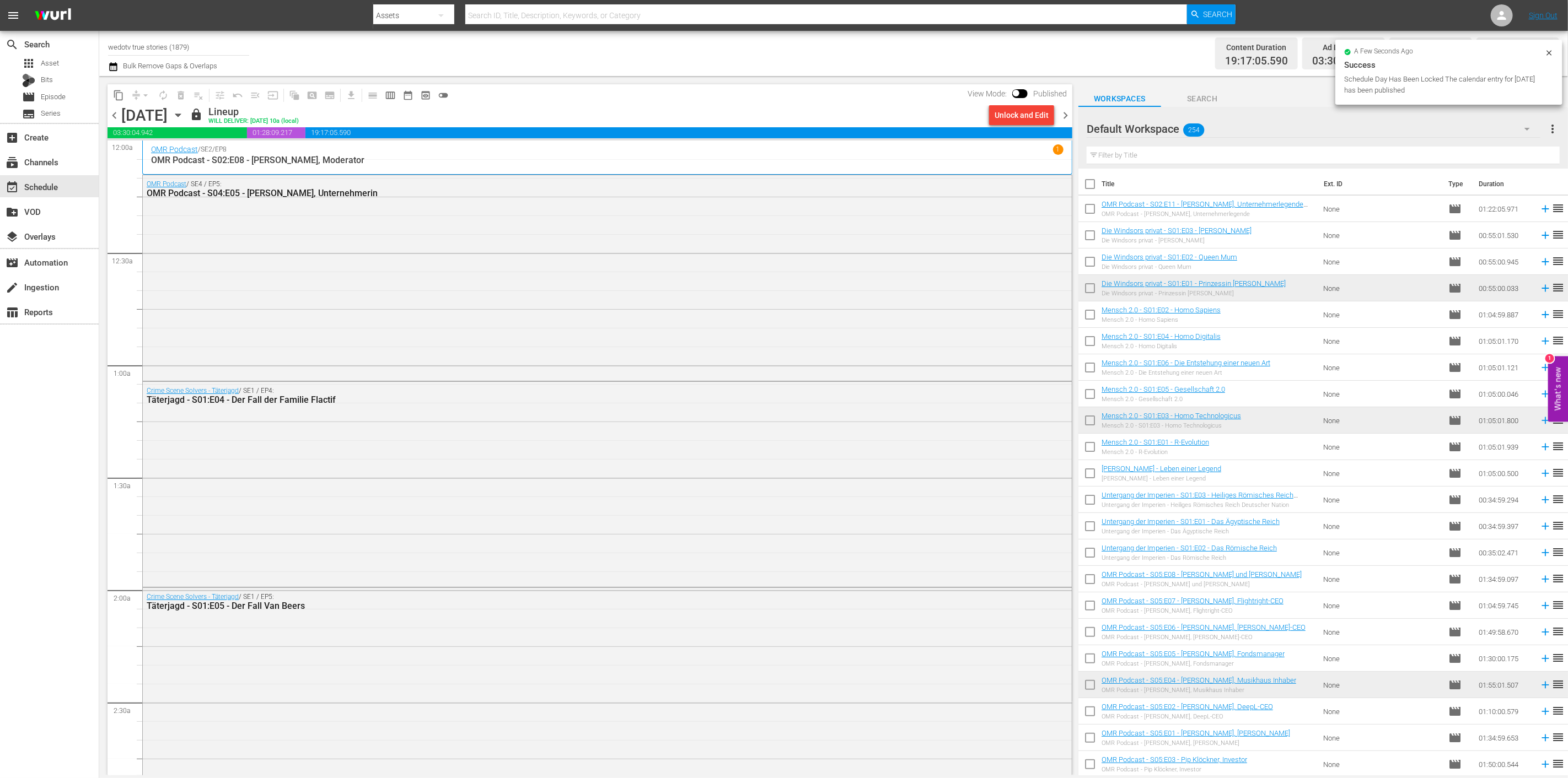
click at [1069, 114] on span "chevron_right" at bounding box center [1065, 115] width 14 height 14
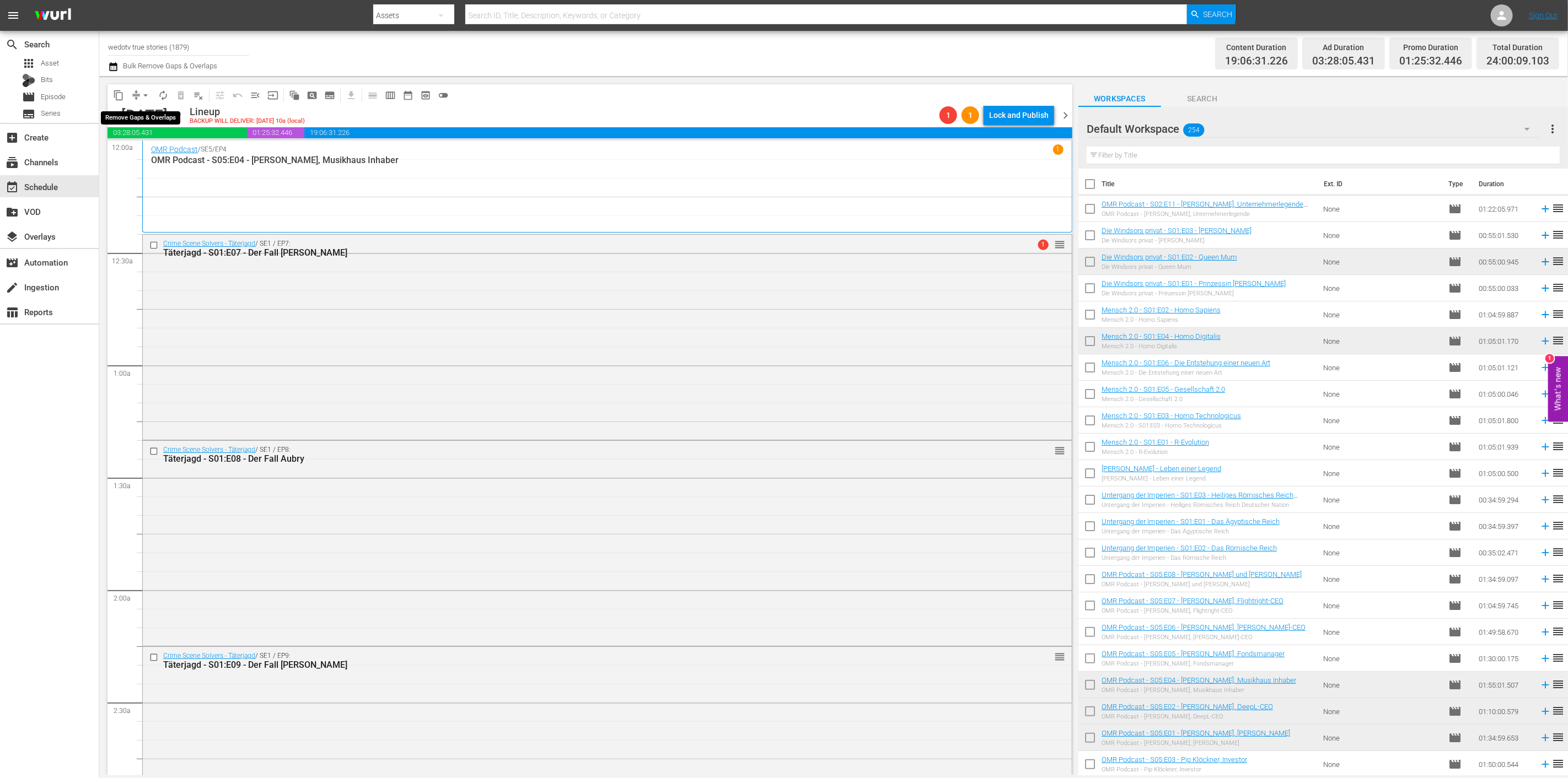
click at [149, 97] on span "arrow_drop_down" at bounding box center [145, 95] width 11 height 11
click at [156, 145] on li "Align to End of Previous Day" at bounding box center [146, 153] width 116 height 18
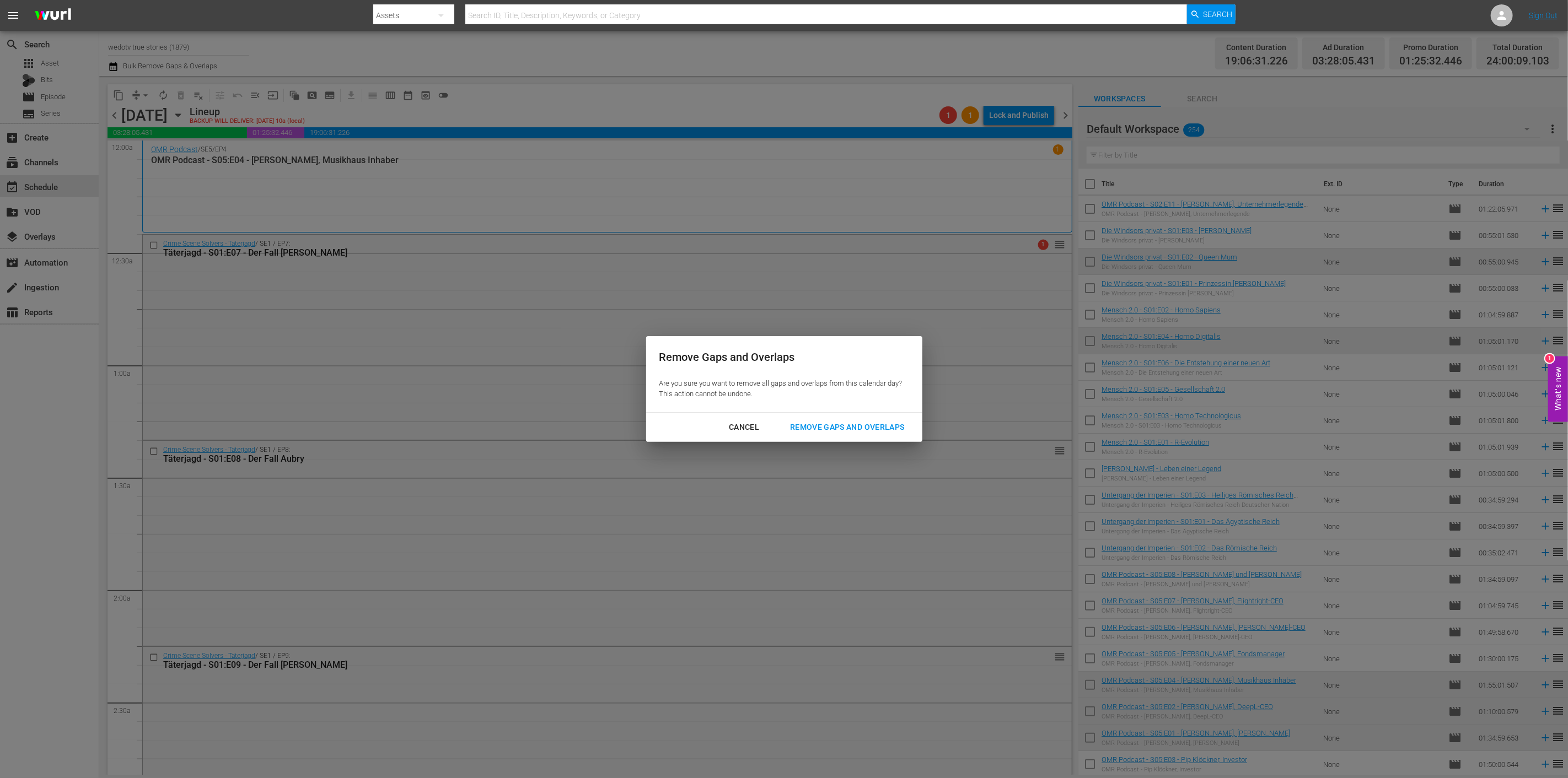
click at [871, 425] on div "Remove Gaps and Overlaps" at bounding box center [847, 427] width 132 height 14
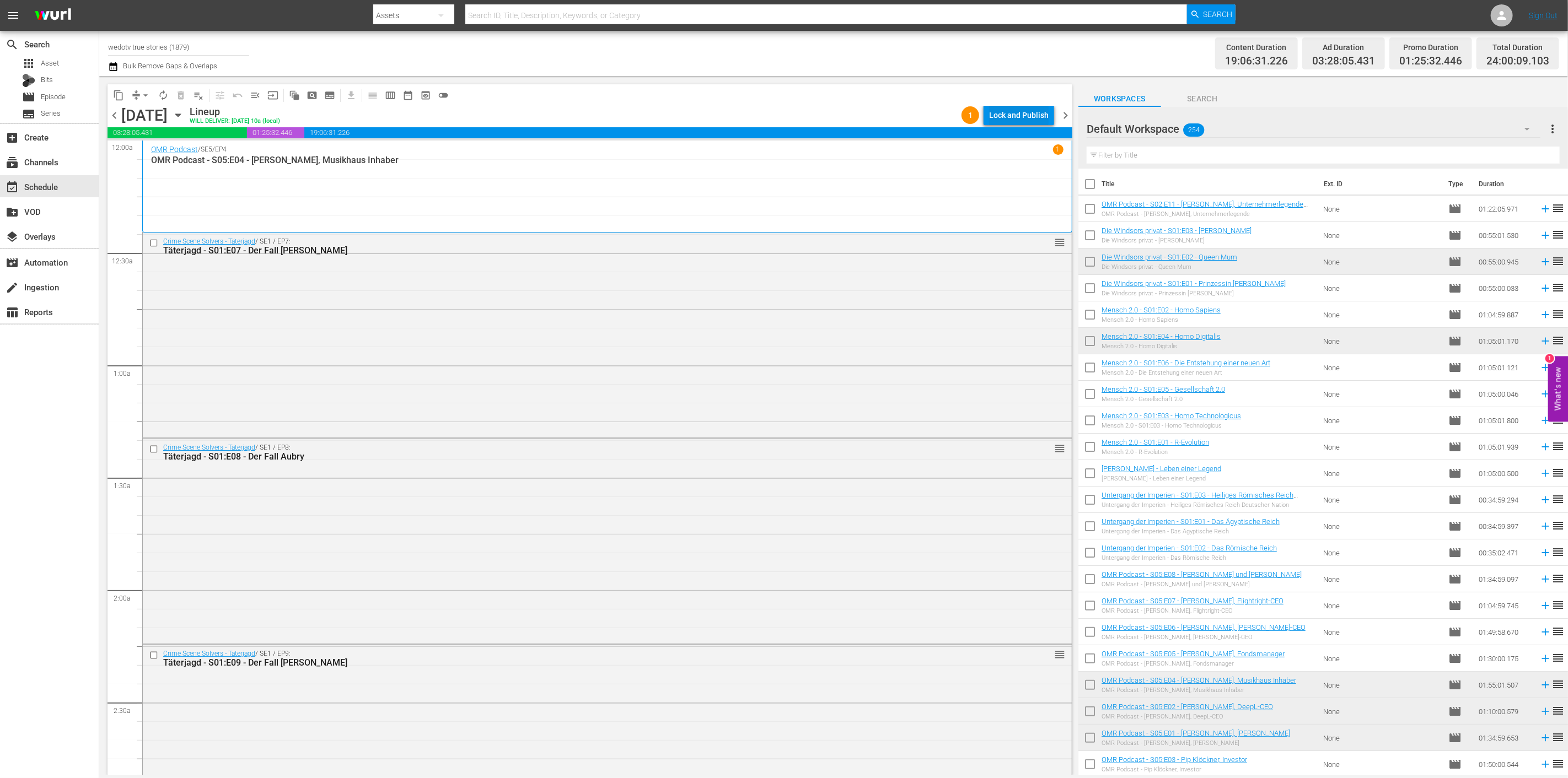
click at [999, 117] on div "Lock and Publish" at bounding box center [1018, 115] width 60 height 20
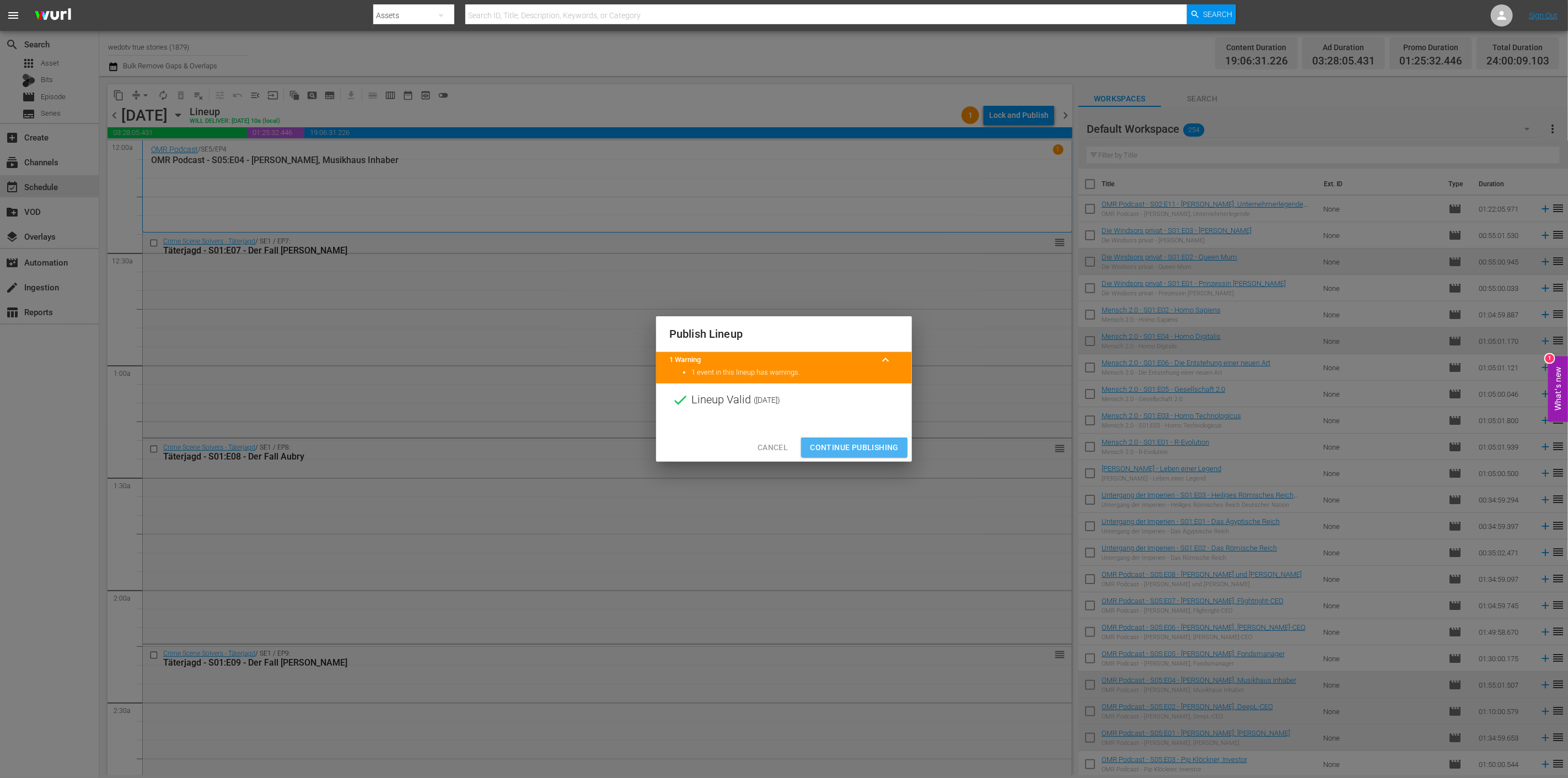
click at [855, 448] on span "Continue Publishing" at bounding box center [854, 448] width 89 height 14
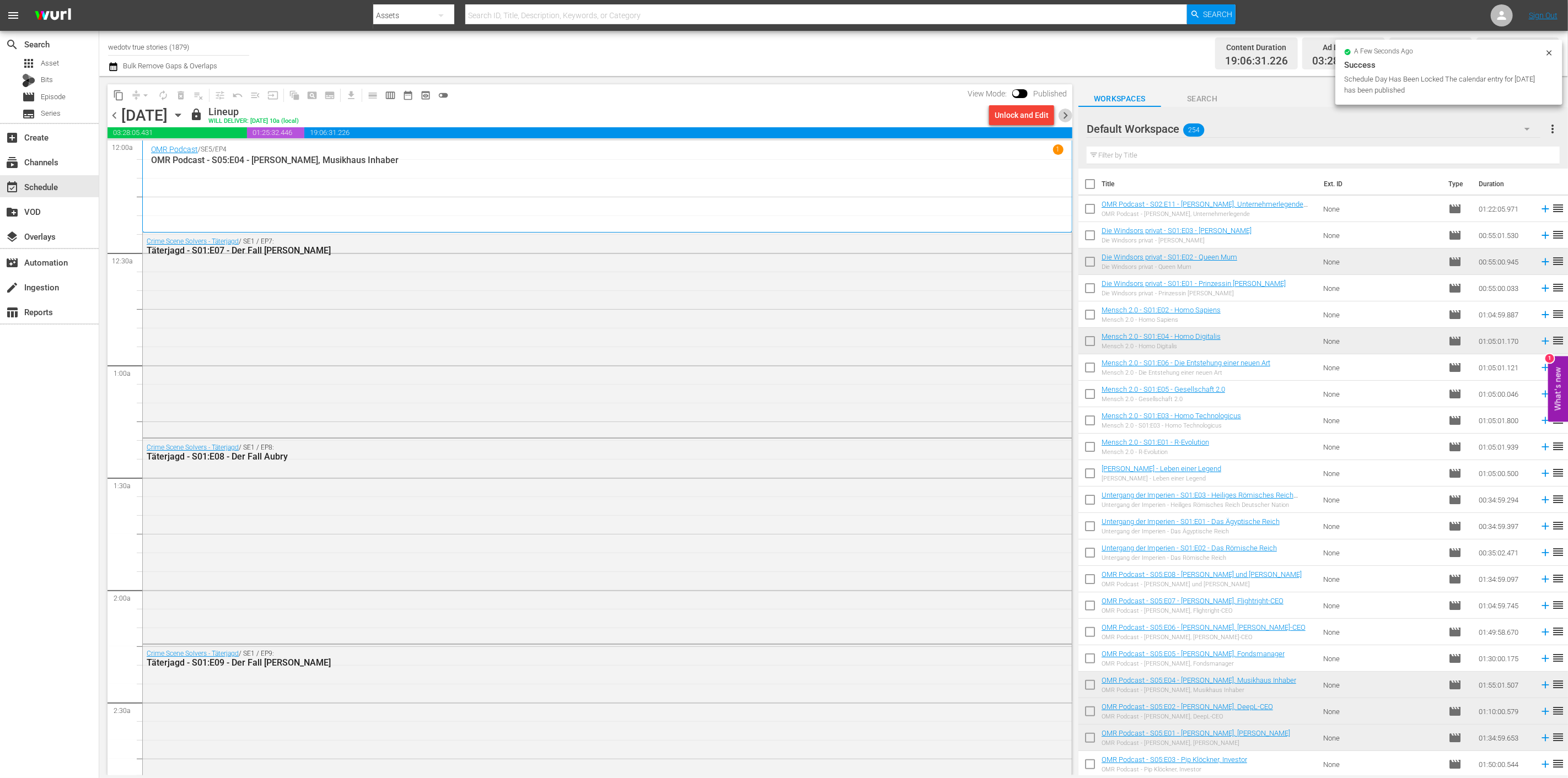
click at [1064, 110] on span "chevron_right" at bounding box center [1065, 115] width 14 height 14
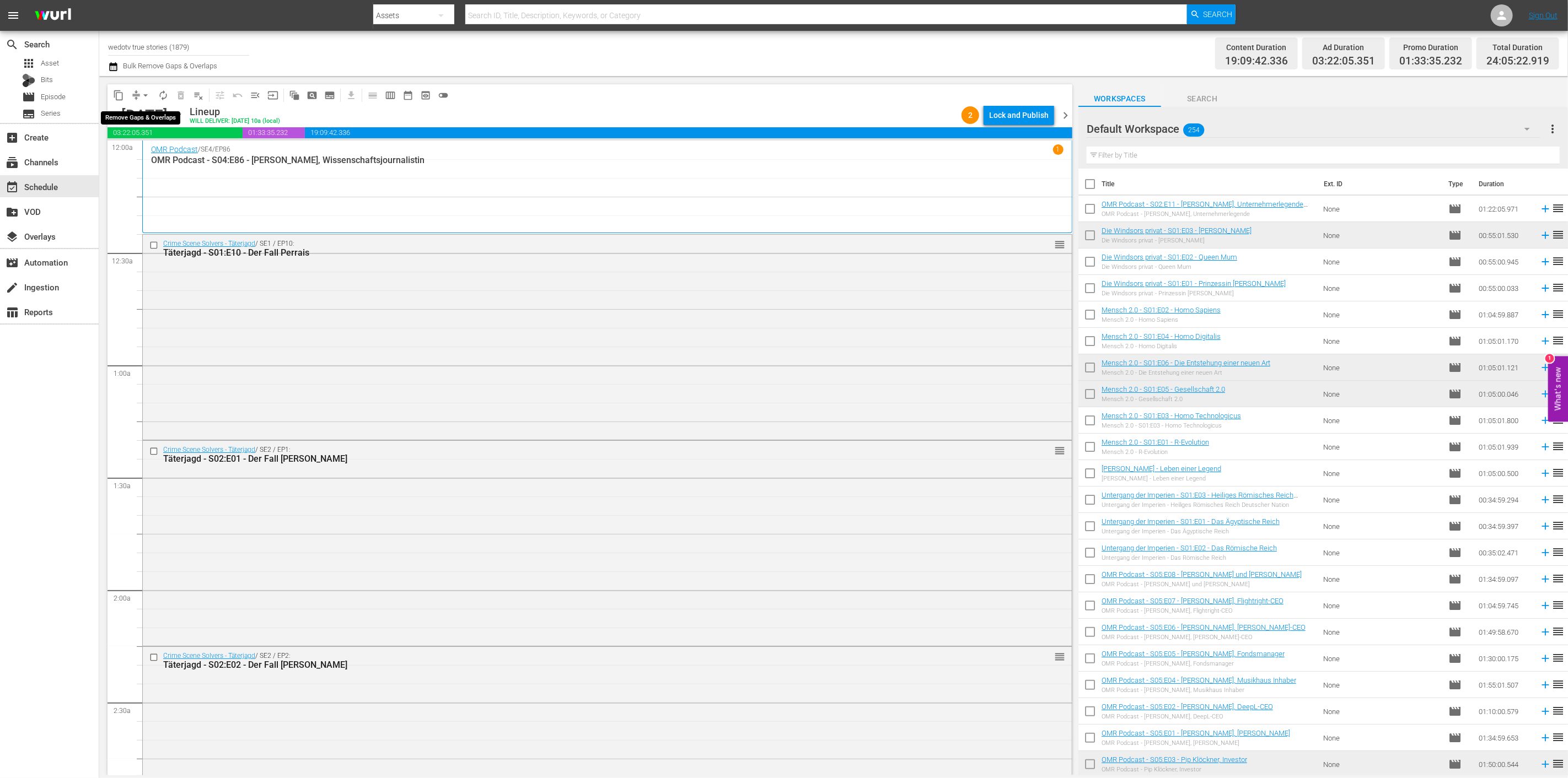
click at [145, 94] on span "arrow_drop_down" at bounding box center [145, 95] width 11 height 11
click at [168, 156] on li "Align to End of Previous Day" at bounding box center [146, 153] width 116 height 18
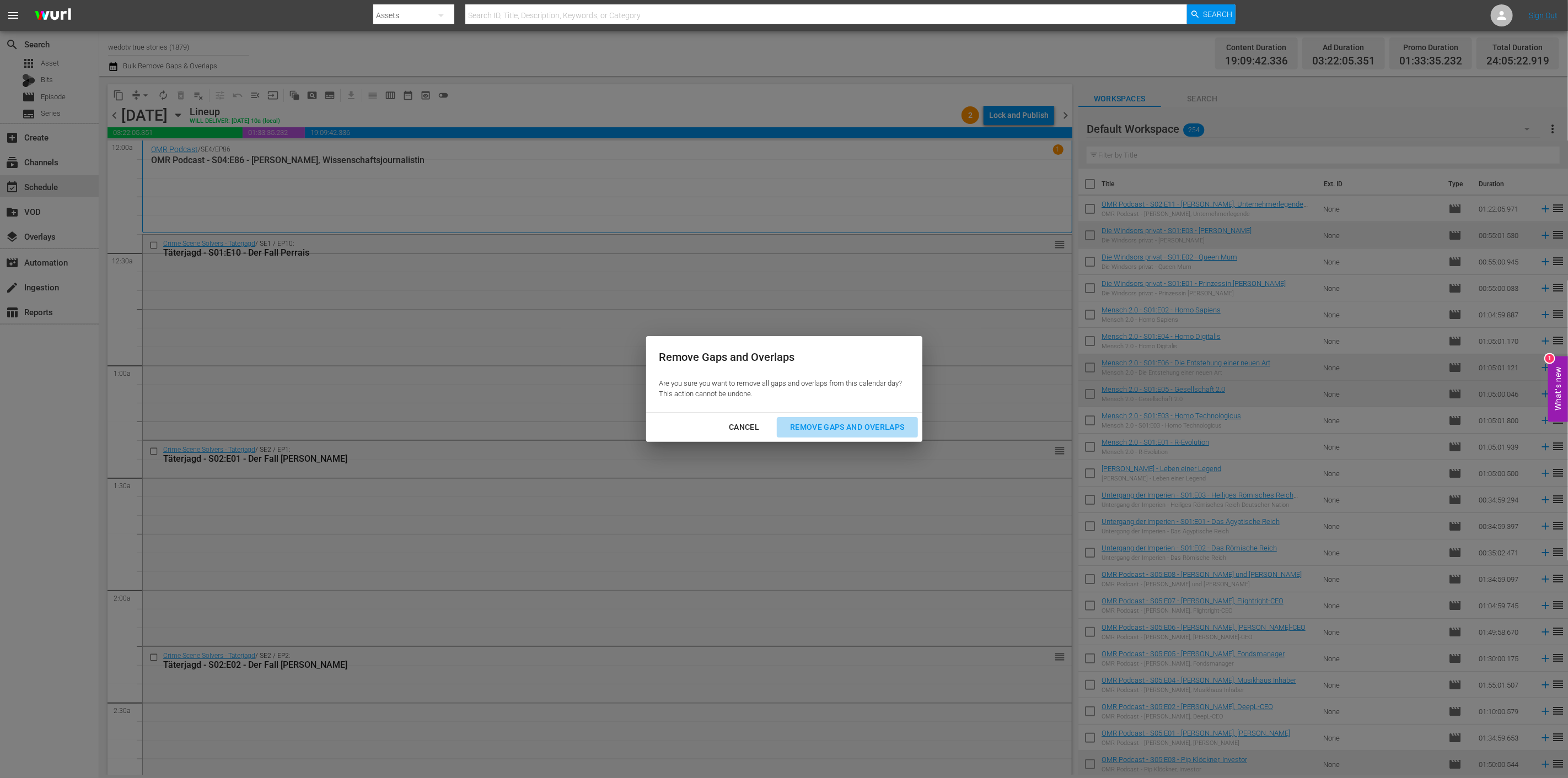
click at [821, 422] on div "Remove Gaps and Overlaps" at bounding box center [847, 427] width 132 height 14
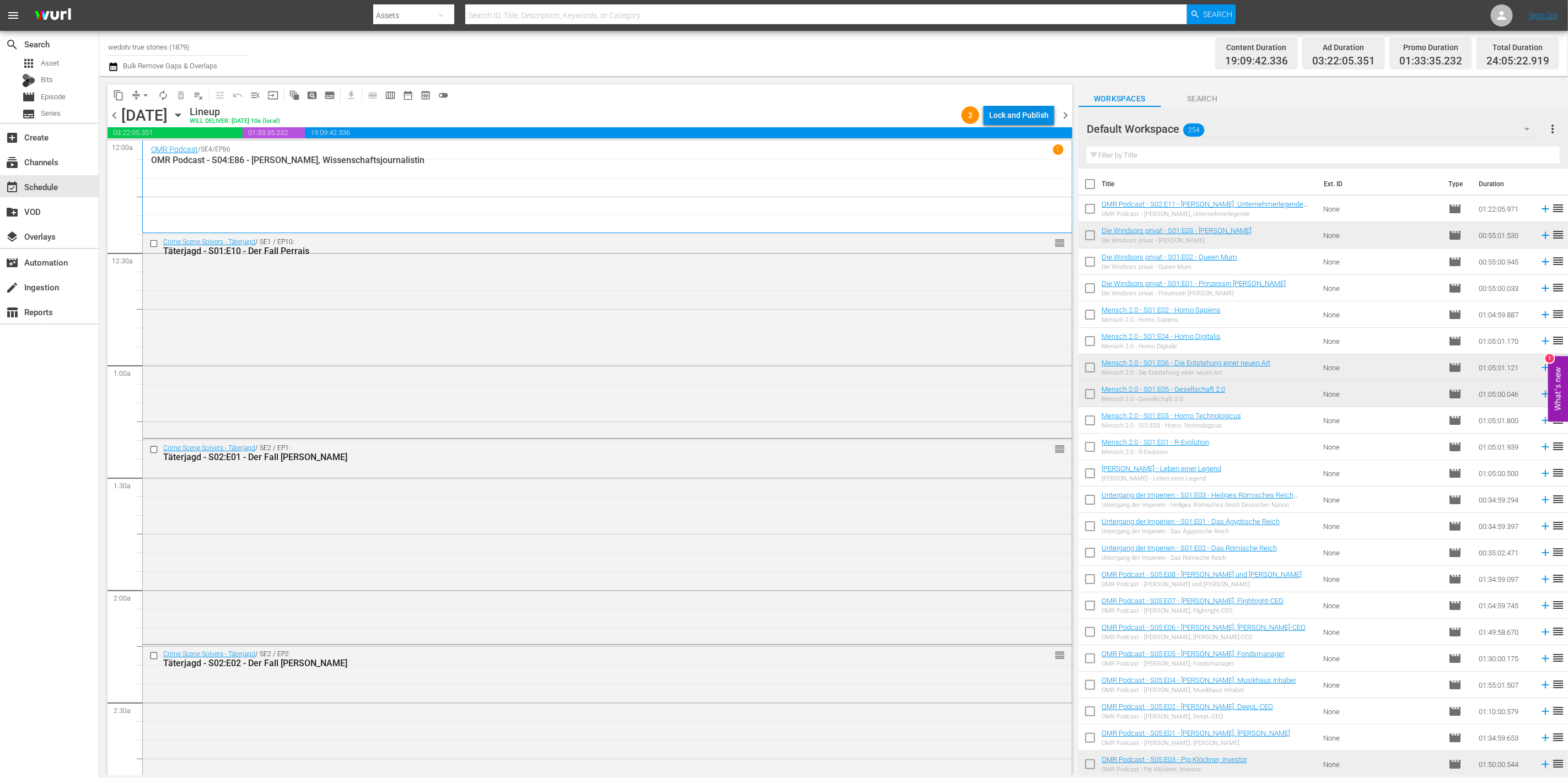
click at [1040, 114] on div "Lock and Publish" at bounding box center [1018, 115] width 60 height 20
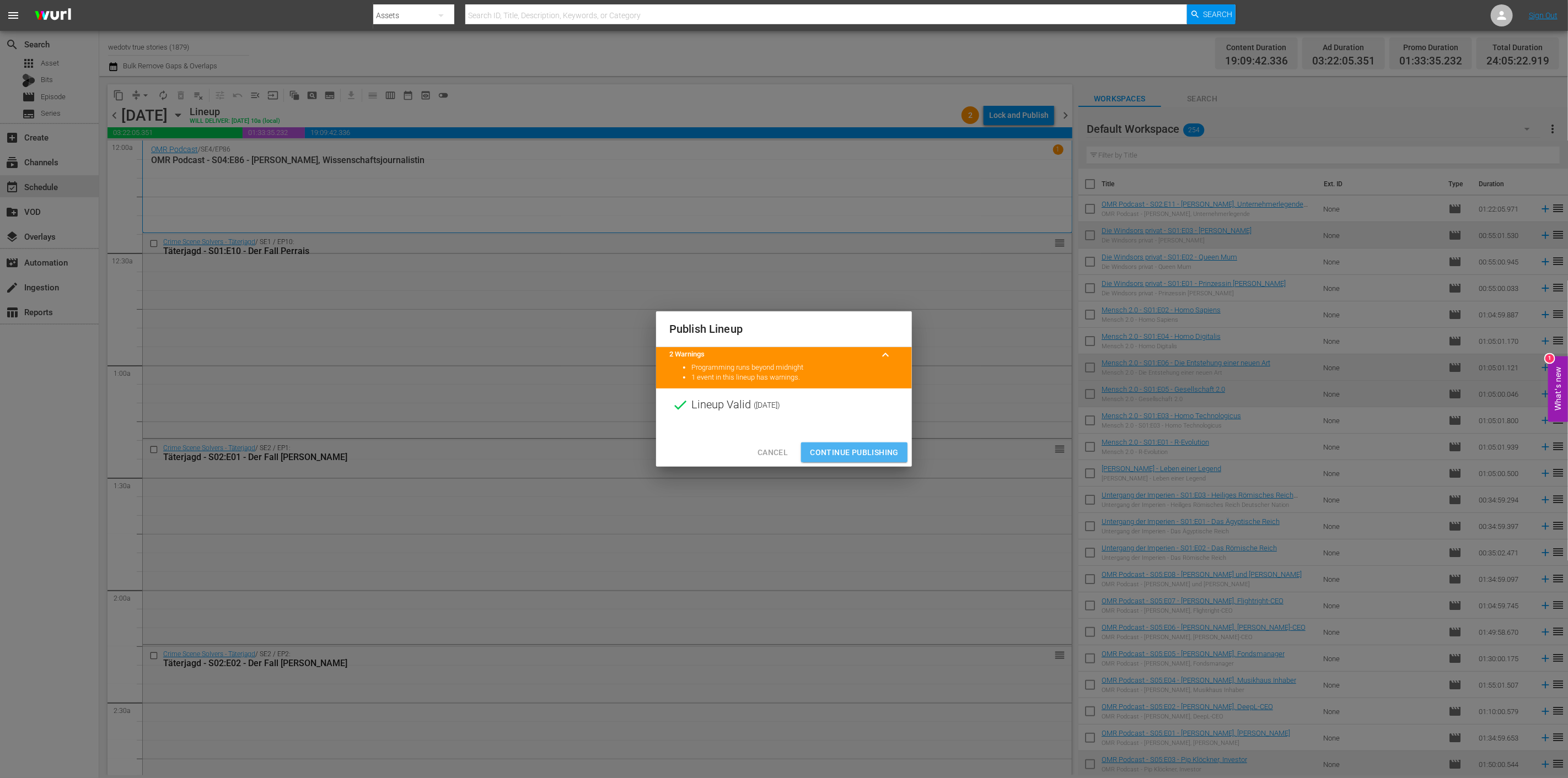
click at [867, 454] on span "Continue Publishing" at bounding box center [854, 452] width 89 height 14
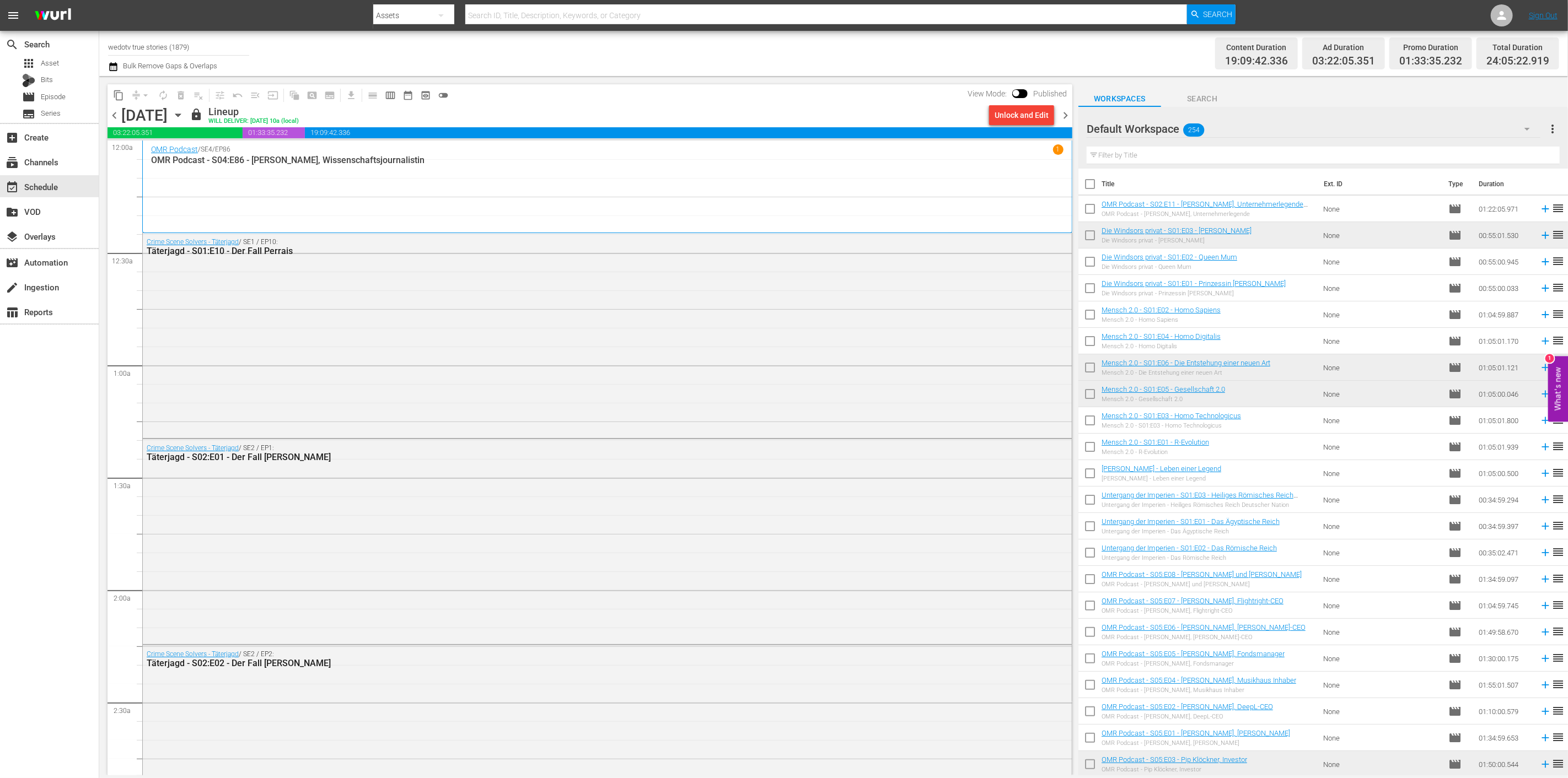
click at [1061, 111] on span "chevron_right" at bounding box center [1065, 115] width 14 height 14
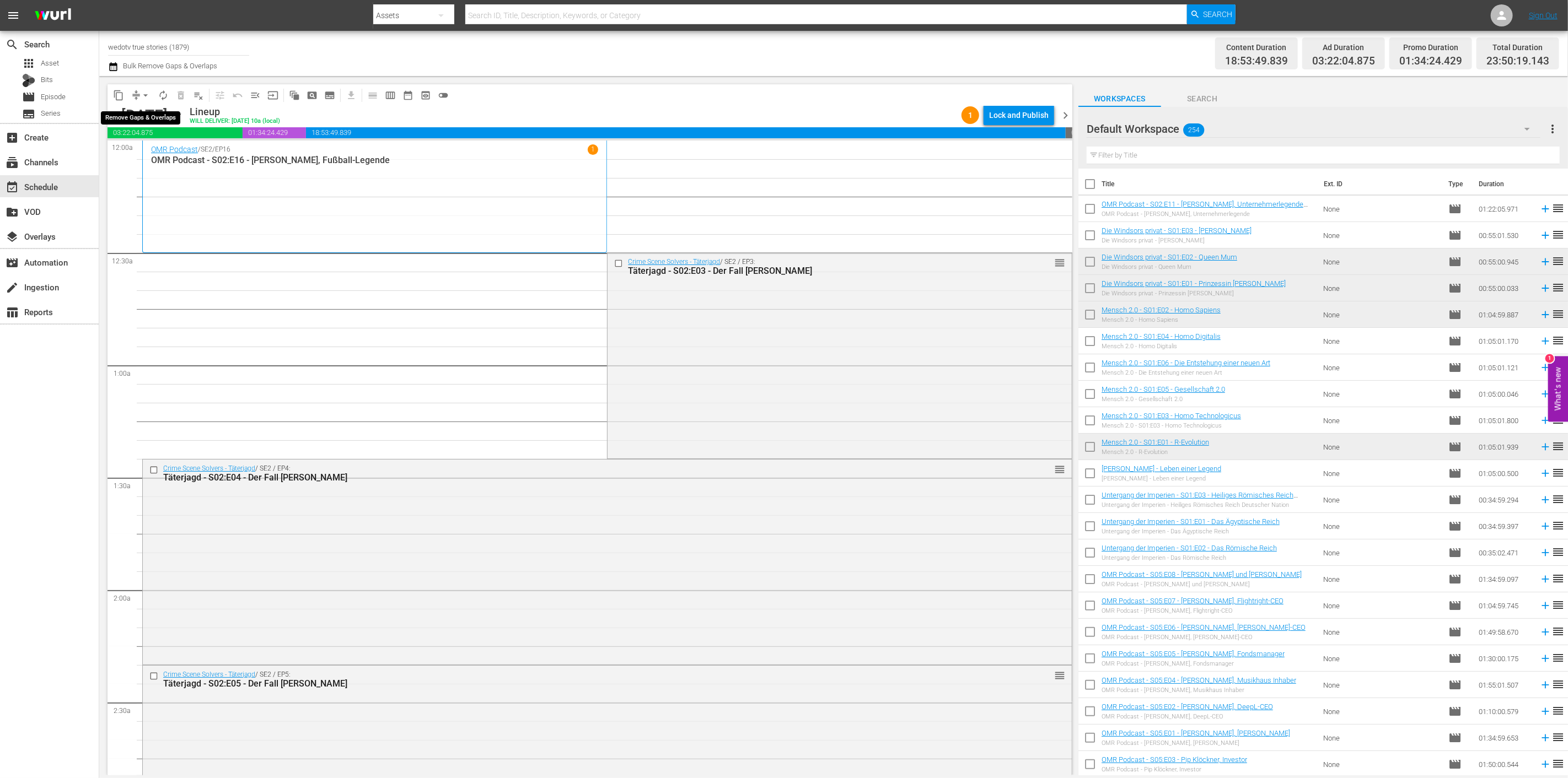
click at [145, 96] on span "arrow_drop_down" at bounding box center [145, 95] width 11 height 11
click at [151, 147] on li "Align to End of Previous Day" at bounding box center [146, 153] width 116 height 18
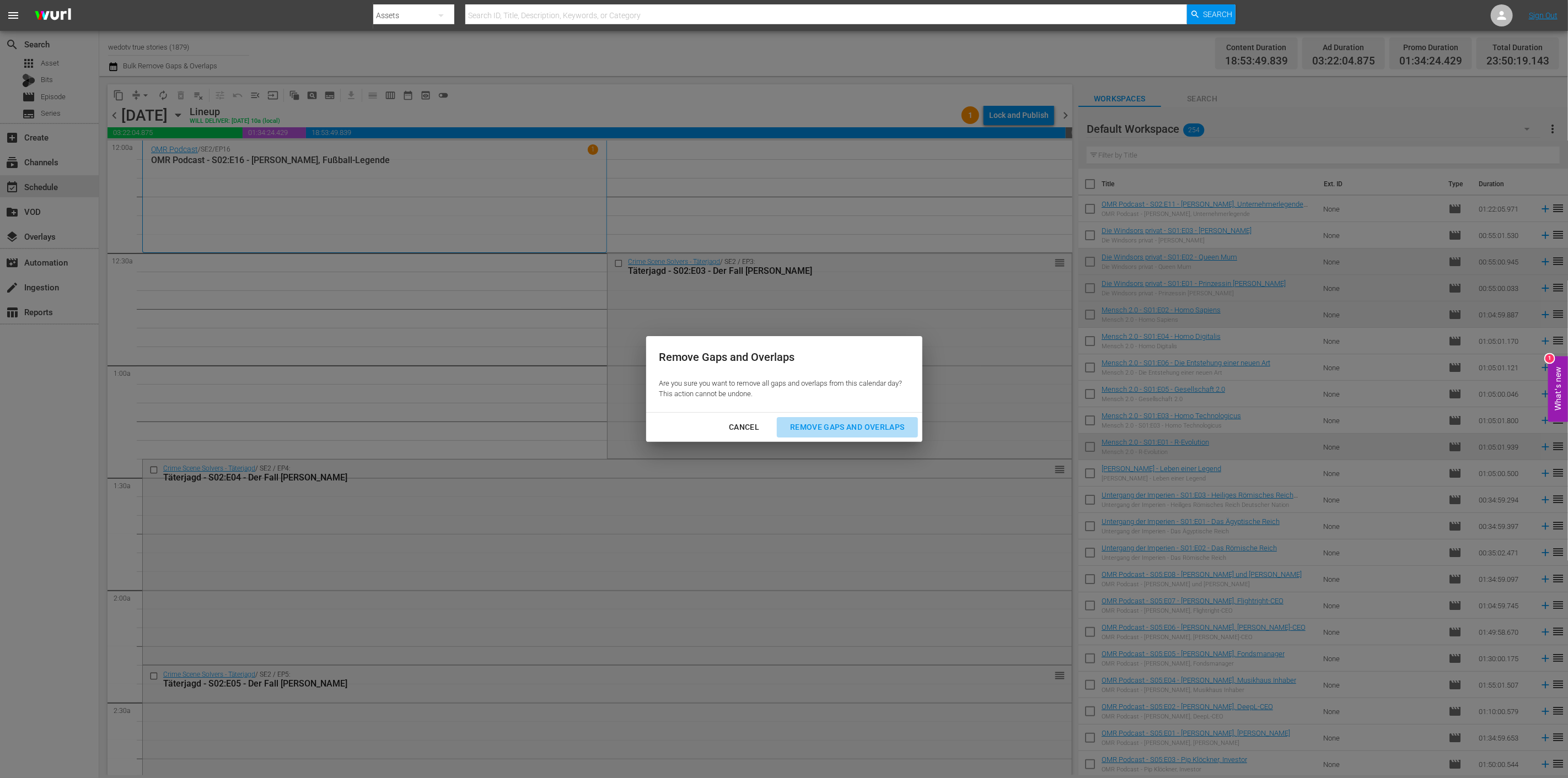
click at [801, 417] on button "Remove Gaps and Overlaps" at bounding box center [847, 428] width 140 height 21
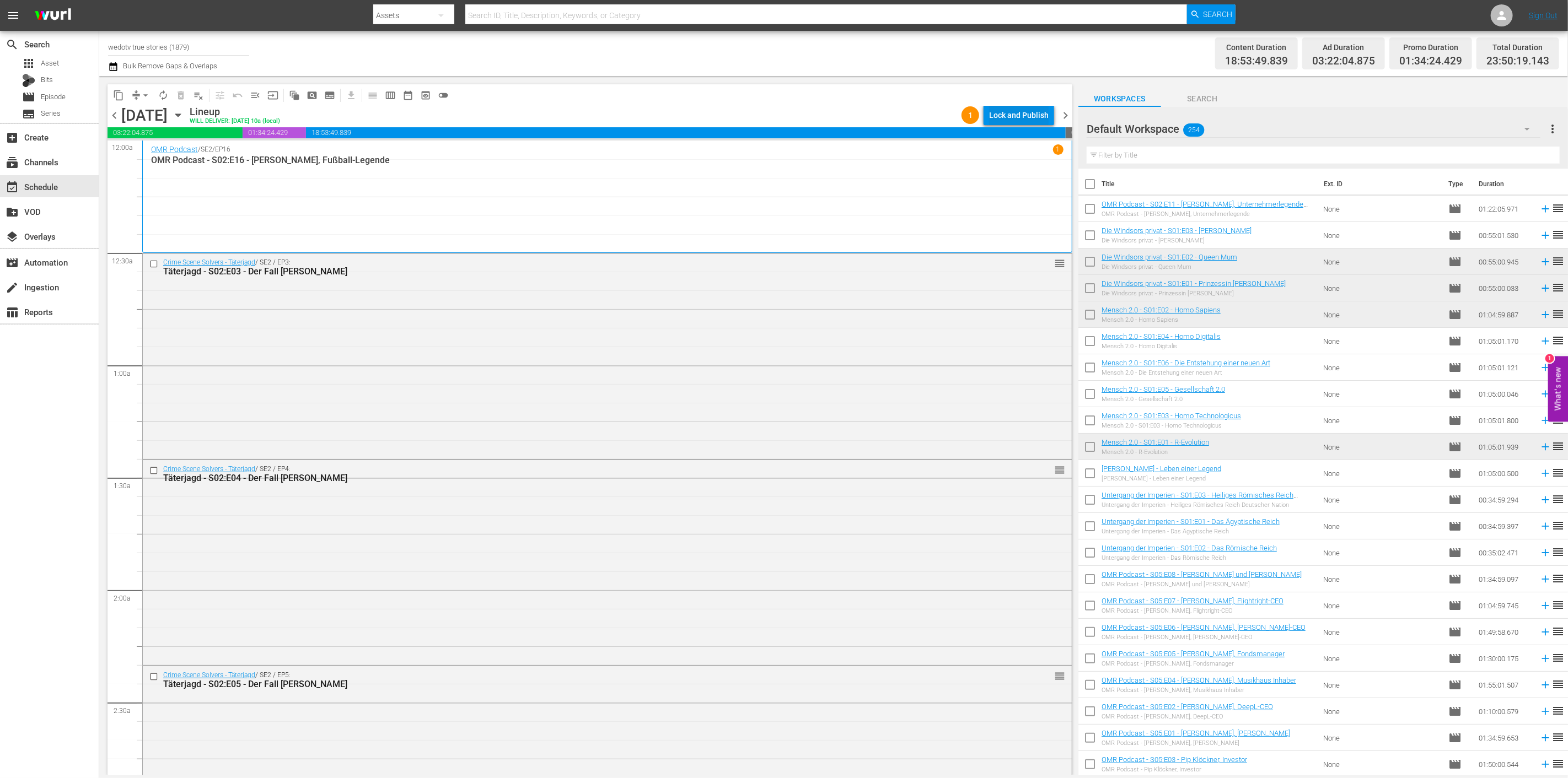
click at [1006, 109] on div "Lock and Publish" at bounding box center [1018, 115] width 60 height 20
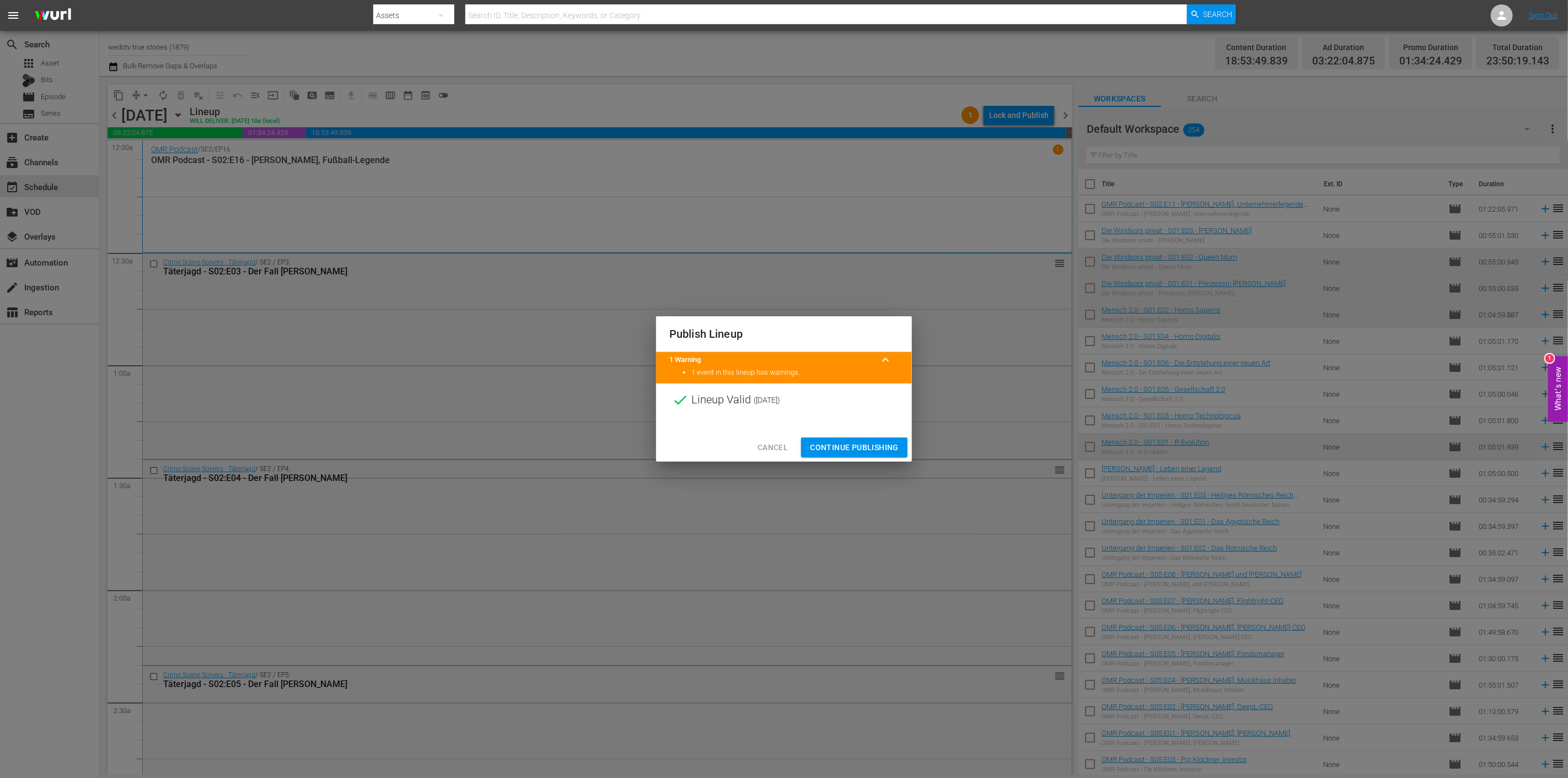
click at [836, 447] on span "Continue Publishing" at bounding box center [854, 448] width 89 height 14
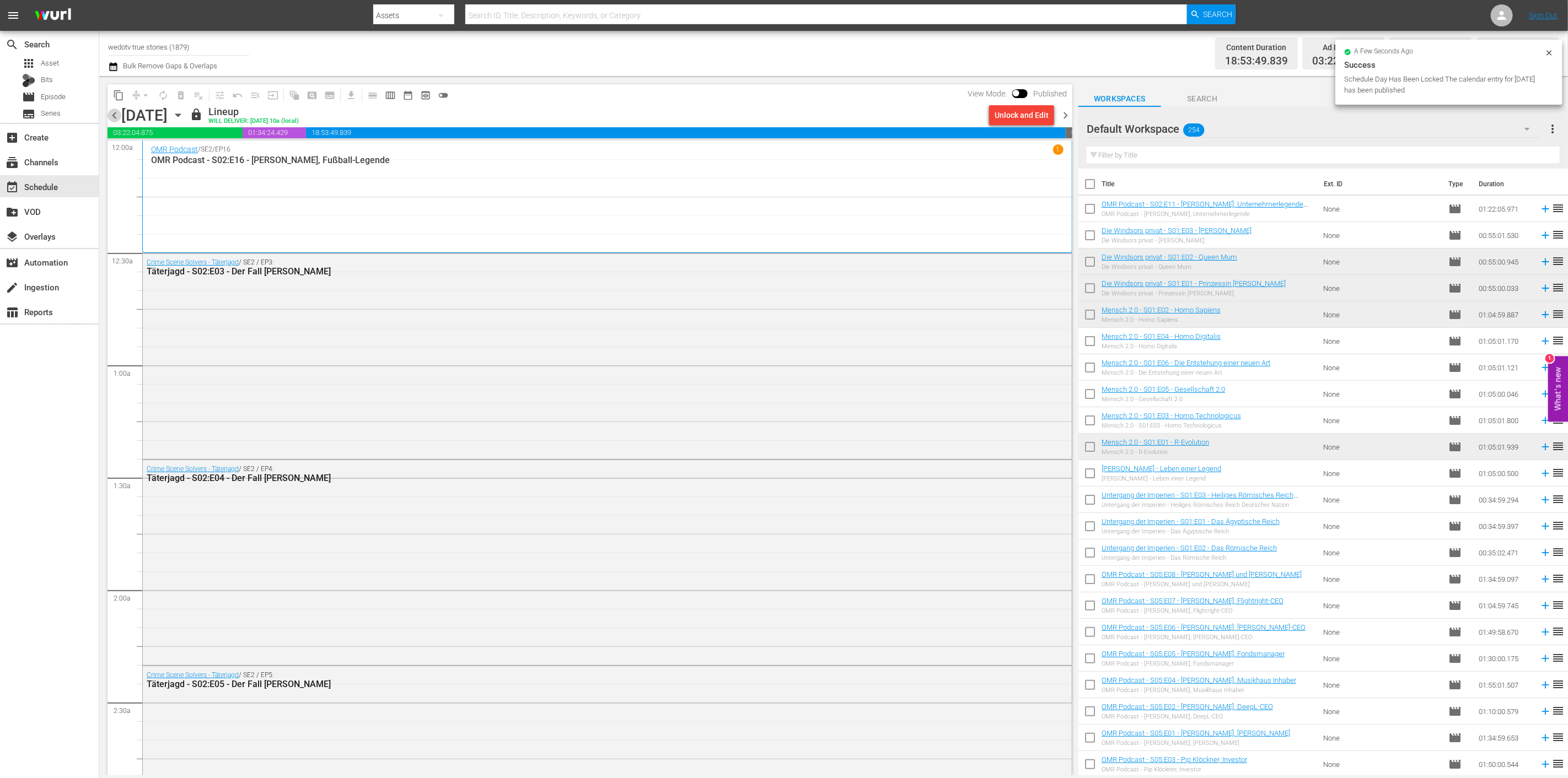
click at [118, 114] on span "chevron_left" at bounding box center [114, 115] width 14 height 14
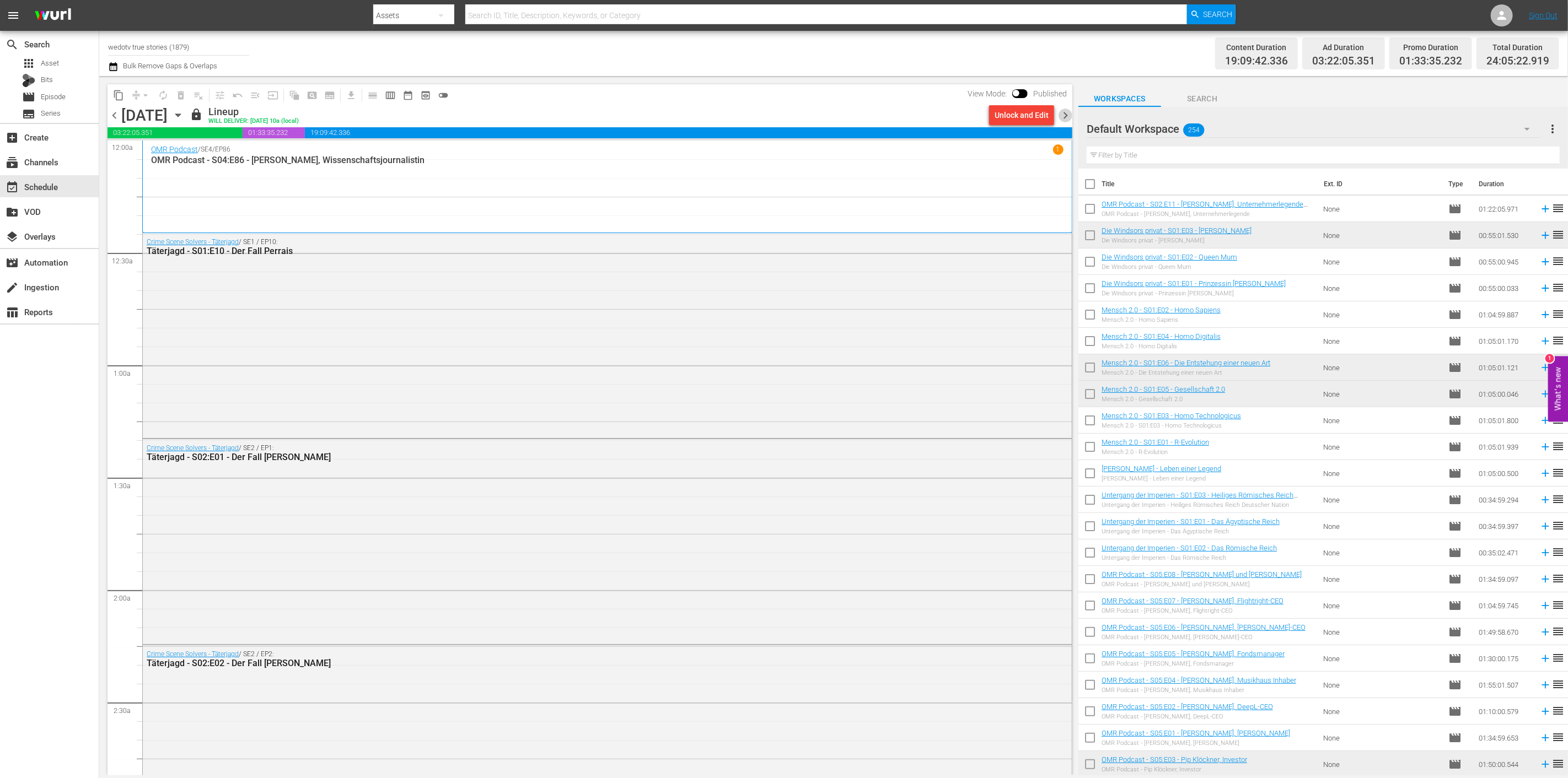
click at [1060, 114] on span "chevron_right" at bounding box center [1065, 115] width 14 height 14
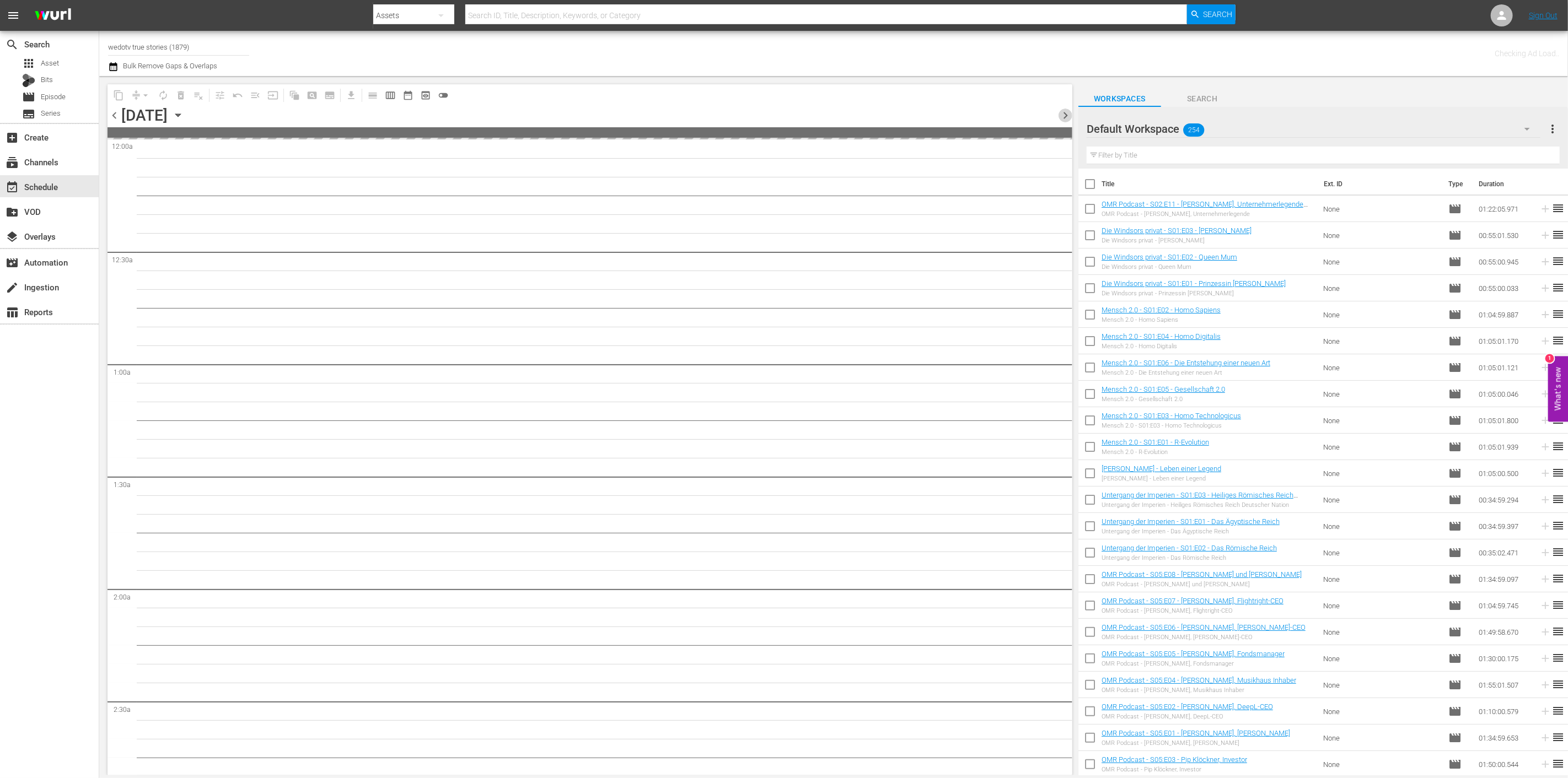
click at [1060, 114] on span "chevron_right" at bounding box center [1065, 115] width 14 height 14
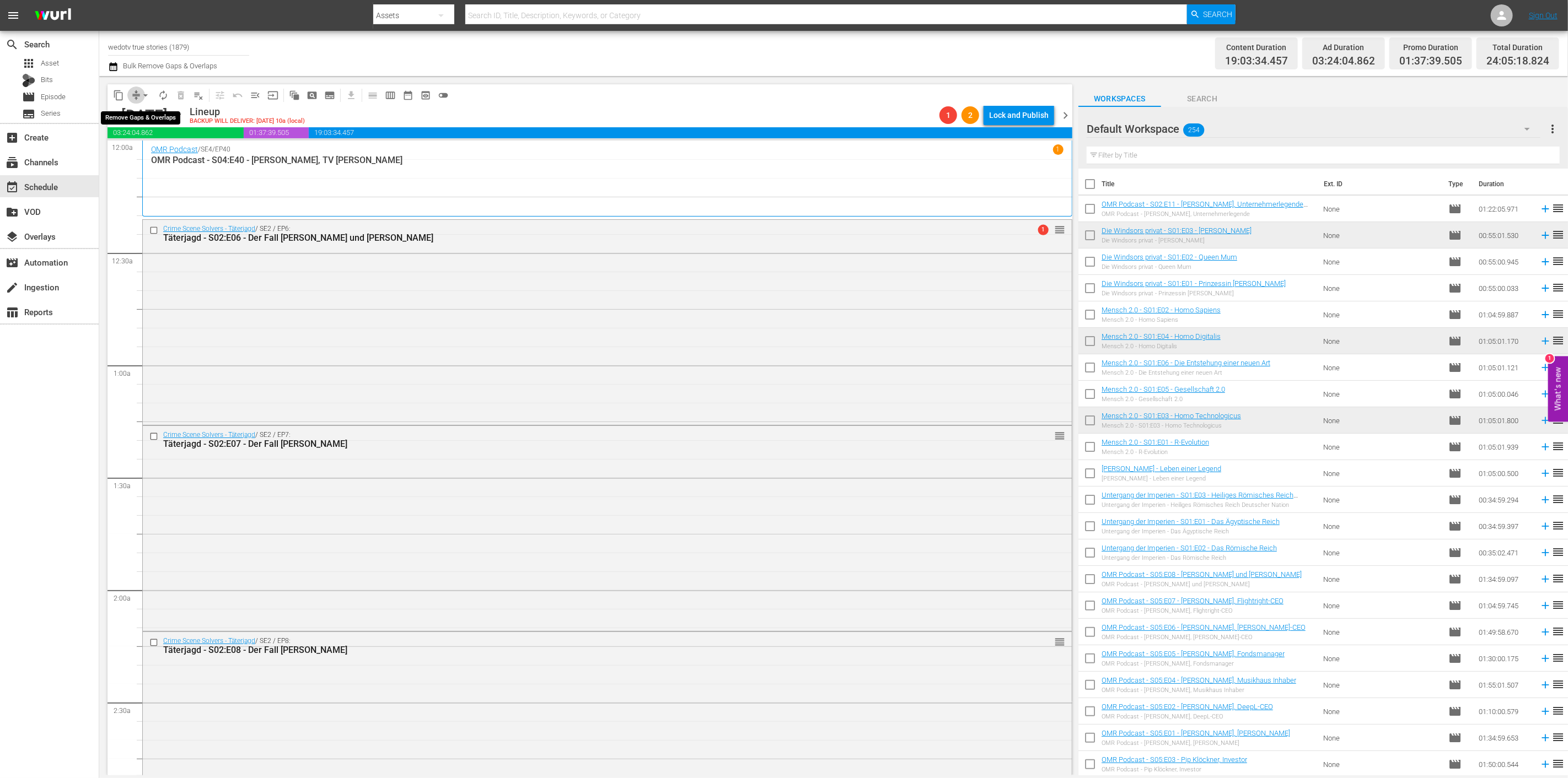
click at [135, 93] on span "compress" at bounding box center [136, 95] width 11 height 11
click at [140, 92] on span "arrow_drop_down" at bounding box center [145, 95] width 11 height 11
click at [163, 150] on li "Align to End of Previous Day" at bounding box center [146, 153] width 116 height 18
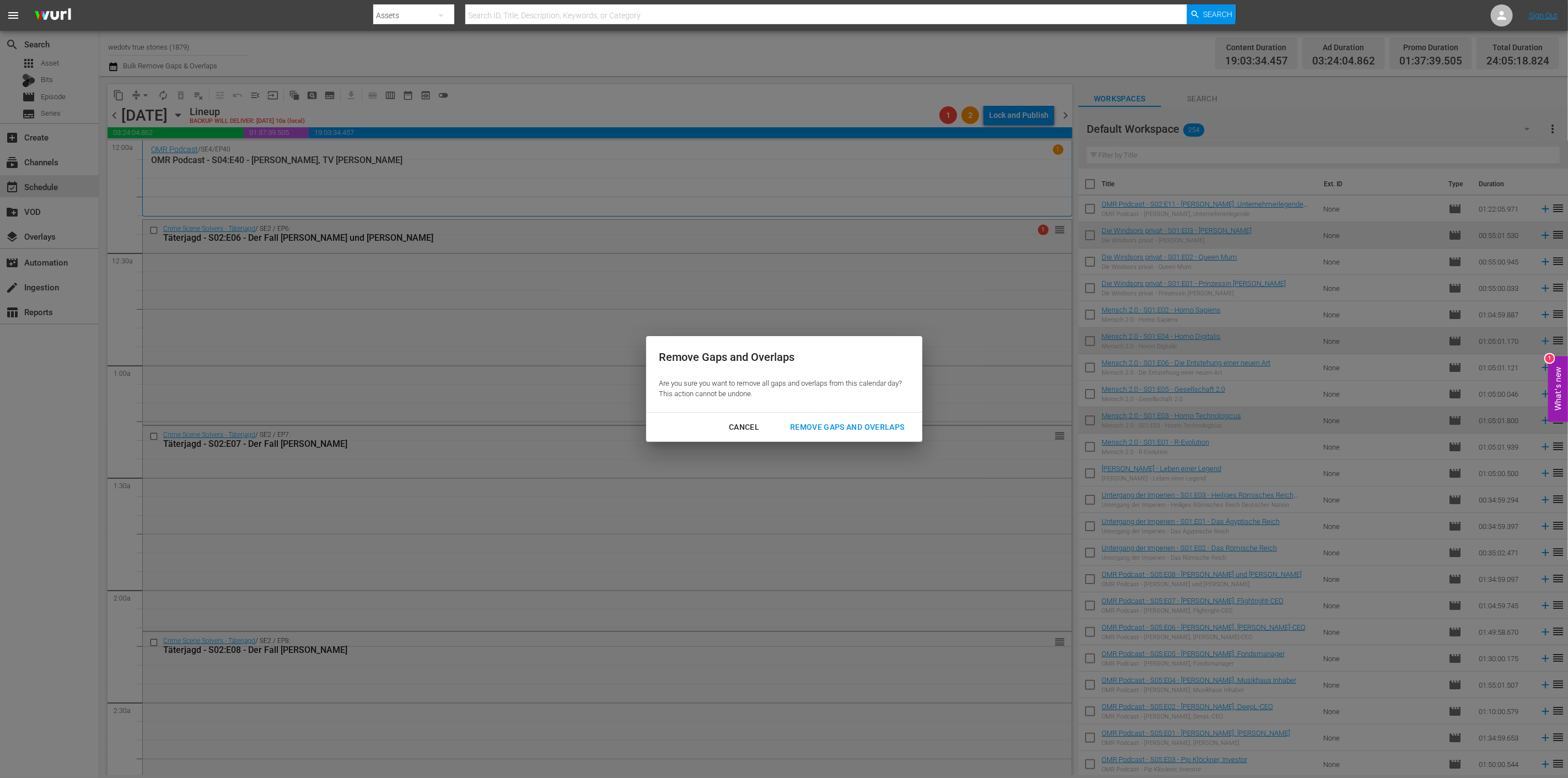
click at [837, 421] on div "Remove Gaps and Overlaps" at bounding box center [847, 427] width 132 height 14
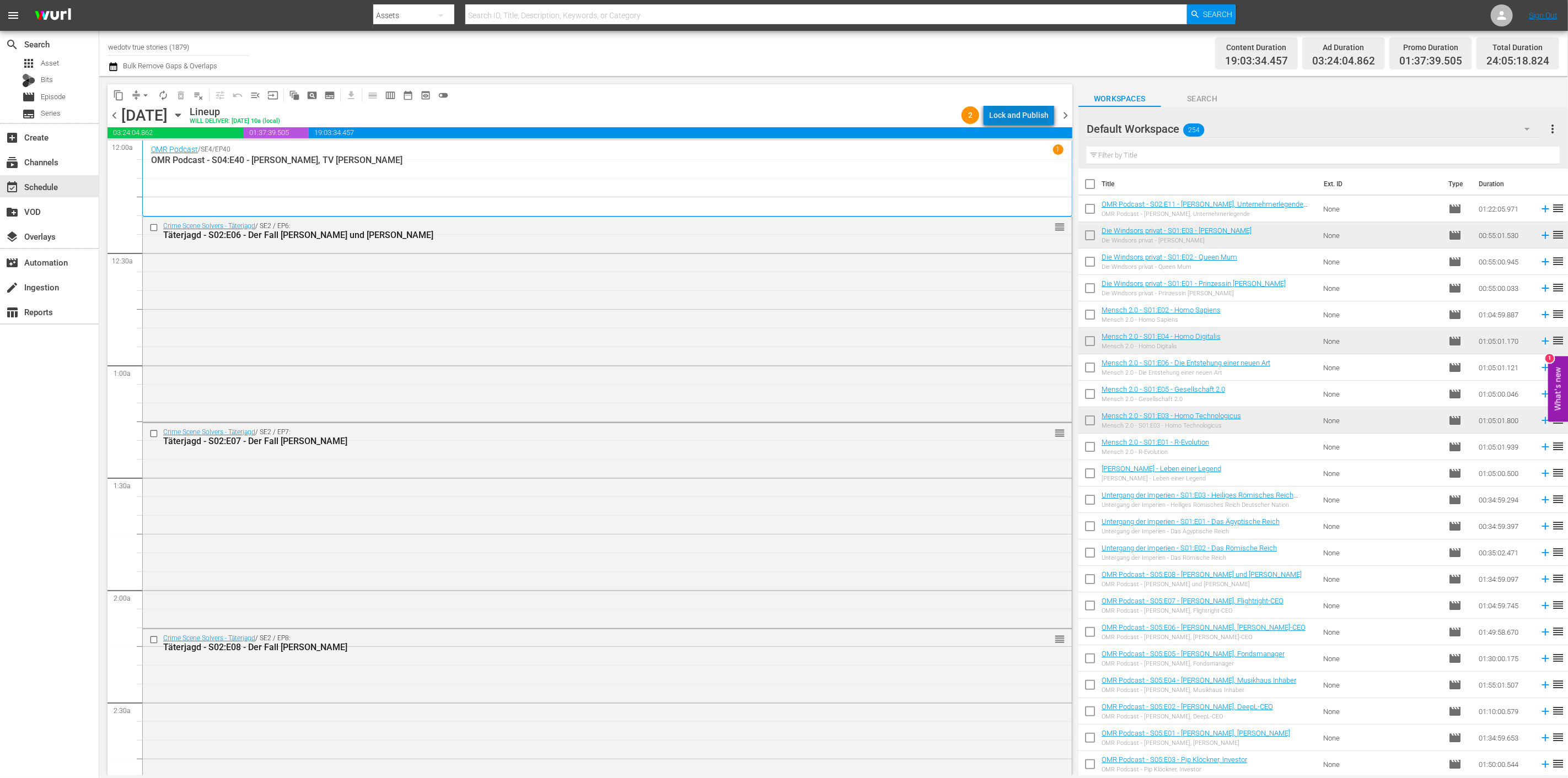
click at [1024, 111] on div "Lock and Publish" at bounding box center [1018, 115] width 60 height 20
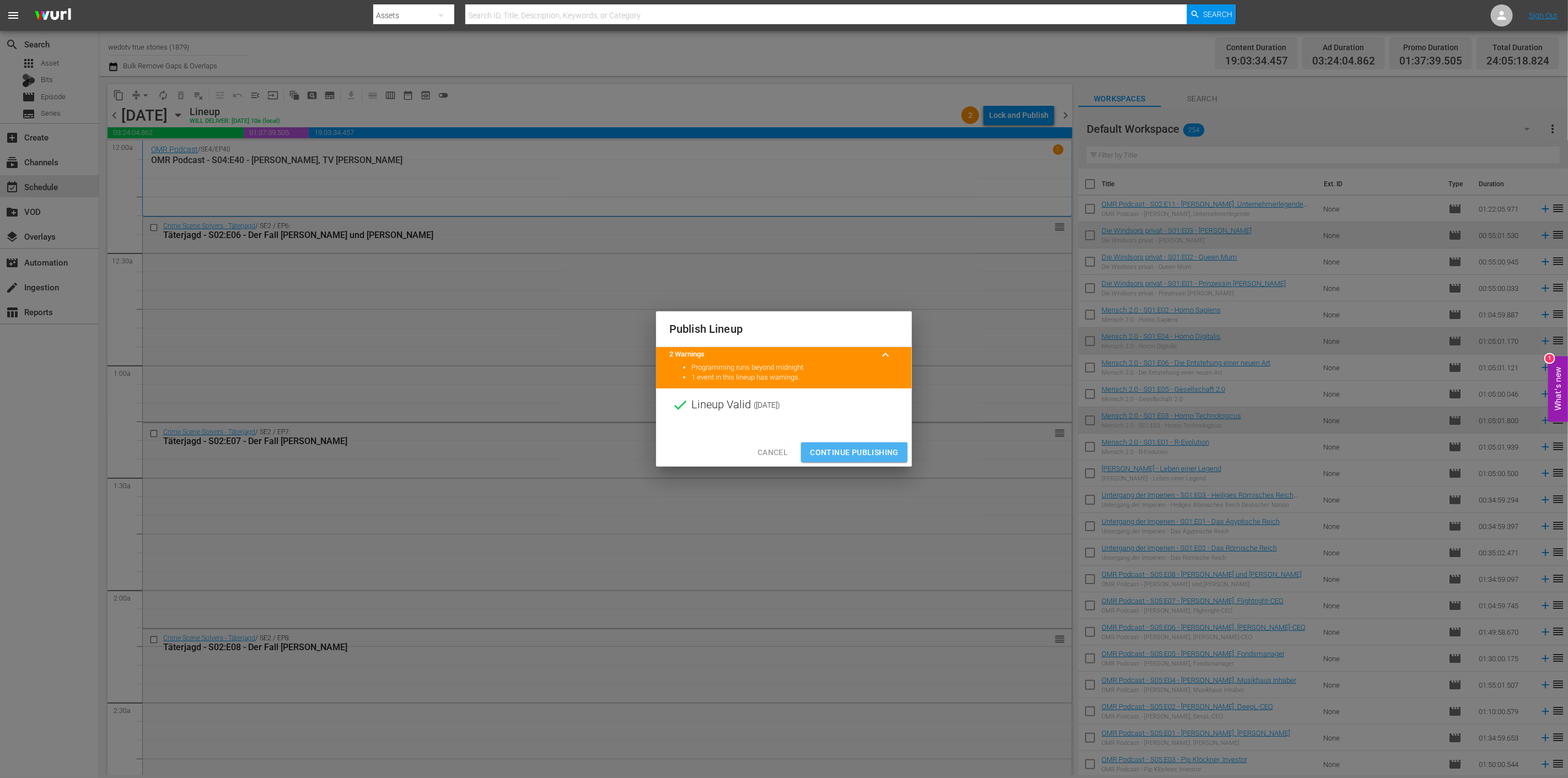
click at [840, 448] on span "Continue Publishing" at bounding box center [854, 452] width 89 height 14
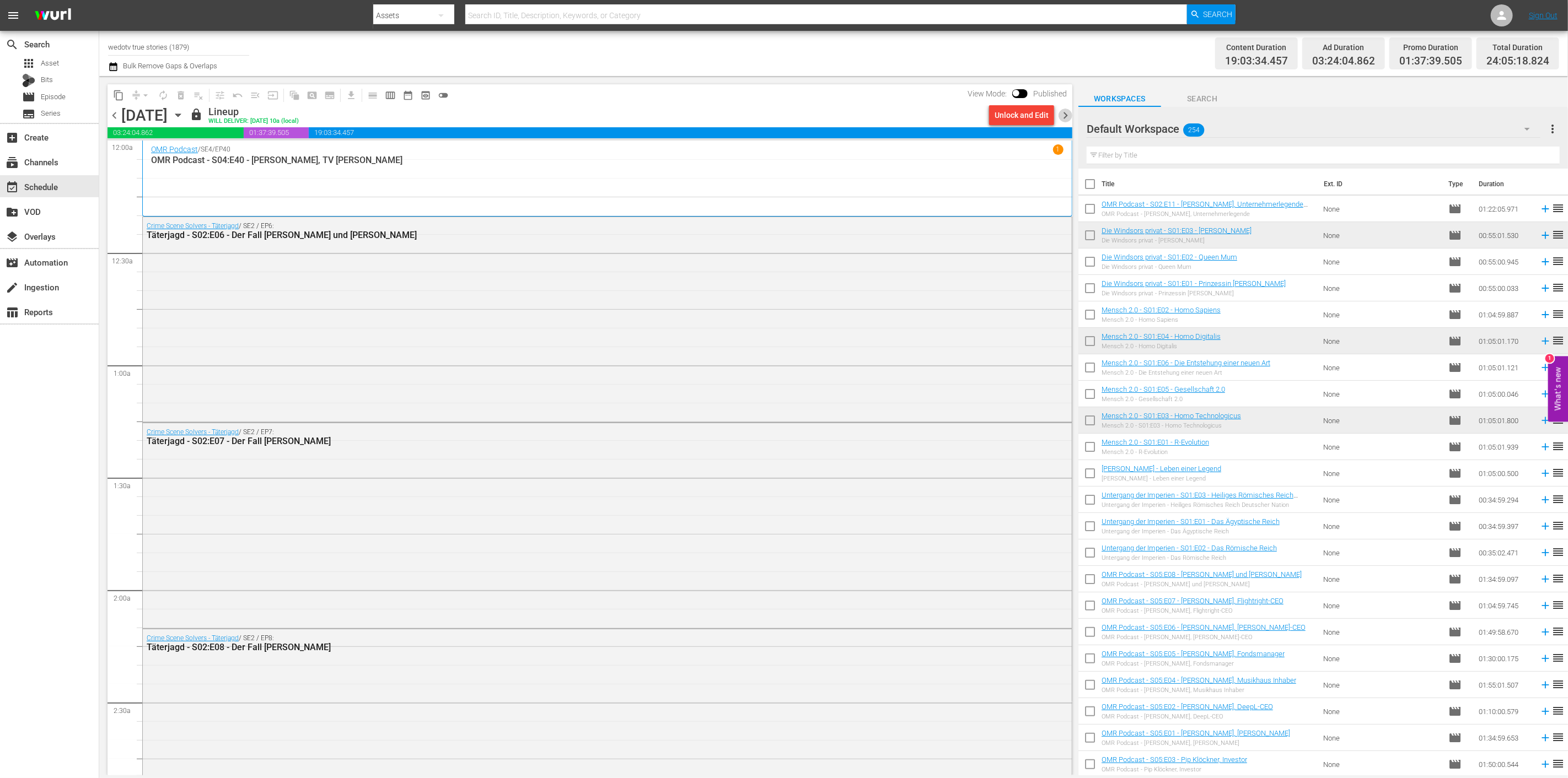
click at [1059, 119] on span "chevron_right" at bounding box center [1065, 115] width 14 height 14
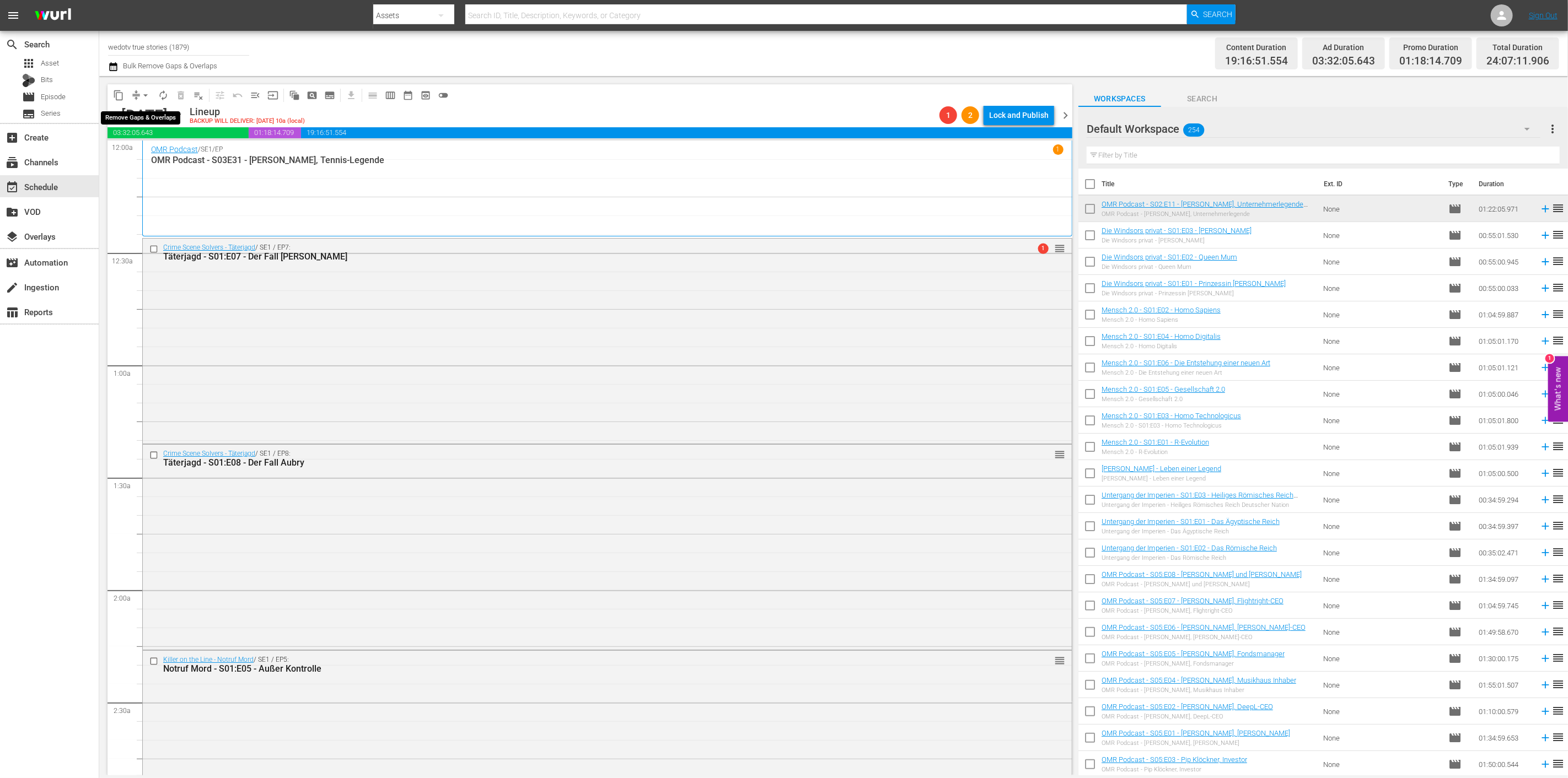
click at [139, 94] on button "arrow_drop_down" at bounding box center [145, 95] width 18 height 18
click at [167, 153] on li "Align to End of Previous Day" at bounding box center [146, 153] width 116 height 18
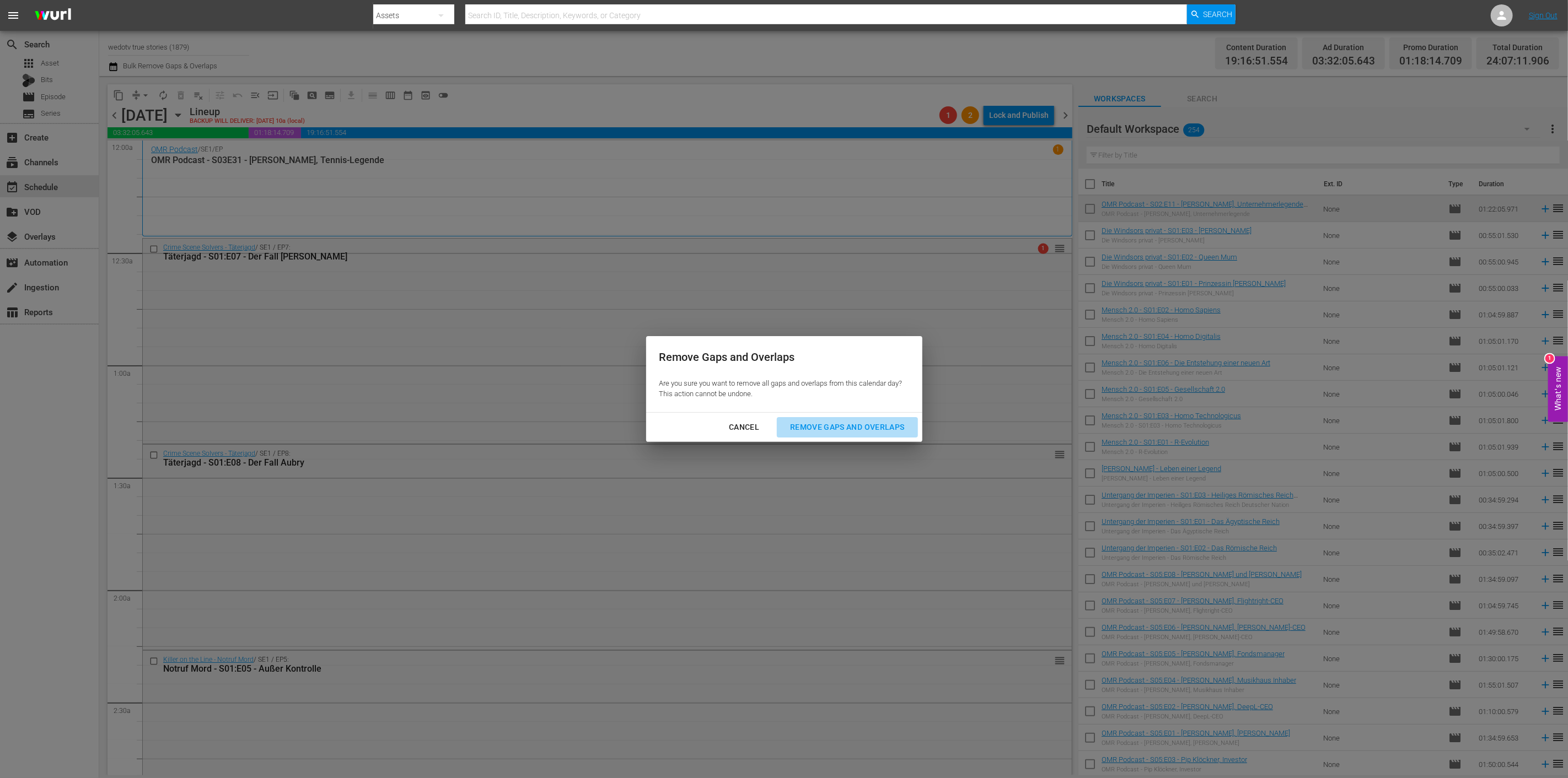
click at [859, 428] on div "Remove Gaps and Overlaps" at bounding box center [847, 427] width 132 height 14
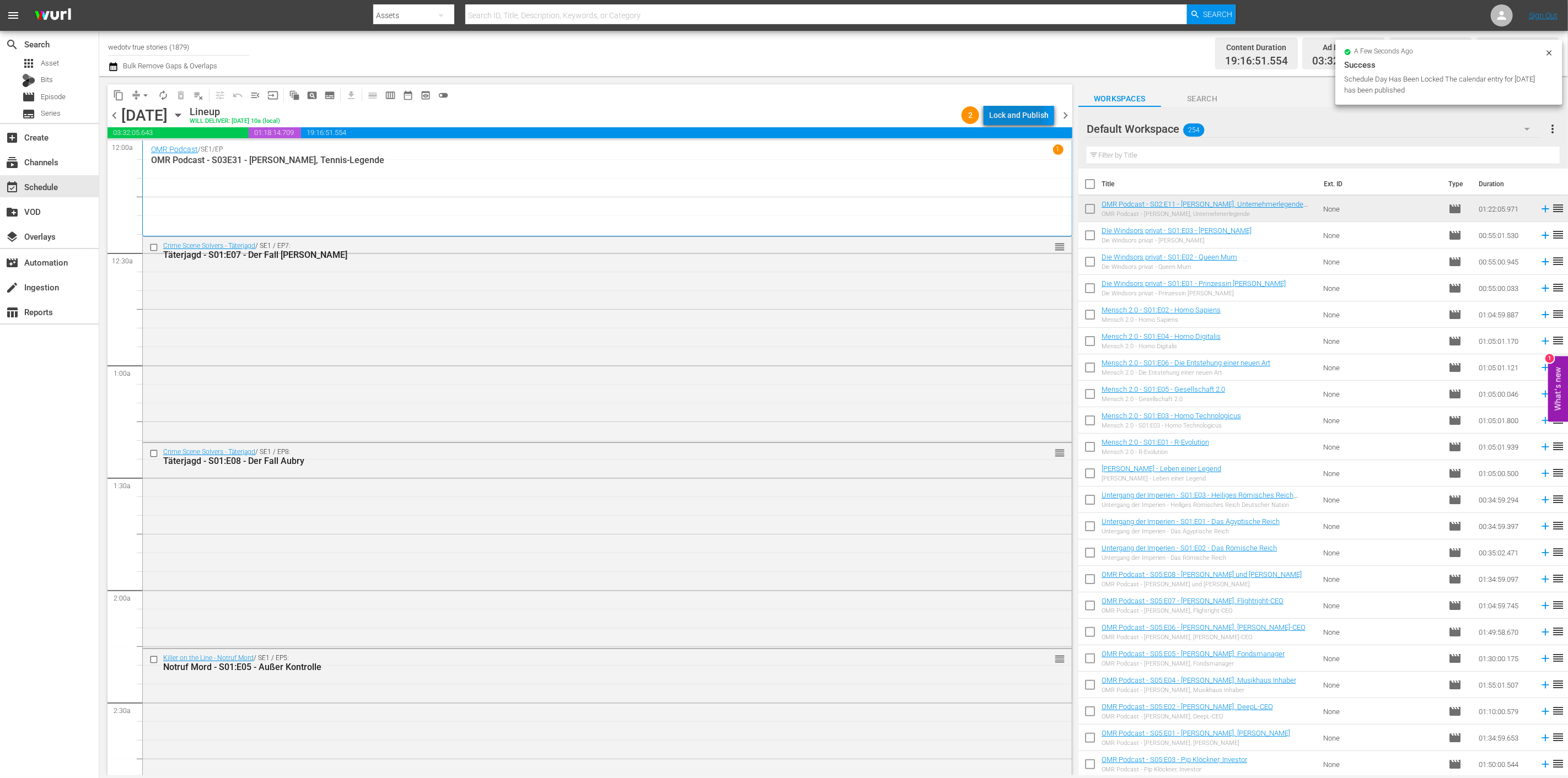
click at [990, 112] on div "Lock and Publish" at bounding box center [1018, 115] width 60 height 20
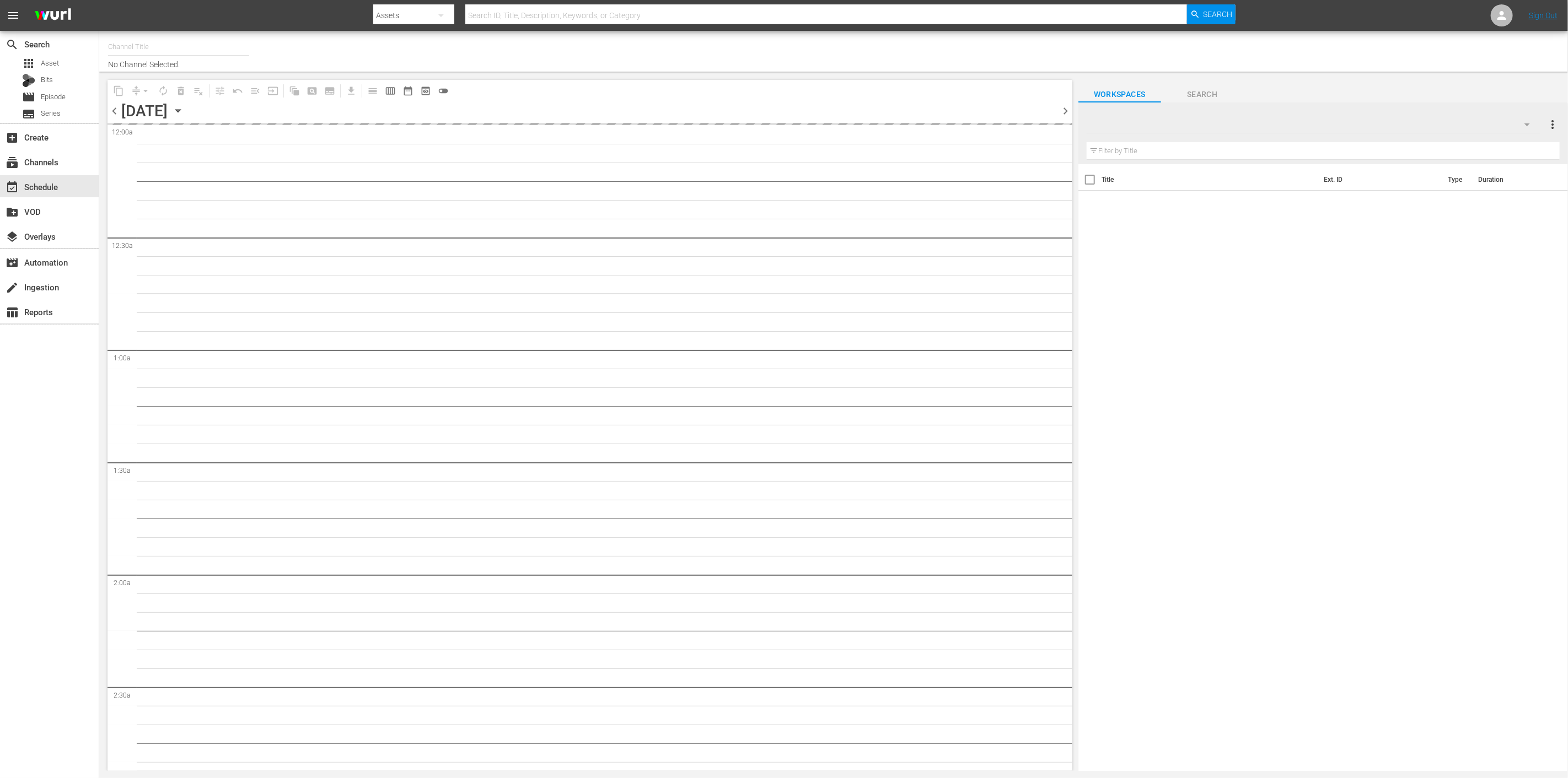
type input "wedotv true stories (1879)"
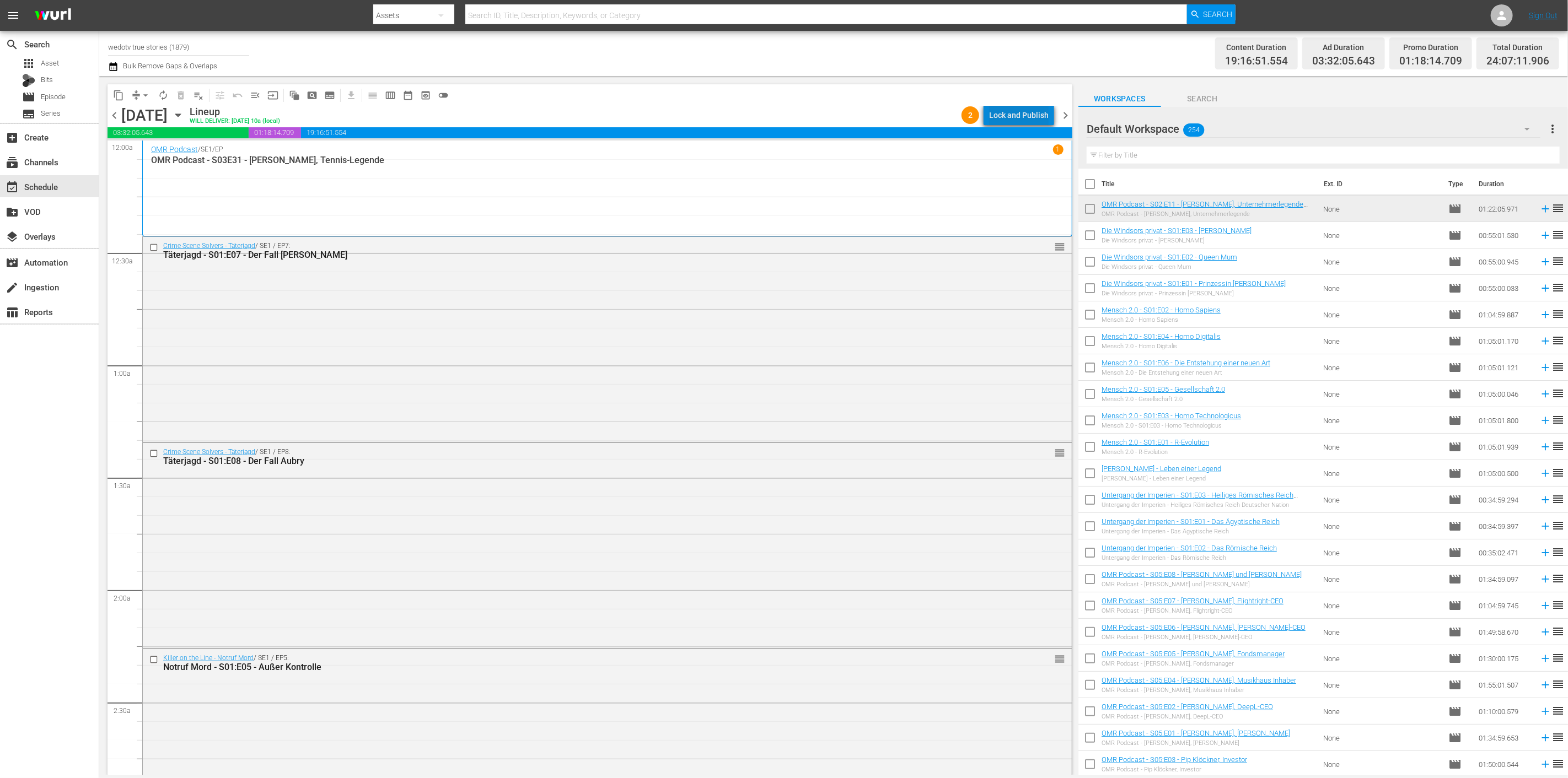
click at [1029, 110] on div "Lock and Publish" at bounding box center [1018, 115] width 60 height 20
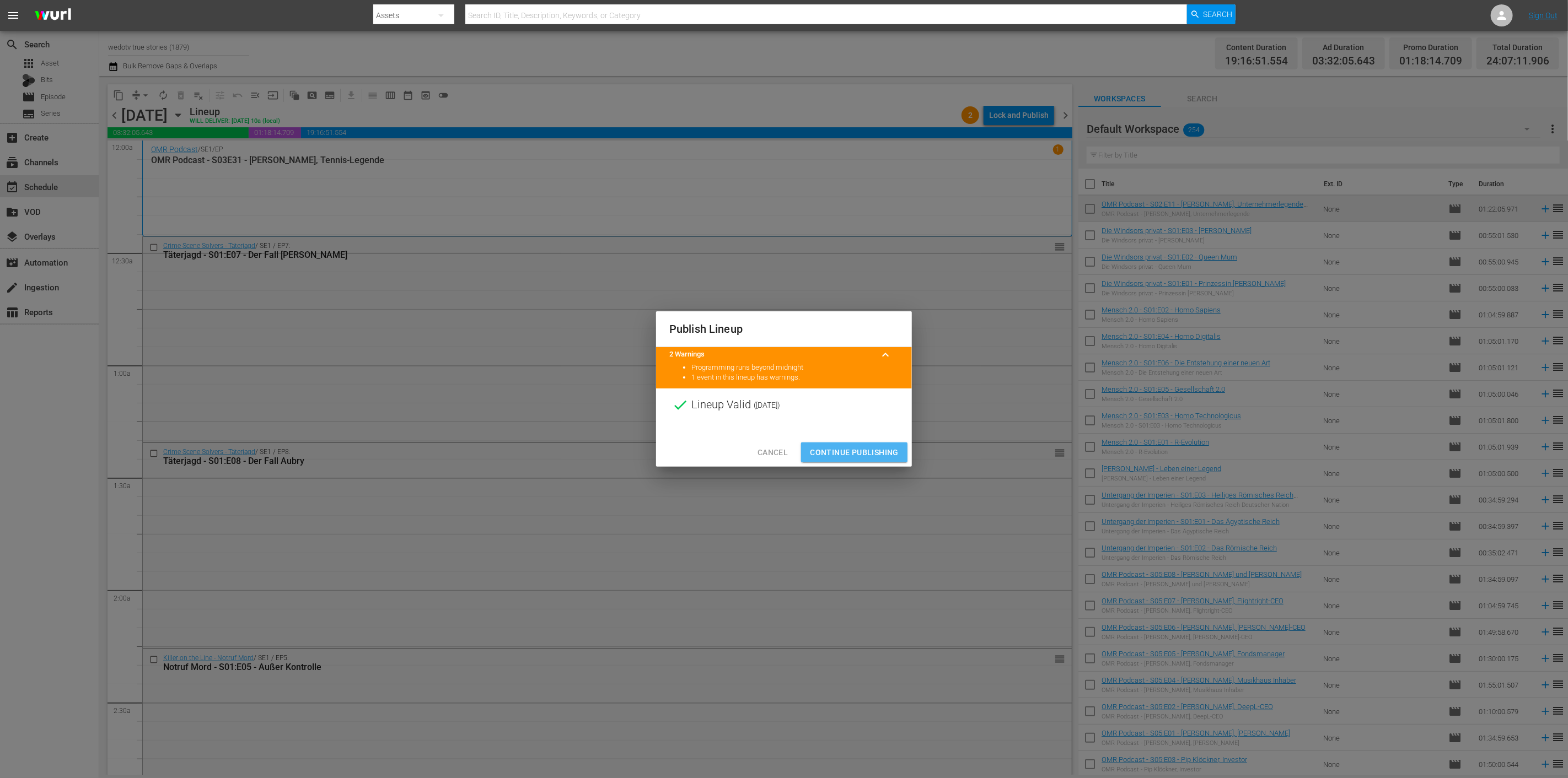
click at [856, 449] on span "Continue Publishing" at bounding box center [854, 452] width 89 height 14
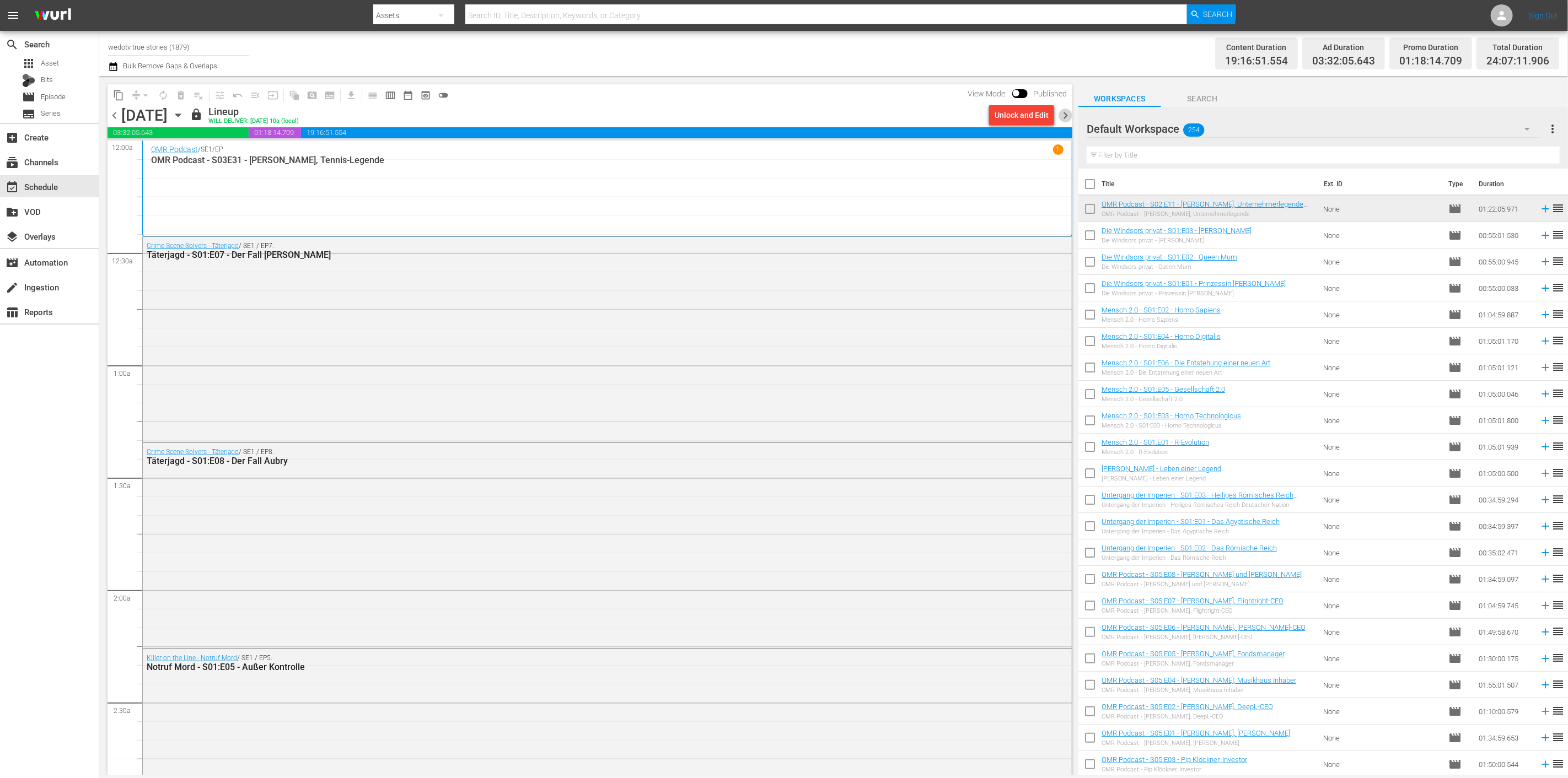
click at [1066, 108] on span "chevron_right" at bounding box center [1065, 115] width 14 height 14
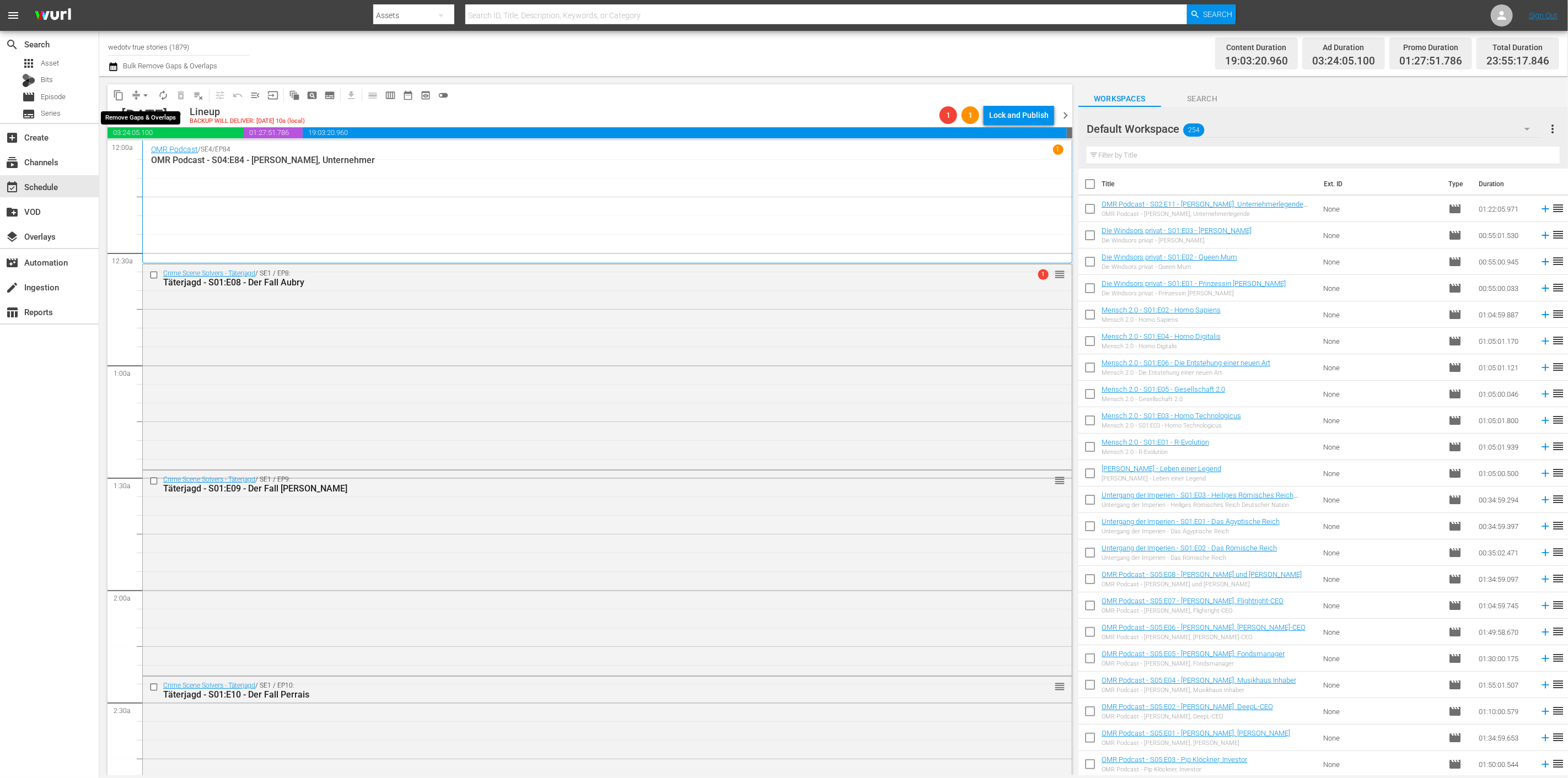
click at [139, 91] on button "arrow_drop_down" at bounding box center [145, 95] width 18 height 18
click at [173, 153] on li "Align to End of Previous Day" at bounding box center [146, 153] width 116 height 18
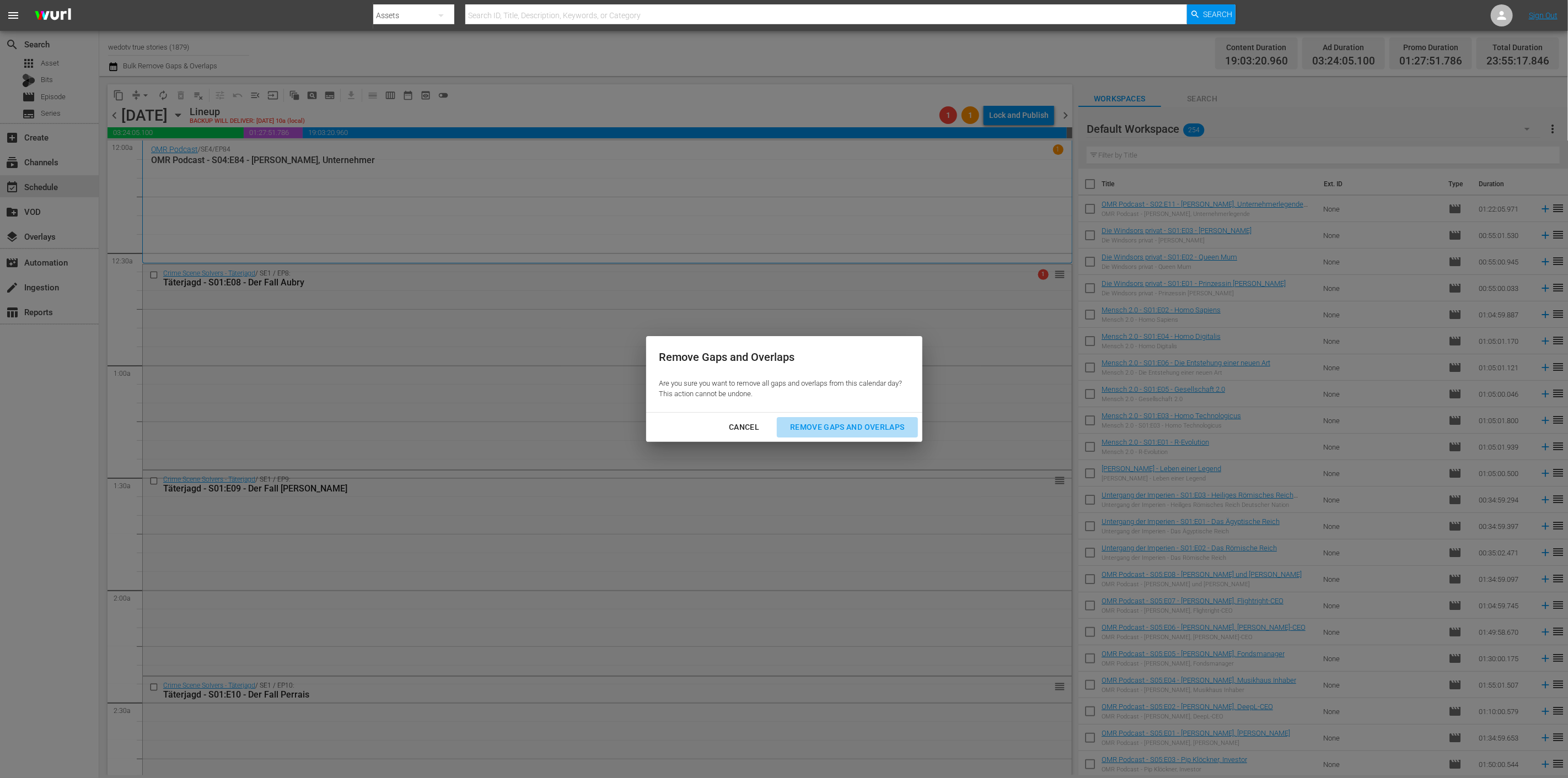
click at [862, 431] on div "Remove Gaps and Overlaps" at bounding box center [847, 427] width 132 height 14
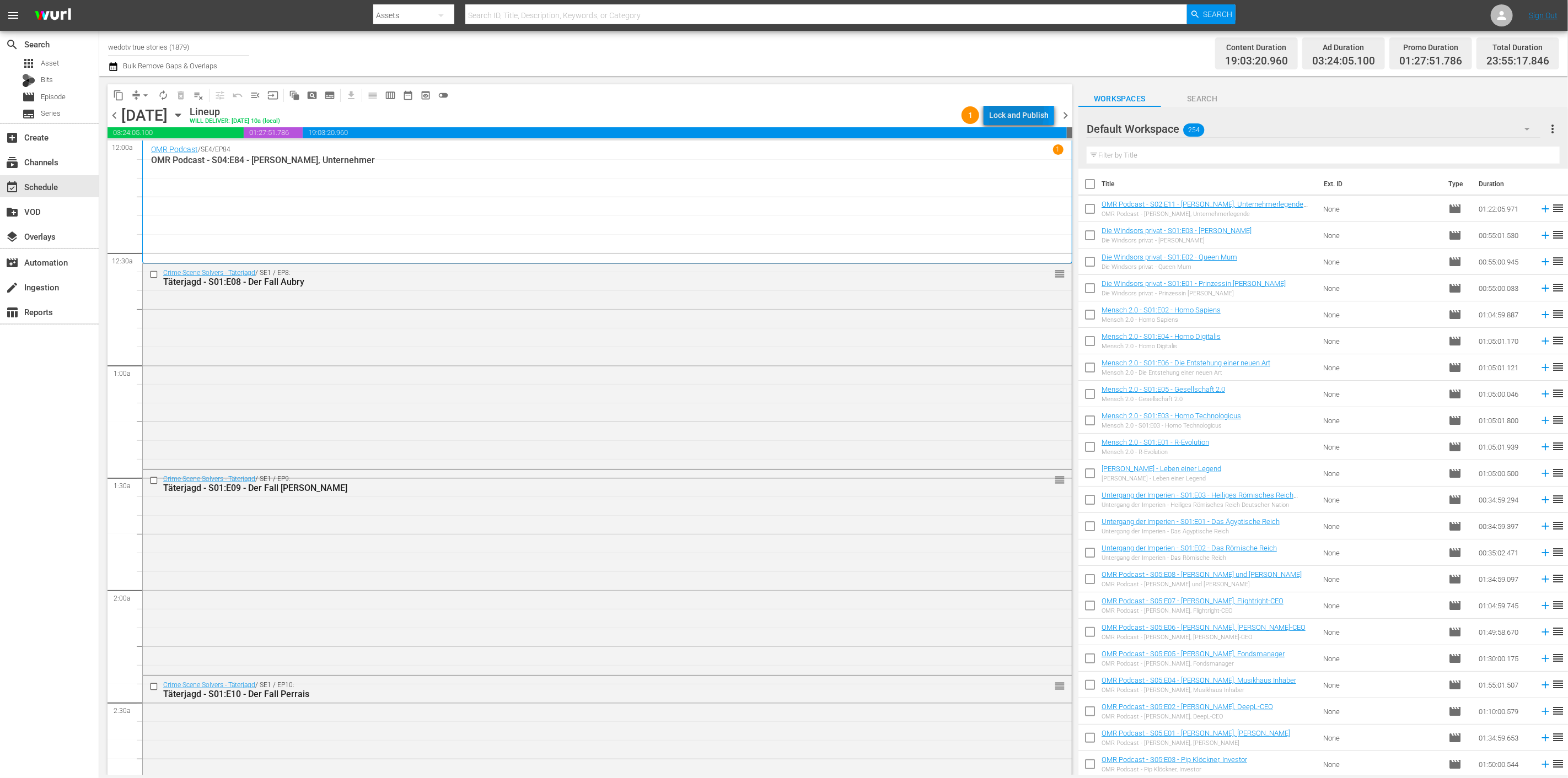
click at [1009, 113] on div "Lock and Publish" at bounding box center [1018, 115] width 60 height 20
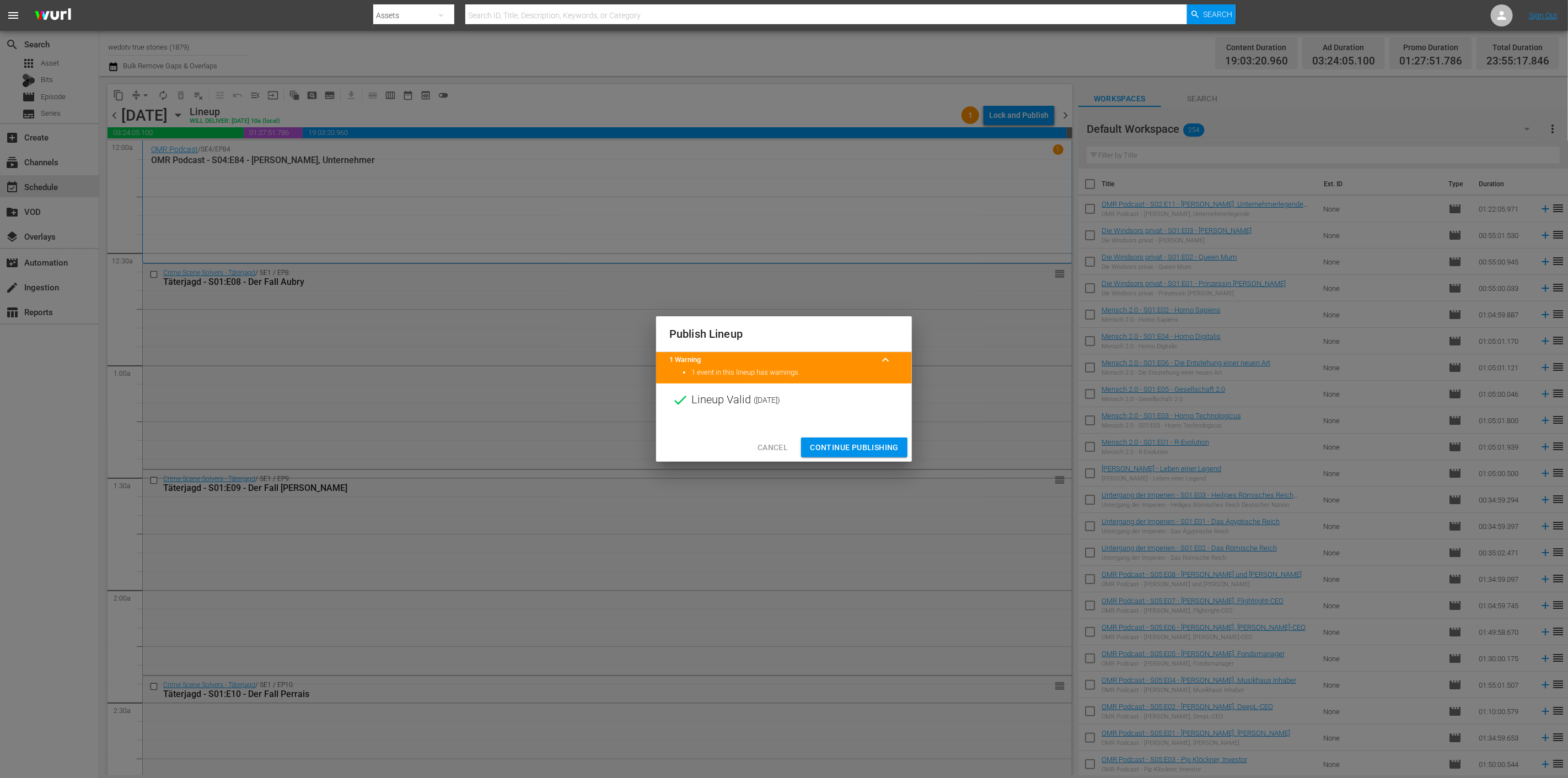
click at [854, 454] on button "Continue Publishing" at bounding box center [854, 448] width 106 height 21
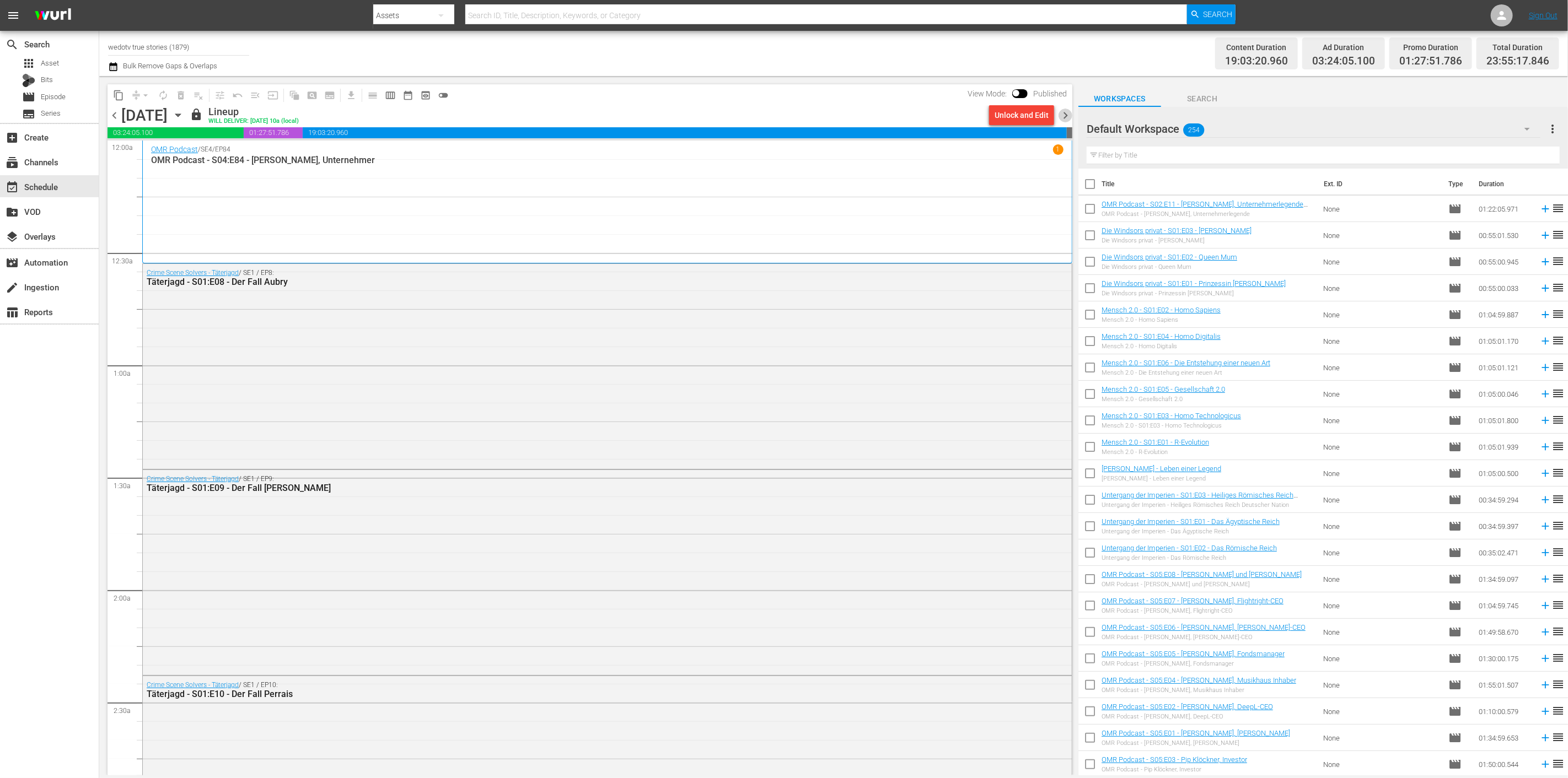
click at [1066, 113] on span "chevron_right" at bounding box center [1065, 115] width 14 height 14
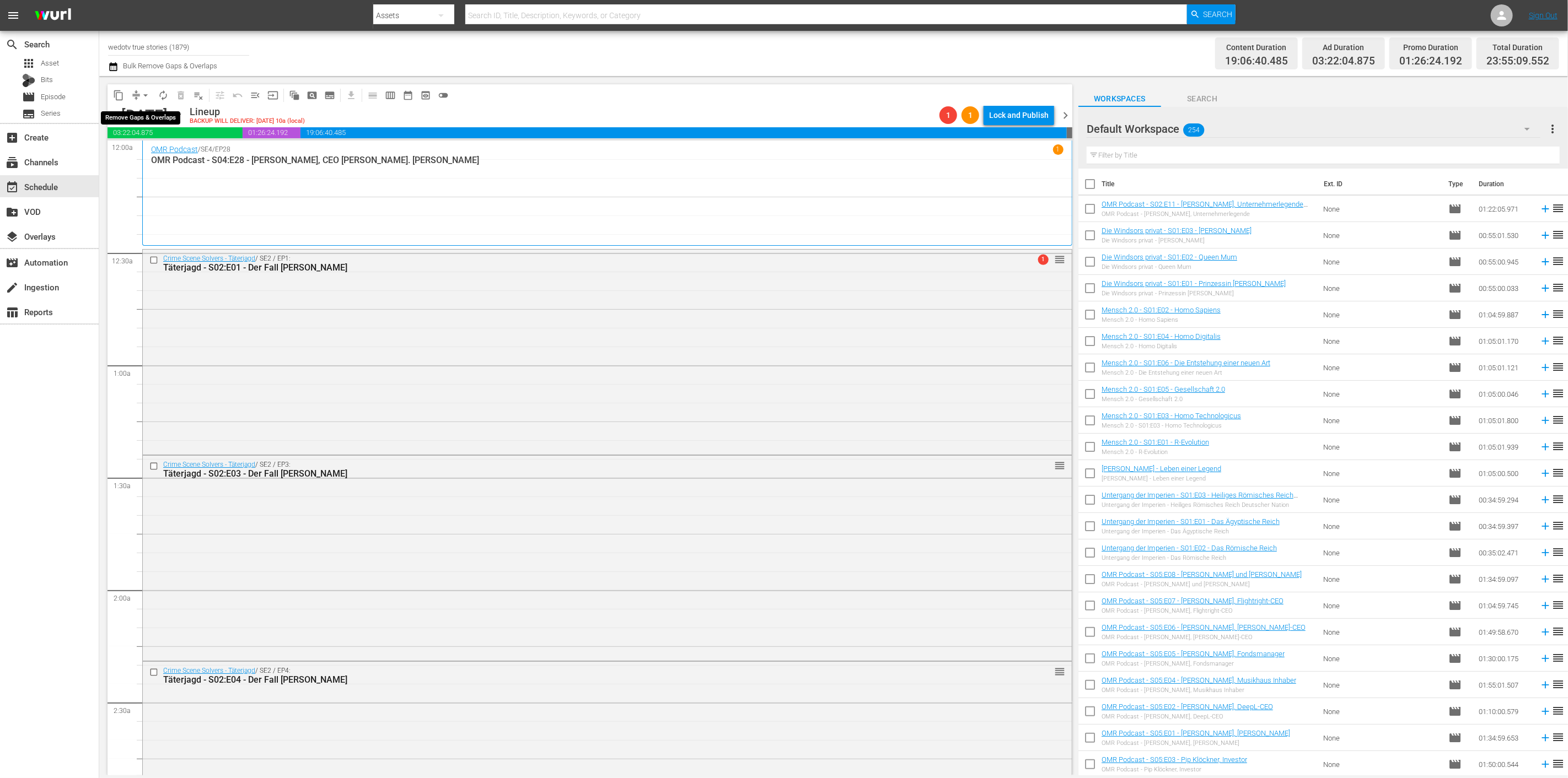
click at [144, 91] on span "arrow_drop_down" at bounding box center [145, 95] width 11 height 11
click at [158, 155] on li "Align to End of Previous Day" at bounding box center [146, 153] width 116 height 18
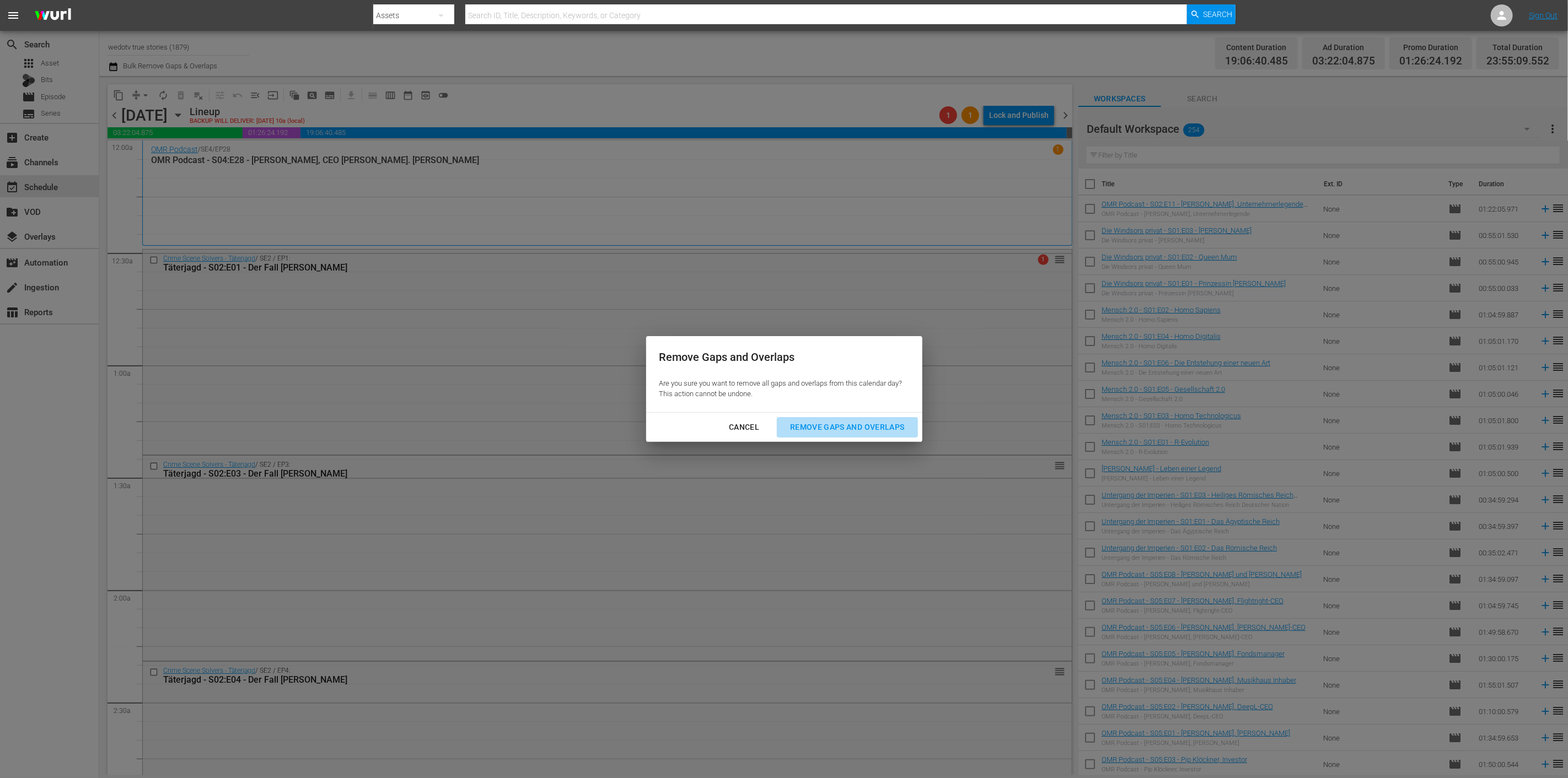
click at [829, 431] on div "Remove Gaps and Overlaps" at bounding box center [847, 427] width 132 height 14
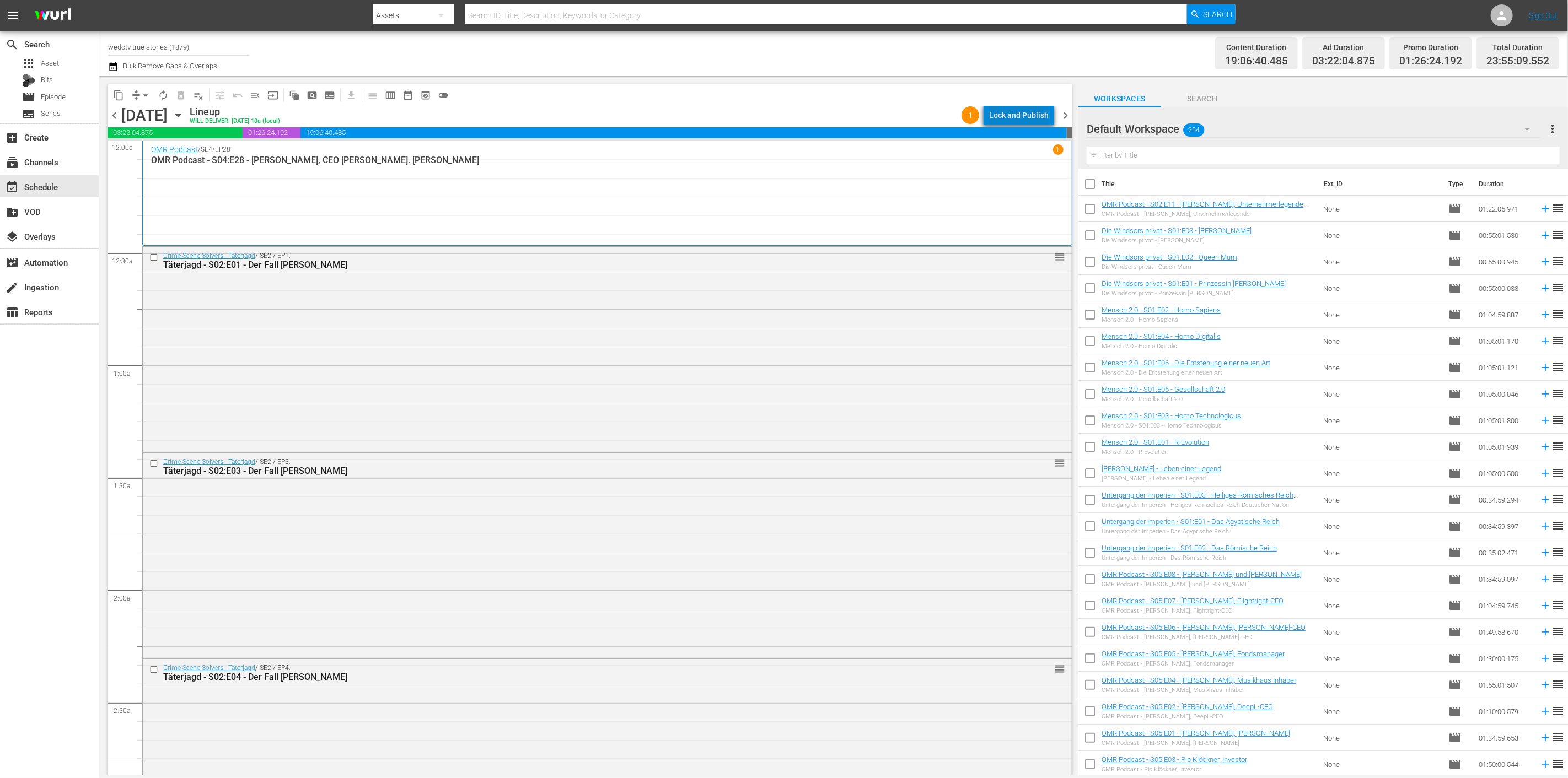
click at [1024, 117] on div "Lock and Publish" at bounding box center [1018, 115] width 60 height 20
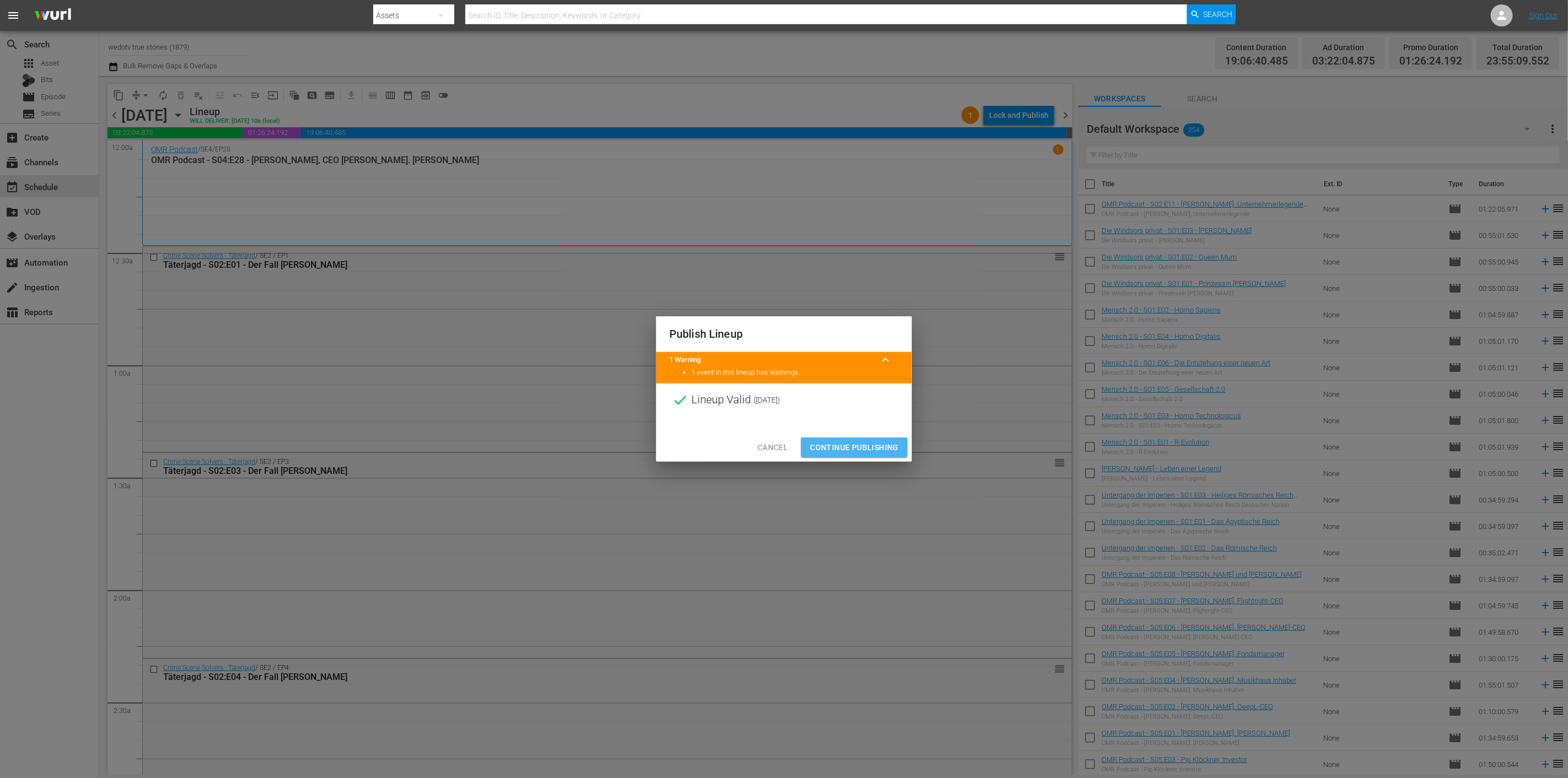
click at [856, 442] on span "Continue Publishing" at bounding box center [854, 448] width 89 height 14
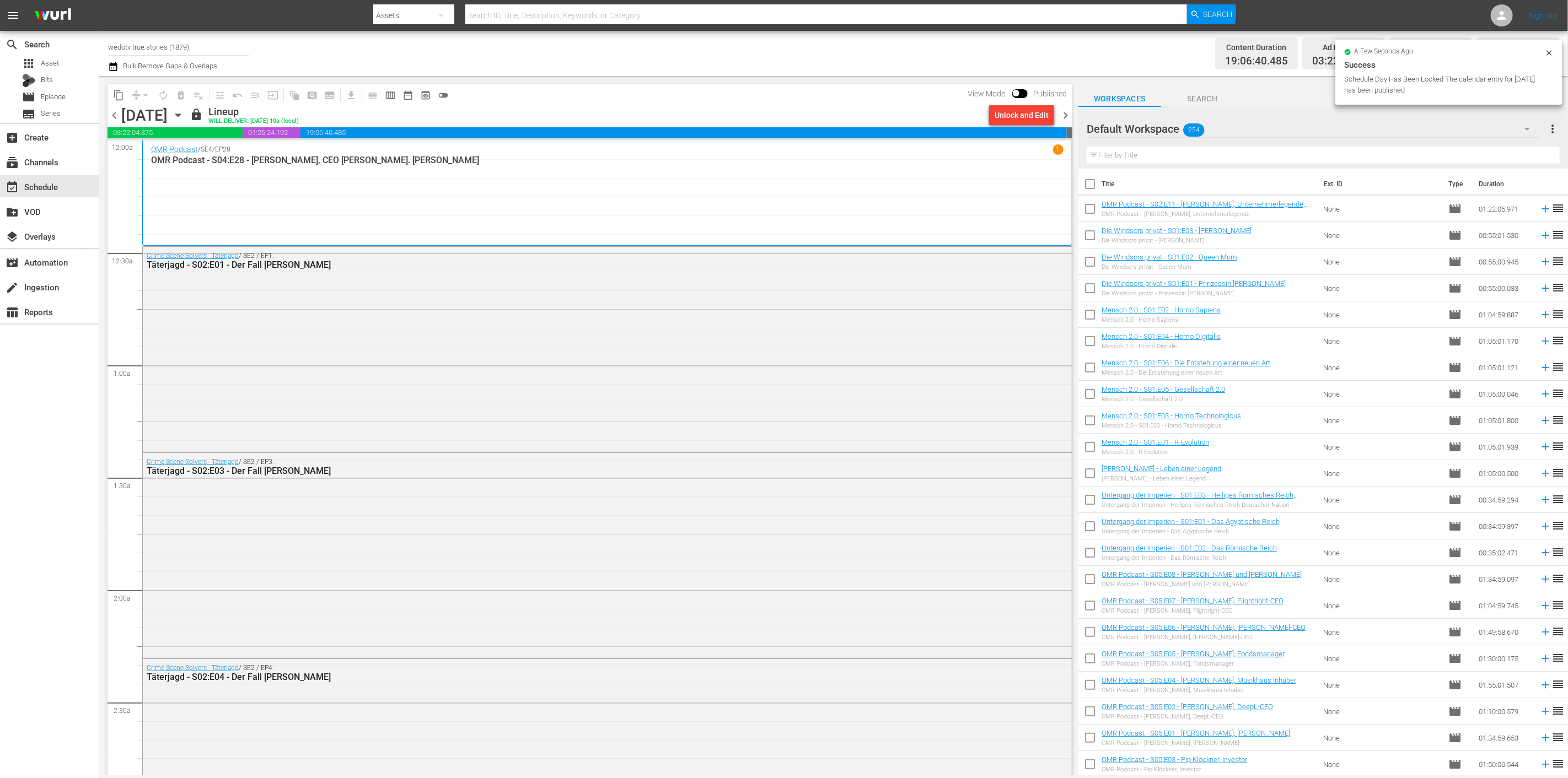
click at [1058, 114] on span "chevron_right" at bounding box center [1065, 115] width 14 height 14
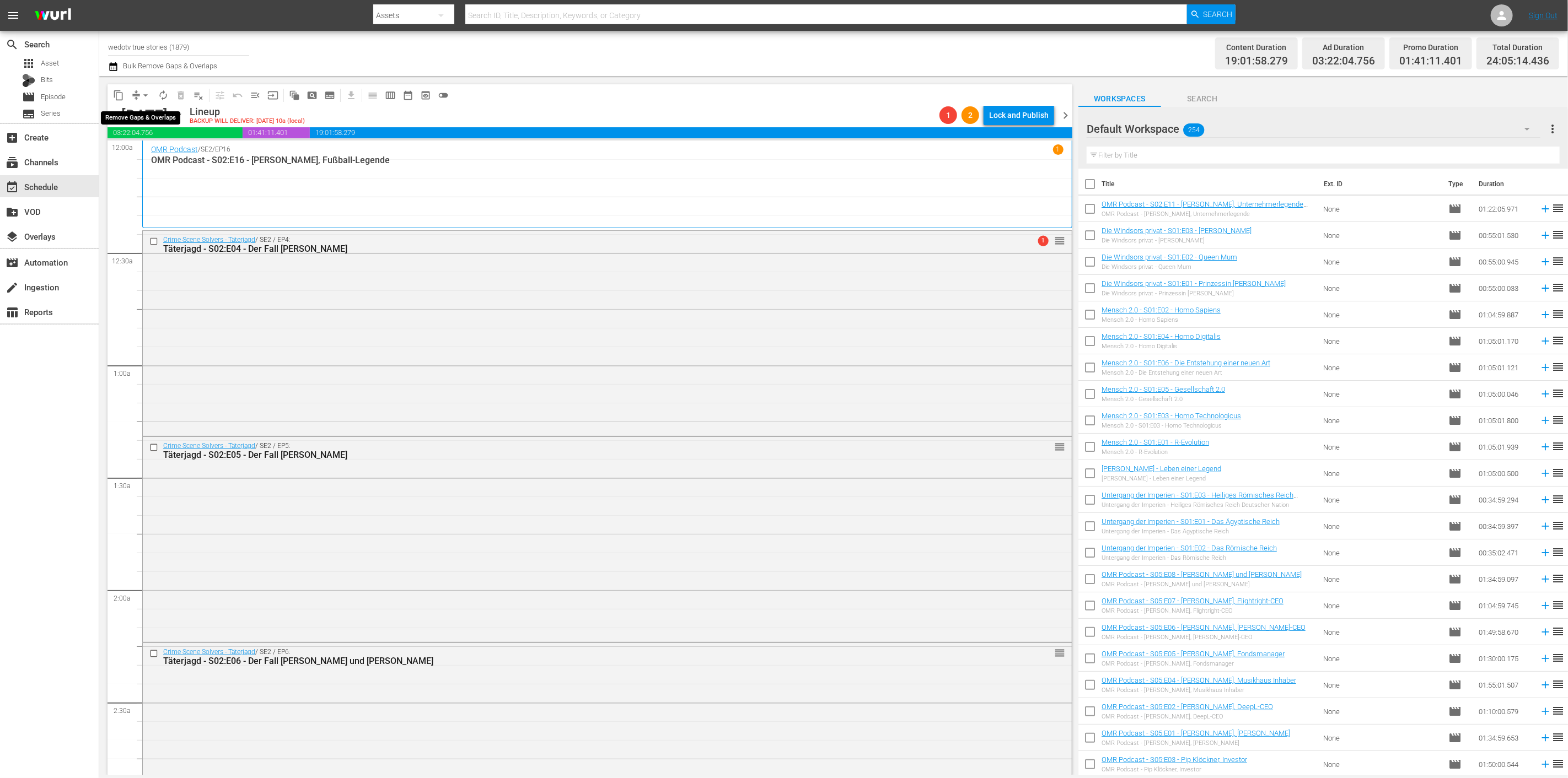
click at [141, 98] on span "arrow_drop_down" at bounding box center [145, 95] width 11 height 11
click at [170, 158] on li "Align to End of Previous Day" at bounding box center [146, 153] width 116 height 18
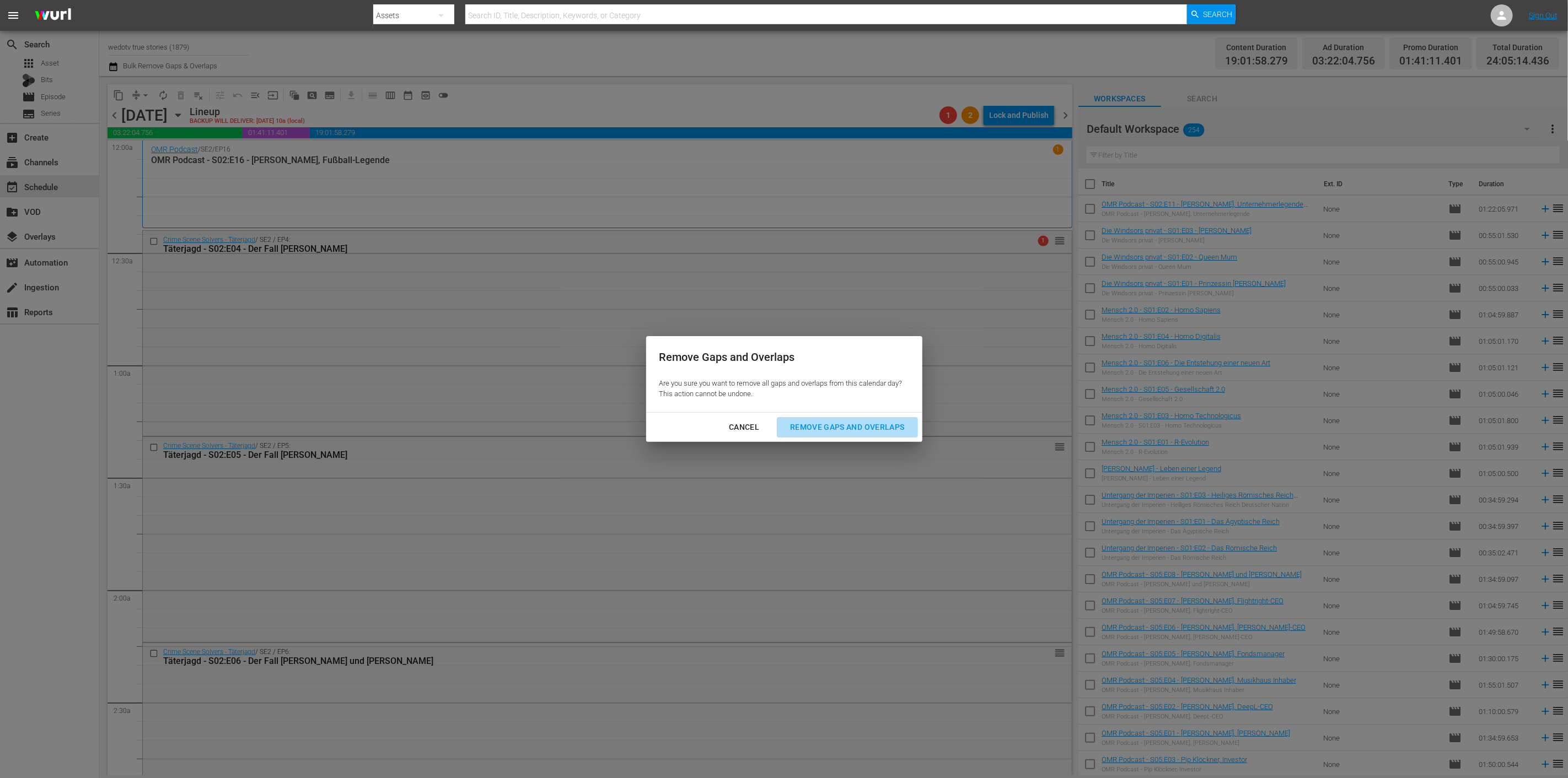
click at [825, 420] on div "Remove Gaps and Overlaps" at bounding box center [847, 427] width 132 height 14
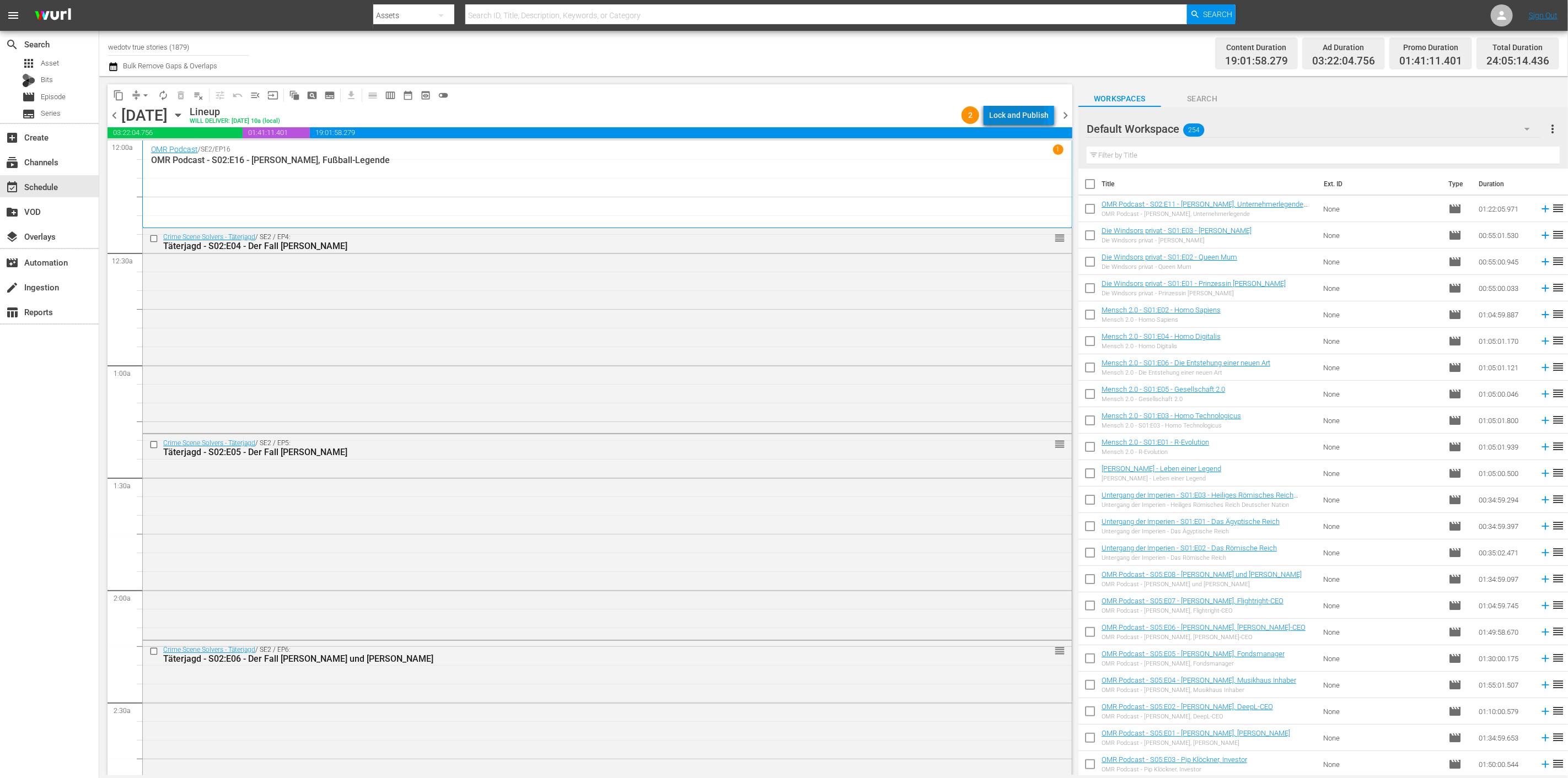
click at [1013, 112] on div "Lock and Publish" at bounding box center [1018, 115] width 60 height 20
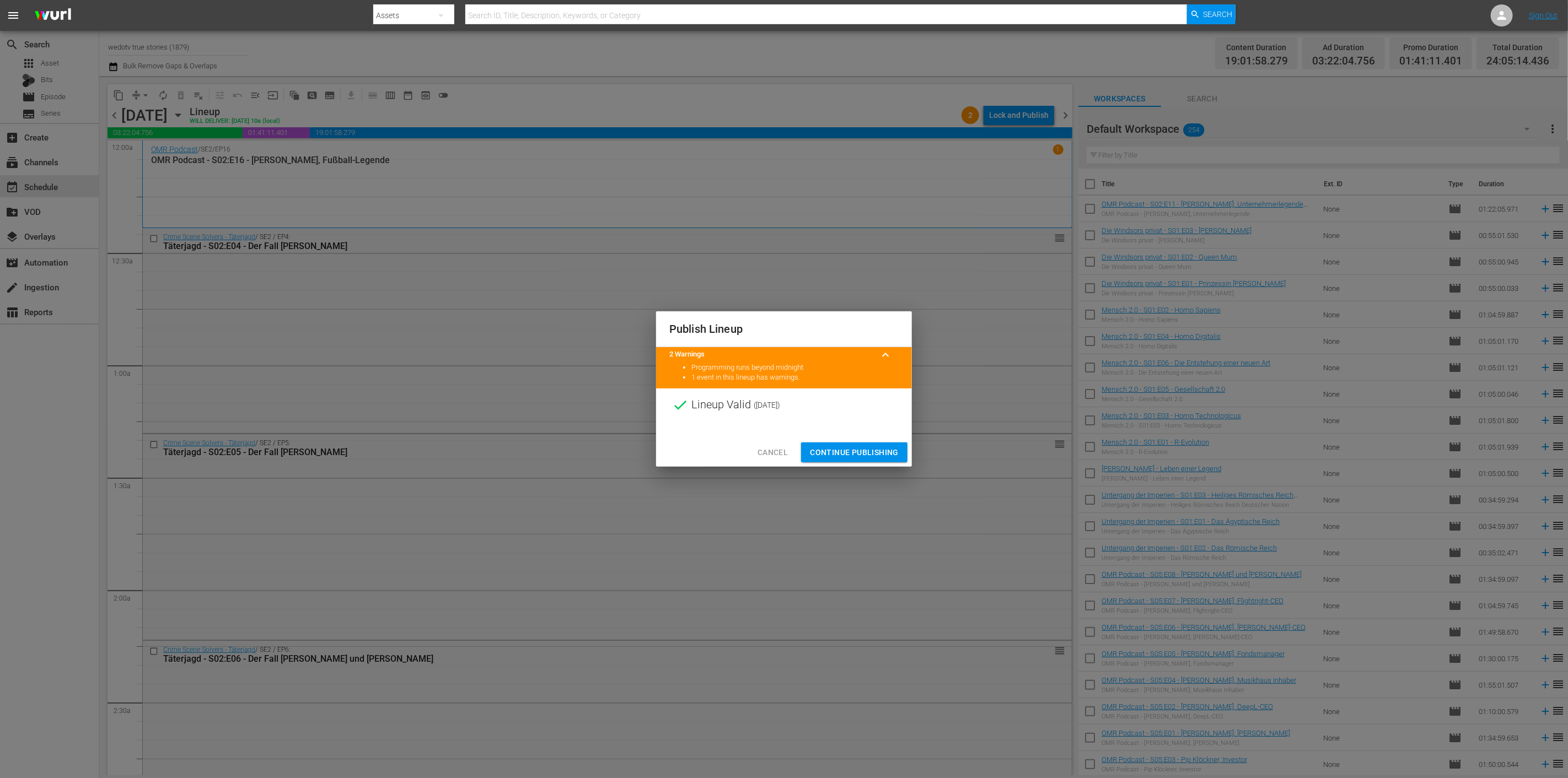
click at [841, 454] on span "Continue Publishing" at bounding box center [854, 452] width 89 height 14
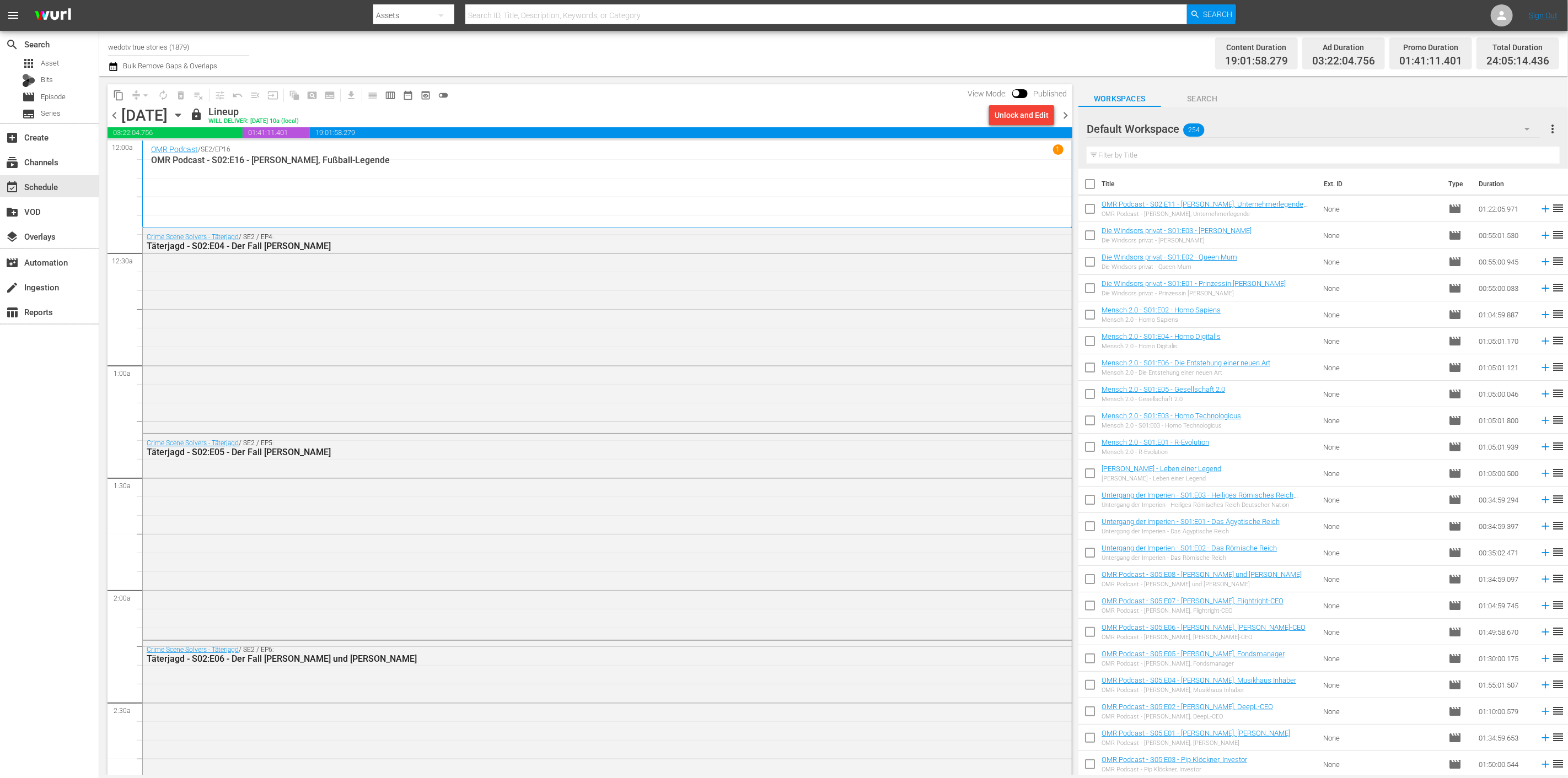
click at [1060, 111] on span "chevron_right" at bounding box center [1065, 115] width 14 height 14
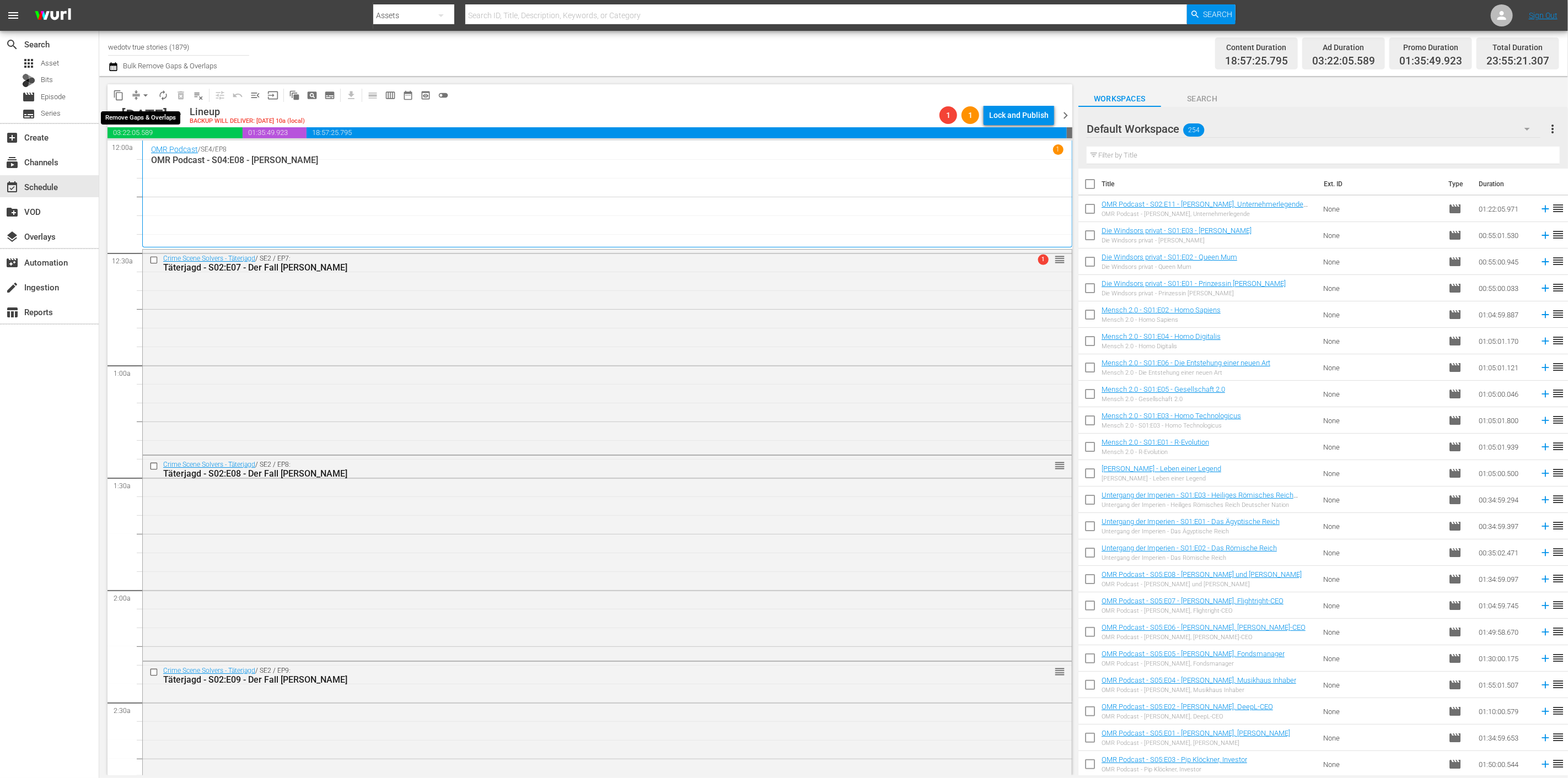
click at [142, 93] on span "arrow_drop_down" at bounding box center [145, 95] width 11 height 11
click at [162, 156] on li "Align to End of Previous Day" at bounding box center [146, 153] width 116 height 18
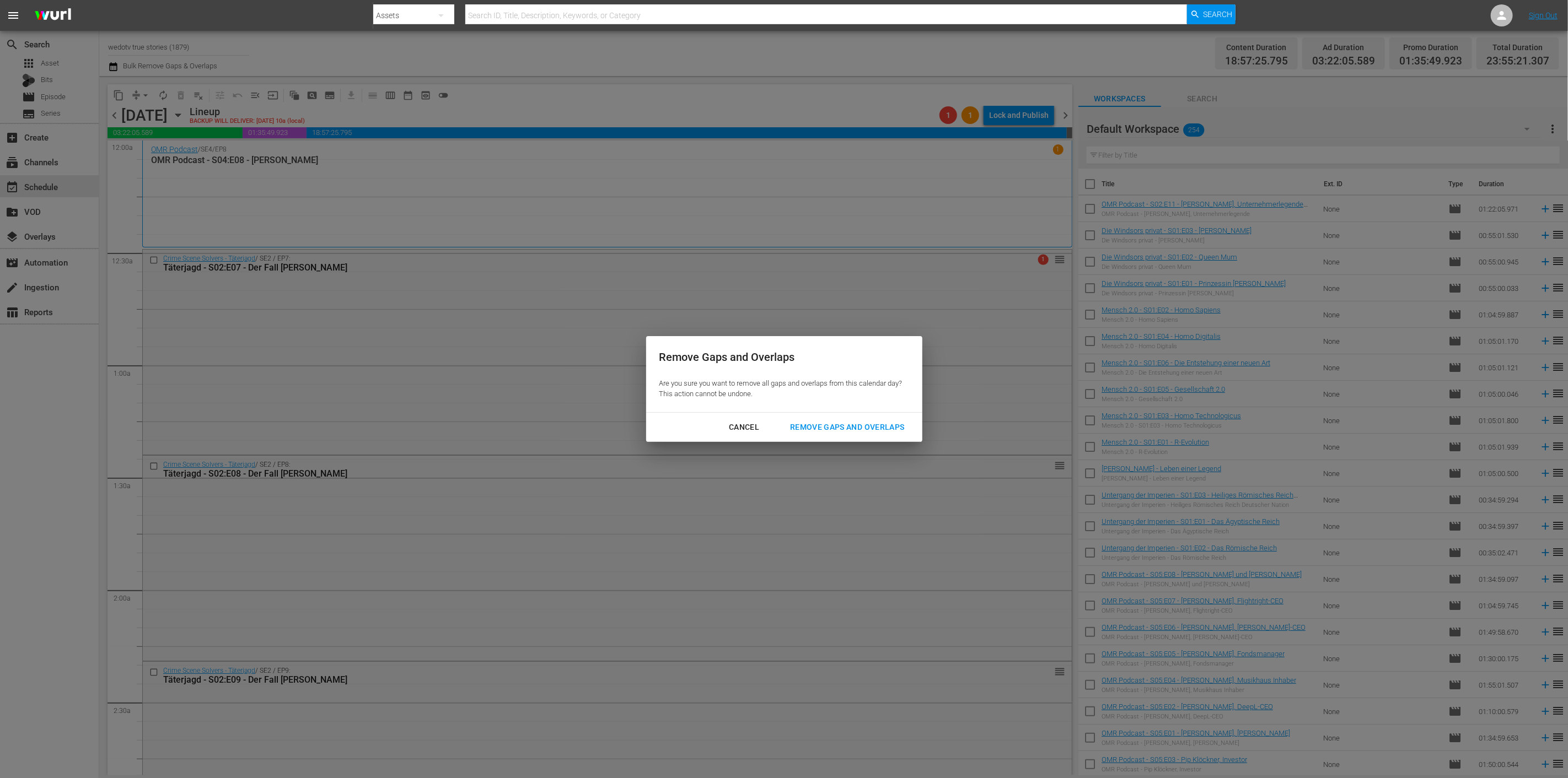
click at [818, 420] on div "Remove Gaps and Overlaps" at bounding box center [847, 427] width 132 height 14
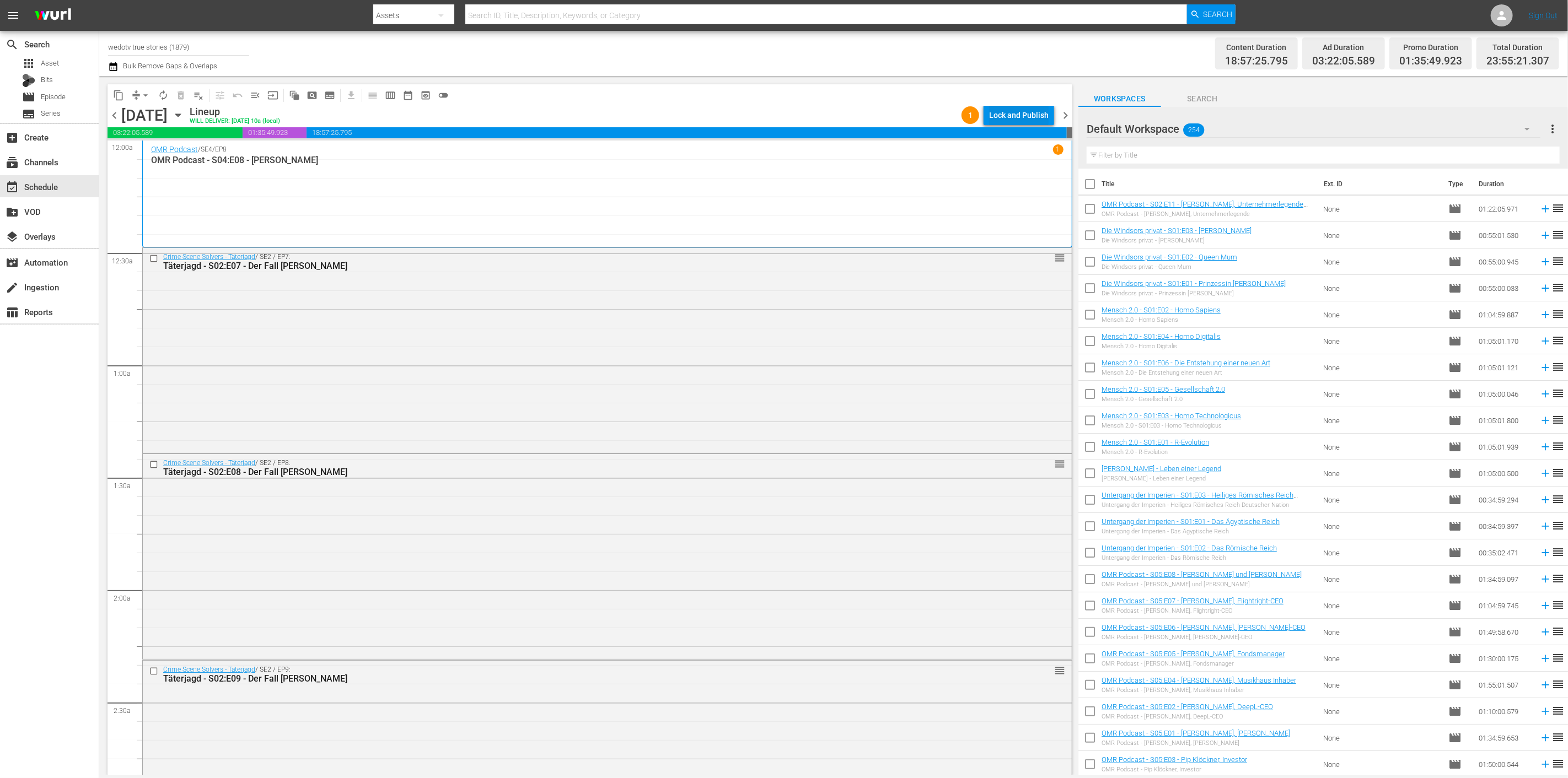
click at [1026, 114] on div "Lock and Publish" at bounding box center [1018, 115] width 60 height 20
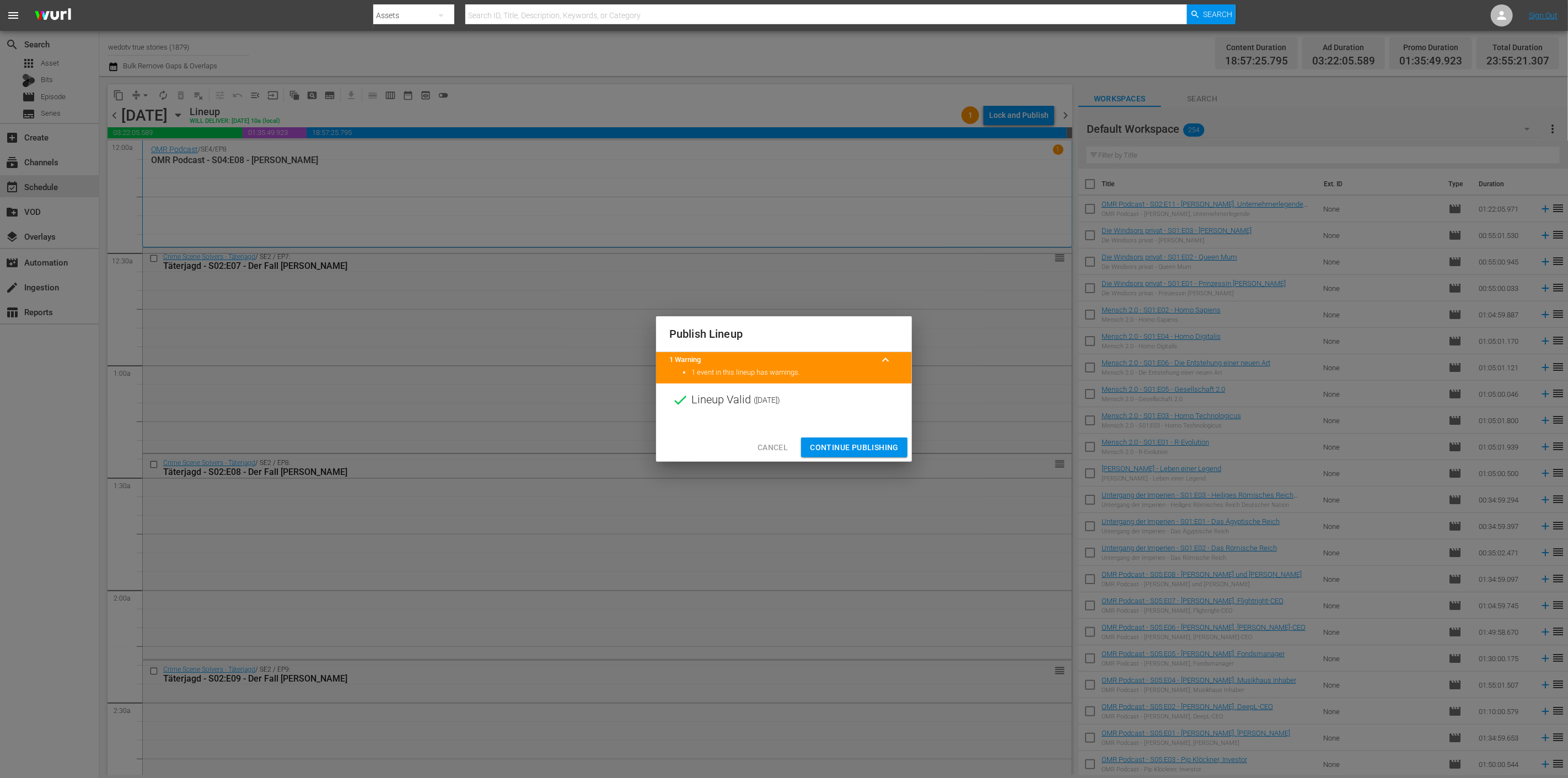
click at [828, 442] on span "Continue Publishing" at bounding box center [854, 448] width 89 height 14
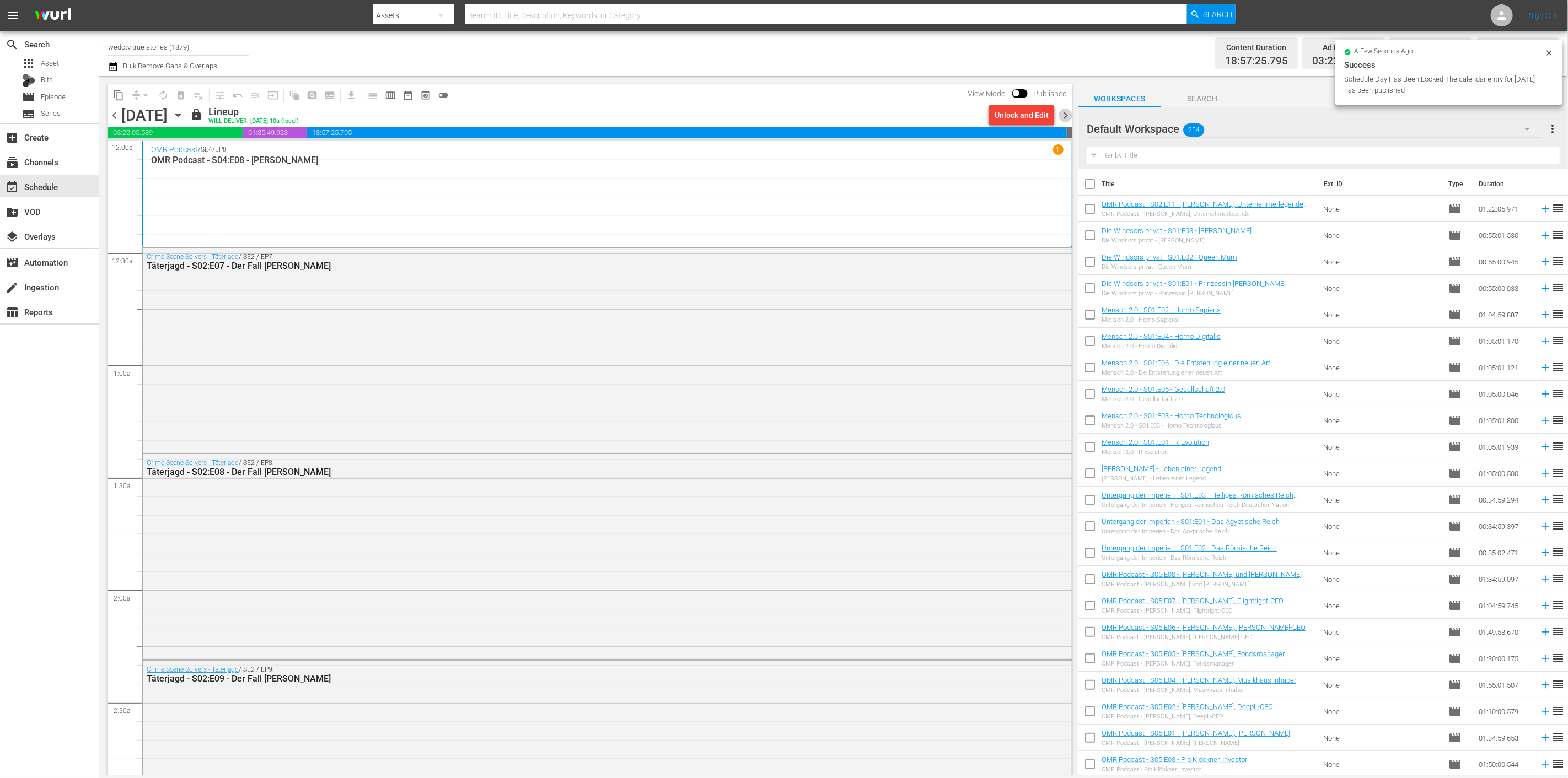
click at [1060, 111] on span "chevron_right" at bounding box center [1065, 115] width 14 height 14
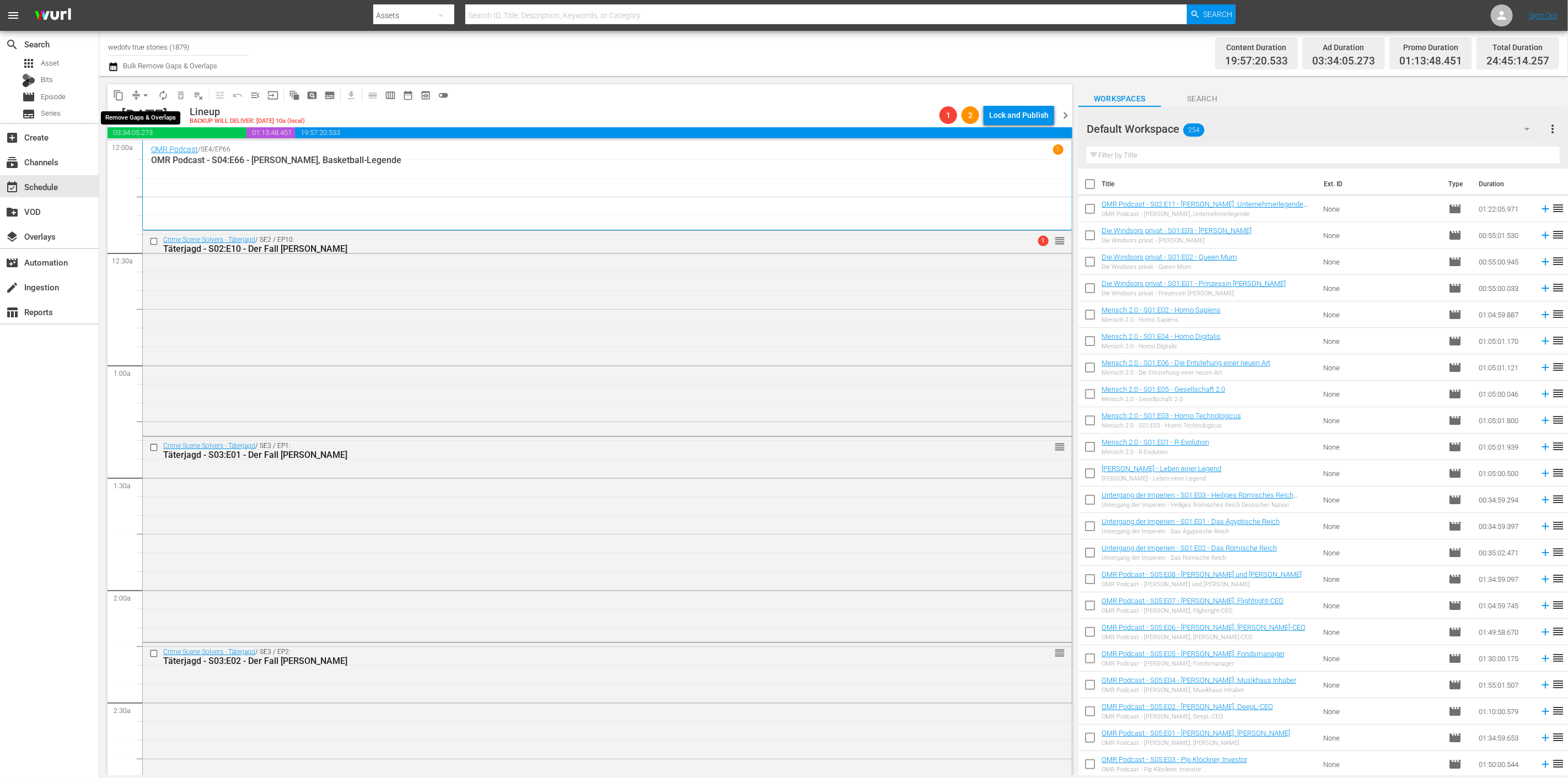
click at [137, 92] on button "arrow_drop_down" at bounding box center [145, 95] width 18 height 18
click at [168, 150] on li "Align to End of Previous Day" at bounding box center [146, 153] width 116 height 18
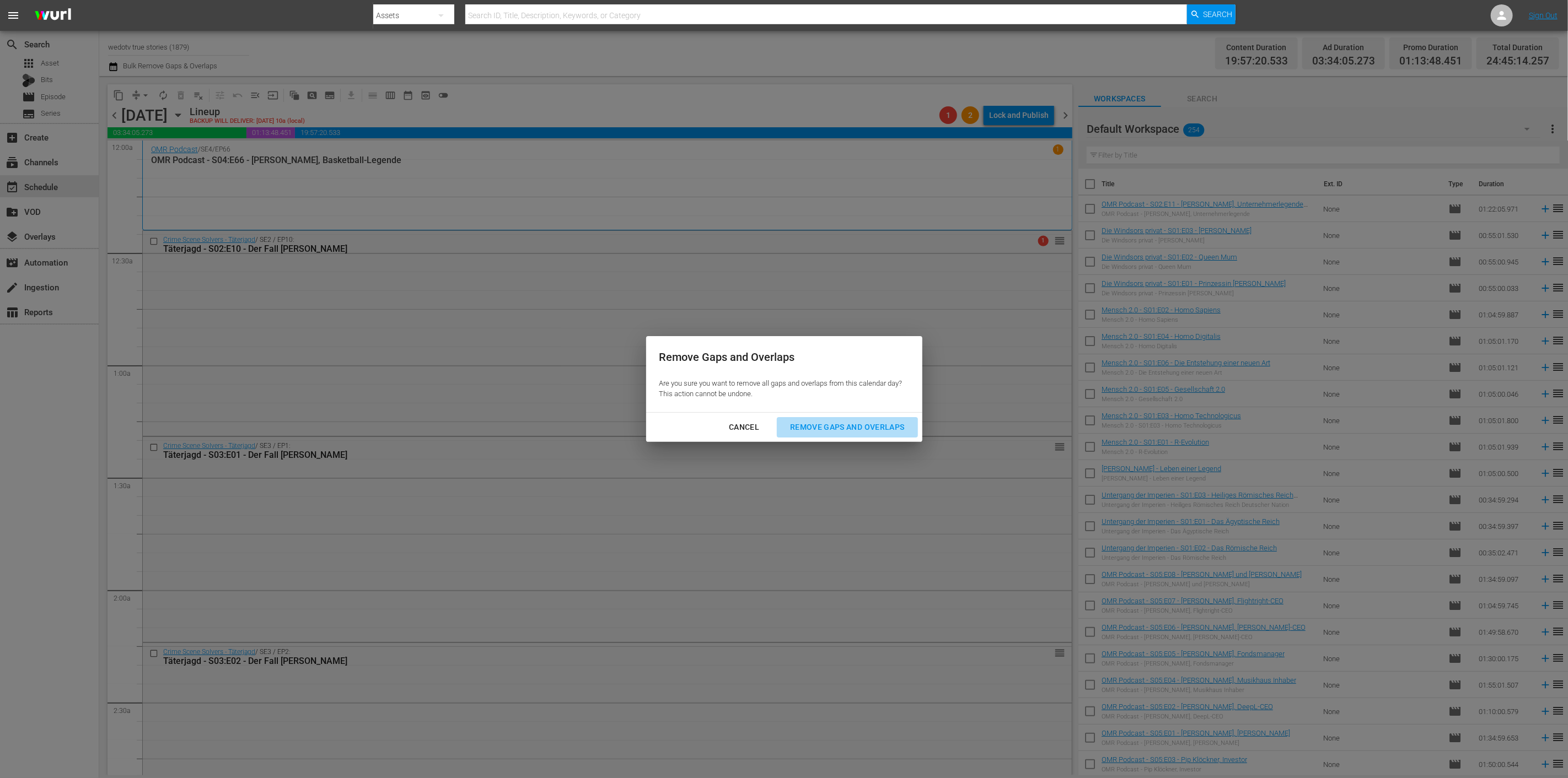
click at [863, 421] on div "Remove Gaps and Overlaps" at bounding box center [847, 427] width 132 height 14
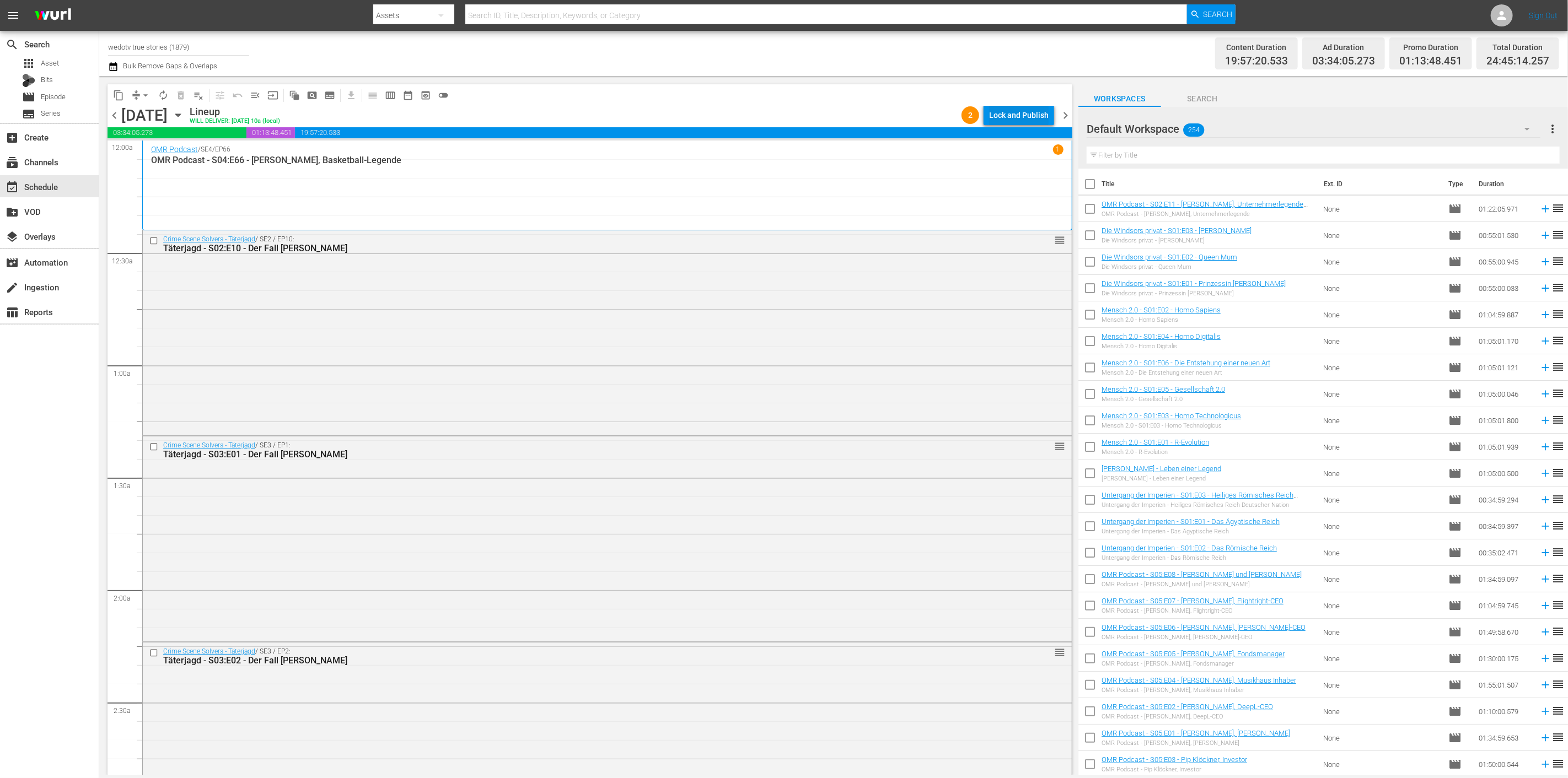
click at [1011, 117] on div "Lock and Publish" at bounding box center [1018, 115] width 60 height 20
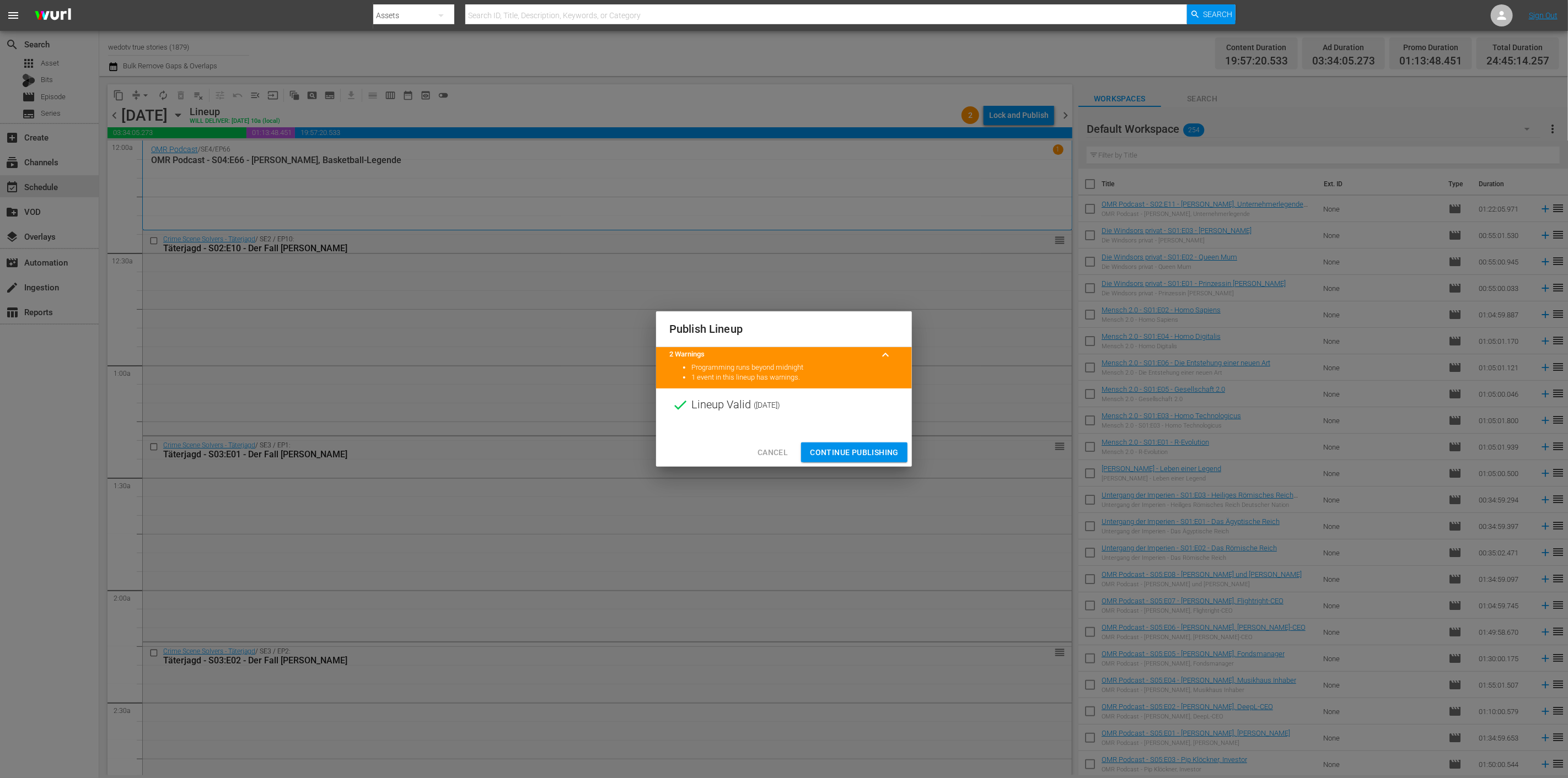
click at [823, 449] on span "Continue Publishing" at bounding box center [854, 452] width 89 height 14
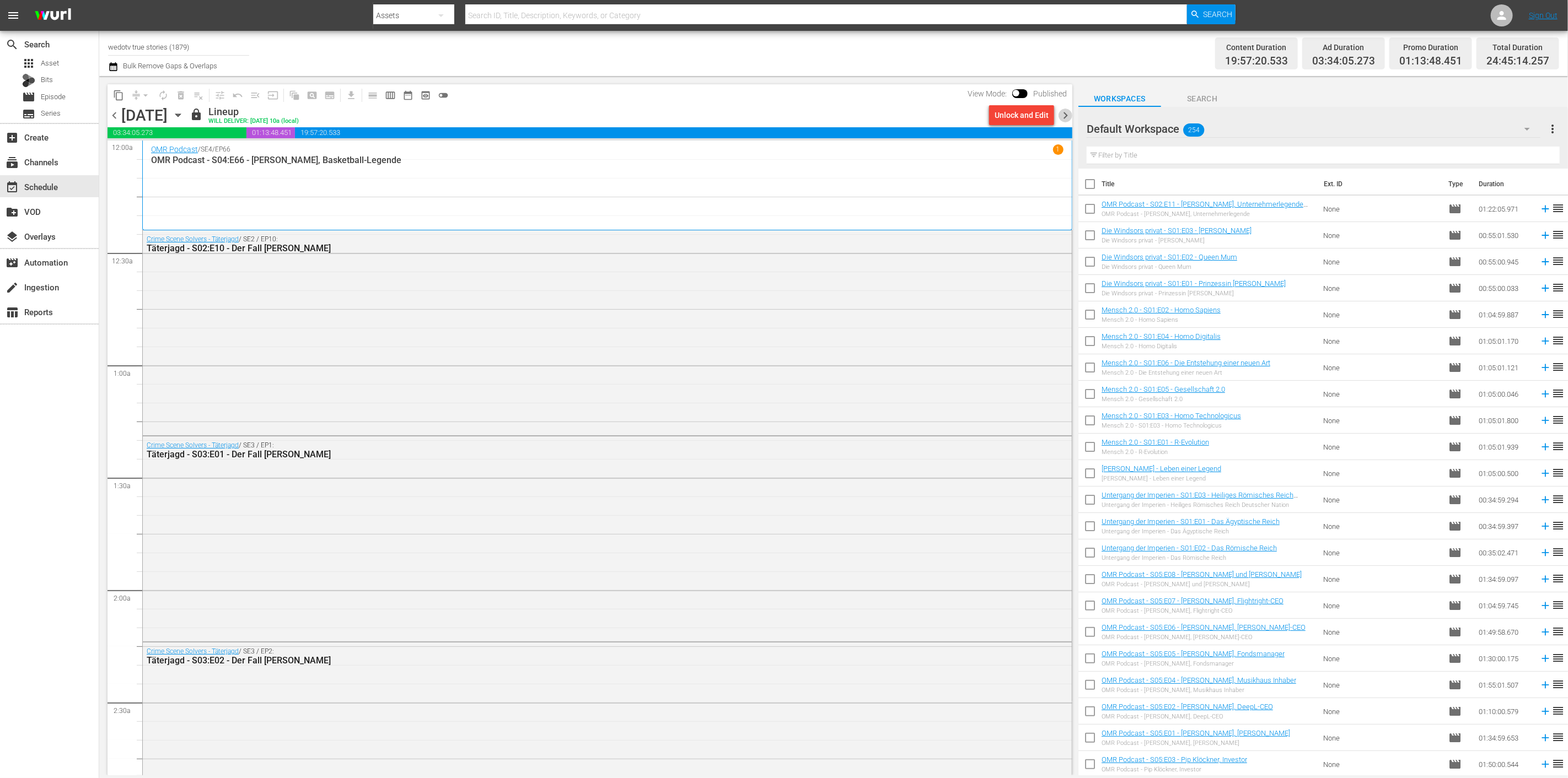
click at [1062, 113] on span "chevron_right" at bounding box center [1065, 115] width 14 height 14
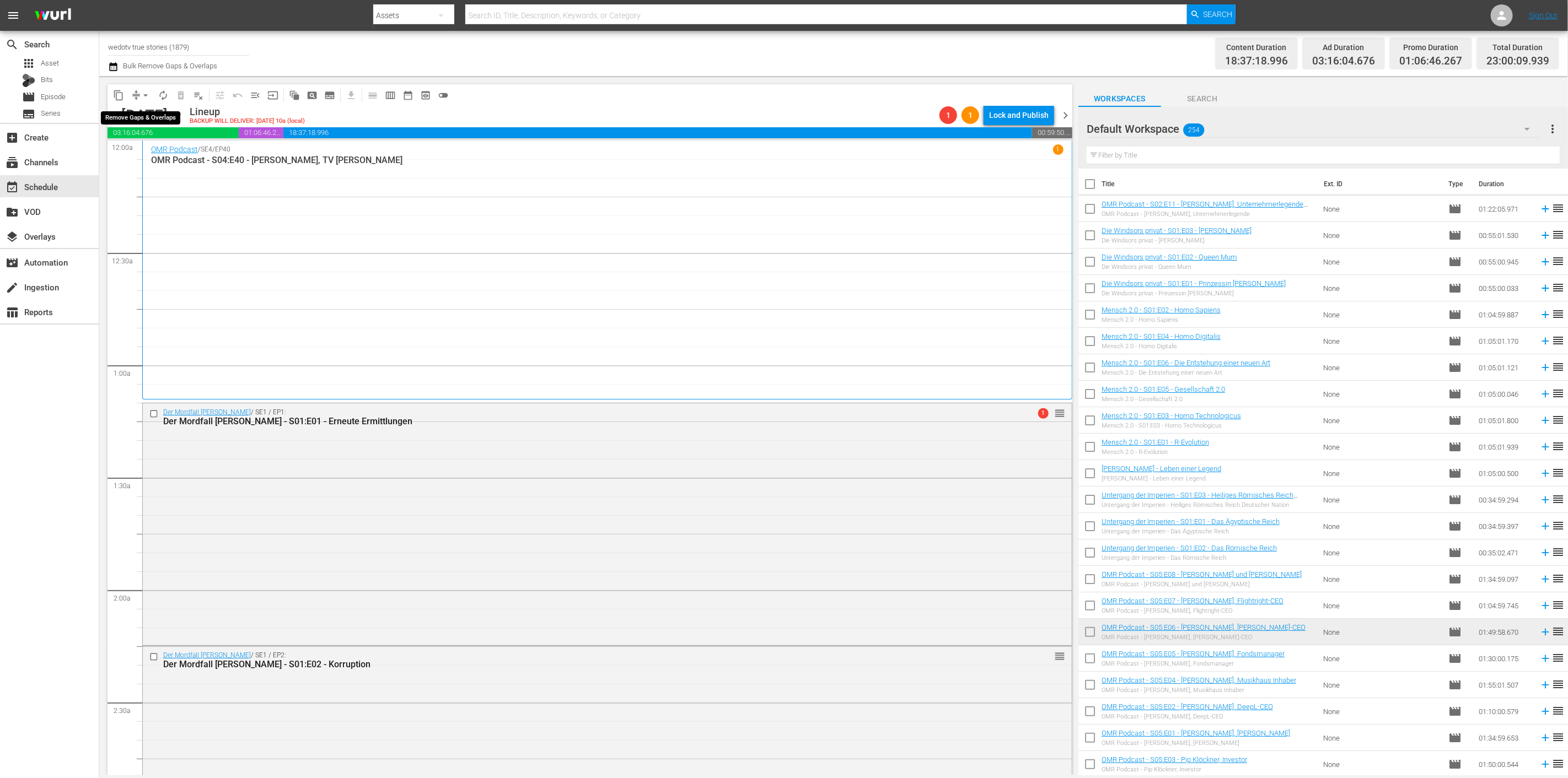
click at [147, 93] on span "arrow_drop_down" at bounding box center [145, 95] width 11 height 11
click at [170, 149] on li "Align to End of Previous Day" at bounding box center [146, 153] width 116 height 18
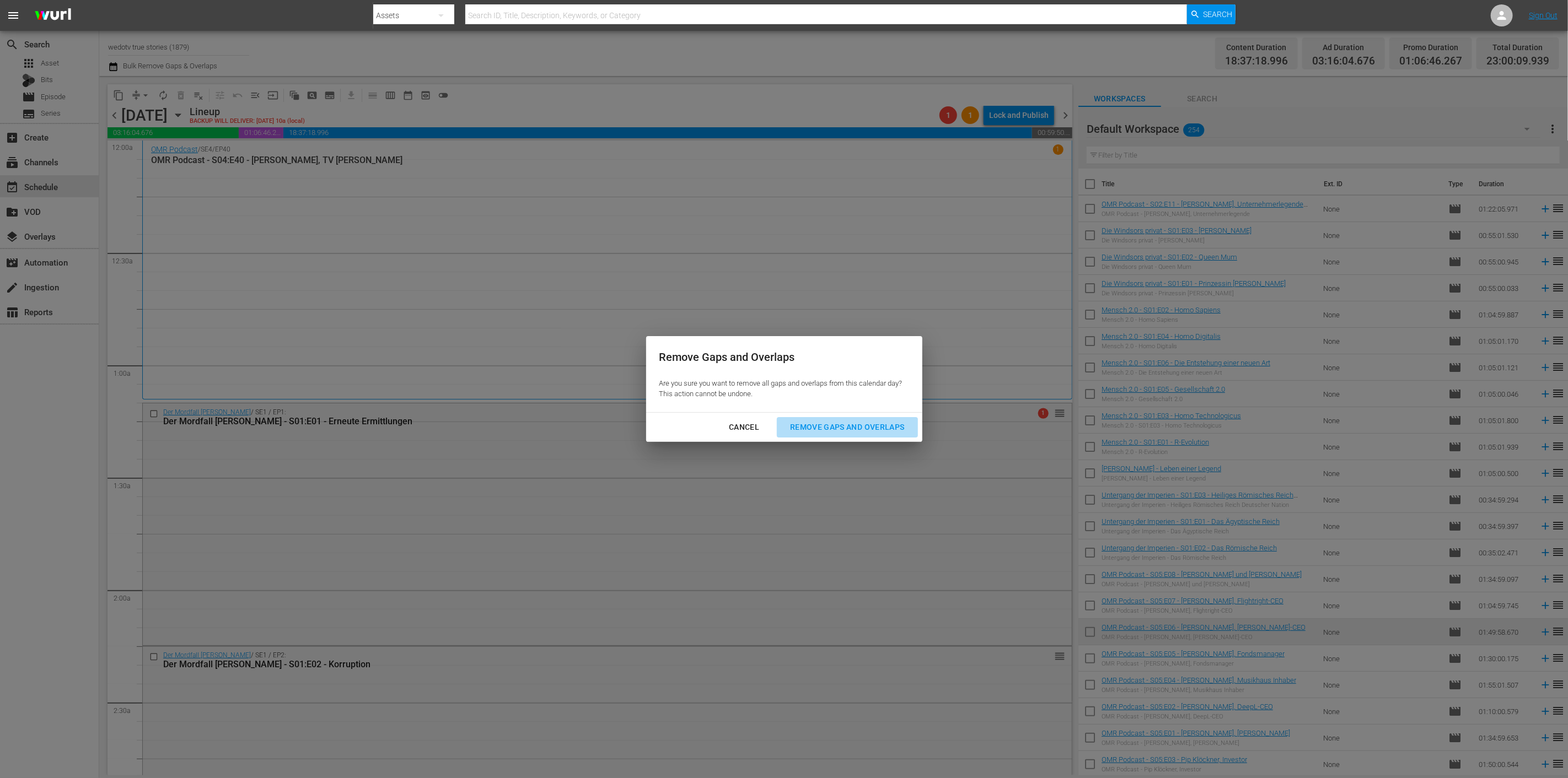
click at [833, 431] on div "Remove Gaps and Overlaps" at bounding box center [847, 427] width 132 height 14
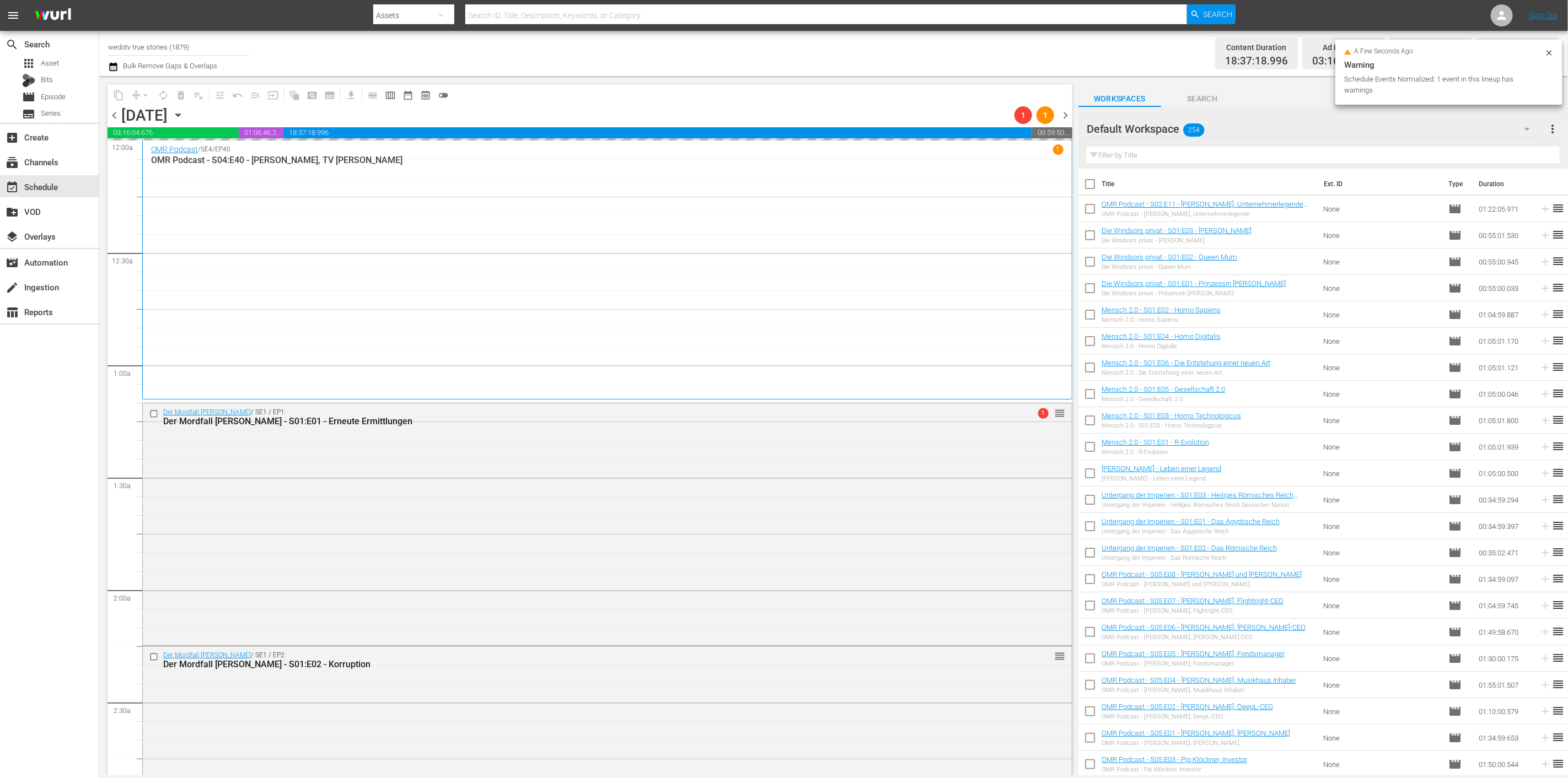
click at [863, 108] on div "chevron_left Sunday, September 14th September 14th 1 1 chevron_right" at bounding box center [590, 116] width 964 height 21
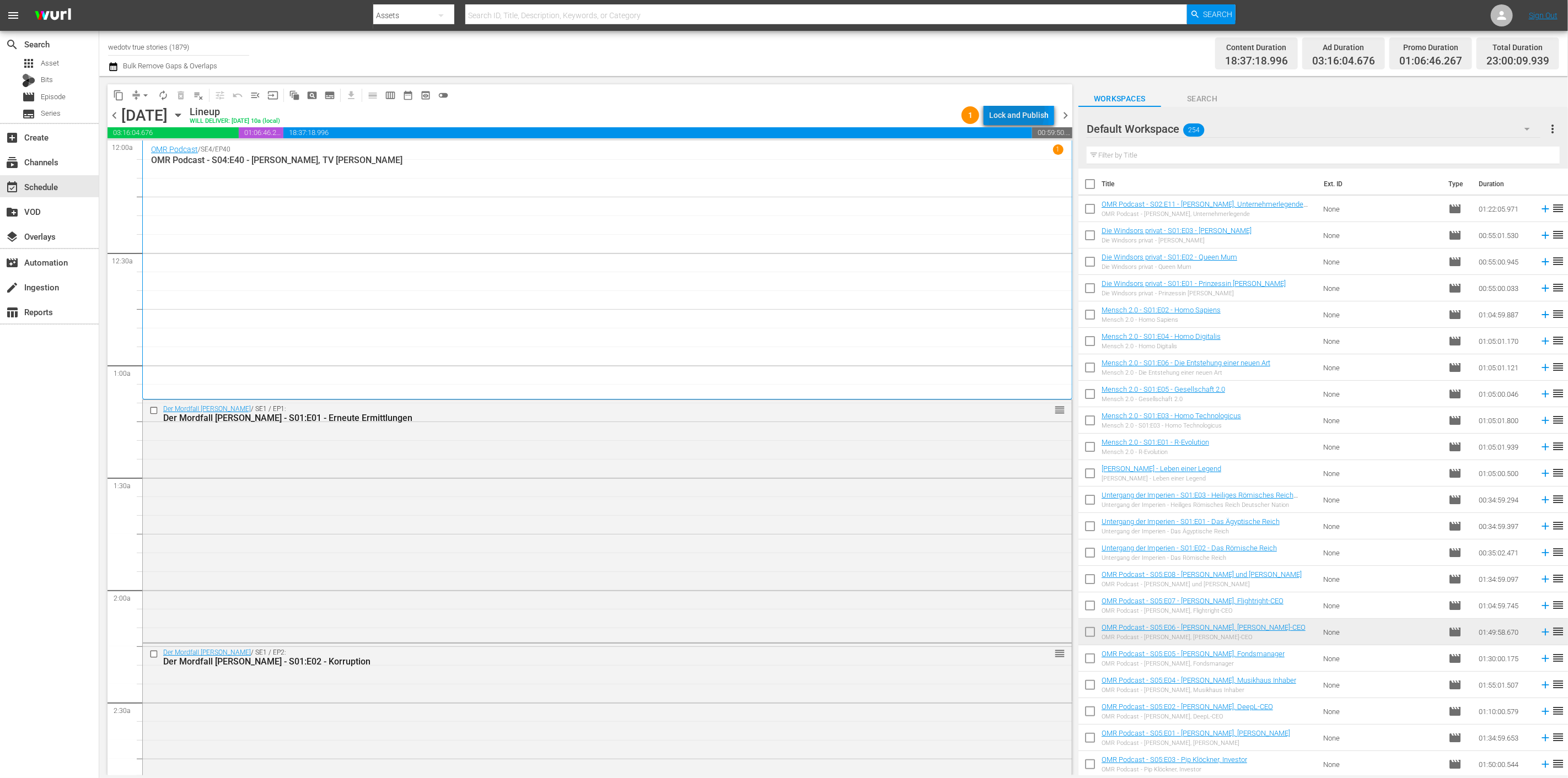
click at [1008, 111] on div "Lock and Publish" at bounding box center [1018, 115] width 60 height 20
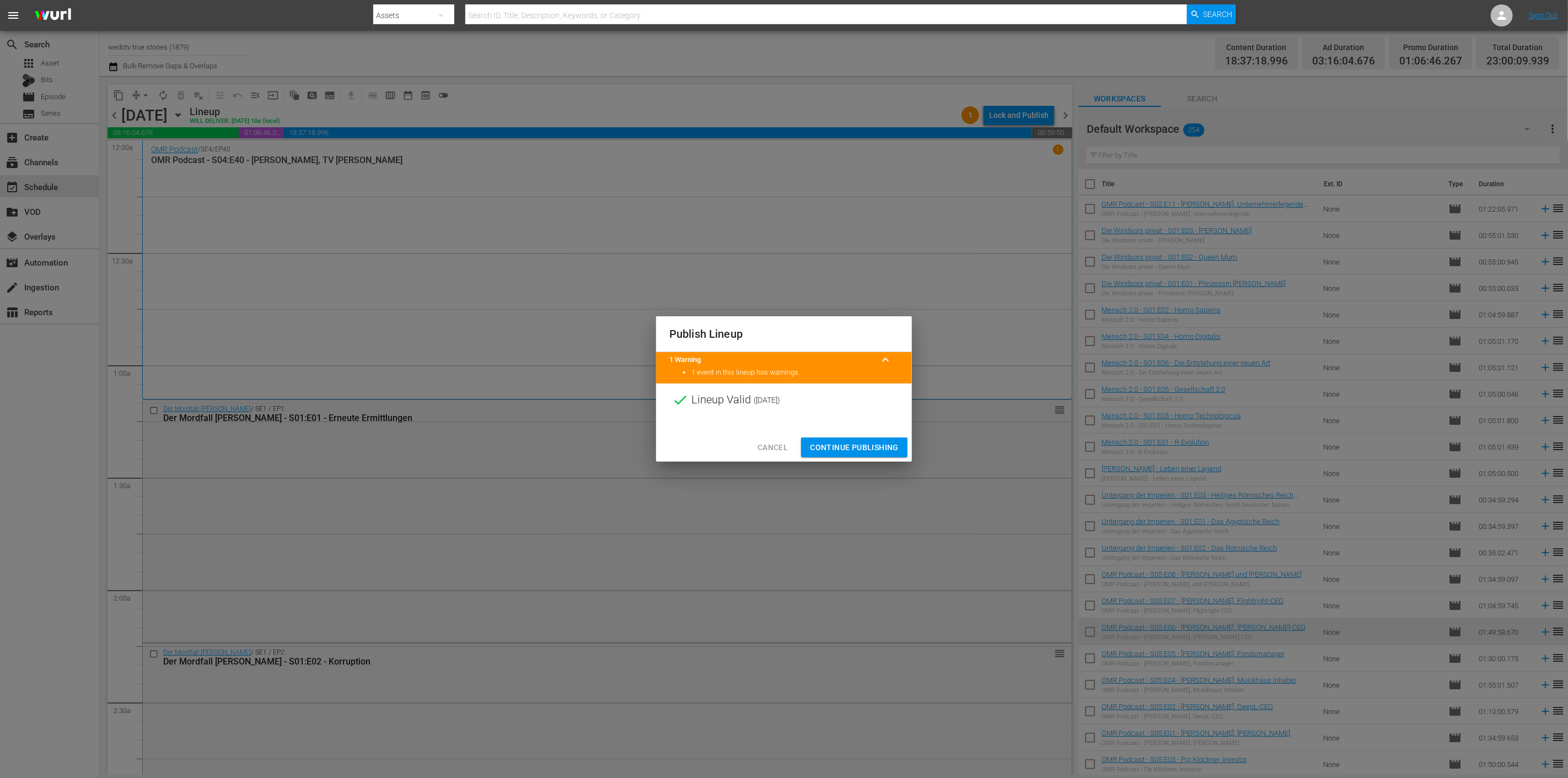
click at [829, 451] on span "Continue Publishing" at bounding box center [854, 448] width 89 height 14
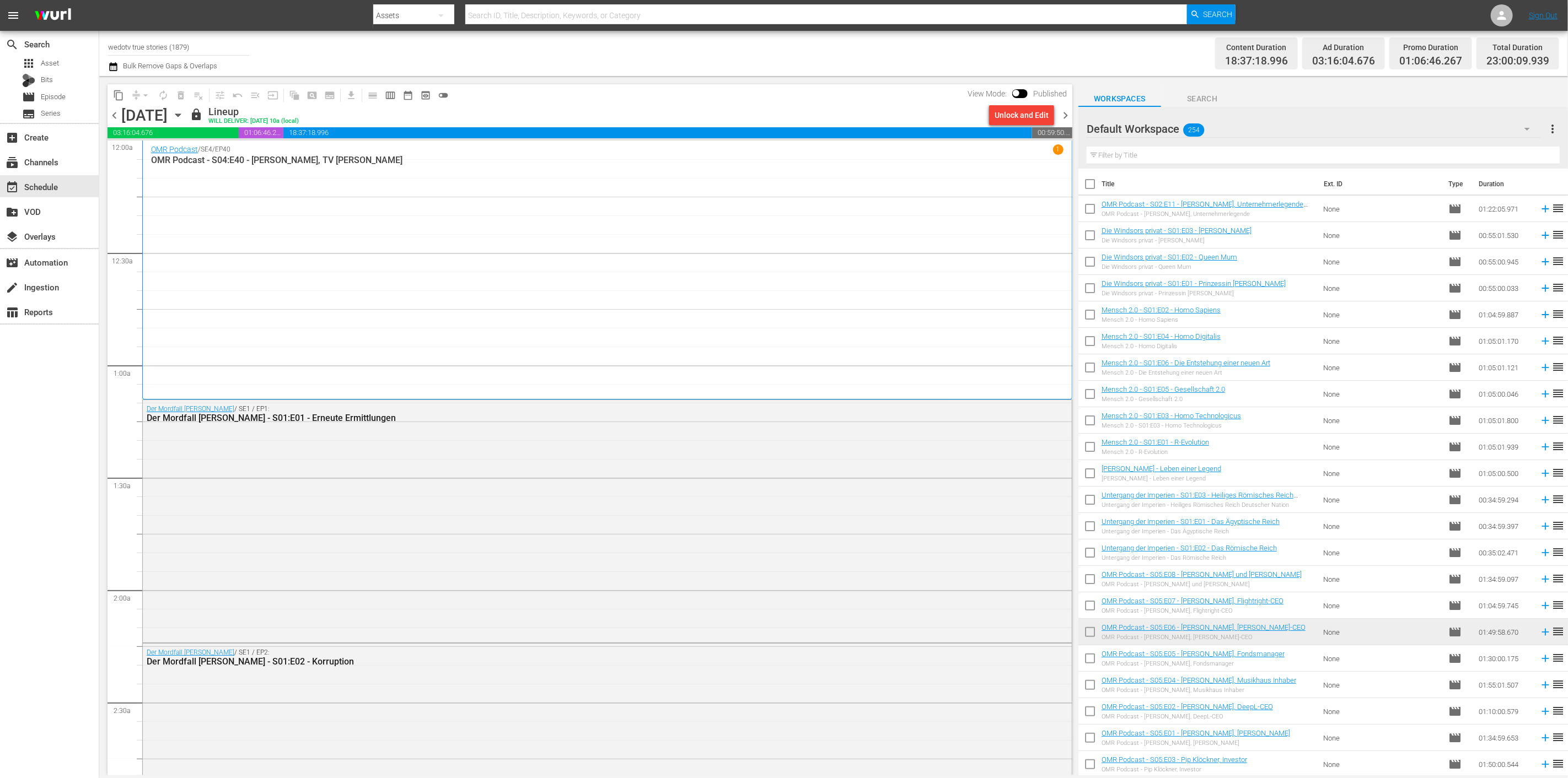
click at [687, 97] on div "content_copy compress arrow_drop_down autorenew_outlined delete_forever_outline…" at bounding box center [590, 94] width 964 height 21
